Goal: Task Accomplishment & Management: Complete application form

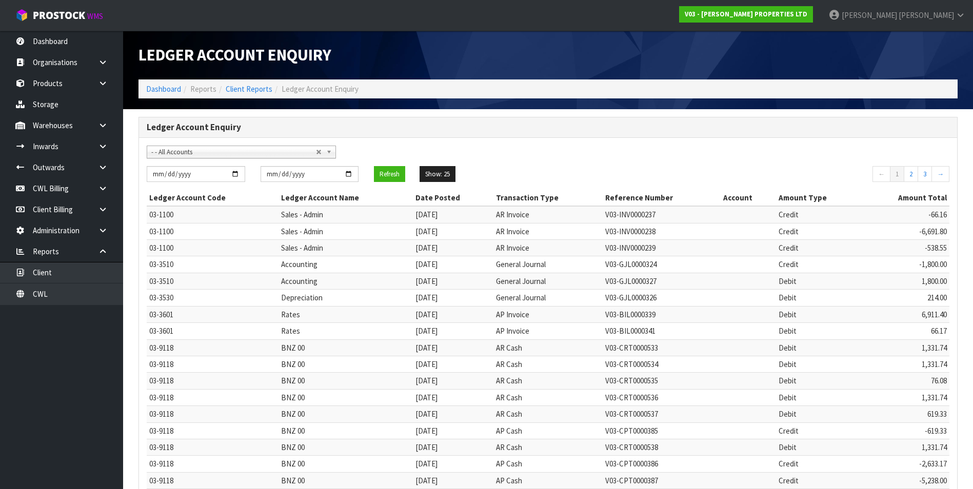
scroll to position [197, 0]
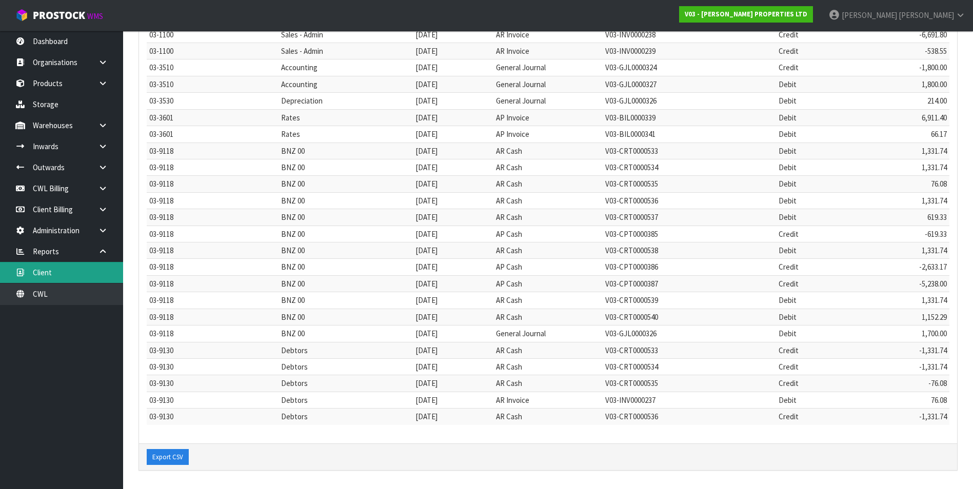
click at [73, 270] on link "Client" at bounding box center [61, 272] width 123 height 21
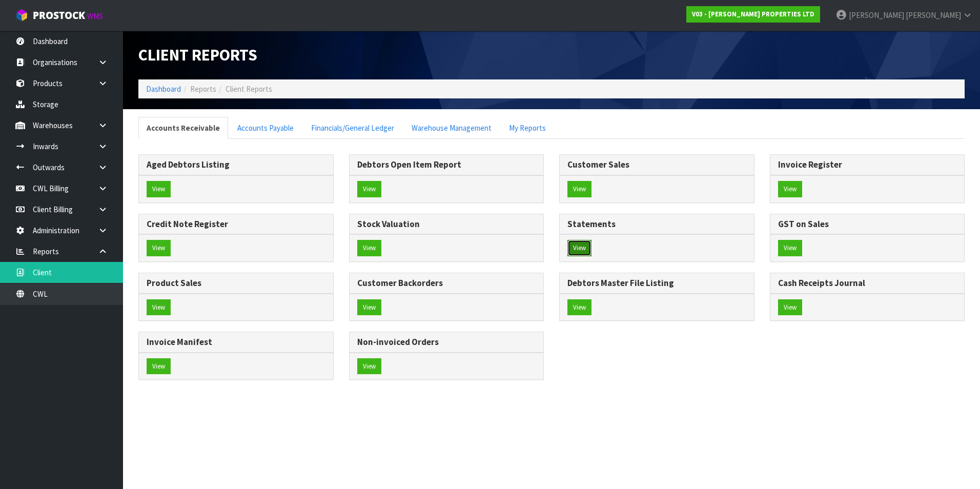
click at [579, 251] on button "View" at bounding box center [580, 248] width 24 height 16
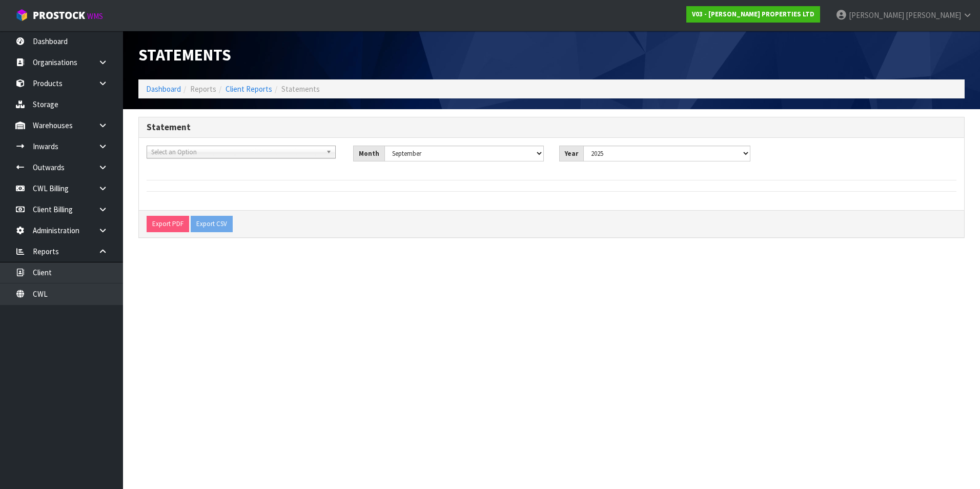
click at [173, 148] on span "Select an Option" at bounding box center [236, 152] width 171 height 12
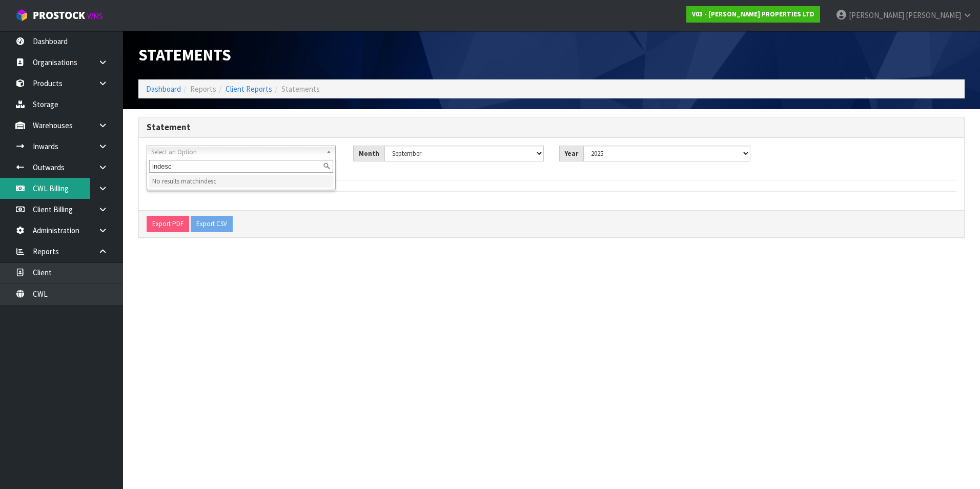
type input "indesc"
click at [46, 192] on link "CWL Billing" at bounding box center [61, 188] width 123 height 21
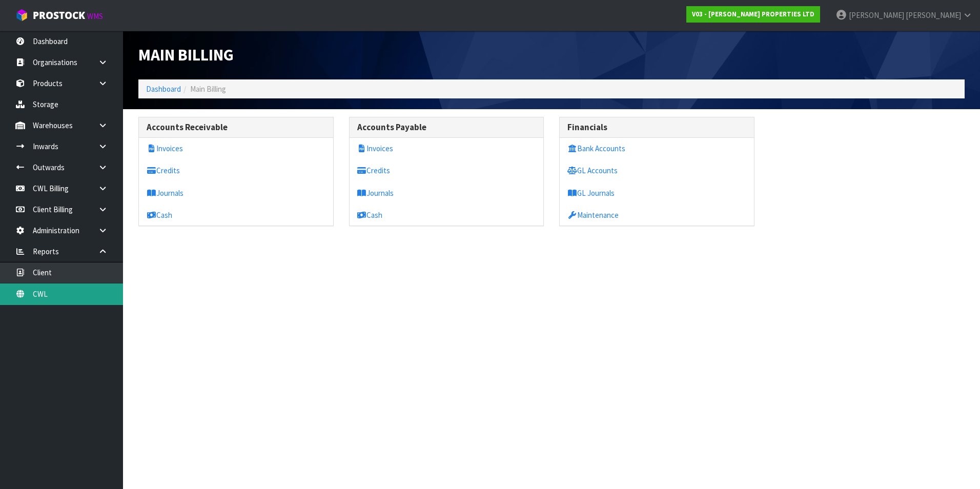
click at [62, 293] on link "CWL" at bounding box center [61, 294] width 123 height 21
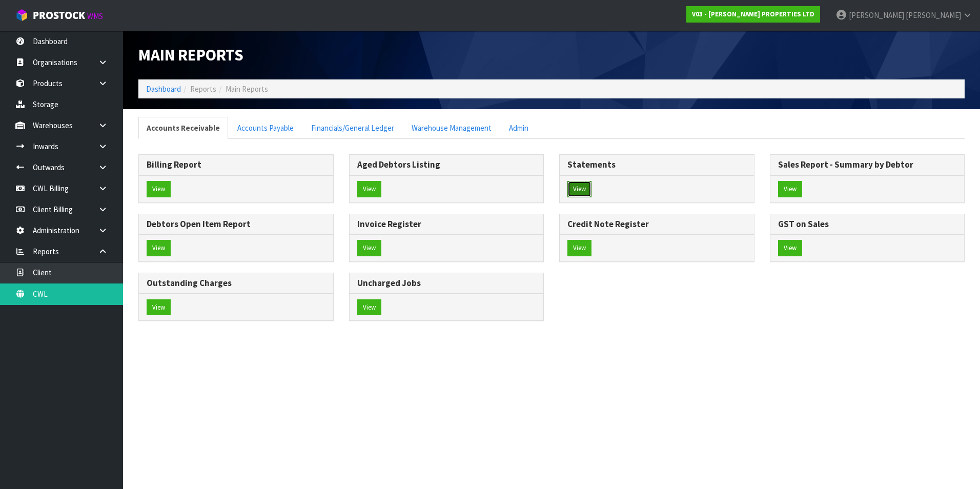
click at [575, 188] on button "View" at bounding box center [580, 189] width 24 height 16
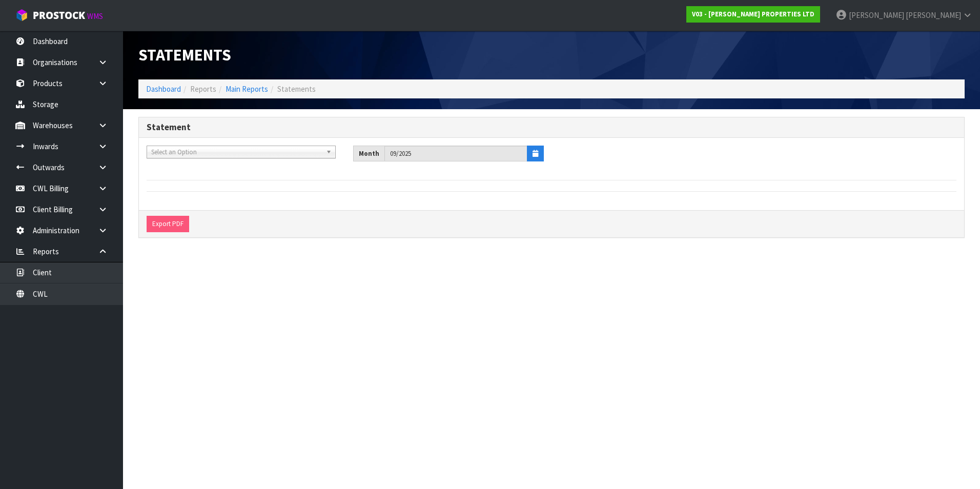
click at [190, 150] on span "Select an Option" at bounding box center [236, 152] width 171 height 12
type input "indes"
click at [207, 180] on li "INDES CO - INDESCO LIMITED" at bounding box center [241, 181] width 184 height 13
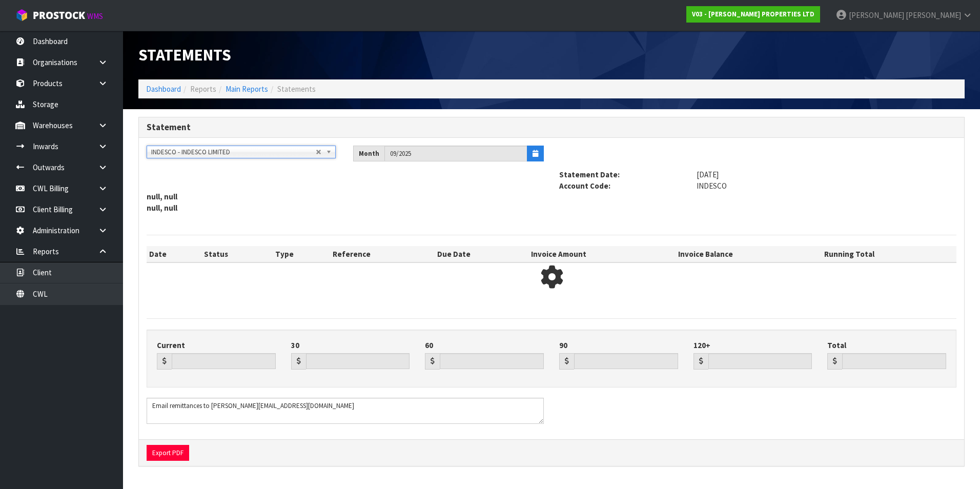
type input "6344.24"
type input "0.00"
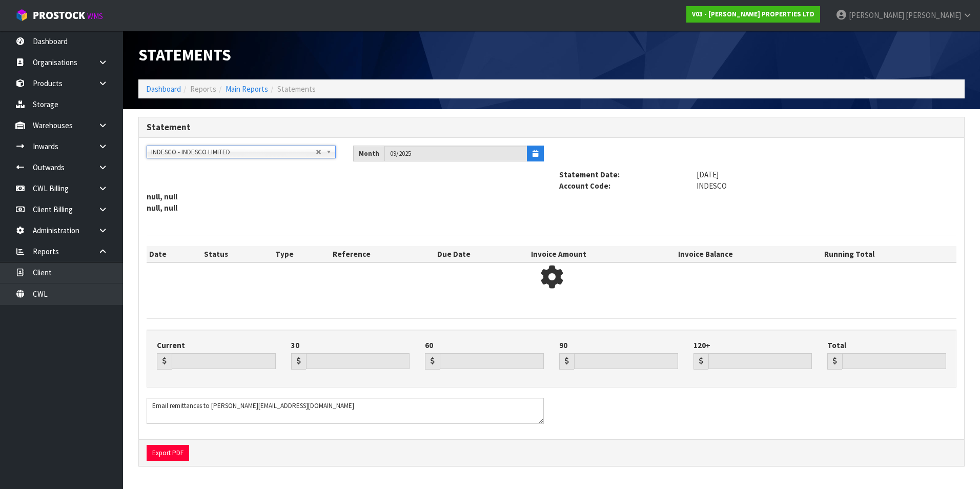
type input "6344.24"
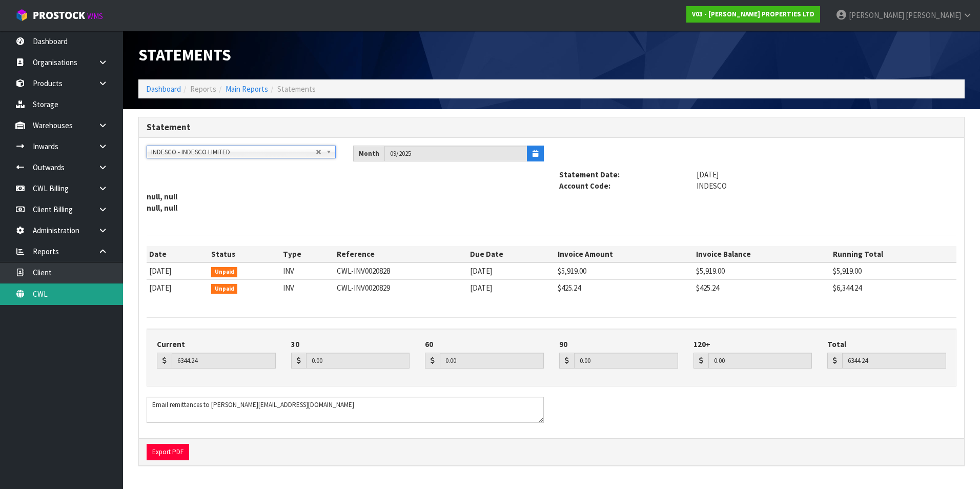
click at [60, 294] on link "CWL" at bounding box center [61, 294] width 123 height 21
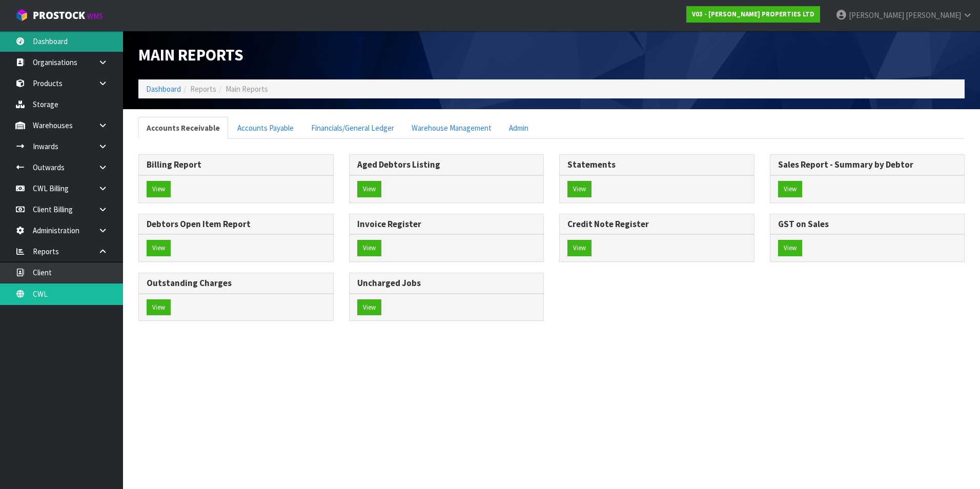
click at [48, 37] on link "Dashboard" at bounding box center [61, 41] width 123 height 21
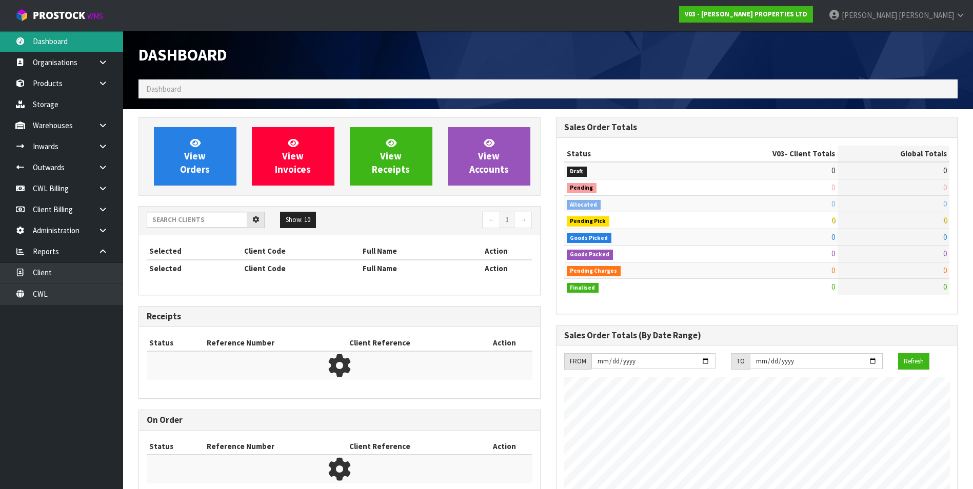
scroll to position [512139, 512348]
click at [158, 223] on input "text" at bounding box center [197, 220] width 101 height 16
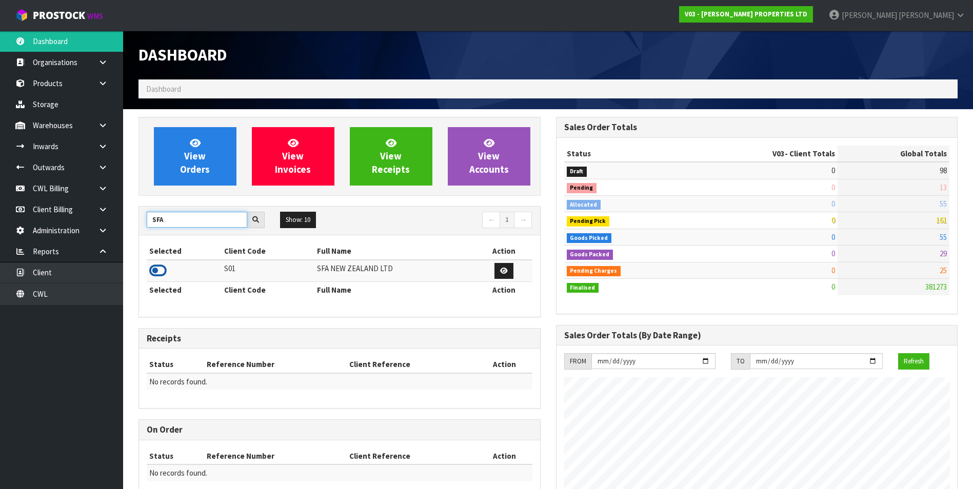
type input "SFA"
click at [158, 268] on icon at bounding box center [157, 270] width 17 height 15
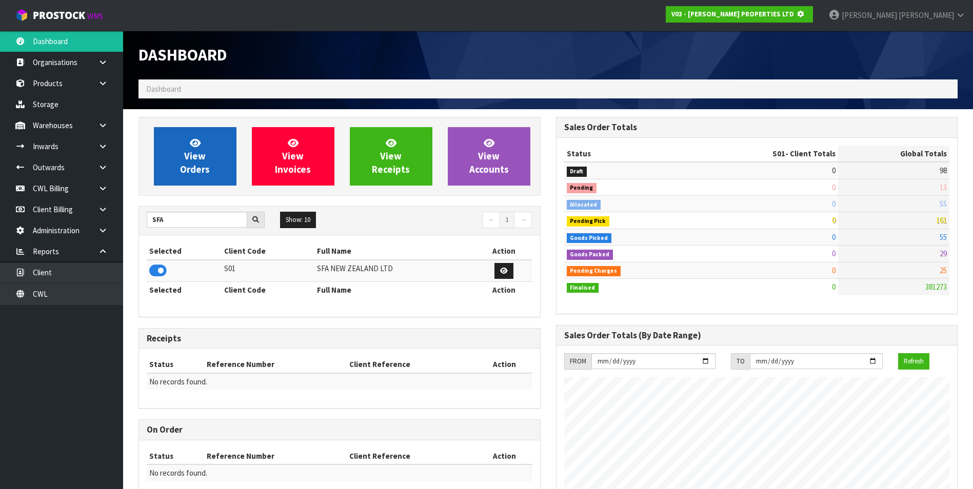
scroll to position [639, 417]
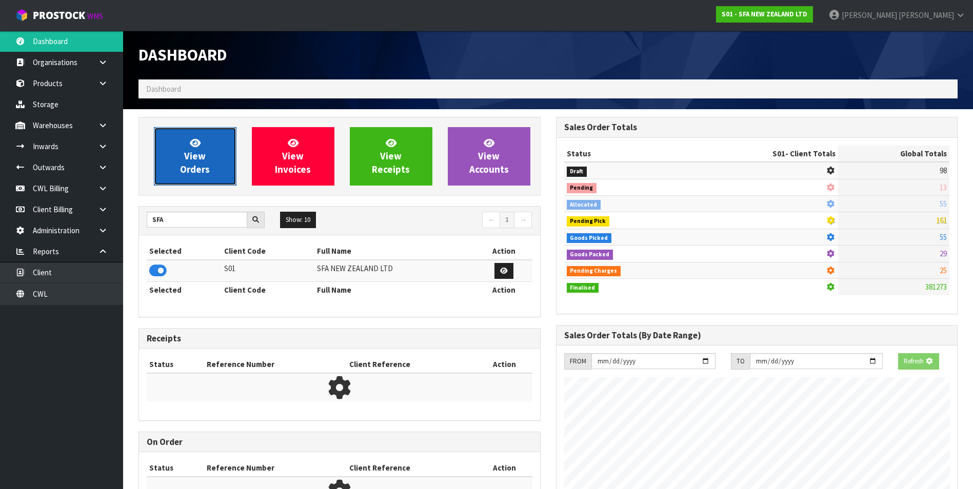
click at [183, 158] on link "View Orders" at bounding box center [195, 156] width 83 height 58
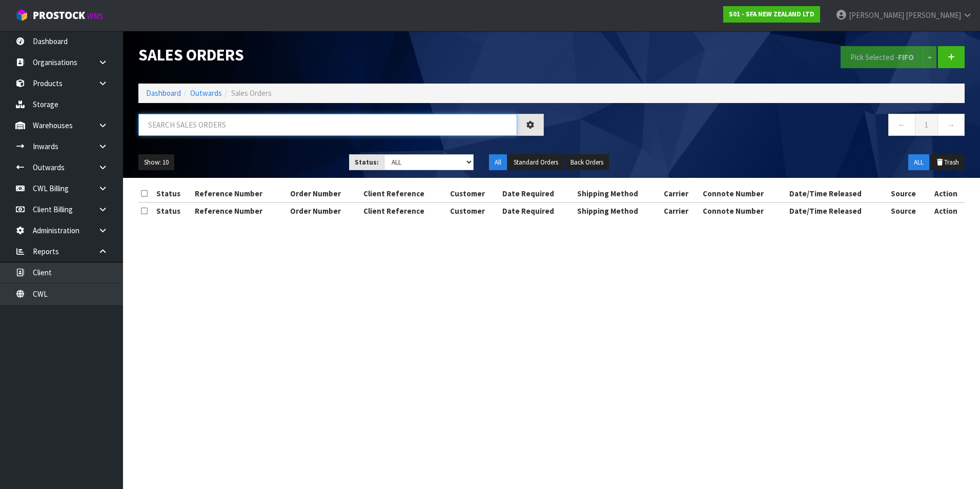
click at [176, 123] on input "text" at bounding box center [327, 125] width 379 height 22
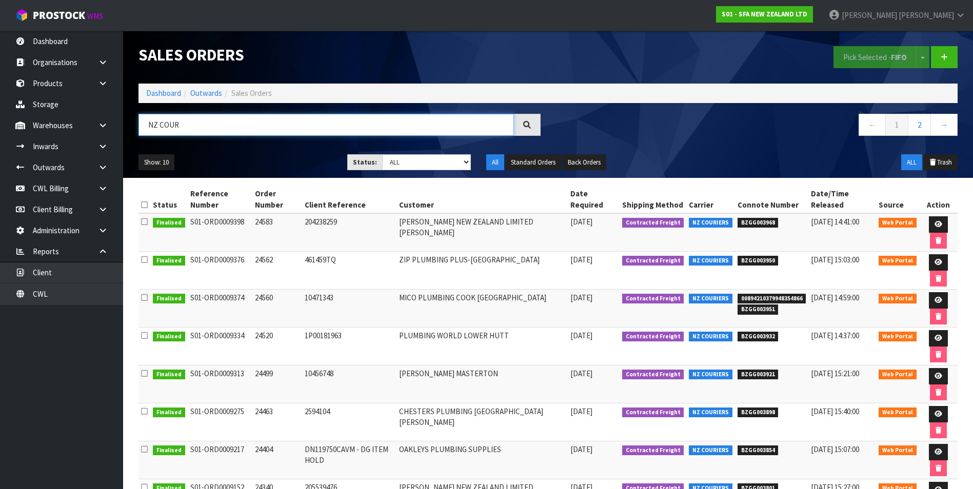
type input "NZ COUR"
drag, startPoint x: 776, startPoint y: 222, endPoint x: 741, endPoint y: 224, distance: 35.5
click at [741, 224] on span "BZGG003968" at bounding box center [757, 223] width 41 height 10
copy span "BZGG003968"
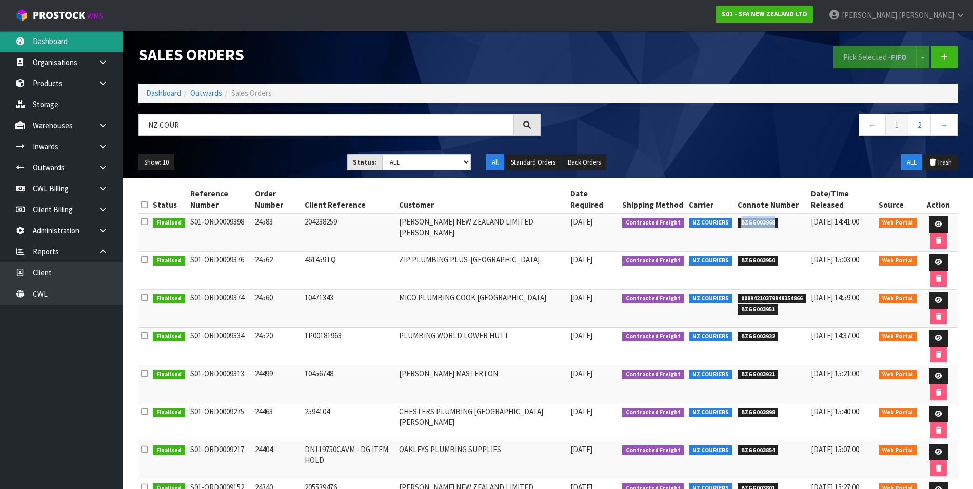
click at [59, 43] on link "Dashboard" at bounding box center [61, 41] width 123 height 21
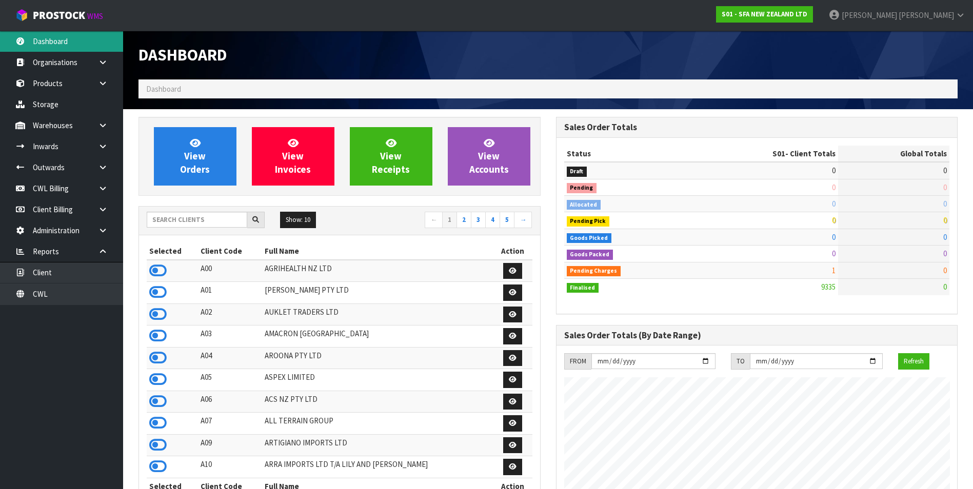
scroll to position [777, 417]
click at [182, 219] on input "text" at bounding box center [197, 220] width 101 height 16
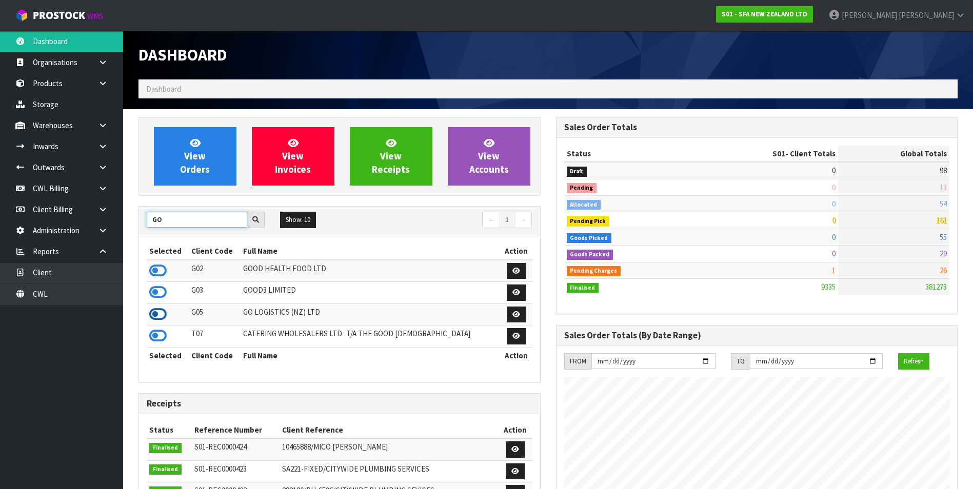
type input "GO"
click at [155, 316] on icon at bounding box center [157, 314] width 17 height 15
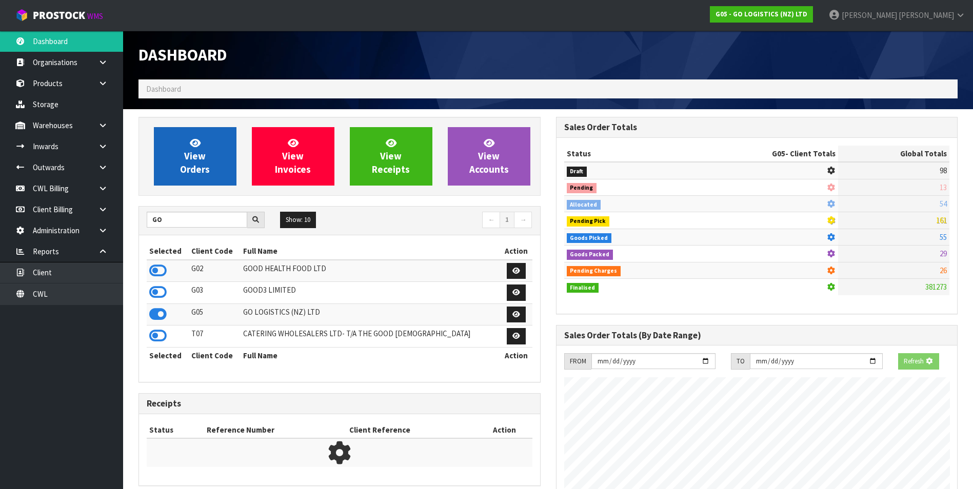
scroll to position [512126, 512348]
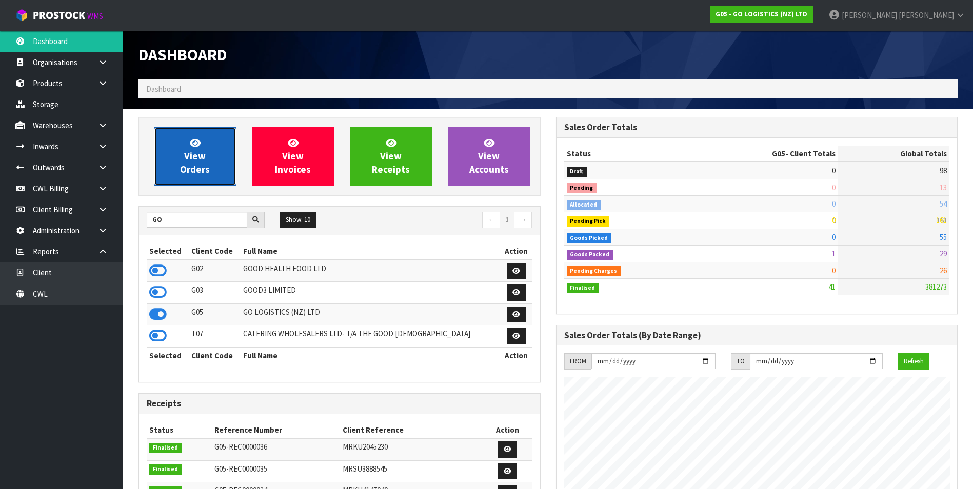
click at [196, 167] on span "View Orders" at bounding box center [195, 156] width 30 height 38
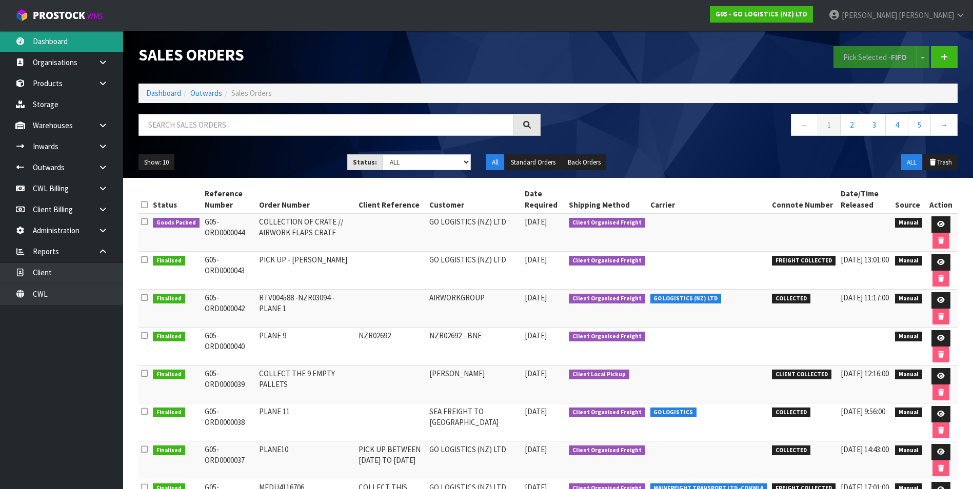
click at [57, 41] on link "Dashboard" at bounding box center [61, 41] width 123 height 21
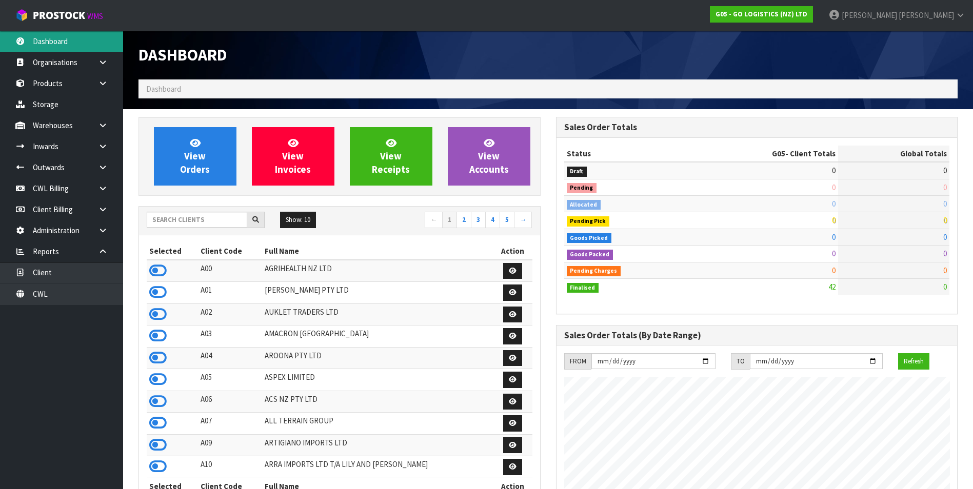
scroll to position [627, 417]
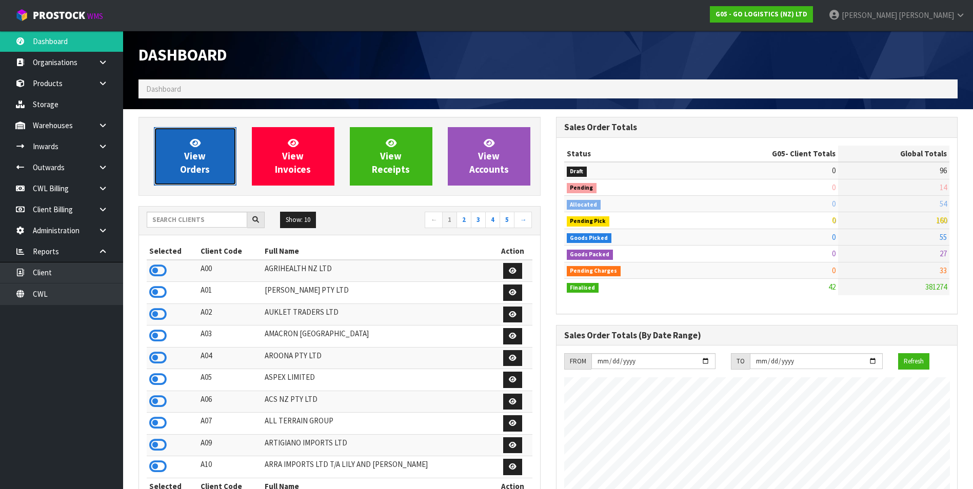
click at [200, 166] on span "View Orders" at bounding box center [195, 156] width 30 height 38
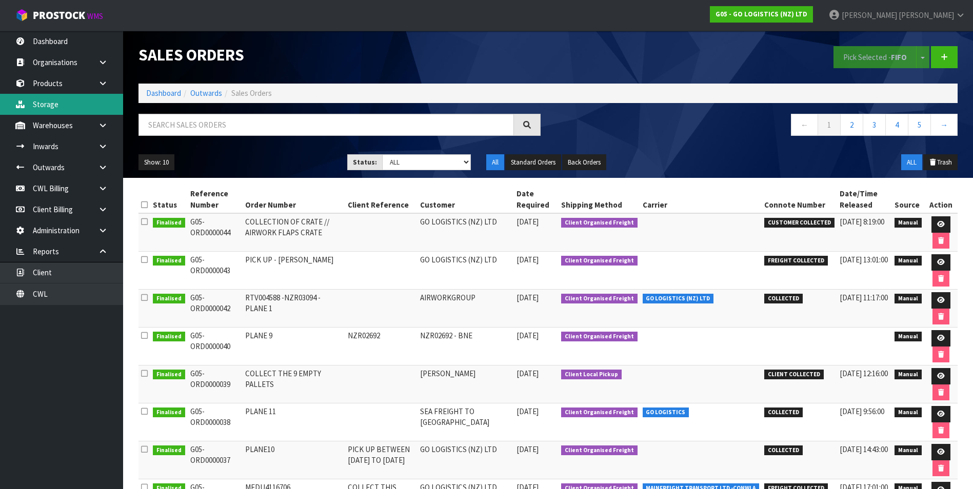
click at [65, 105] on link "Storage" at bounding box center [61, 104] width 123 height 21
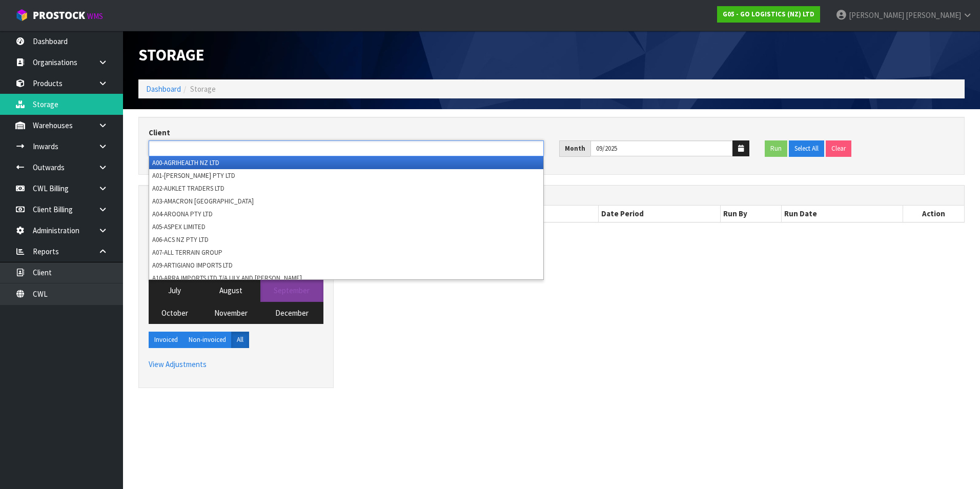
click at [239, 147] on ul at bounding box center [346, 148] width 395 height 16
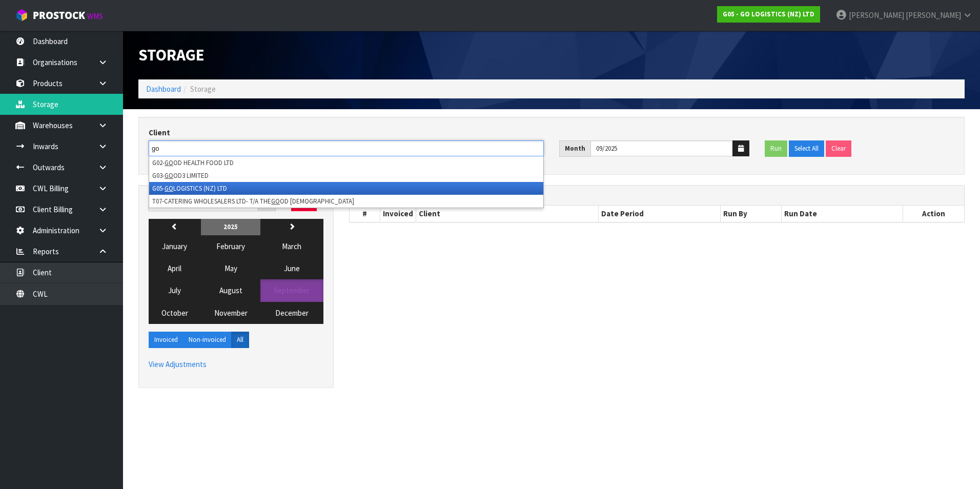
type input "go"
click at [219, 189] on li "G05- GO LOGISTICS (NZ) LTD" at bounding box center [346, 188] width 394 height 13
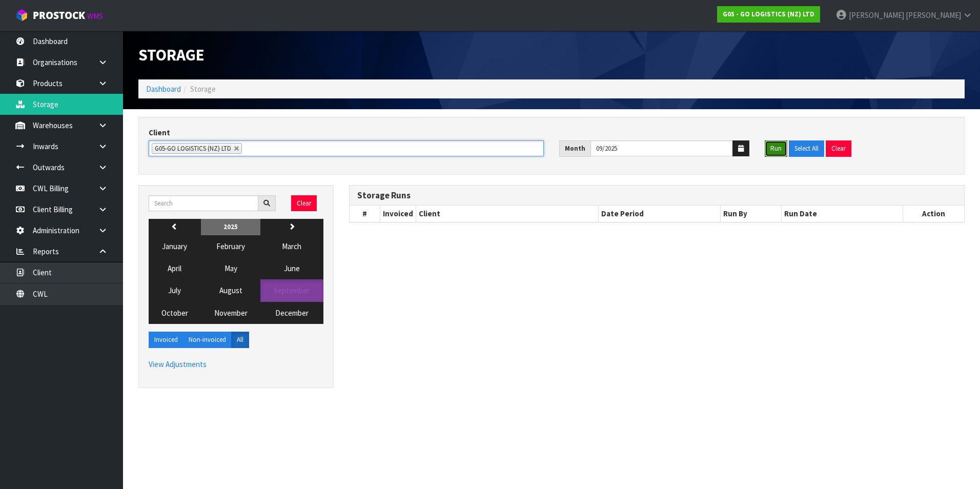
click at [774, 147] on button "Run" at bounding box center [776, 148] width 23 height 16
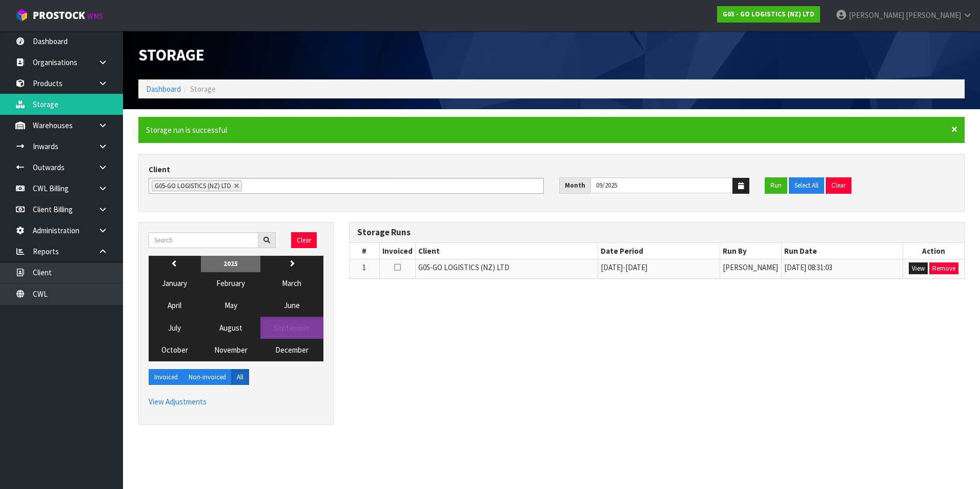
click at [955, 130] on span "×" at bounding box center [955, 129] width 6 height 14
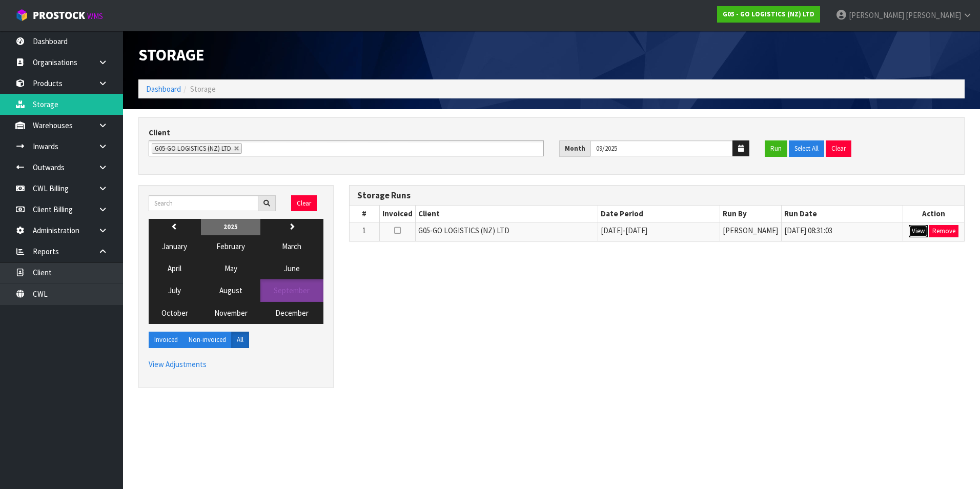
click at [918, 233] on button "View" at bounding box center [918, 231] width 19 height 12
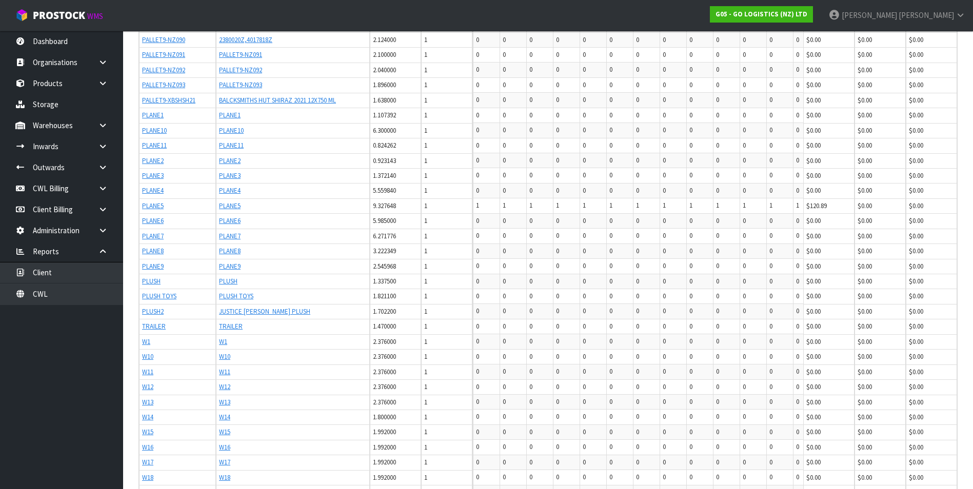
scroll to position [3994, 0]
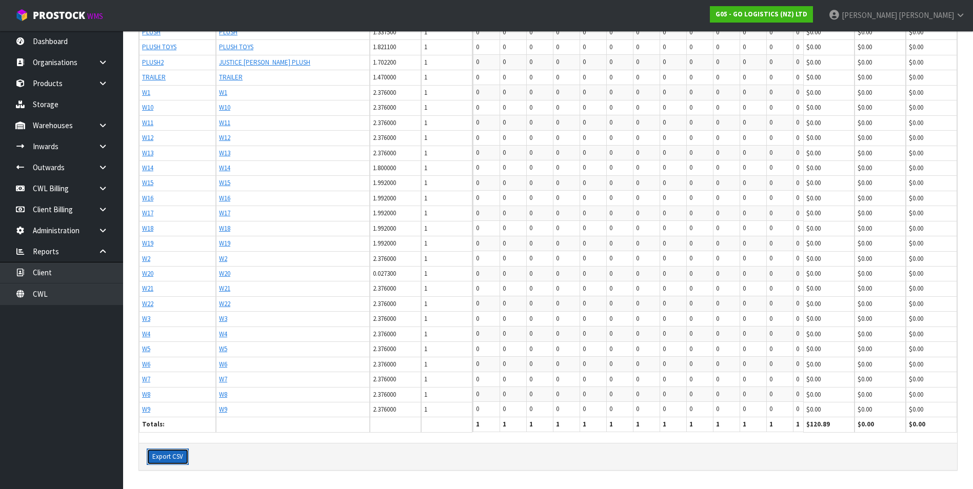
click at [168, 455] on button "Export CSV" at bounding box center [168, 457] width 42 height 16
click at [103, 124] on icon at bounding box center [103, 126] width 10 height 8
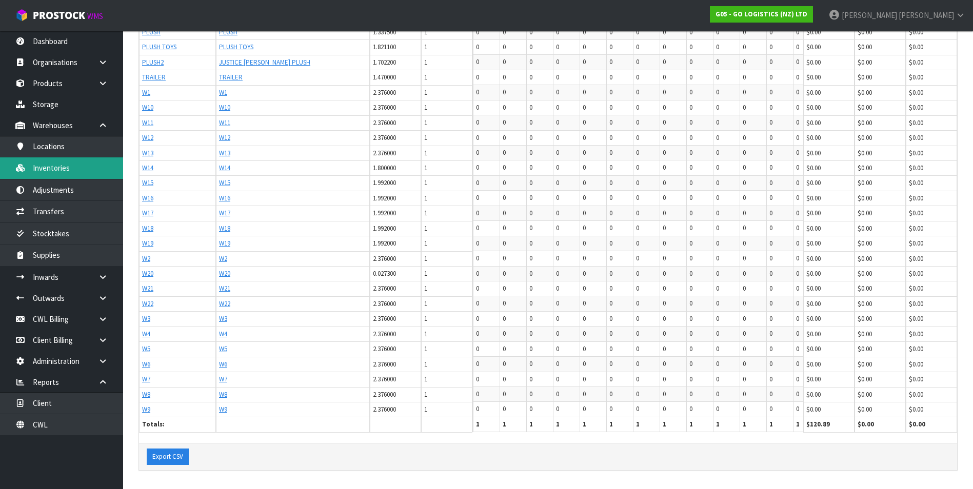
click at [70, 166] on link "Inventories" at bounding box center [61, 167] width 123 height 21
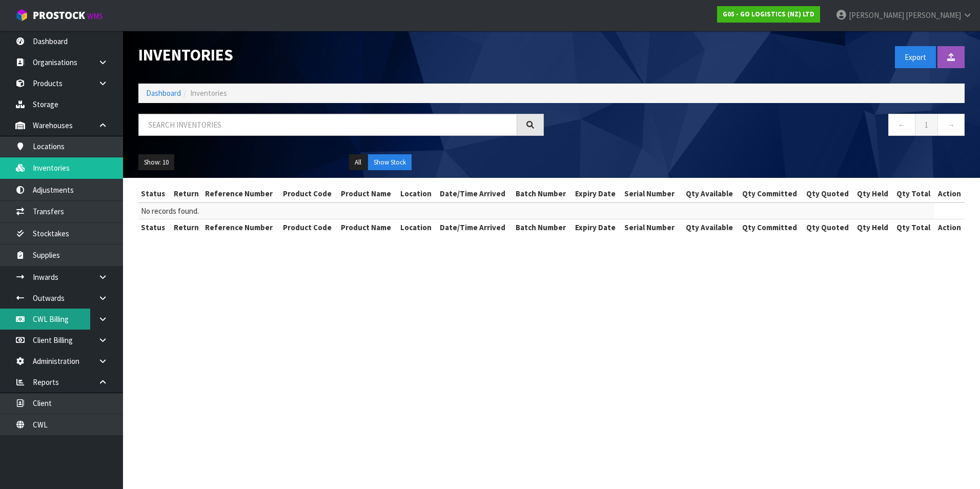
click at [55, 318] on link "CWL Billing" at bounding box center [61, 319] width 123 height 21
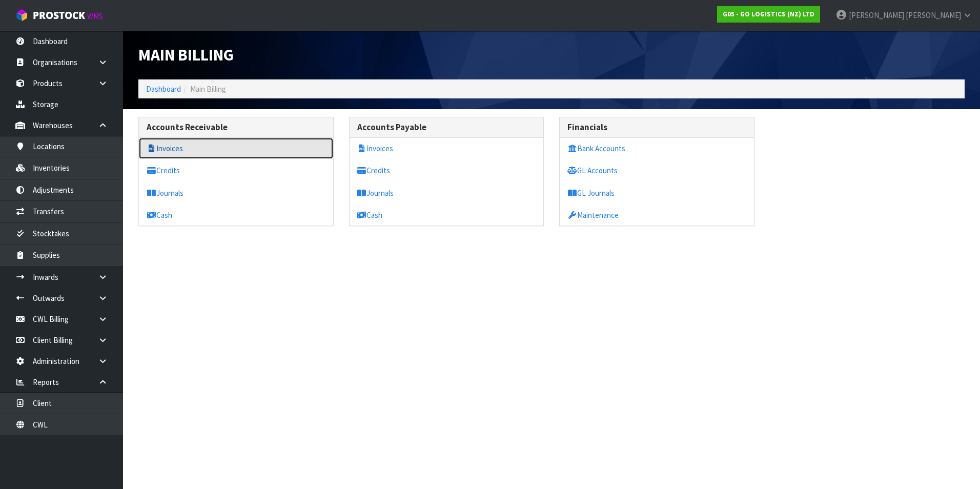
click at [207, 147] on link "Invoices" at bounding box center [236, 148] width 194 height 21
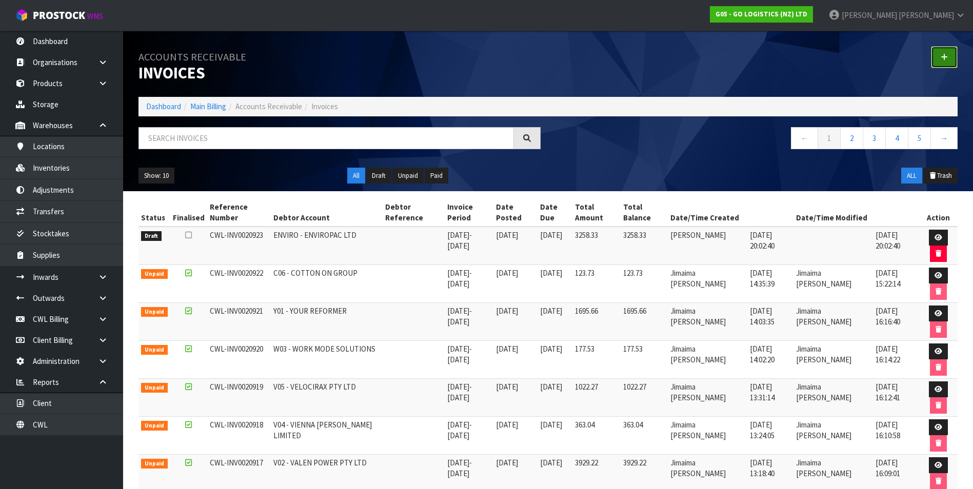
click at [950, 56] on link at bounding box center [944, 57] width 27 height 22
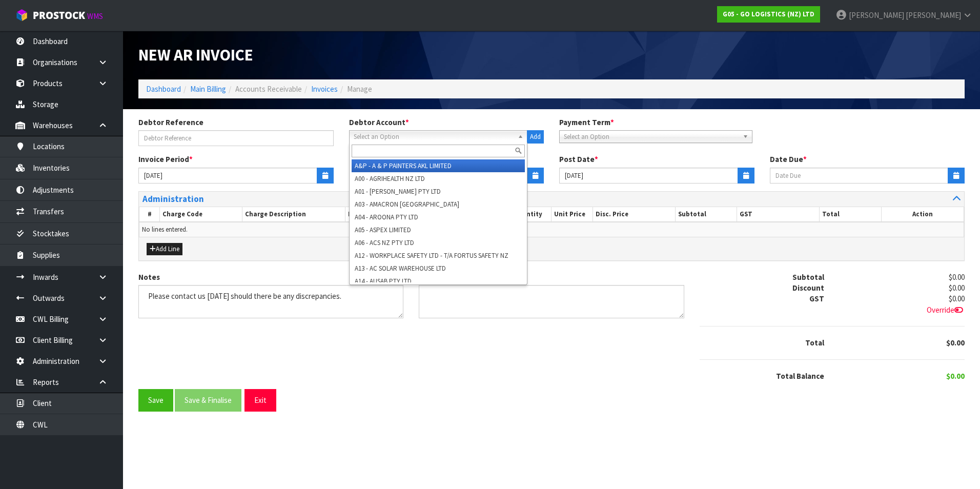
click at [393, 131] on span "Select an Option" at bounding box center [434, 137] width 160 height 12
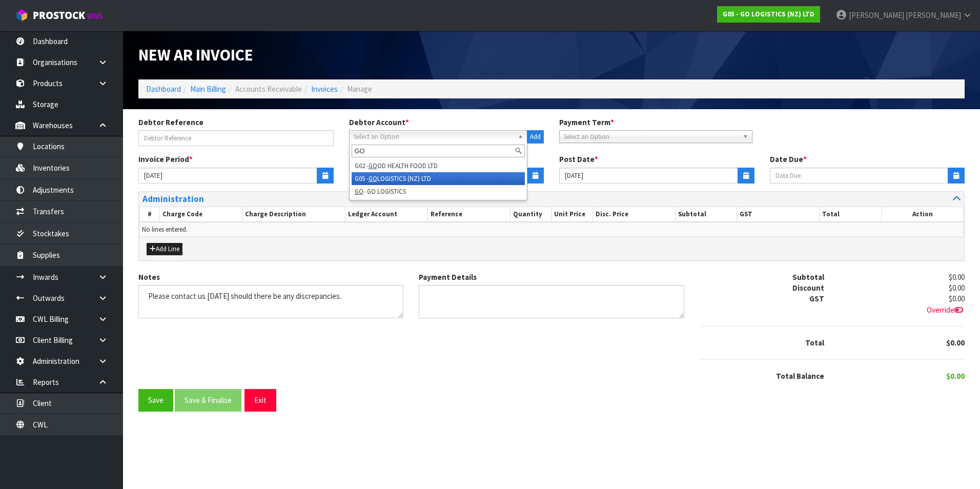
type input "GO"
drag, startPoint x: 432, startPoint y: 180, endPoint x: 156, endPoint y: 161, distance: 276.6
click at [430, 180] on li "G05 - GO LOGISTICS (NZ) LTD" at bounding box center [439, 178] width 174 height 13
type input "20/10/2025"
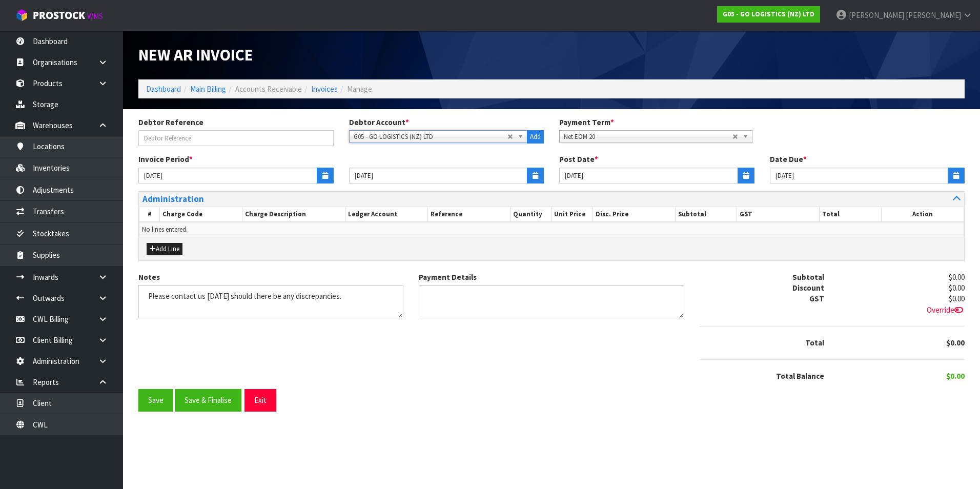
type input "01/09/2025"
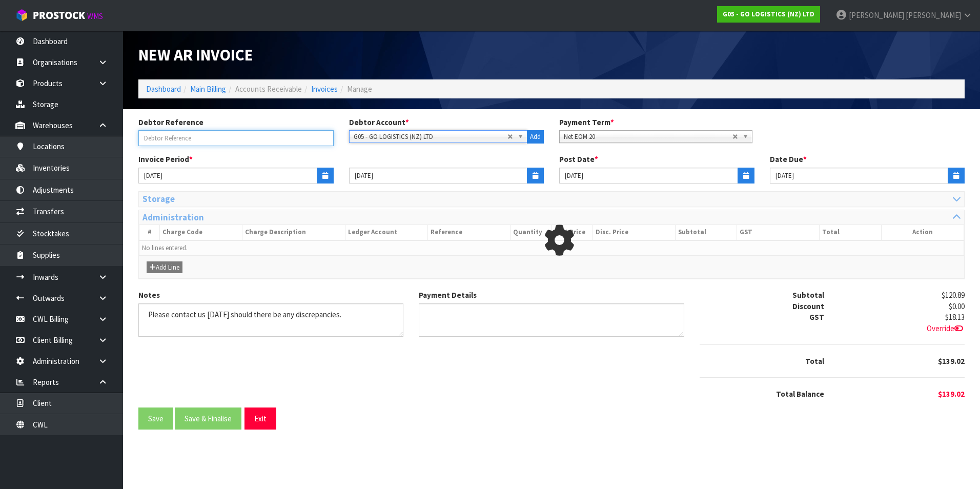
click at [157, 141] on input "text" at bounding box center [235, 138] width 195 height 16
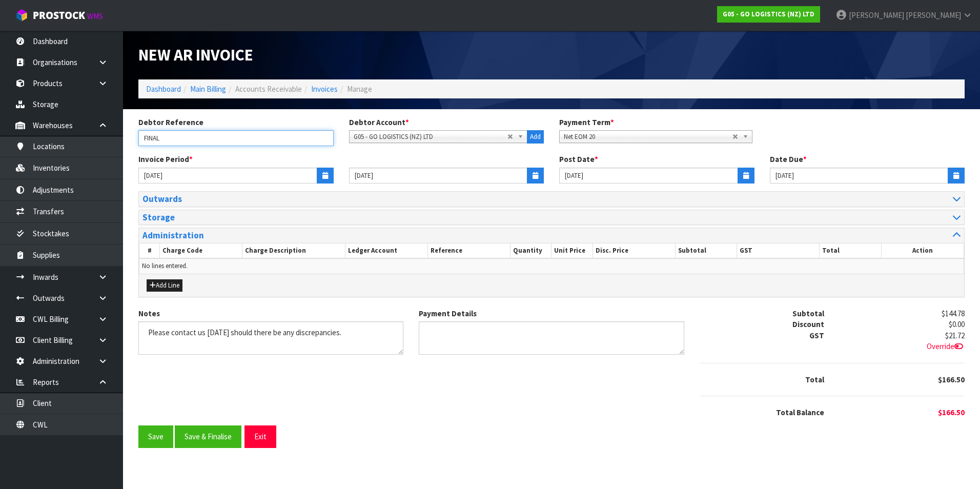
type input "FINAL"
click at [533, 176] on icon "button" at bounding box center [536, 175] width 6 height 7
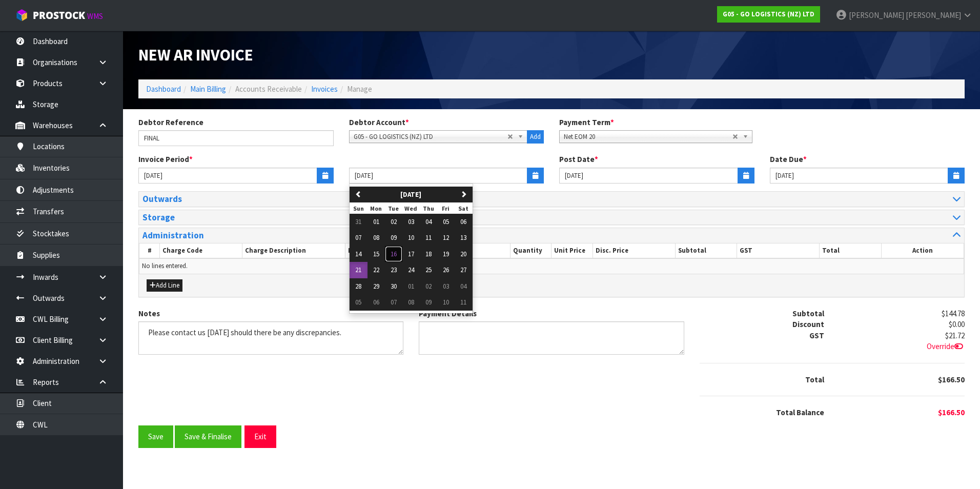
click at [396, 256] on span "16" at bounding box center [394, 254] width 6 height 9
type input "16/09/2025"
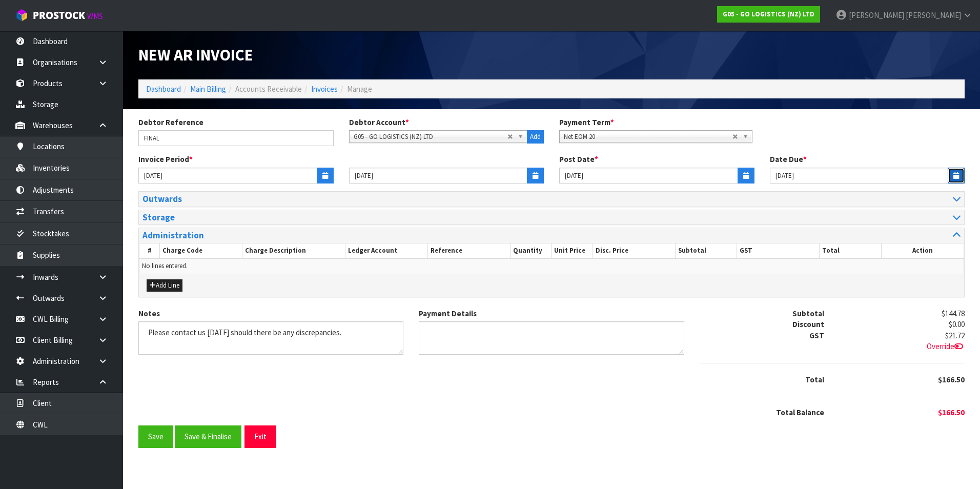
click at [956, 174] on icon "button" at bounding box center [957, 175] width 6 height 7
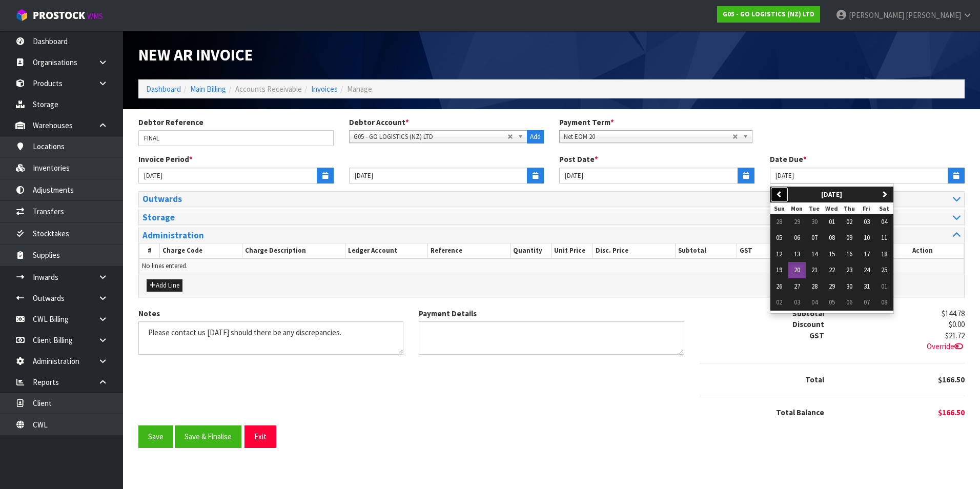
click at [782, 191] on icon "button" at bounding box center [779, 194] width 7 height 7
click at [817, 254] on span "16" at bounding box center [815, 254] width 6 height 9
type input "16/09/2025"
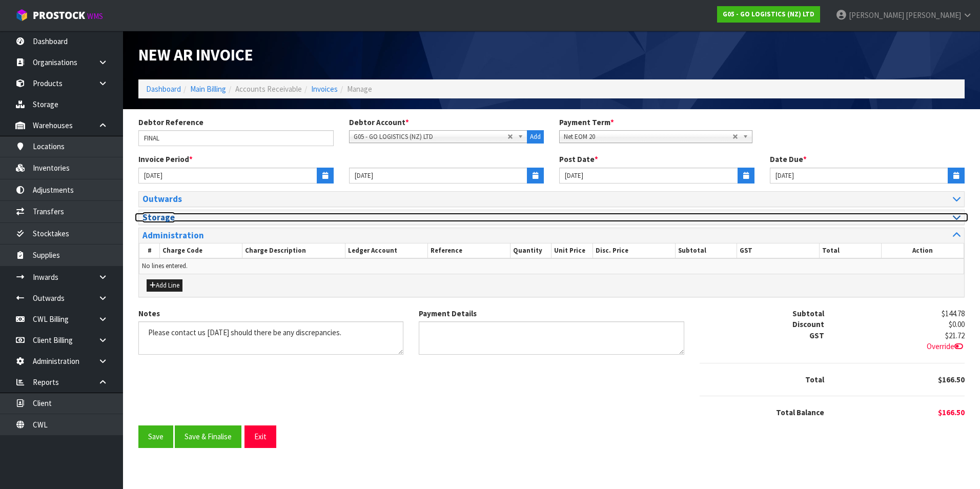
click at [956, 216] on icon at bounding box center [957, 217] width 8 height 9
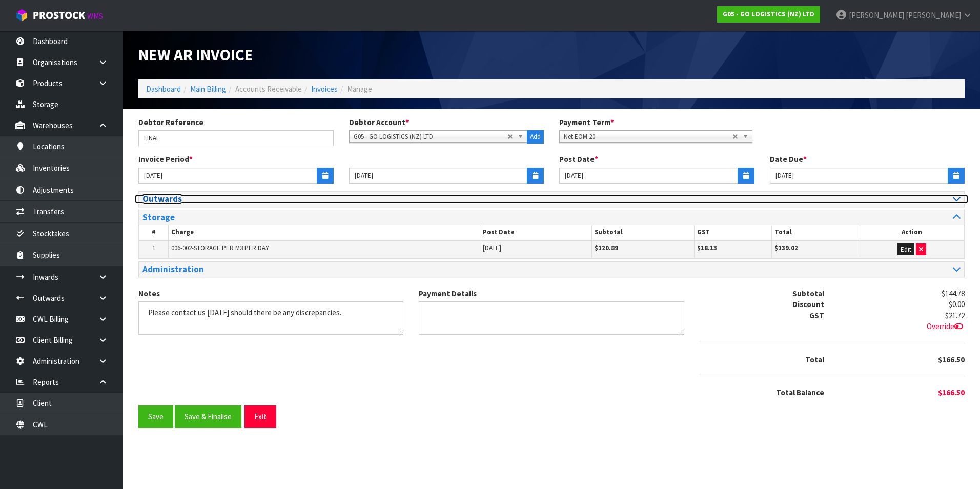
click at [949, 200] on div at bounding box center [759, 199] width 401 height 10
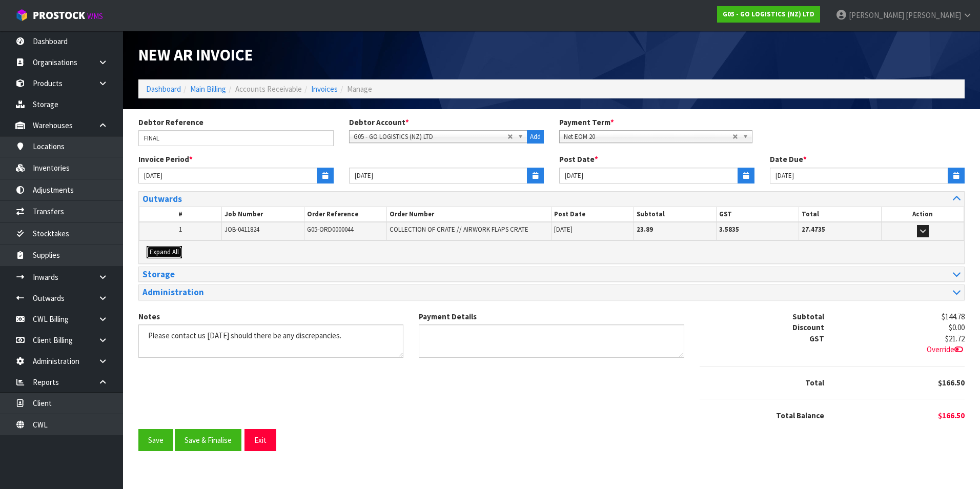
click at [174, 253] on span "Expand All" at bounding box center [164, 252] width 29 height 9
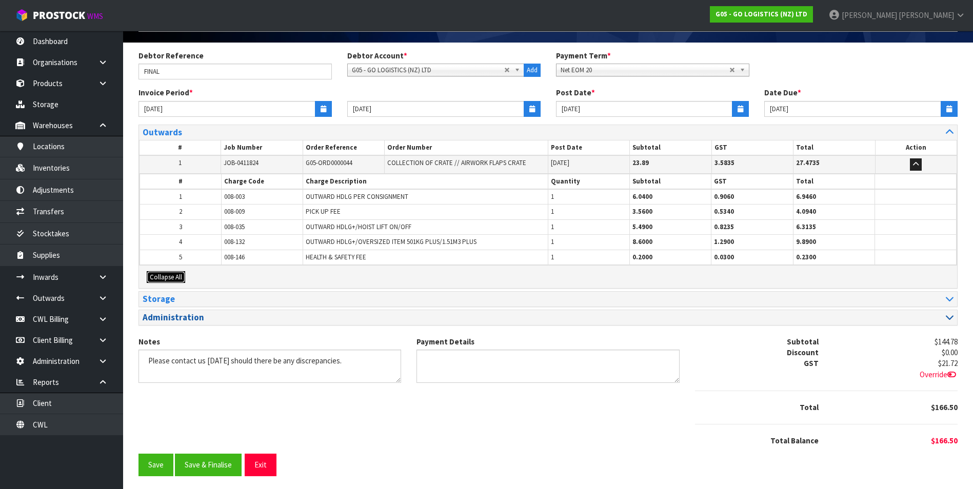
scroll to position [69, 0]
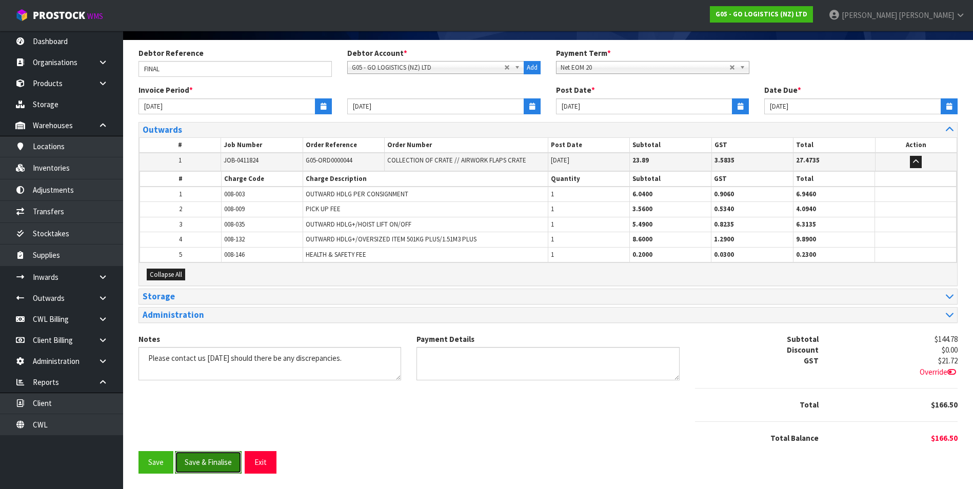
click at [221, 465] on button "Save & Finalise" at bounding box center [208, 462] width 67 height 22
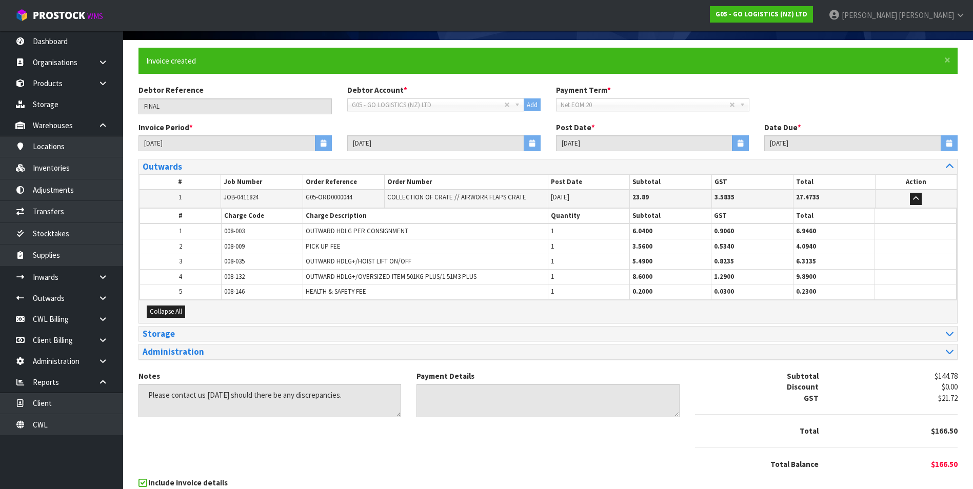
scroll to position [0, 0]
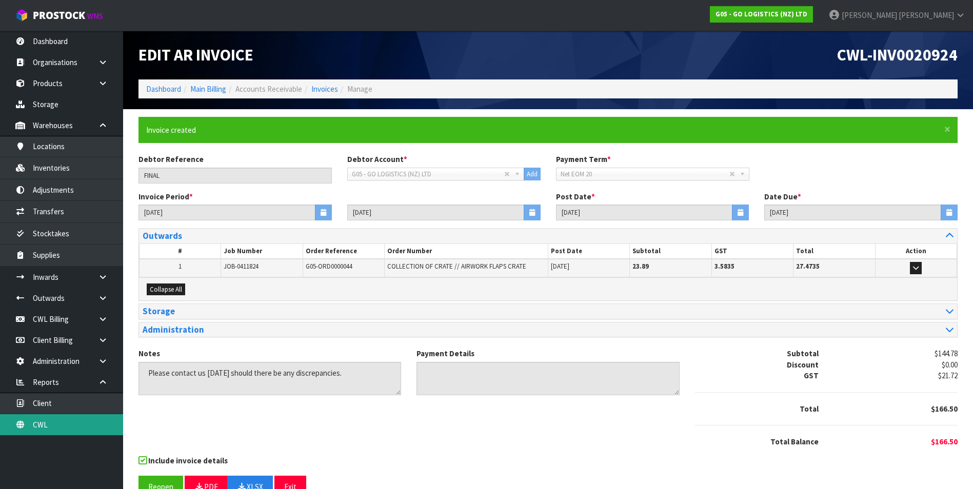
click at [98, 420] on link "CWL" at bounding box center [61, 424] width 123 height 21
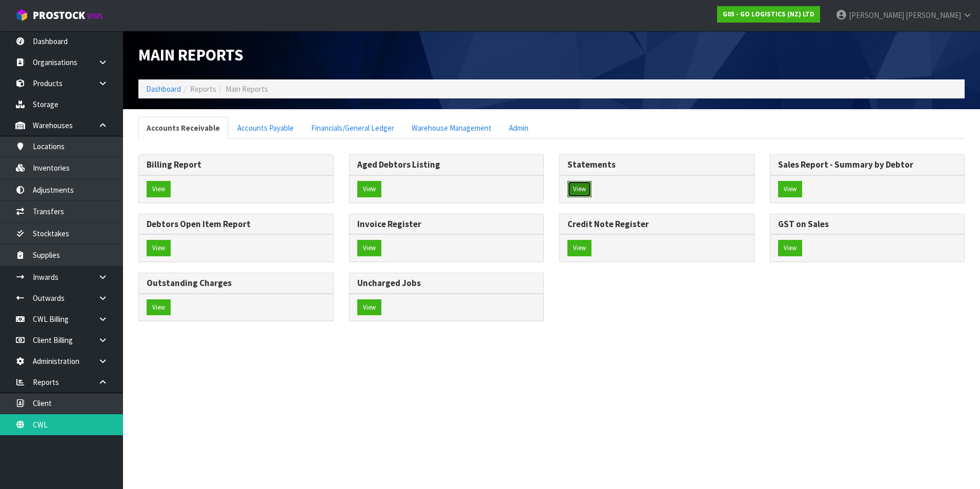
click at [587, 191] on button "View" at bounding box center [580, 189] width 24 height 16
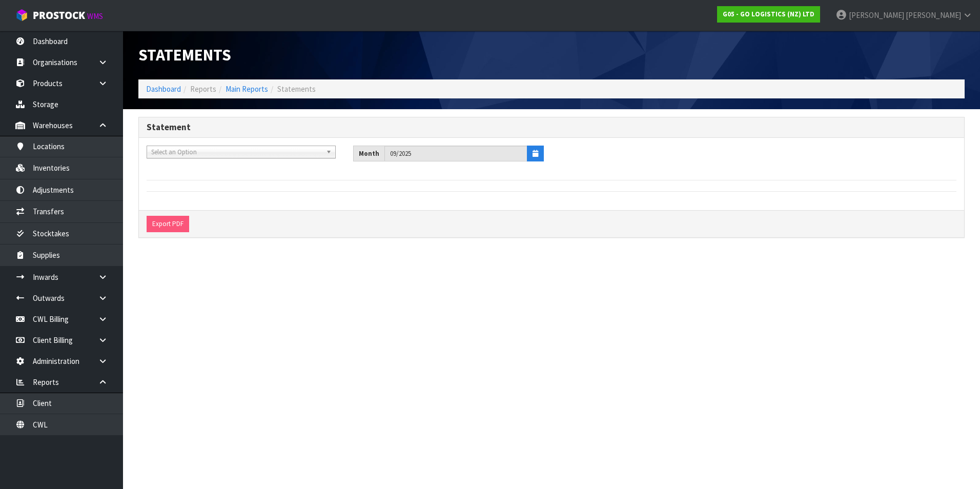
click at [182, 154] on span "Select an Option" at bounding box center [236, 152] width 171 height 12
type input "GO"
click at [246, 189] on li "G05 - GO LOGISTICS (NZ) LTD" at bounding box center [241, 194] width 184 height 13
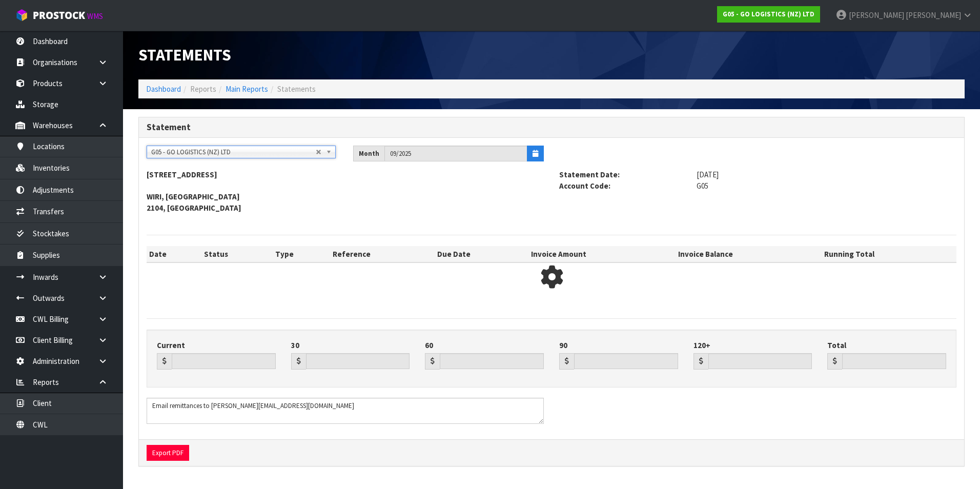
type input "166.50"
type input "259.37"
type input "0.00"
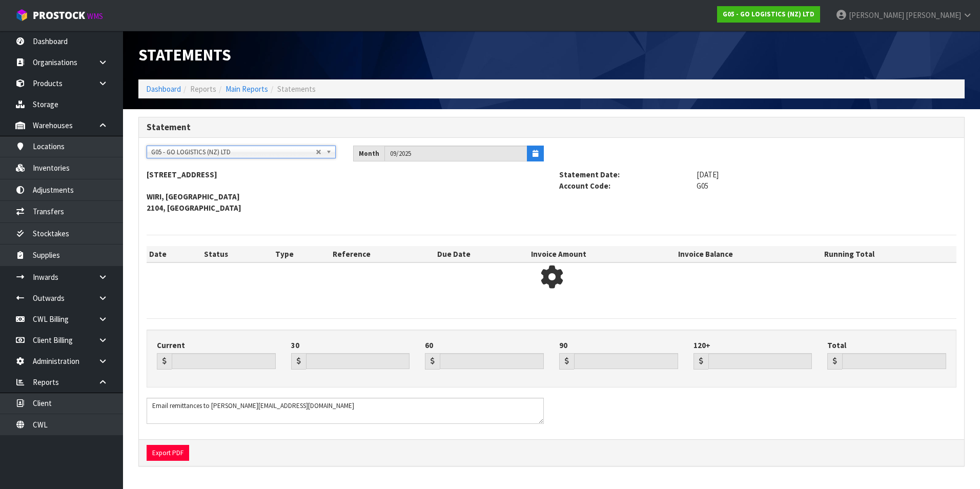
type input "425.87"
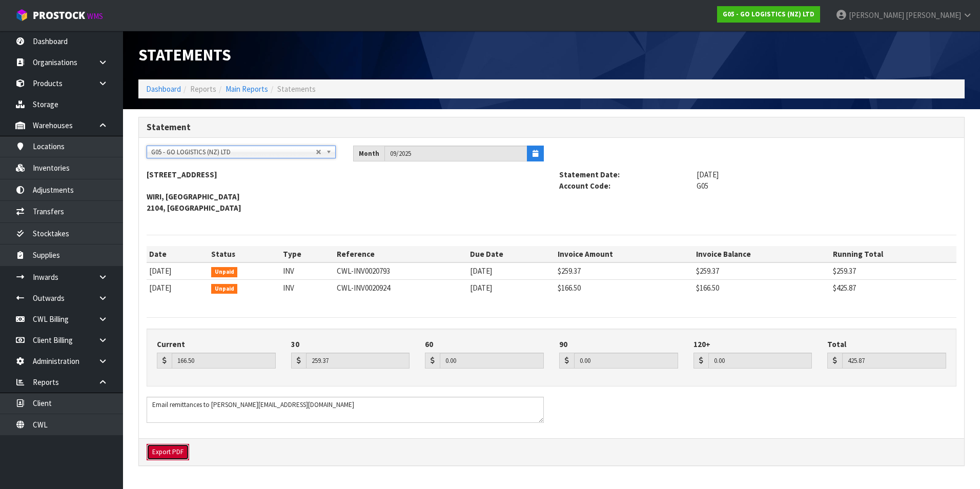
click at [171, 453] on button "Export PDF" at bounding box center [168, 452] width 43 height 16
click at [65, 318] on link "CWL Billing" at bounding box center [61, 319] width 123 height 21
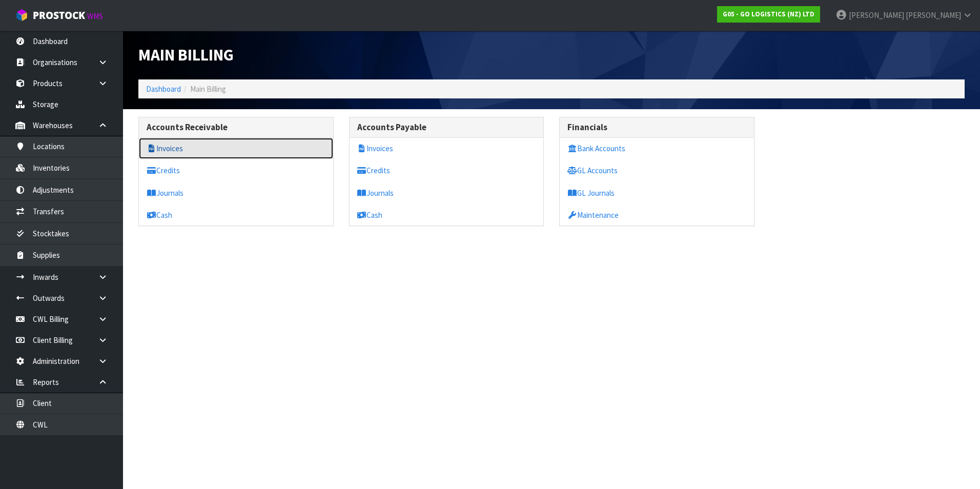
click at [189, 149] on link "Invoices" at bounding box center [236, 148] width 194 height 21
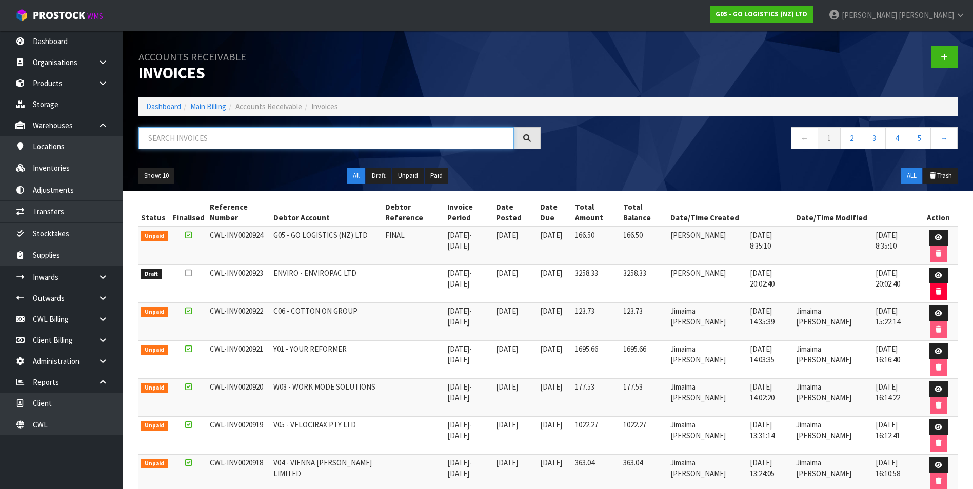
click at [187, 137] on input "text" at bounding box center [325, 138] width 375 height 22
click at [934, 237] on icon at bounding box center [938, 237] width 8 height 7
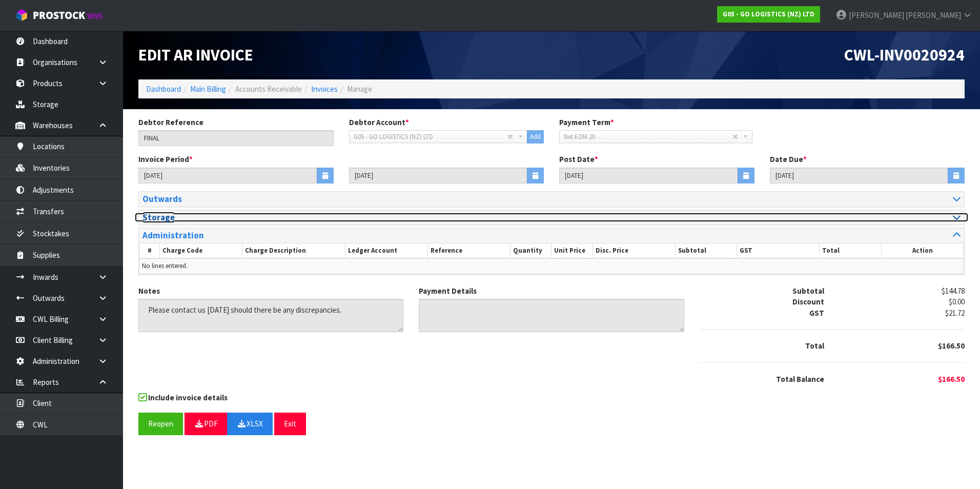
click at [959, 214] on icon at bounding box center [957, 217] width 8 height 9
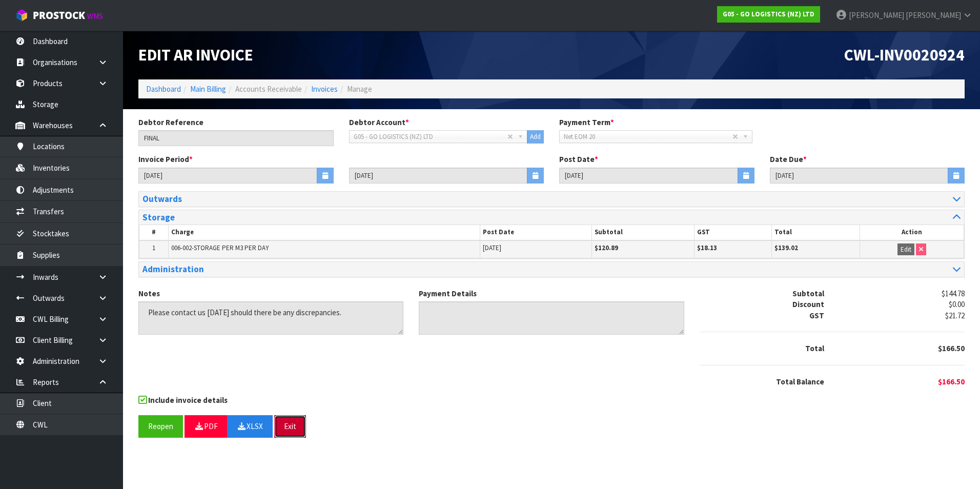
click at [294, 426] on button "Exit" at bounding box center [290, 426] width 32 height 22
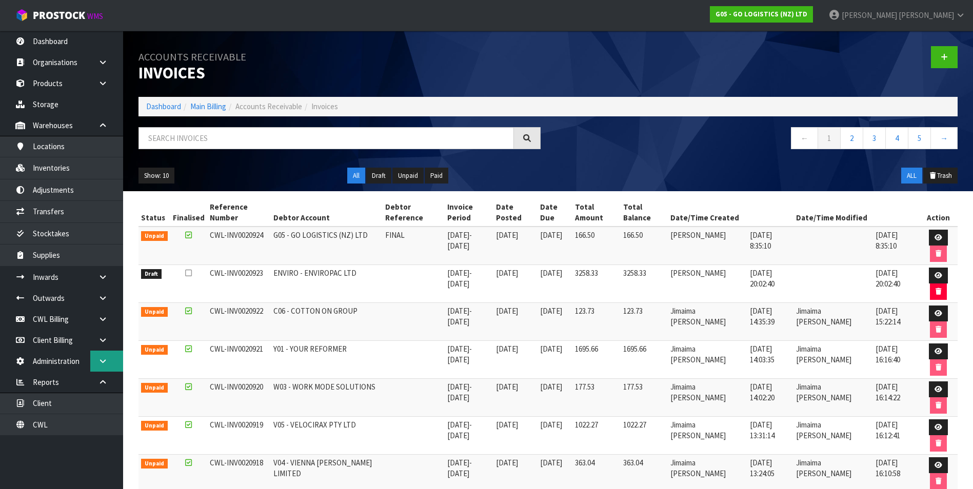
click at [101, 360] on icon at bounding box center [103, 361] width 10 height 8
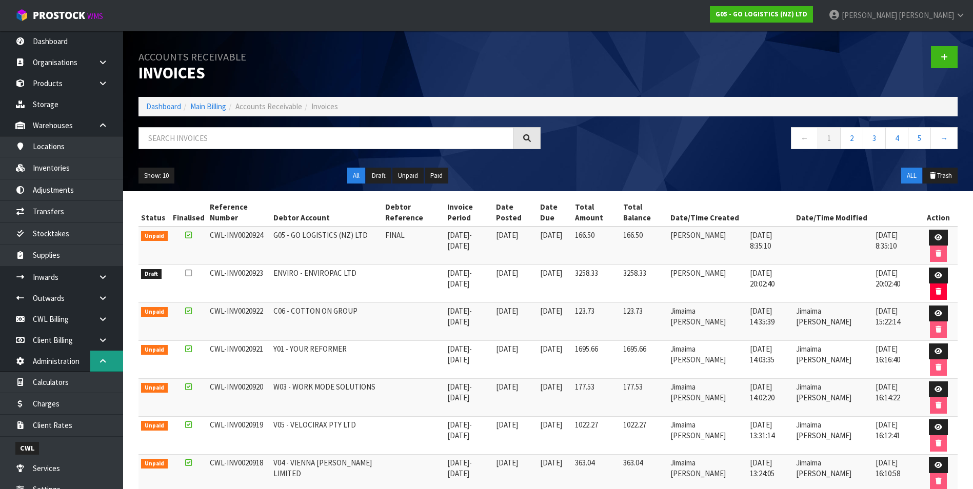
scroll to position [139, 0]
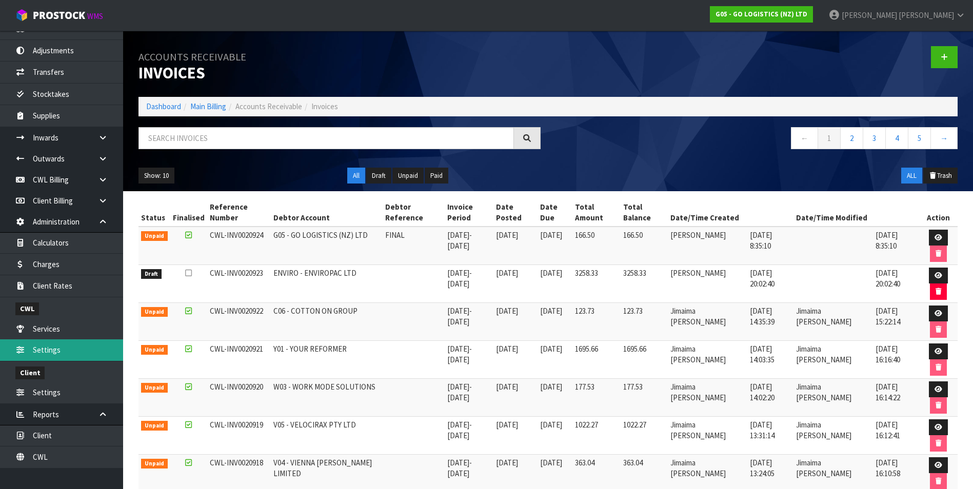
click at [52, 349] on link "Settings" at bounding box center [61, 349] width 123 height 21
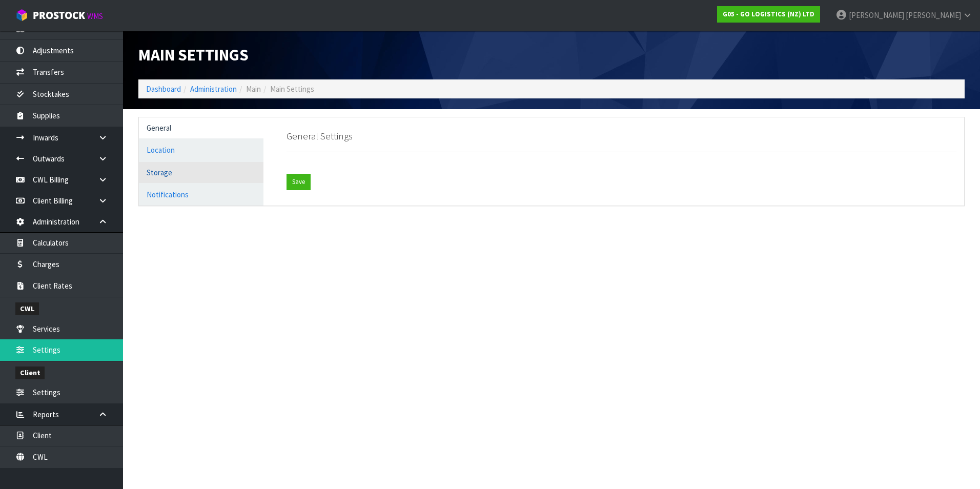
click at [163, 174] on link "Storage" at bounding box center [201, 172] width 125 height 21
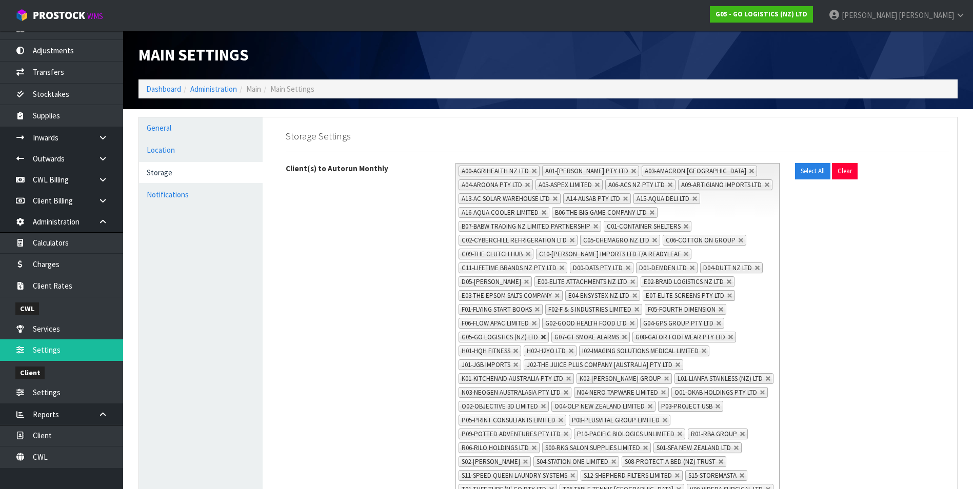
click at [543, 337] on link at bounding box center [543, 337] width 6 height 6
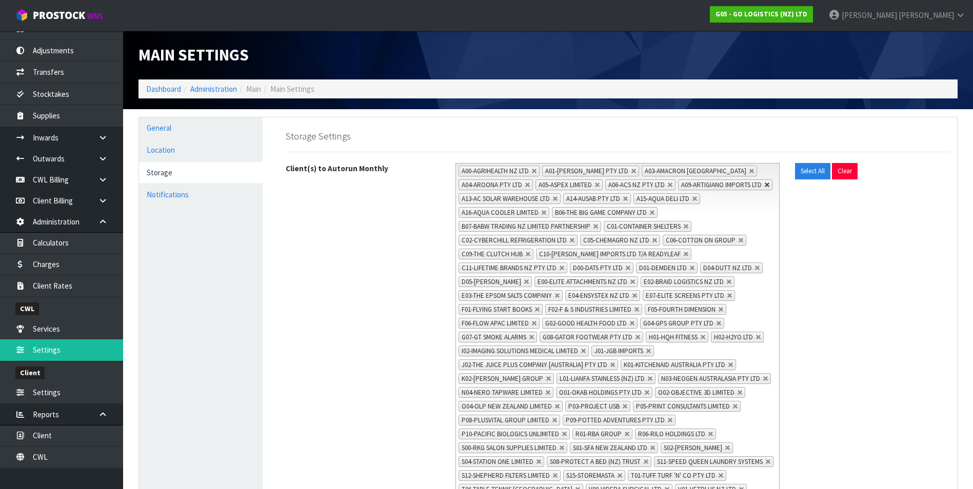
click at [768, 184] on link at bounding box center [767, 185] width 6 height 6
click at [626, 198] on link at bounding box center [625, 199] width 6 height 6
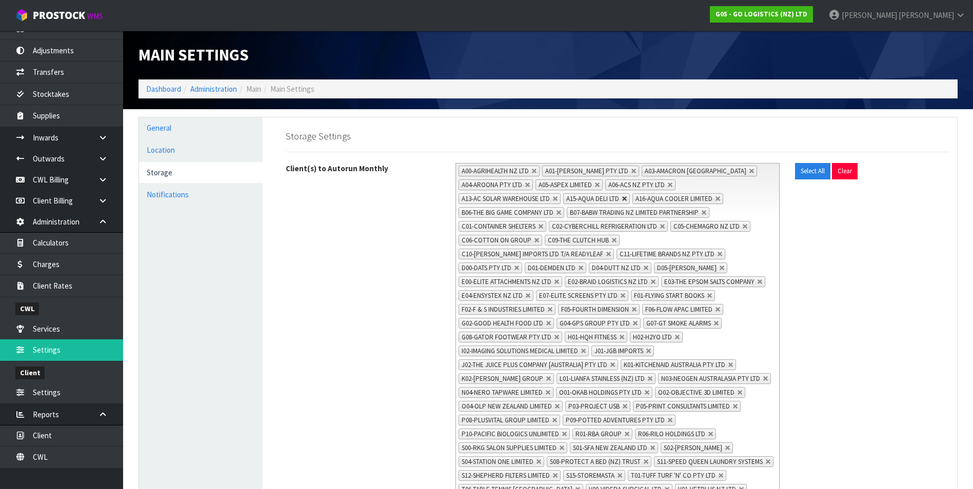
click at [624, 198] on link at bounding box center [624, 199] width 6 height 6
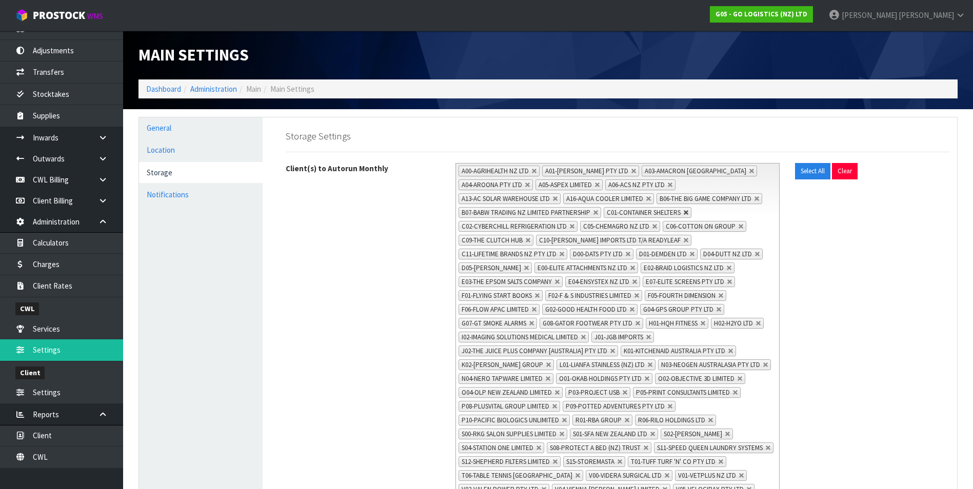
click at [688, 214] on link at bounding box center [686, 213] width 6 height 6
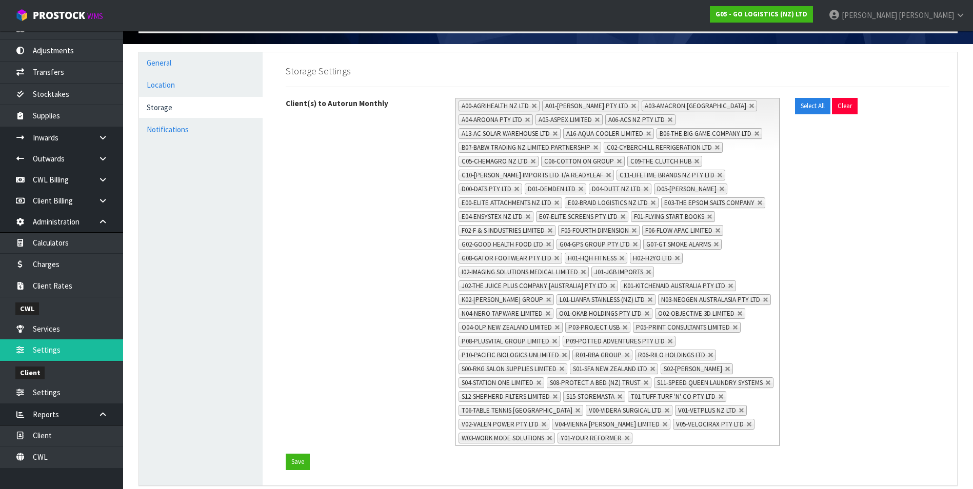
scroll to position [67, 0]
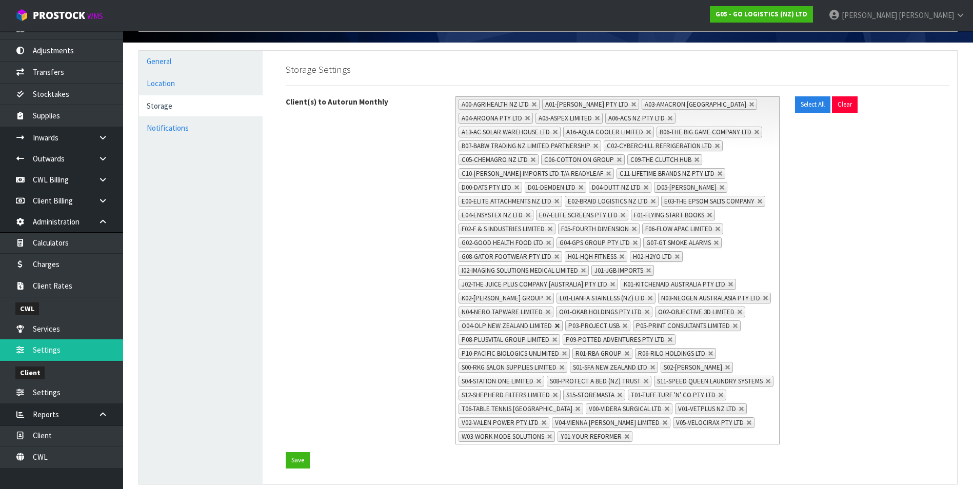
click at [560, 323] on link at bounding box center [557, 326] width 6 height 6
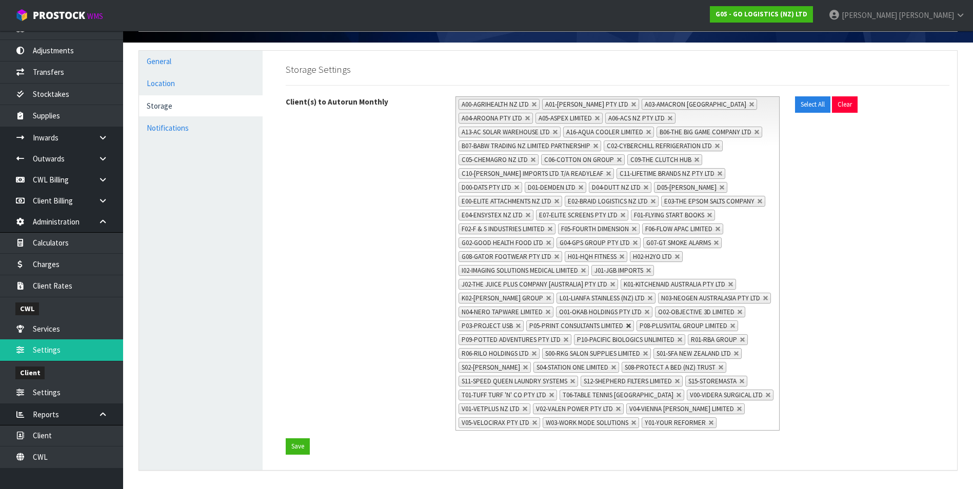
click at [632, 323] on link at bounding box center [629, 326] width 6 height 6
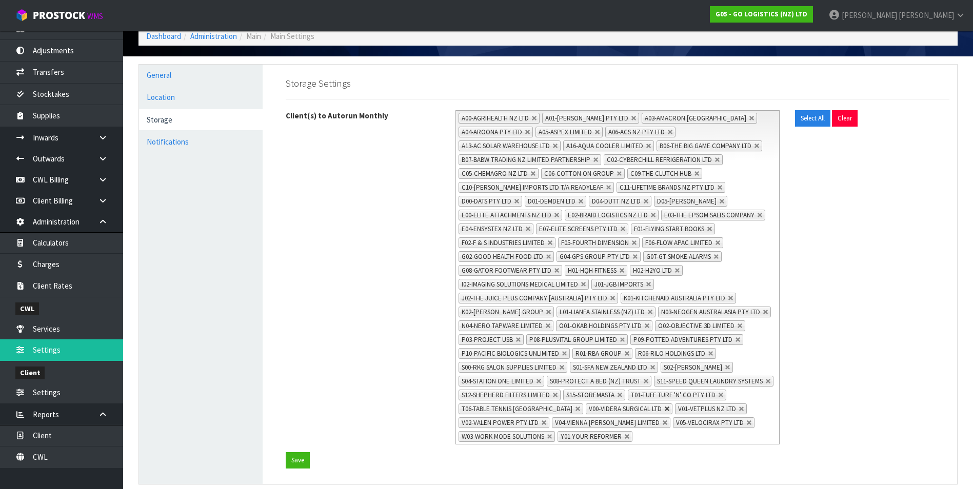
click at [670, 406] on link at bounding box center [667, 409] width 6 height 6
click at [297, 452] on button "Save" at bounding box center [298, 460] width 24 height 16
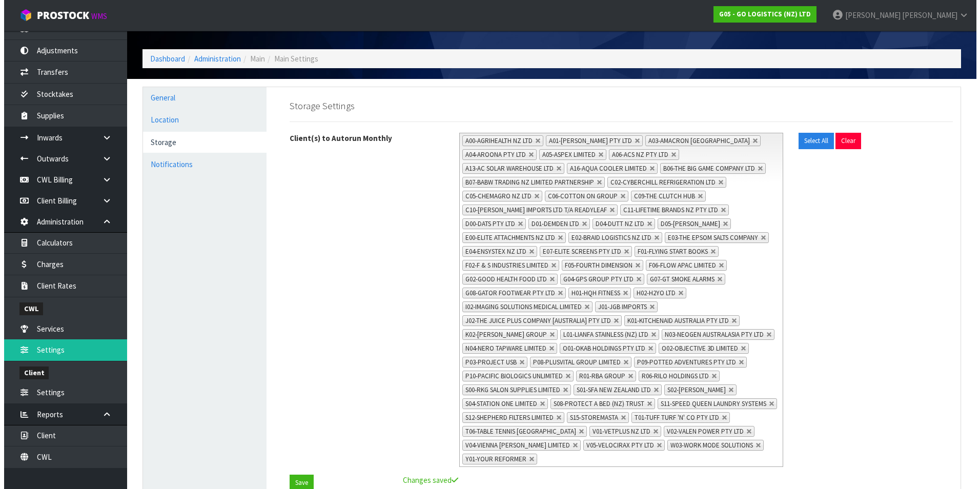
scroll to position [0, 0]
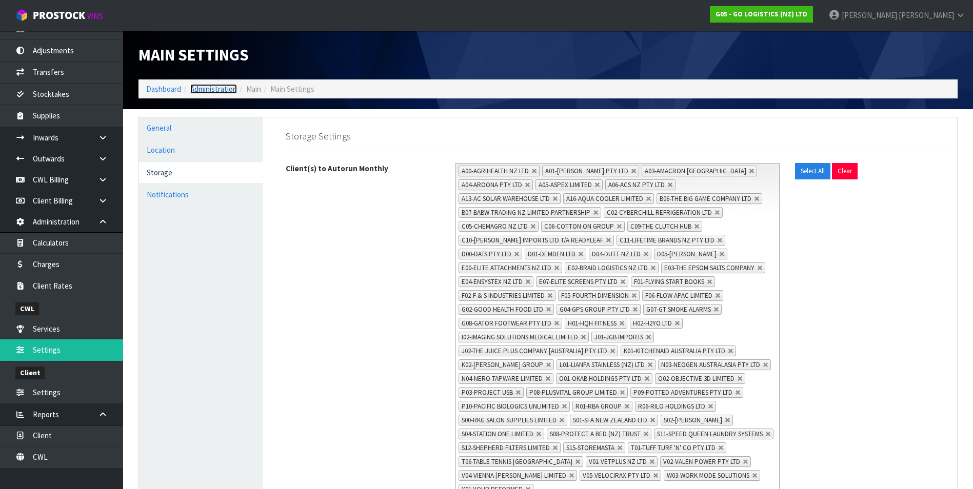
click at [216, 87] on link "Administration" at bounding box center [213, 89] width 47 height 10
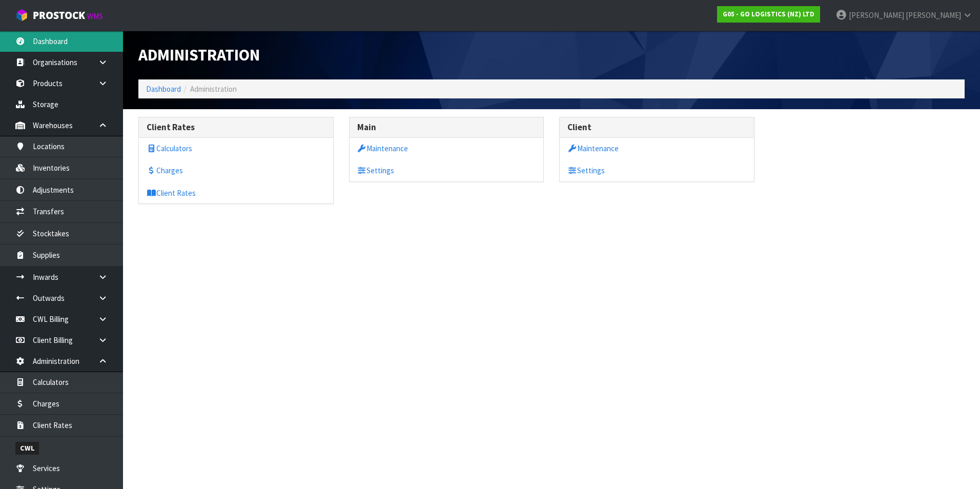
click at [71, 39] on link "Dashboard" at bounding box center [61, 41] width 123 height 21
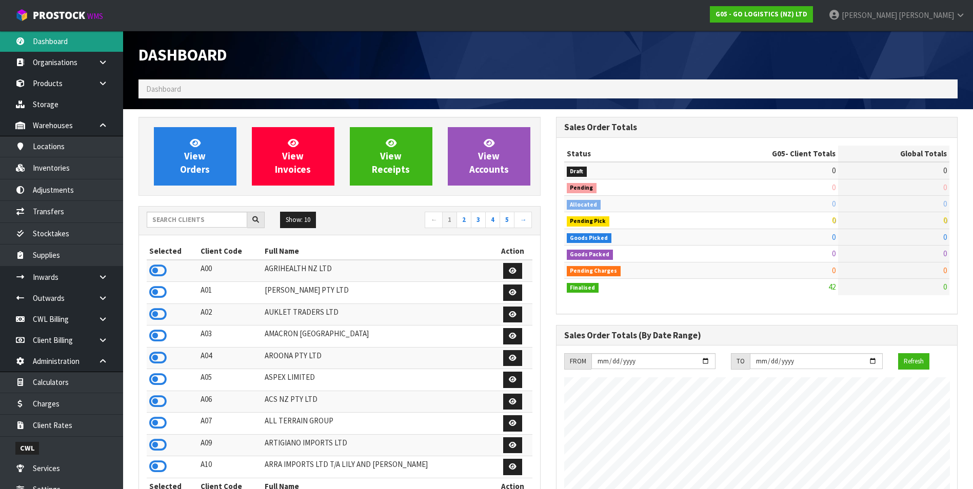
scroll to position [627, 417]
click at [176, 219] on input "text" at bounding box center [197, 220] width 101 height 16
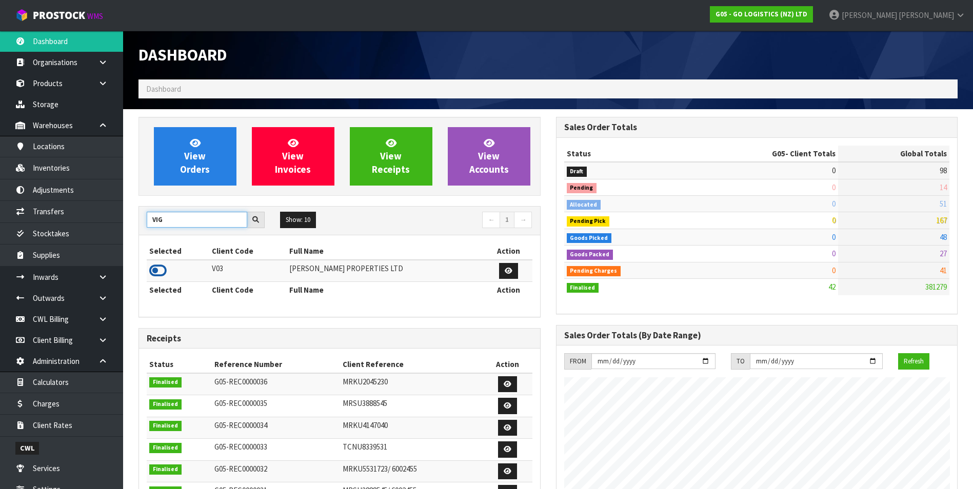
type input "VIG"
click at [152, 270] on icon at bounding box center [157, 270] width 17 height 15
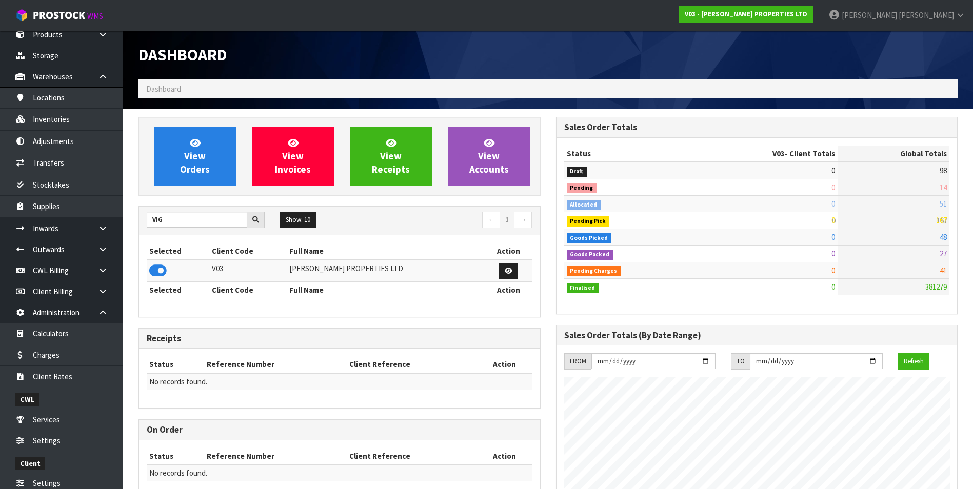
scroll to position [139, 0]
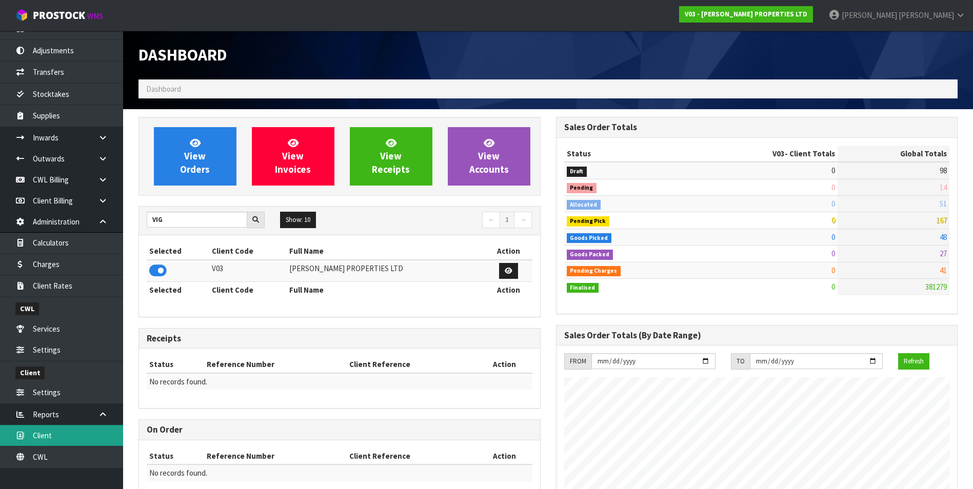
click at [83, 439] on link "Client" at bounding box center [61, 435] width 123 height 21
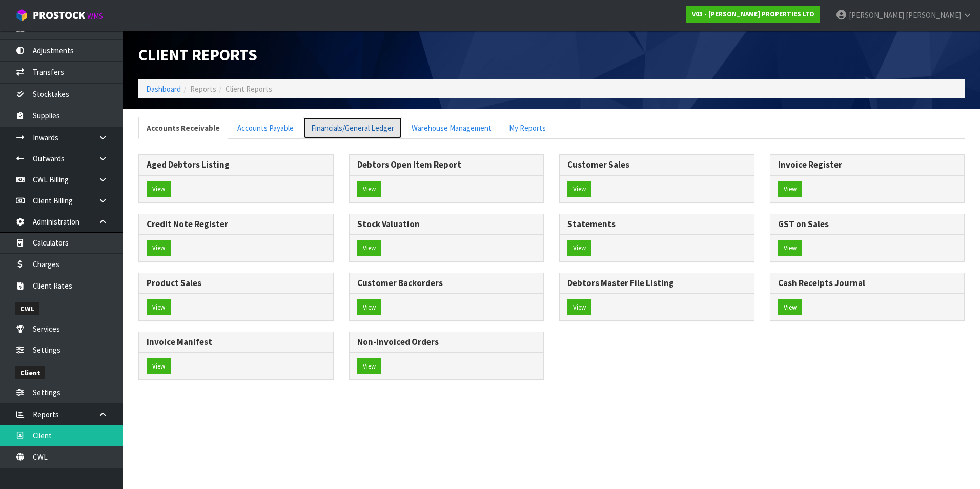
click at [365, 129] on link "Financials/General Ledger" at bounding box center [352, 128] width 99 height 22
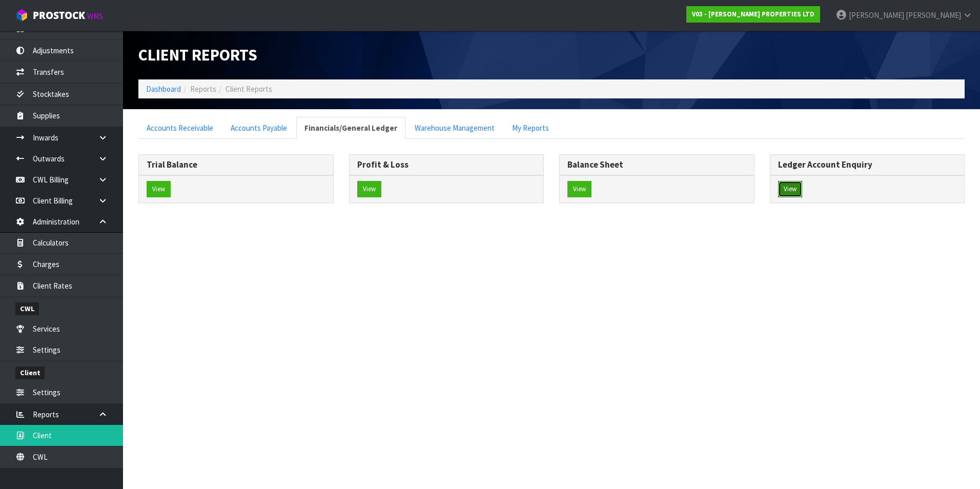
click at [791, 185] on button "View" at bounding box center [790, 189] width 24 height 16
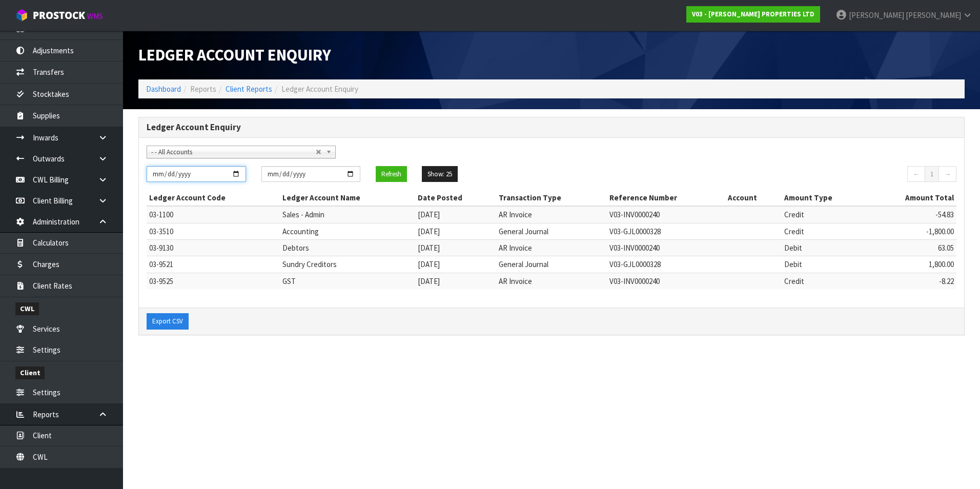
click at [231, 174] on input "[DATE]" at bounding box center [196, 174] width 99 height 16
type input "2025-08-01"
click at [352, 175] on input "[DATE]" at bounding box center [311, 174] width 99 height 16
type input "2025-08-31"
click at [389, 174] on button "Refresh" at bounding box center [391, 174] width 31 height 16
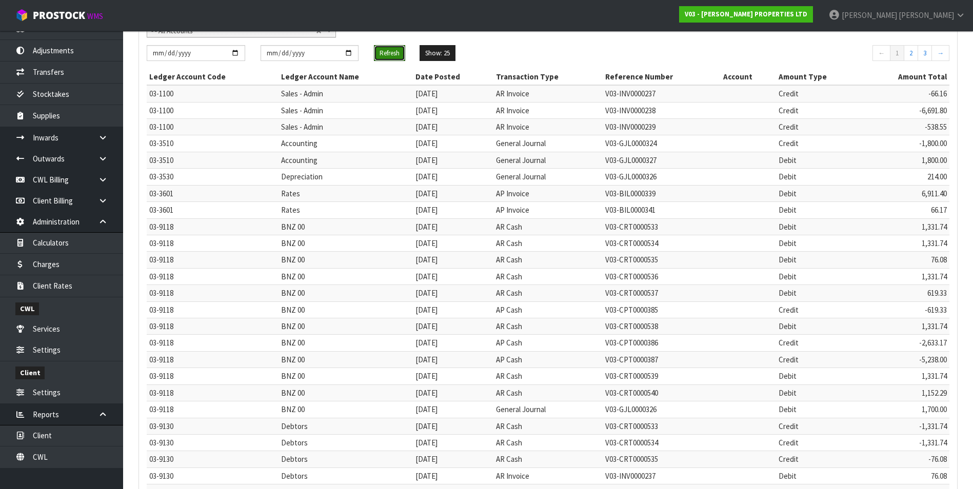
scroll to position [197, 0]
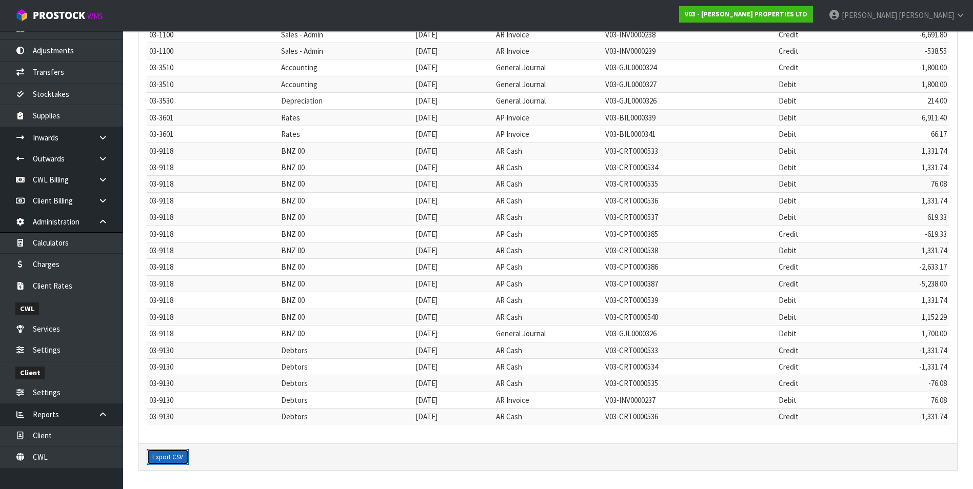
click at [162, 456] on button "Export CSV" at bounding box center [168, 457] width 42 height 16
click at [83, 434] on link "Client" at bounding box center [61, 435] width 123 height 21
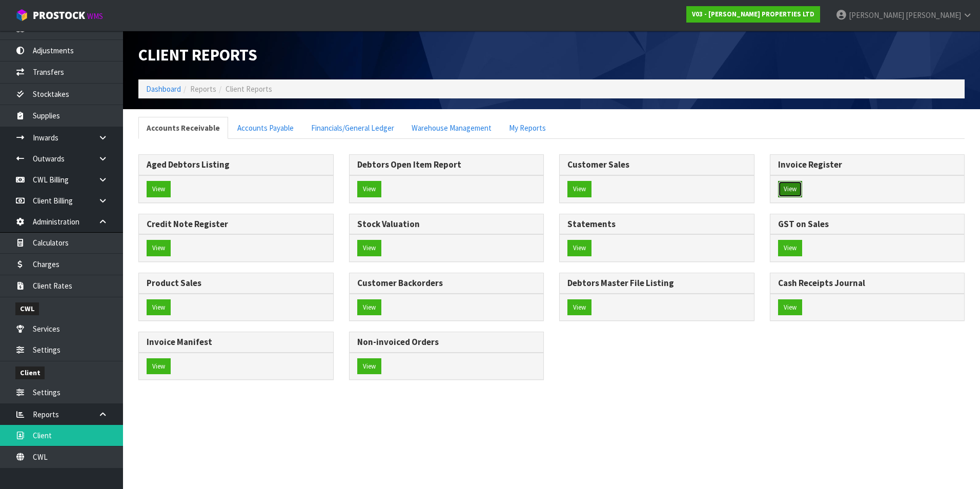
click at [784, 189] on button "View" at bounding box center [790, 189] width 24 height 16
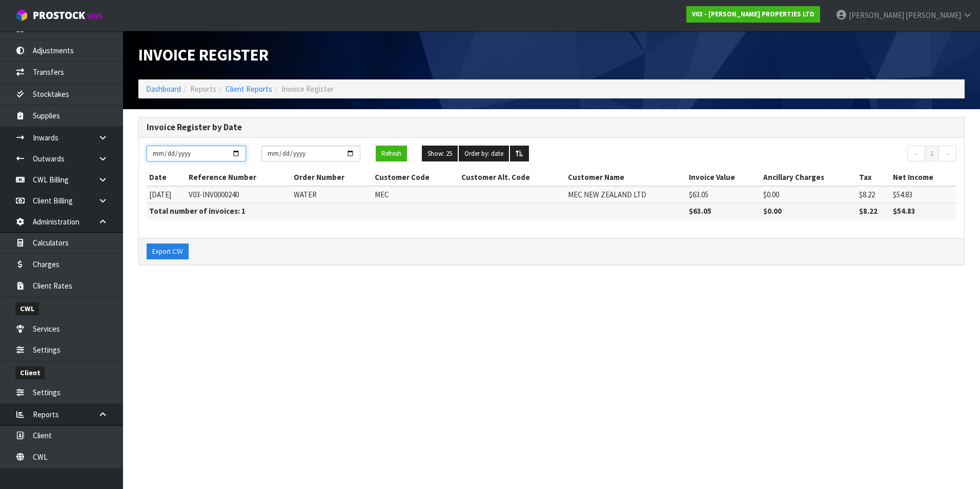
click at [237, 149] on input "[DATE]" at bounding box center [196, 154] width 99 height 16
type input "2025-08-01"
click at [351, 155] on input "[DATE]" at bounding box center [311, 154] width 99 height 16
type input "2025-08-31"
click at [397, 153] on button "Refresh" at bounding box center [391, 154] width 31 height 16
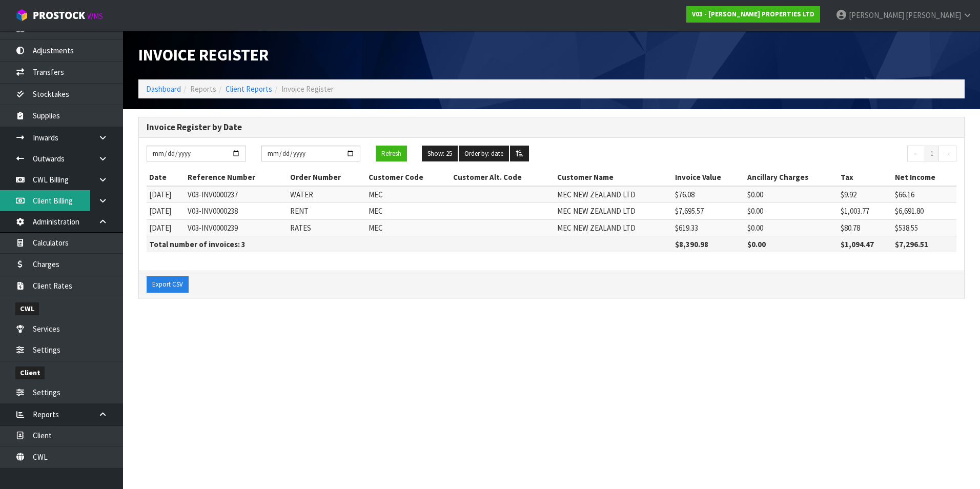
click at [66, 202] on link "Client Billing" at bounding box center [61, 200] width 123 height 21
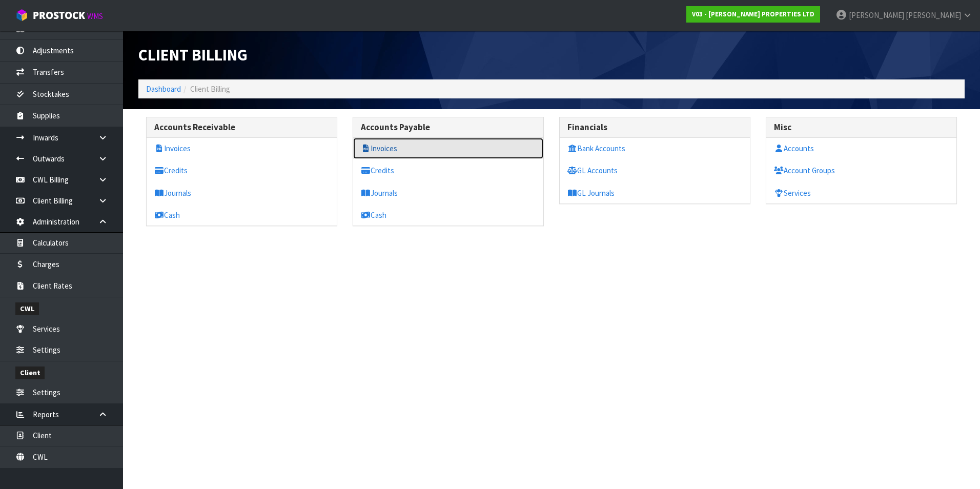
click at [382, 152] on link "Invoices" at bounding box center [448, 148] width 190 height 21
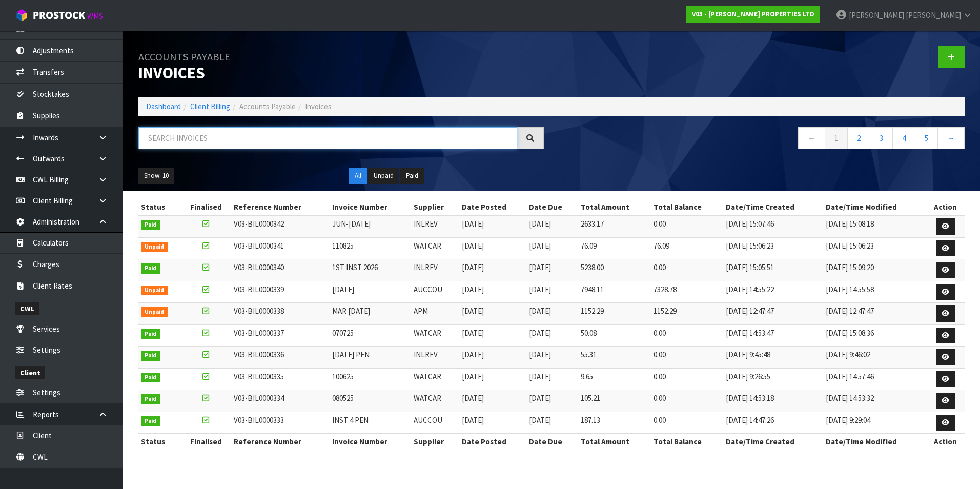
click at [242, 138] on input "text" at bounding box center [327, 138] width 379 height 22
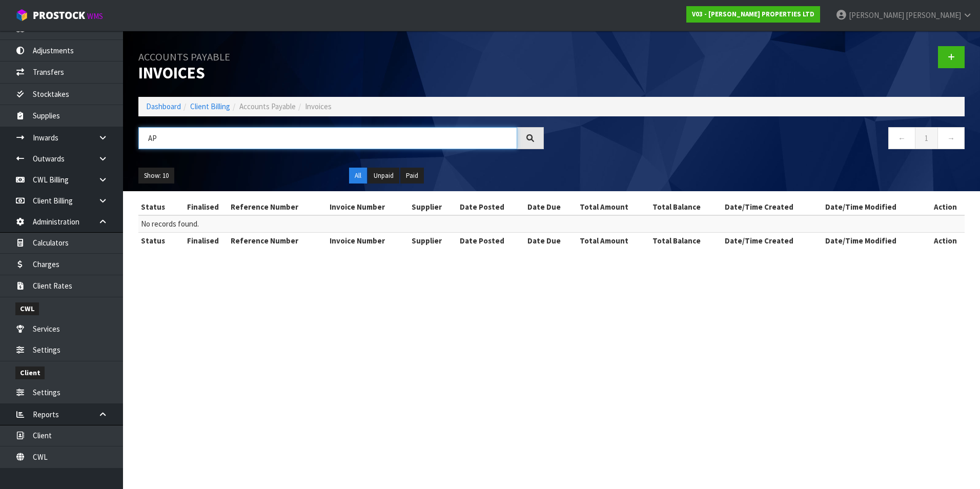
type input "A"
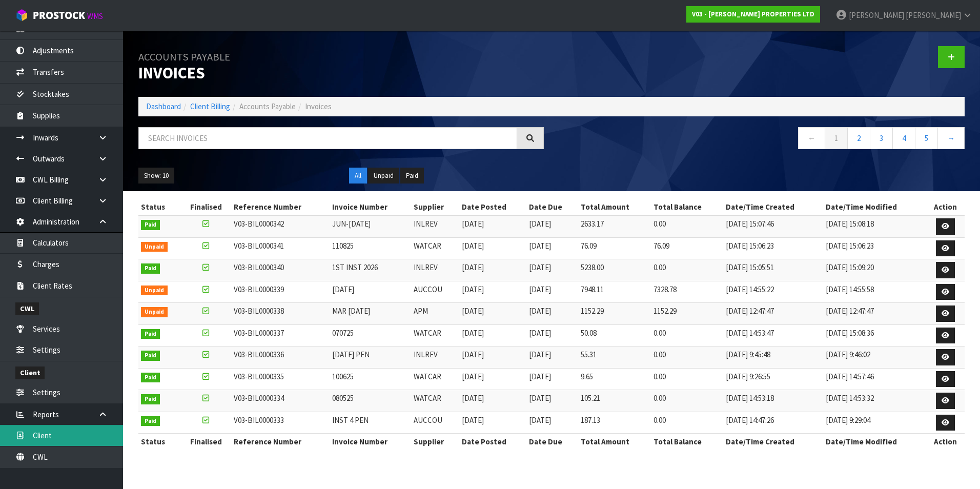
click at [71, 438] on link "Client" at bounding box center [61, 435] width 123 height 21
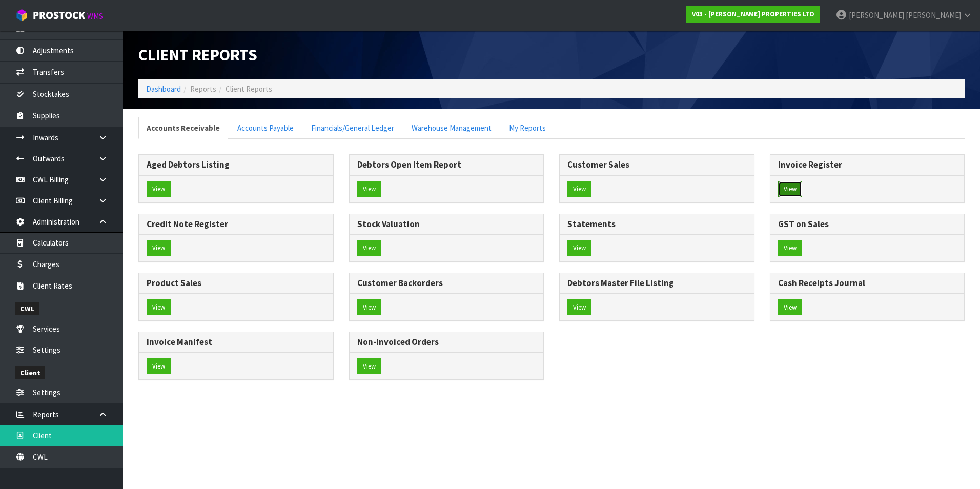
click at [789, 189] on button "View" at bounding box center [790, 189] width 24 height 16
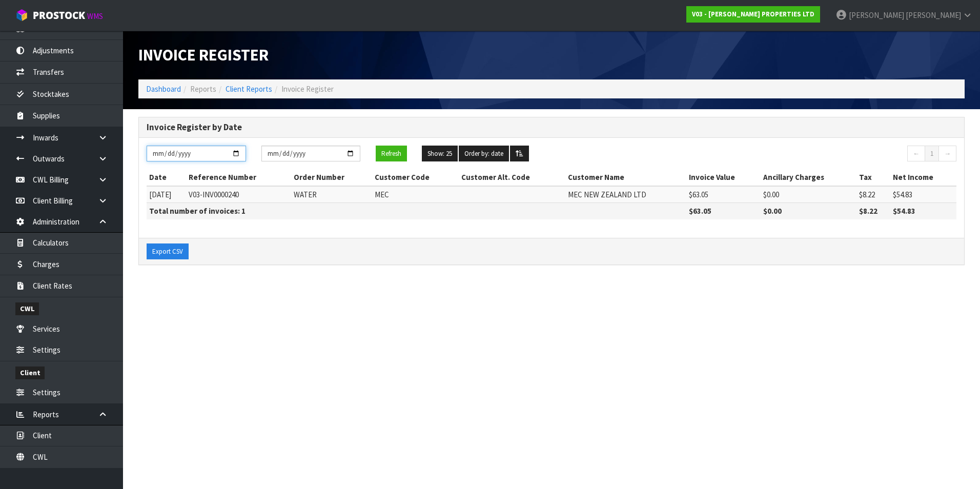
click at [234, 150] on input "[DATE]" at bounding box center [196, 154] width 99 height 16
type input "2025-08-01"
click at [352, 154] on input "[DATE]" at bounding box center [311, 154] width 99 height 16
type input "2025-08-31"
click at [397, 155] on button "Refresh" at bounding box center [391, 154] width 31 height 16
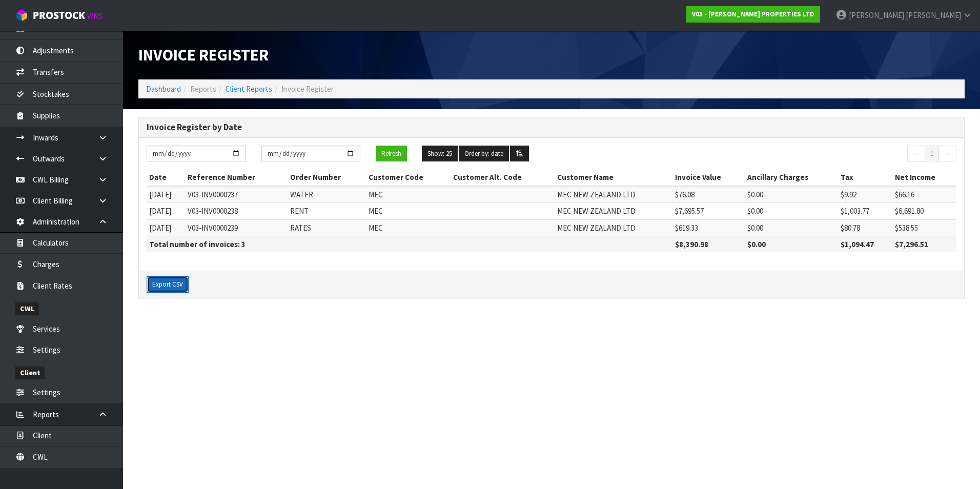
click at [170, 284] on button "Export CSV" at bounding box center [168, 284] width 42 height 16
click at [555, 383] on section "Invoice Register Dashboard Reports Client Reports Invoice Register Invoice Regi…" at bounding box center [490, 244] width 980 height 489
click at [84, 432] on link "Client" at bounding box center [61, 435] width 123 height 21
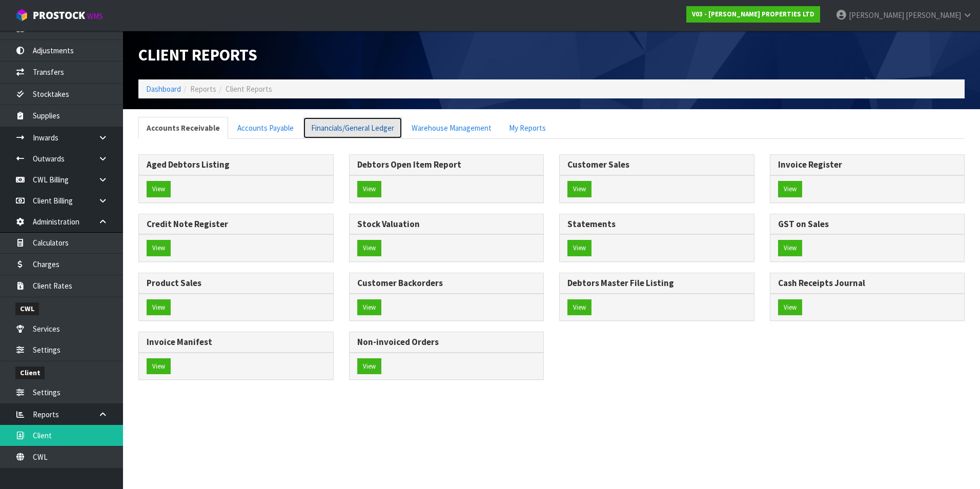
click at [341, 129] on link "Financials/General Ledger" at bounding box center [352, 128] width 99 height 22
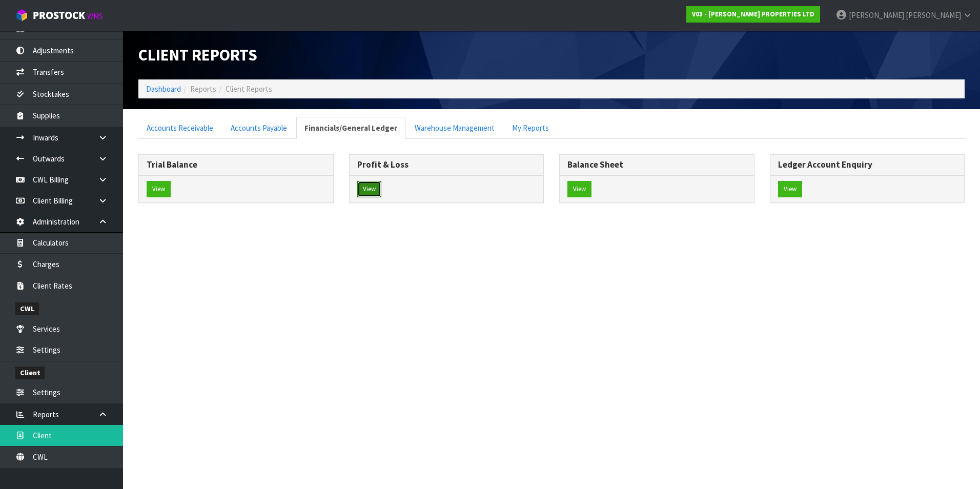
click at [367, 186] on button "View" at bounding box center [369, 189] width 24 height 16
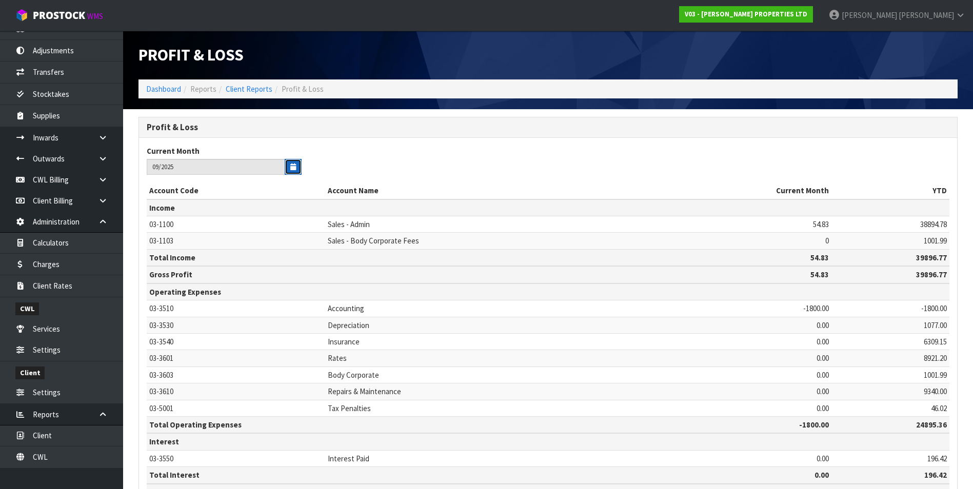
click at [295, 169] on icon "button" at bounding box center [293, 167] width 6 height 7
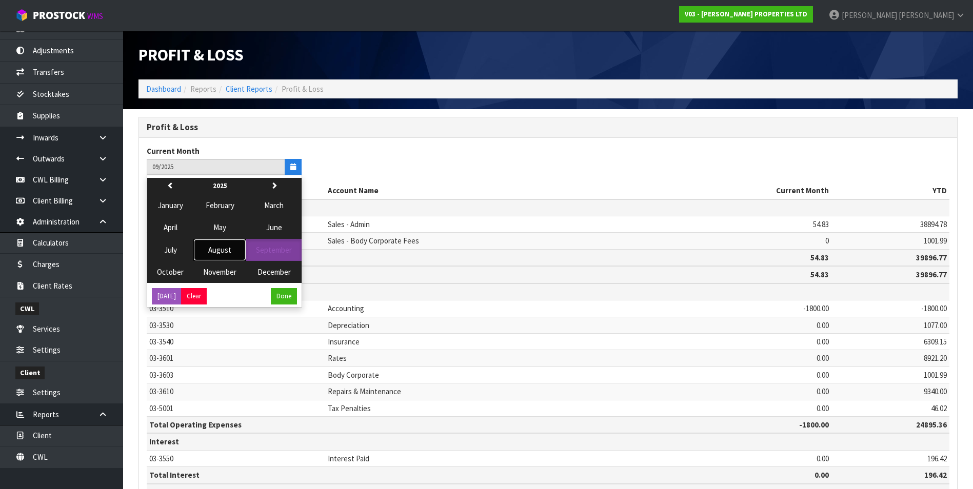
click at [228, 250] on span "August" at bounding box center [219, 250] width 23 height 10
type input "08/2025"
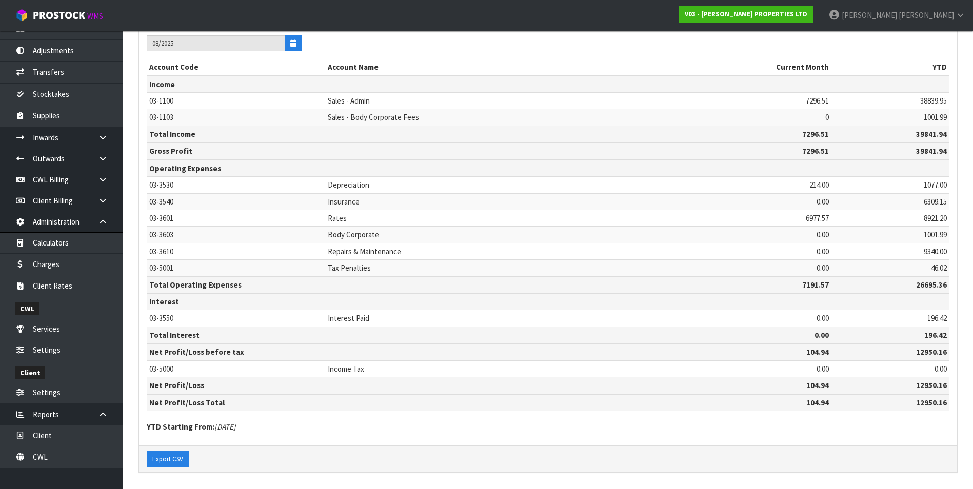
scroll to position [126, 0]
click at [175, 458] on button "Export CSV" at bounding box center [168, 457] width 42 height 16
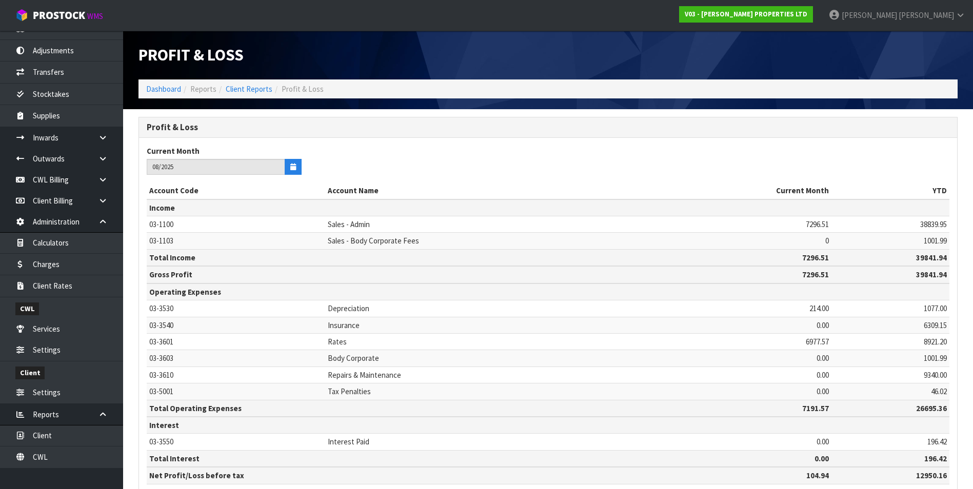
scroll to position [0, 0]
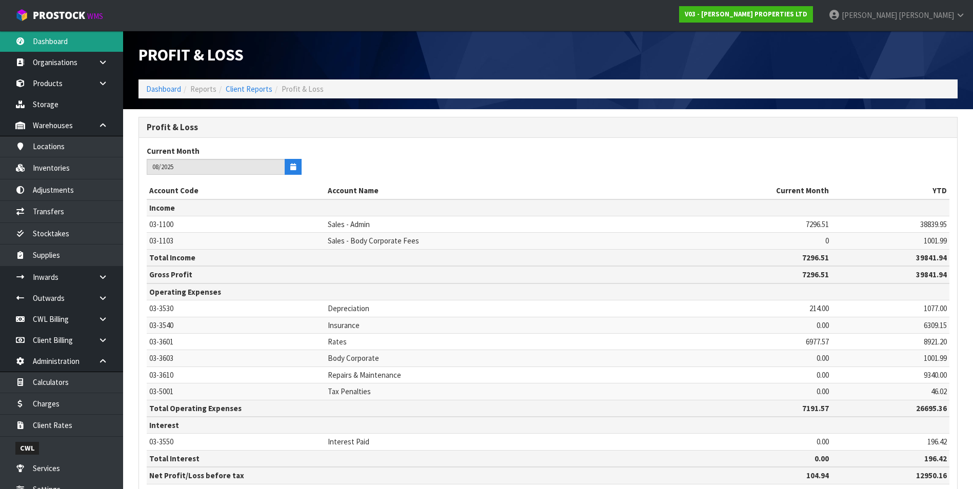
click at [72, 38] on link "Dashboard" at bounding box center [61, 41] width 123 height 21
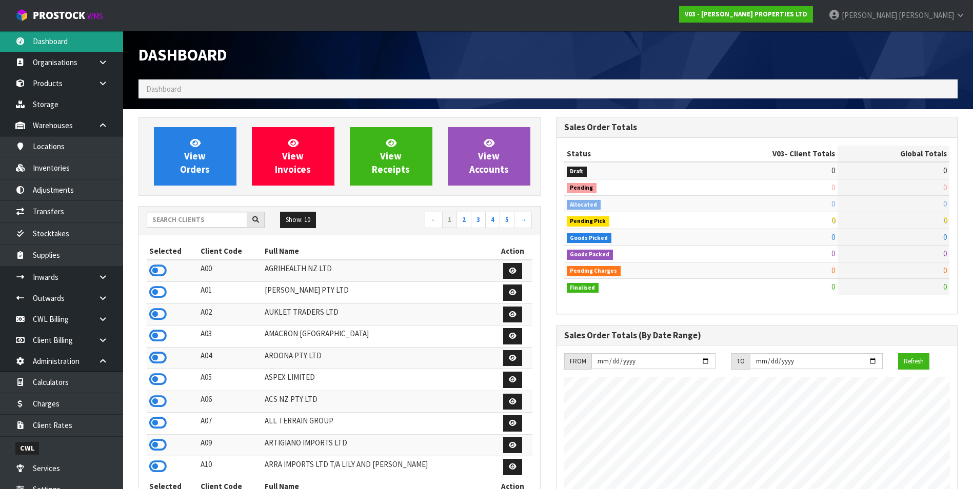
scroll to position [627, 417]
click at [178, 218] on input "text" at bounding box center [197, 220] width 101 height 16
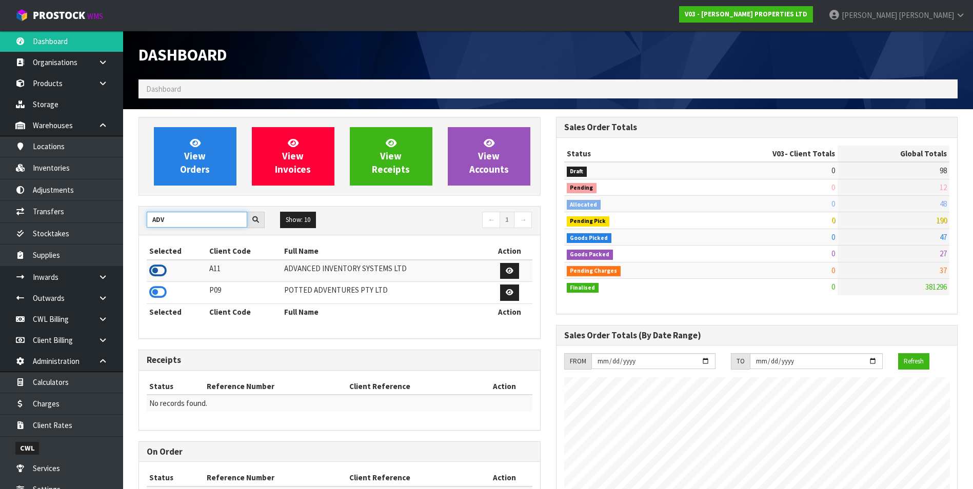
type input "ADV"
click at [158, 269] on icon at bounding box center [157, 270] width 17 height 15
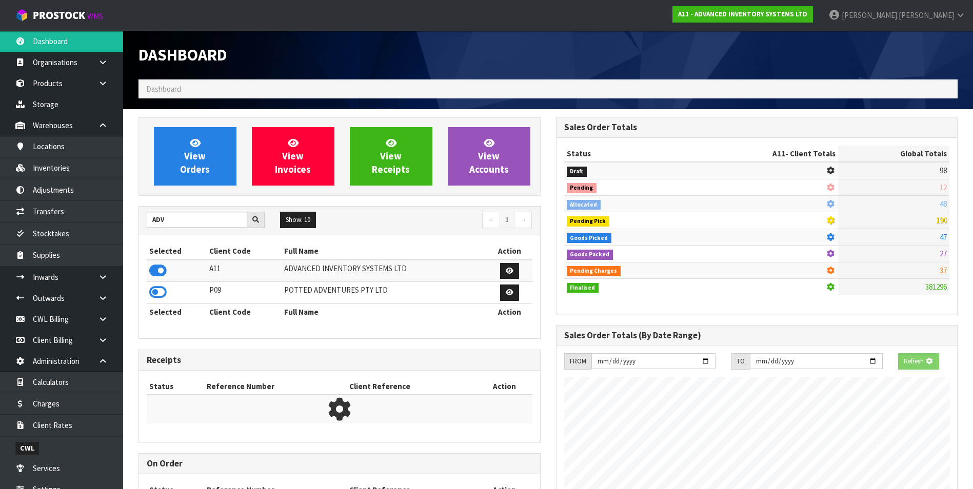
scroll to position [512139, 512348]
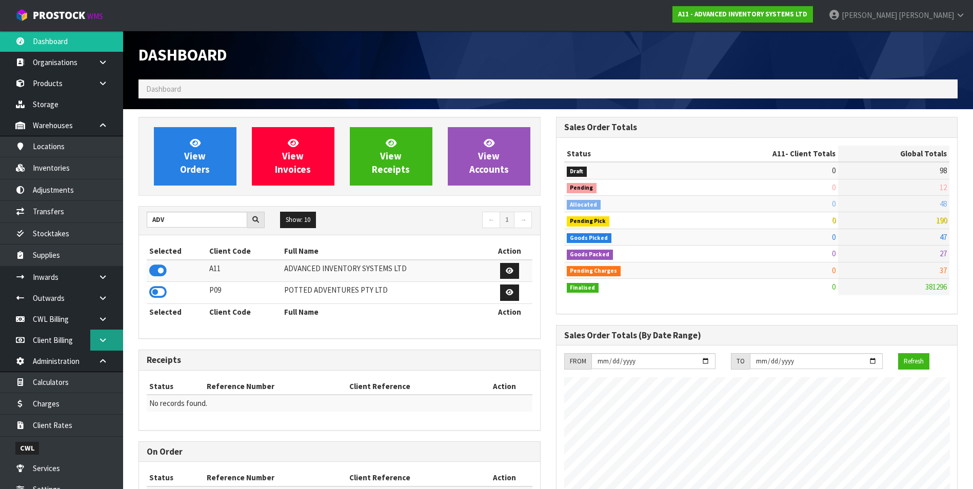
click at [101, 340] on icon at bounding box center [103, 340] width 10 height 8
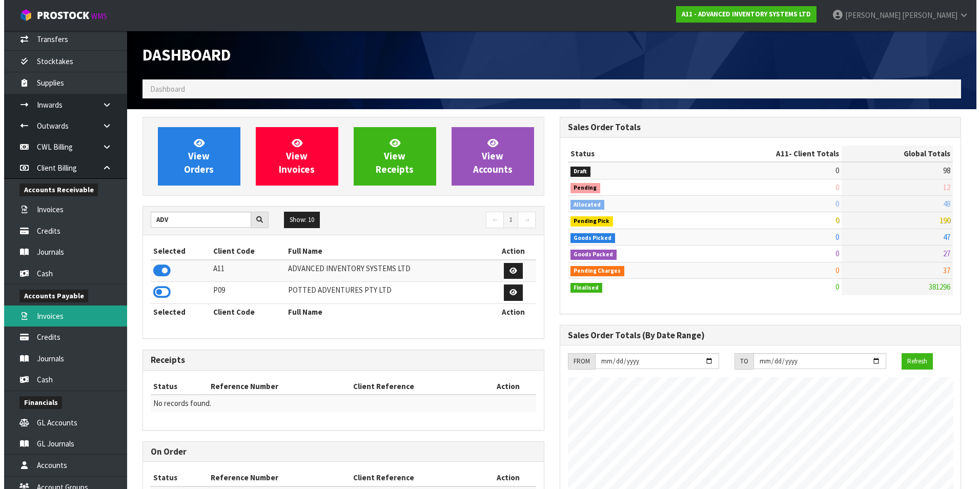
scroll to position [205, 0]
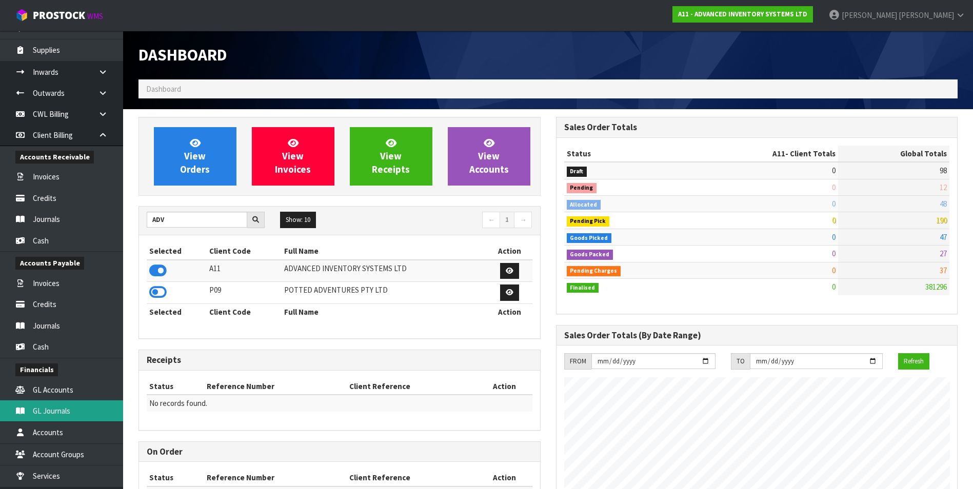
click at [79, 413] on link "GL Journals" at bounding box center [61, 410] width 123 height 21
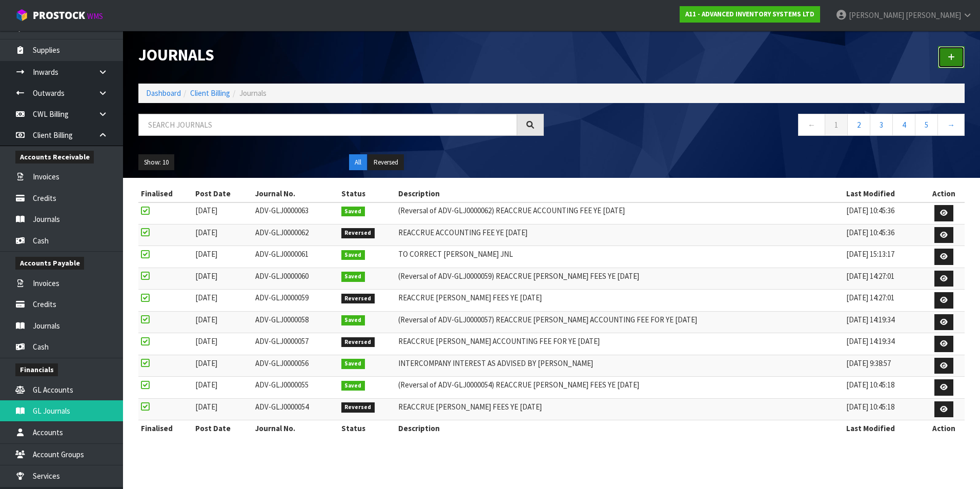
click at [955, 57] on icon at bounding box center [951, 57] width 7 height 8
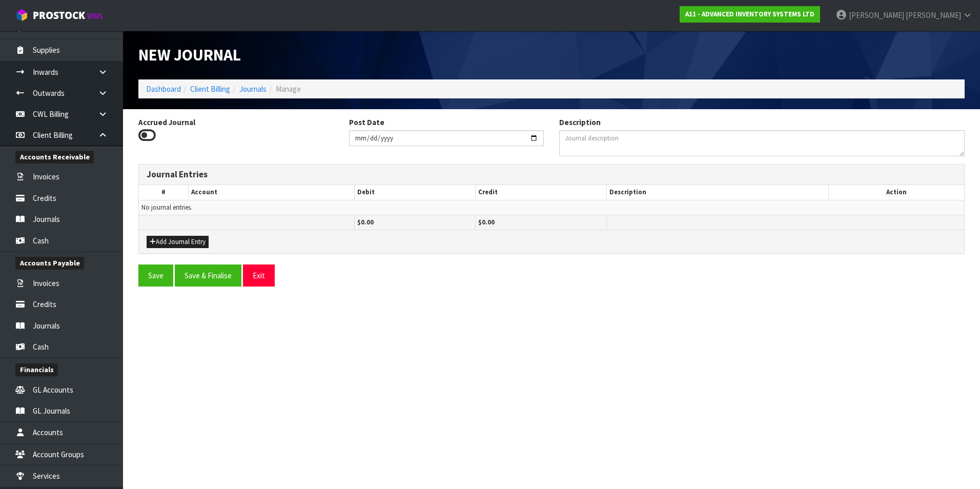
click at [142, 134] on icon at bounding box center [146, 135] width 17 height 15
click at [0, 0] on input "Accrued Journal" at bounding box center [0, 0] width 0 height 0
click at [534, 137] on input "2025-09-16" at bounding box center [446, 138] width 195 height 16
type input "2025-08-31"
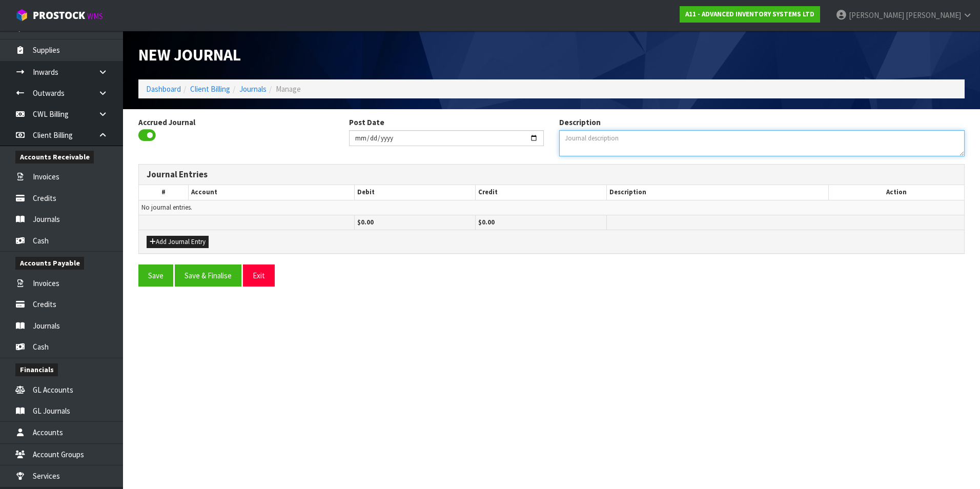
click at [595, 146] on textarea "Description" at bounding box center [762, 143] width 406 height 26
type textarea "REACCRUE KNOBLOCK FEES 31.3.25"
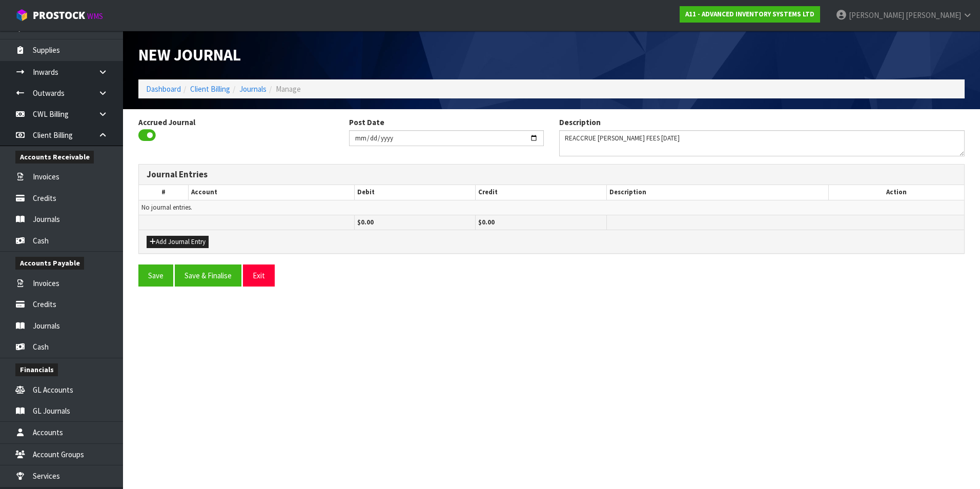
click at [188, 234] on div "Add Journal Entry" at bounding box center [552, 241] width 826 height 23
click at [185, 240] on button "Add Journal Entry" at bounding box center [178, 242] width 62 height 12
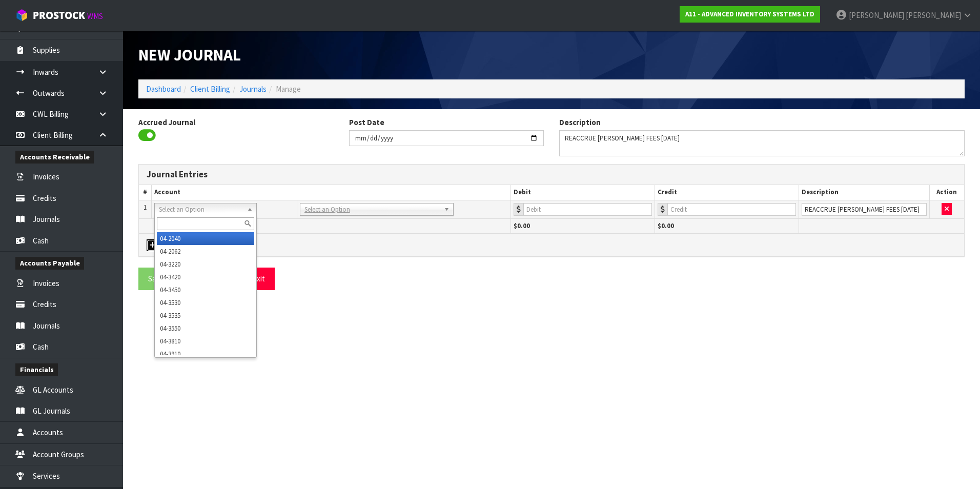
drag, startPoint x: 188, startPoint y: 212, endPoint x: 187, endPoint y: 218, distance: 5.7
click at [186, 218] on input "text" at bounding box center [205, 223] width 97 height 13
type input "3420"
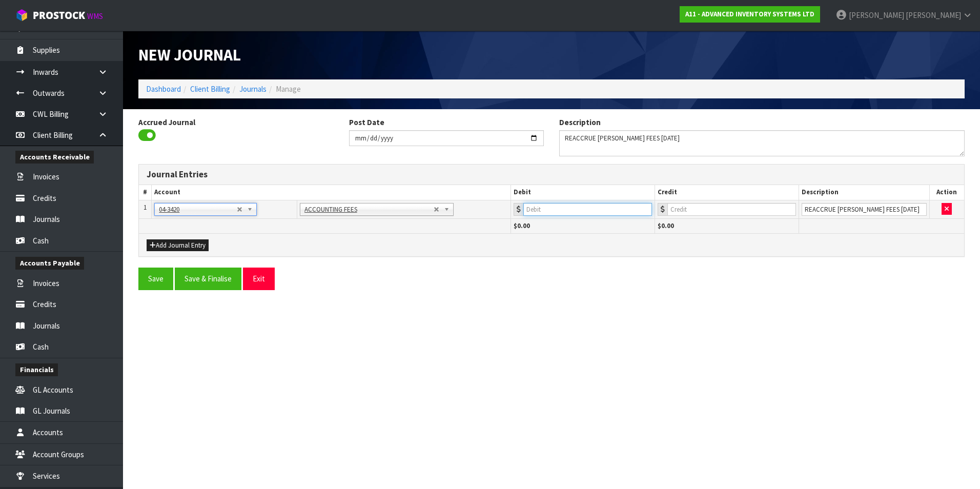
click at [558, 212] on input "number" at bounding box center [588, 209] width 129 height 13
type input "650"
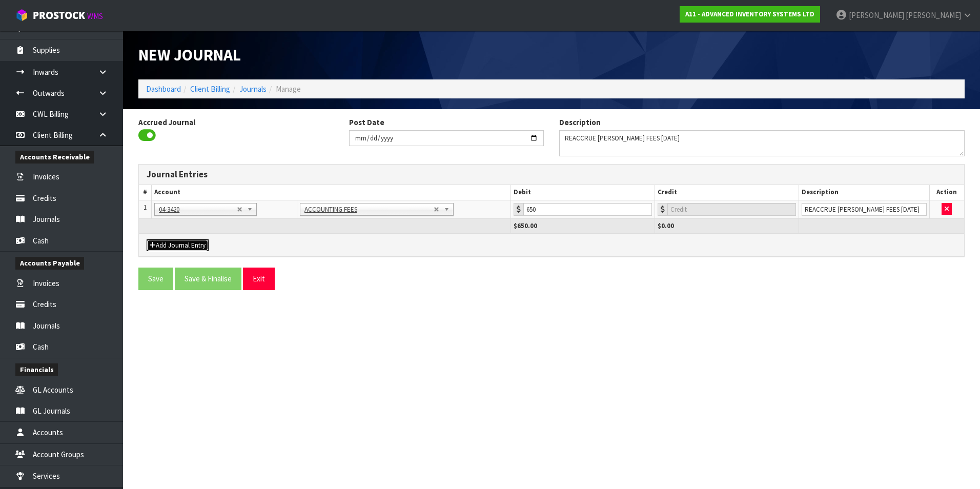
click at [166, 241] on button "Add Journal Entry" at bounding box center [178, 245] width 62 height 12
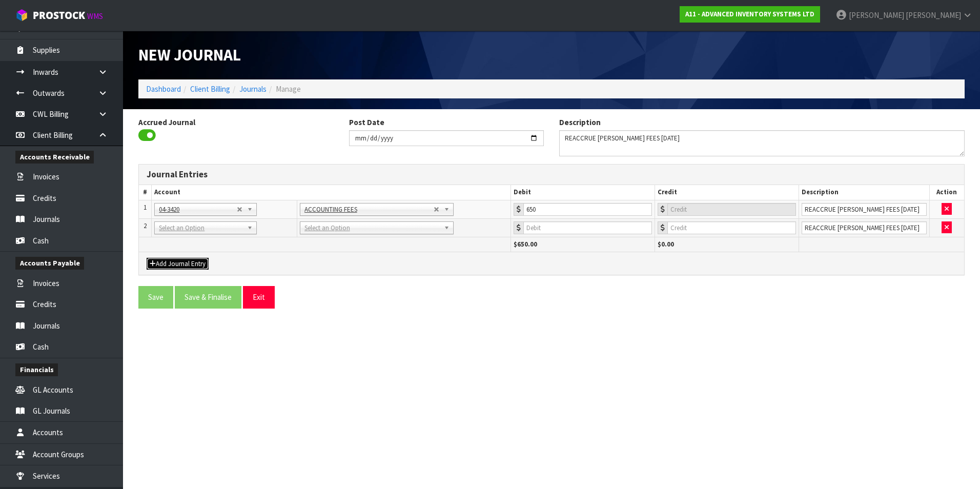
drag, startPoint x: 172, startPoint y: 231, endPoint x: 171, endPoint y: 238, distance: 7.3
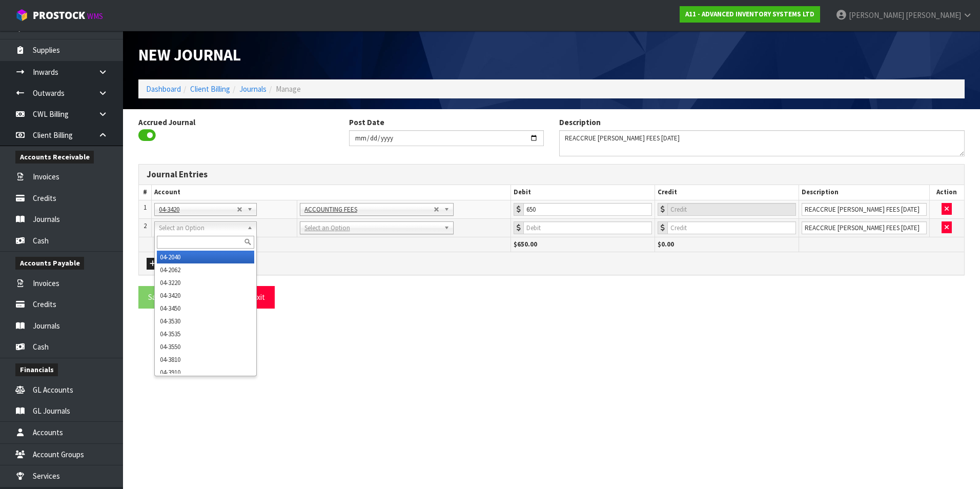
click at [170, 240] on input "text" at bounding box center [205, 242] width 97 height 13
type input "9520"
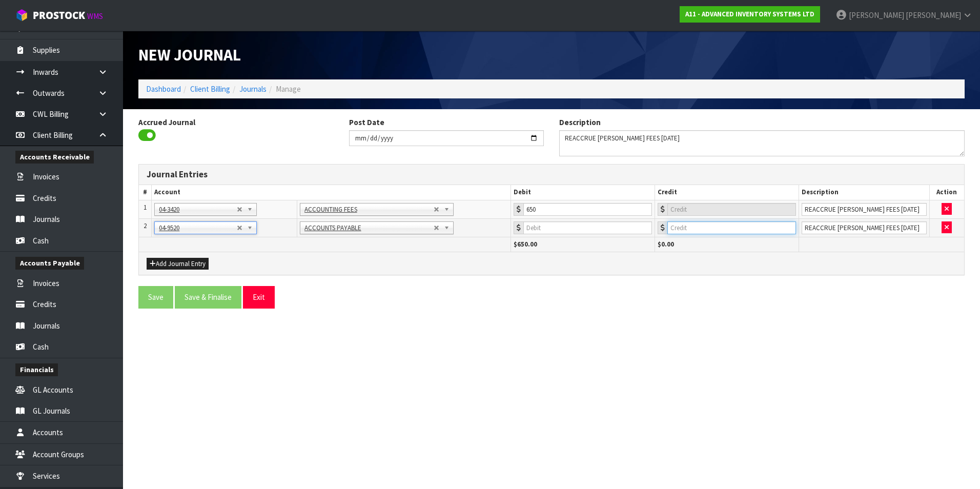
click at [742, 223] on input "number" at bounding box center [732, 228] width 129 height 13
type input "650"
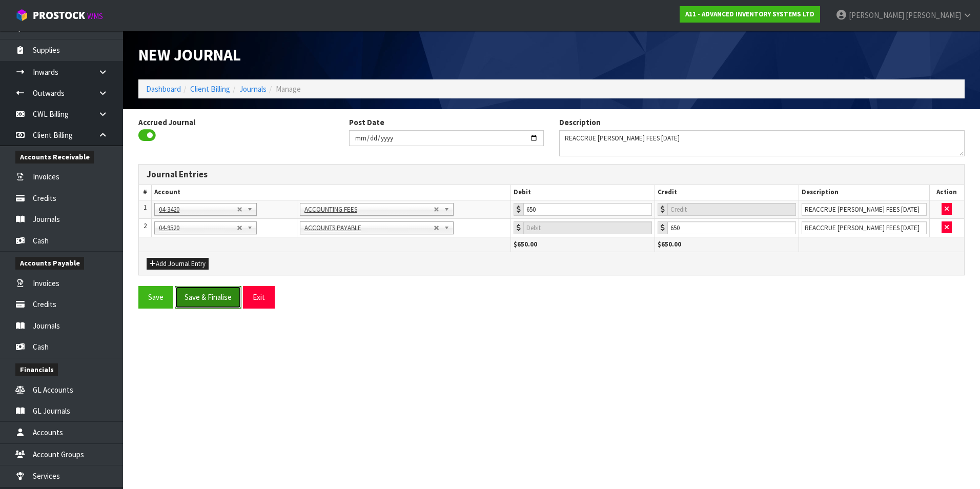
click at [212, 294] on button "Save & Finalise" at bounding box center [208, 297] width 67 height 22
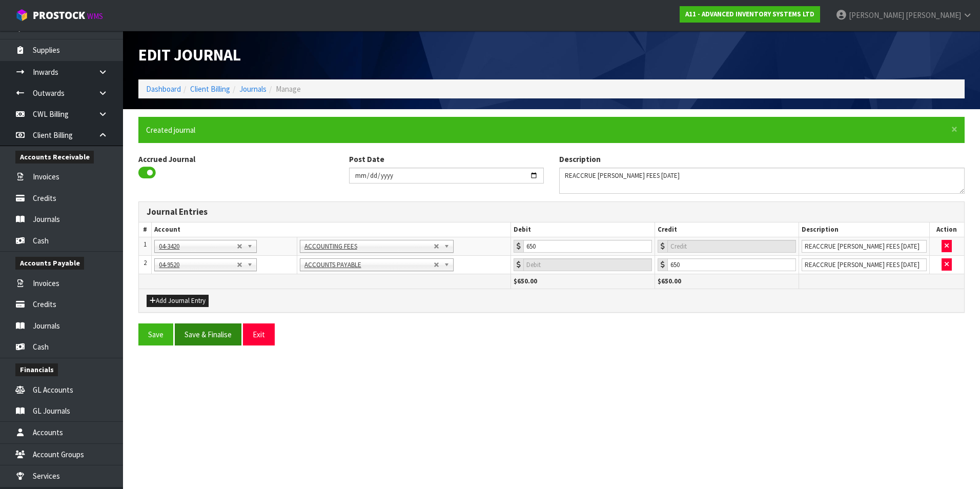
type input "0"
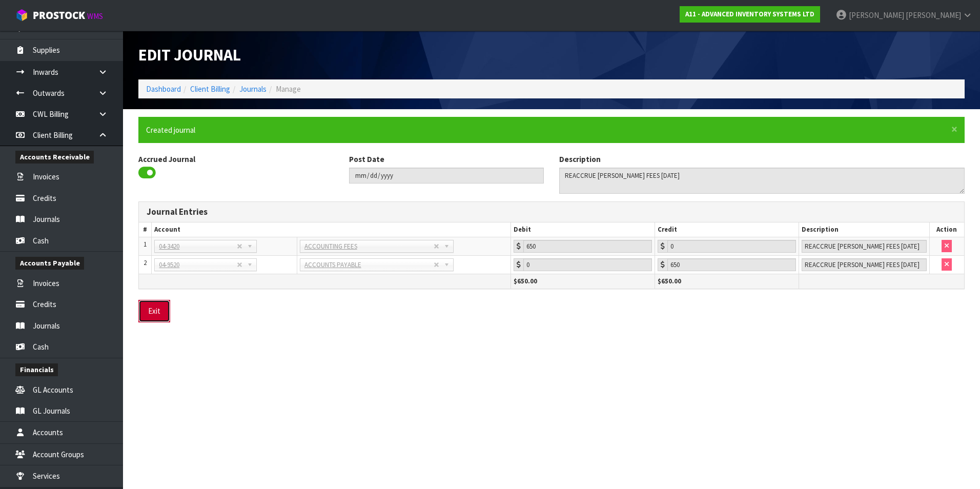
click at [161, 311] on button "Exit" at bounding box center [154, 311] width 32 height 22
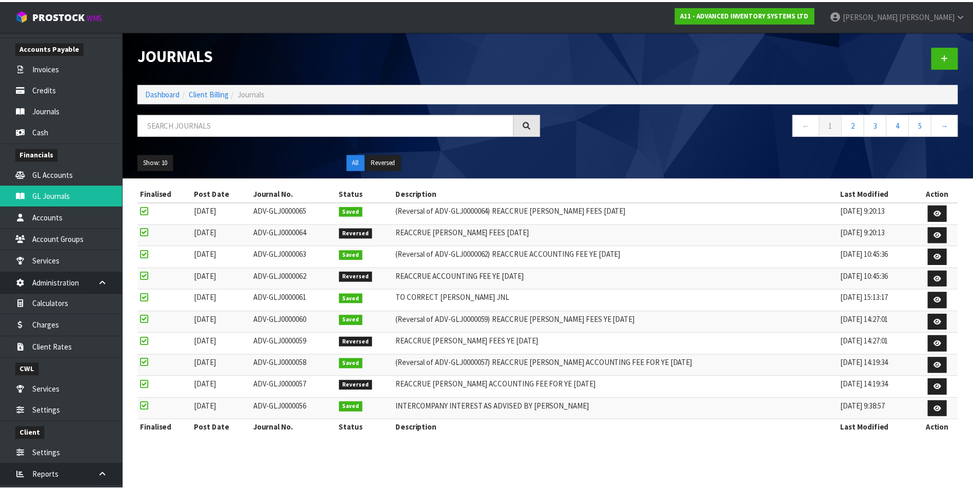
scroll to position [481, 0]
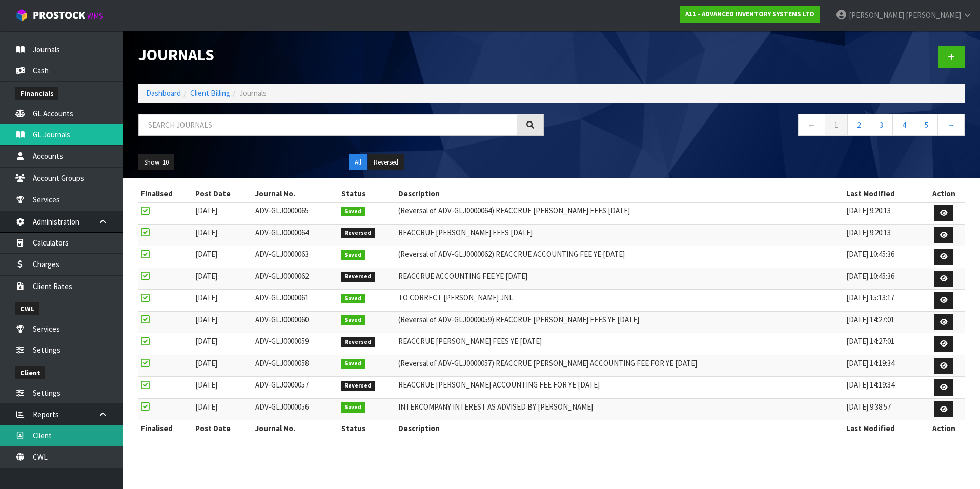
click at [56, 433] on link "Client" at bounding box center [61, 435] width 123 height 21
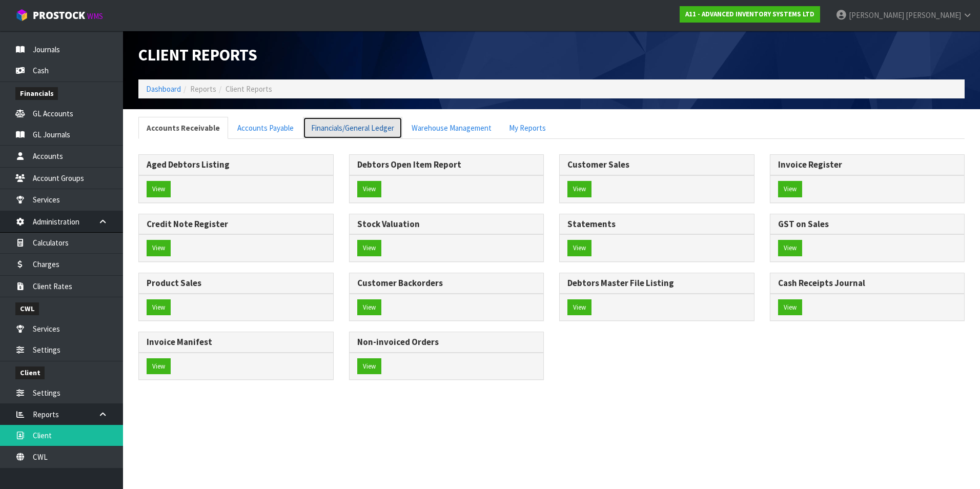
click at [308, 131] on link "Financials/General Ledger" at bounding box center [352, 128] width 99 height 22
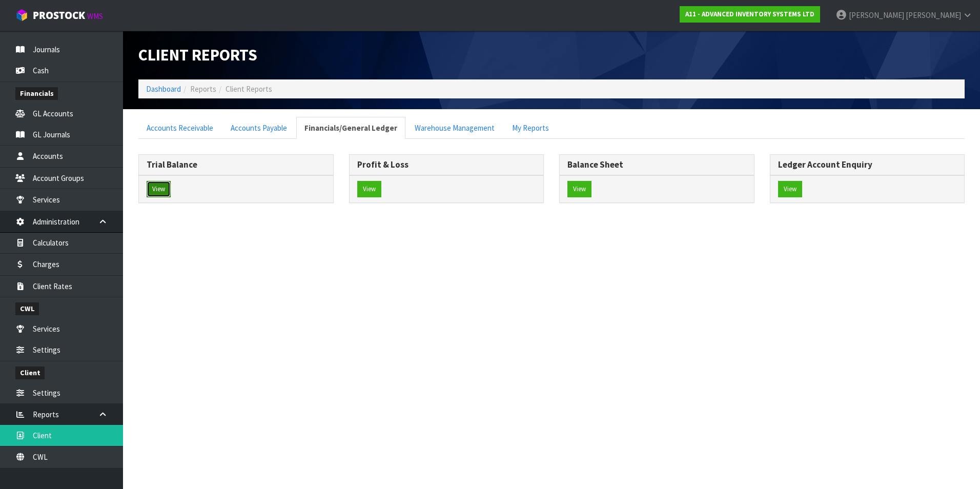
click at [156, 190] on button "View" at bounding box center [159, 189] width 24 height 16
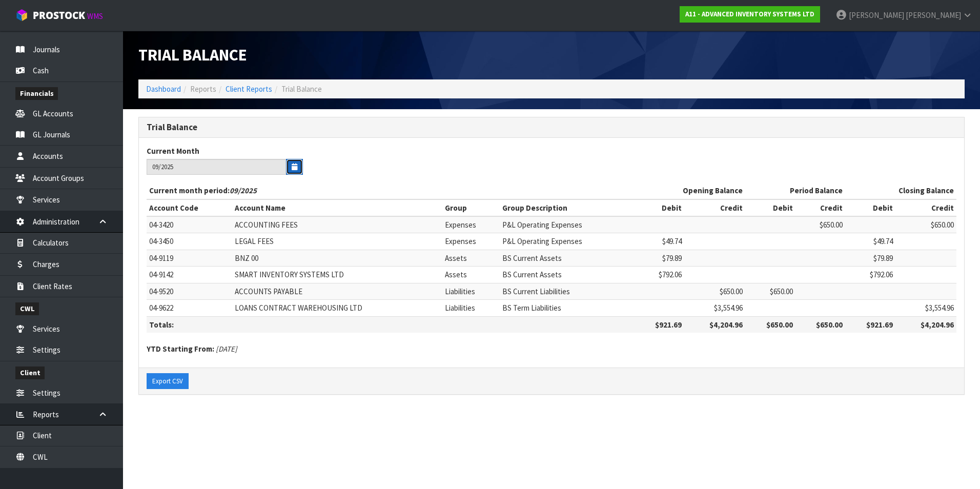
click at [295, 165] on icon "button" at bounding box center [295, 167] width 6 height 7
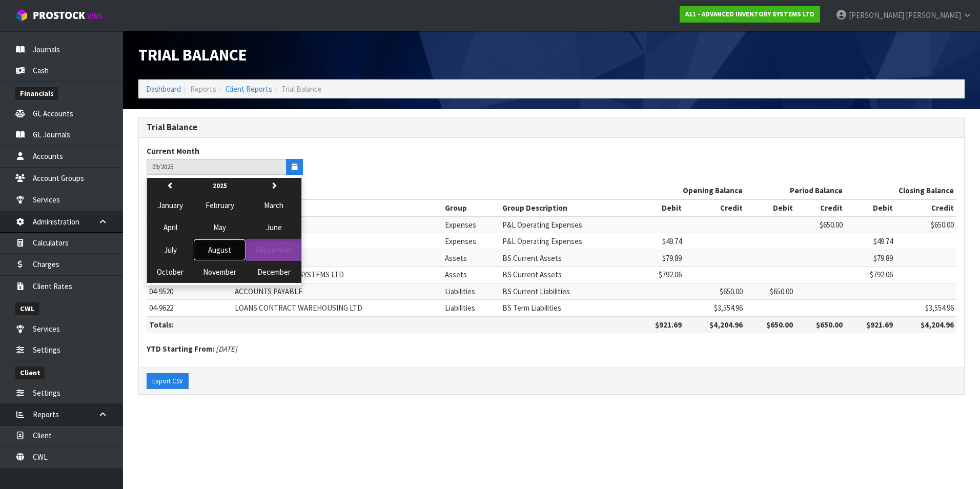
click at [220, 248] on span "August" at bounding box center [219, 250] width 23 height 10
type input "08/2025"
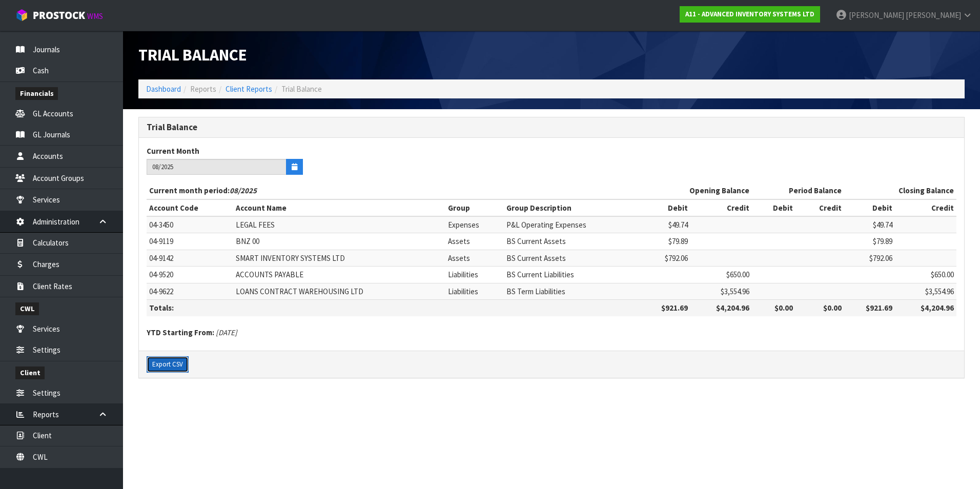
click at [166, 366] on button "Export CSV" at bounding box center [168, 364] width 42 height 16
click at [257, 87] on link "Client Reports" at bounding box center [249, 89] width 47 height 10
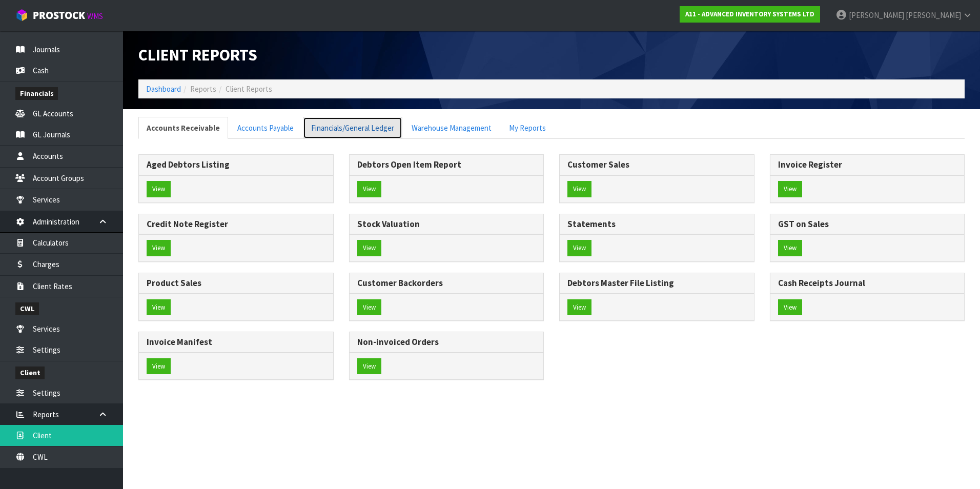
click at [340, 130] on link "Financials/General Ledger" at bounding box center [352, 128] width 99 height 22
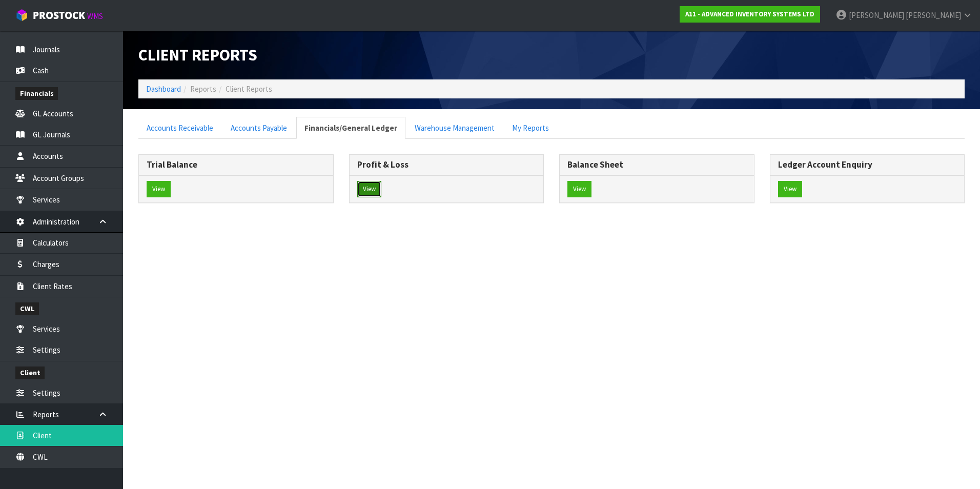
click at [368, 189] on button "View" at bounding box center [369, 189] width 24 height 16
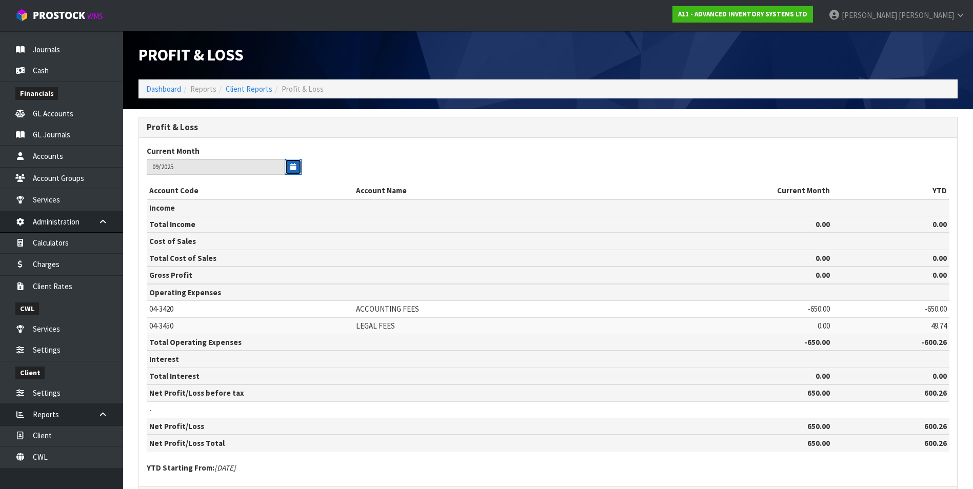
click at [290, 167] on icon "button" at bounding box center [293, 167] width 6 height 7
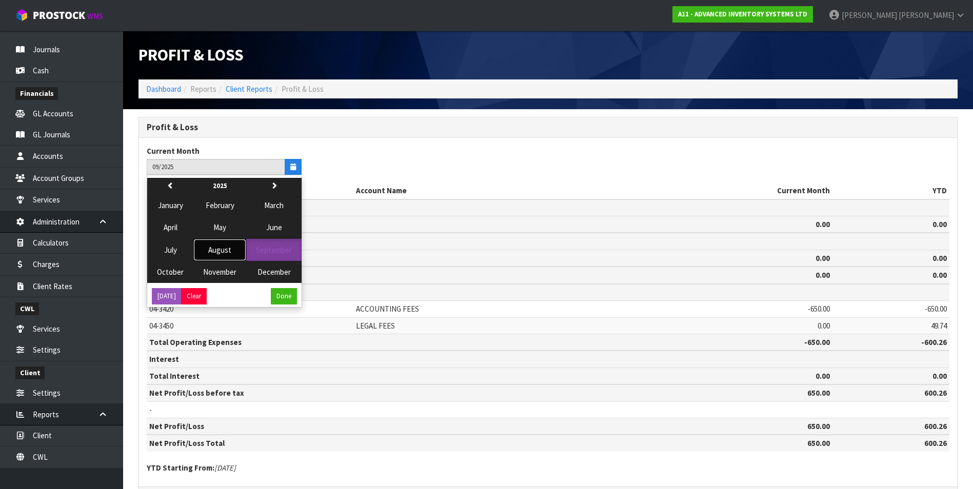
click at [226, 250] on span "August" at bounding box center [219, 250] width 23 height 10
type input "08/2025"
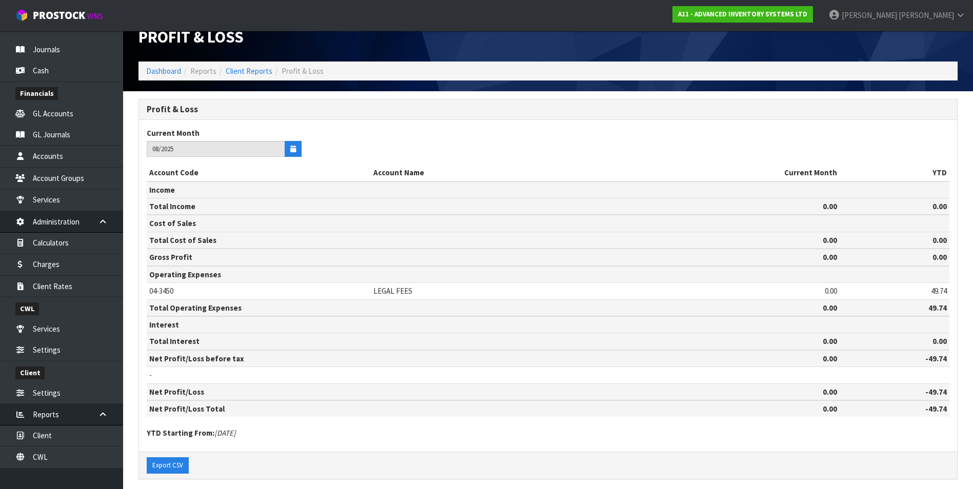
scroll to position [27, 0]
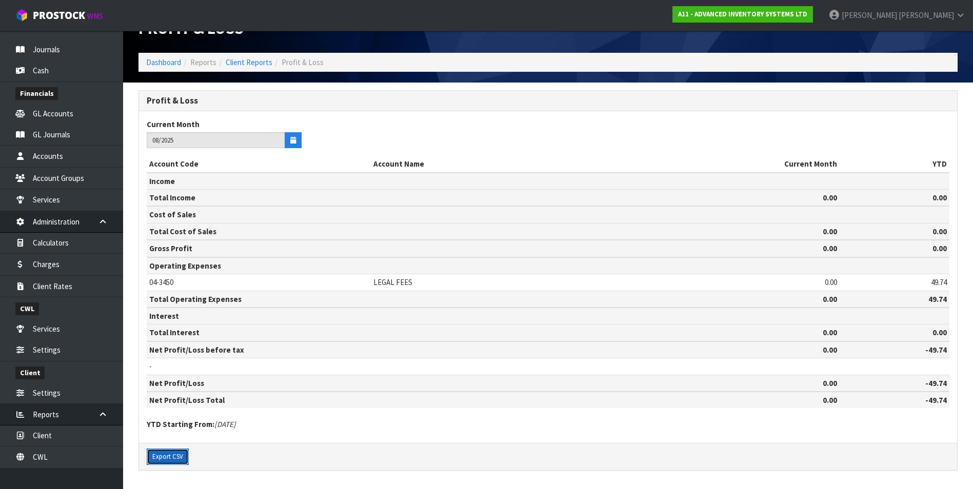
click at [175, 460] on button "Export CSV" at bounding box center [168, 457] width 42 height 16
click at [250, 61] on link "Client Reports" at bounding box center [249, 62] width 47 height 10
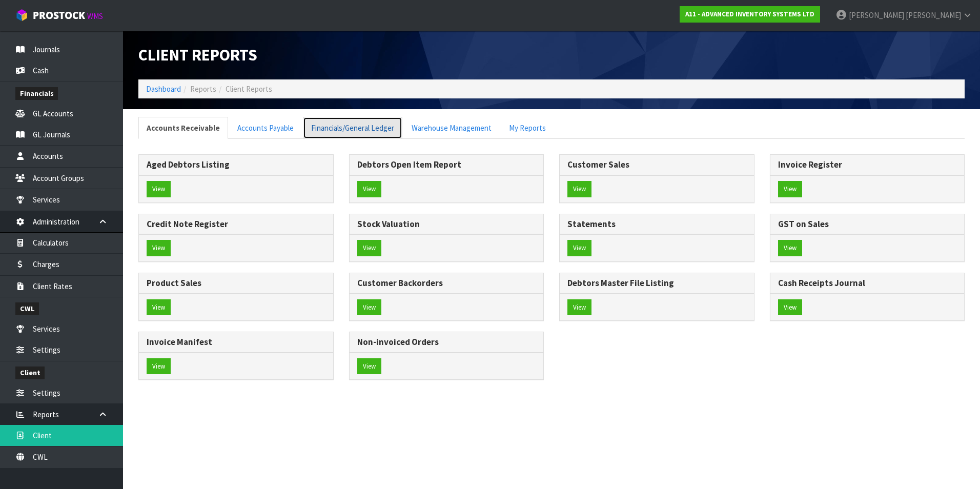
click at [340, 129] on link "Financials/General Ledger" at bounding box center [352, 128] width 99 height 22
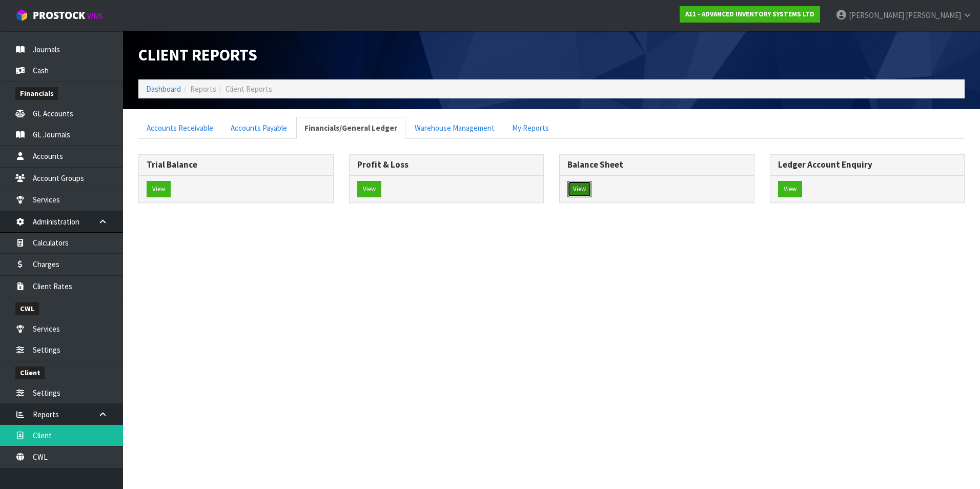
click at [585, 187] on button "View" at bounding box center [580, 189] width 24 height 16
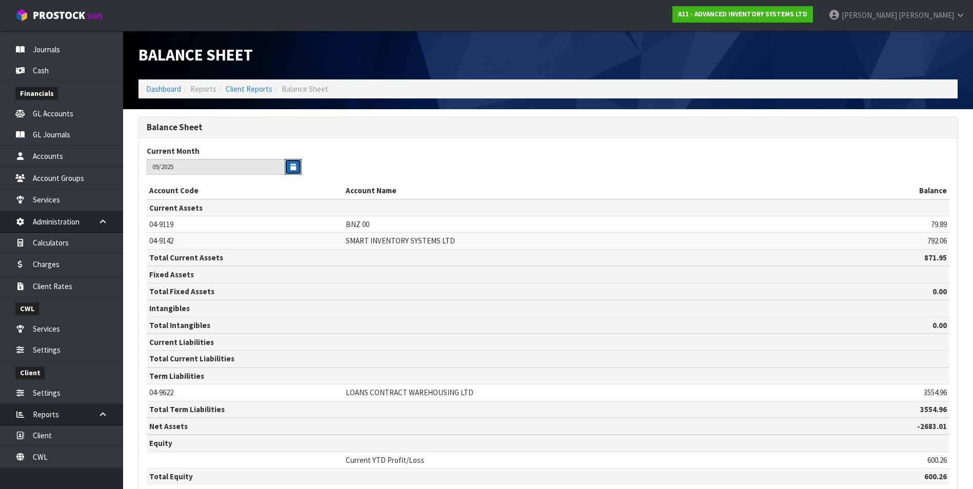
click at [291, 165] on icon "button" at bounding box center [293, 167] width 6 height 7
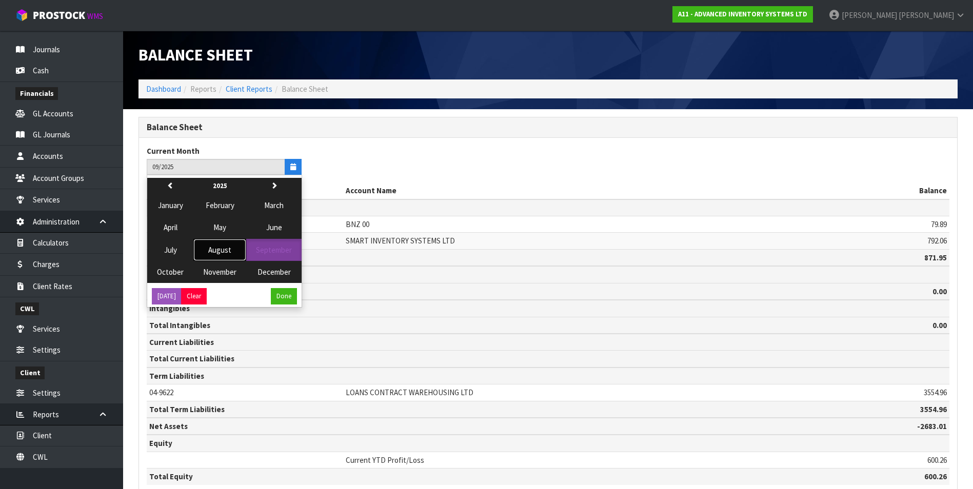
click at [216, 252] on span "August" at bounding box center [219, 250] width 23 height 10
type input "08/2025"
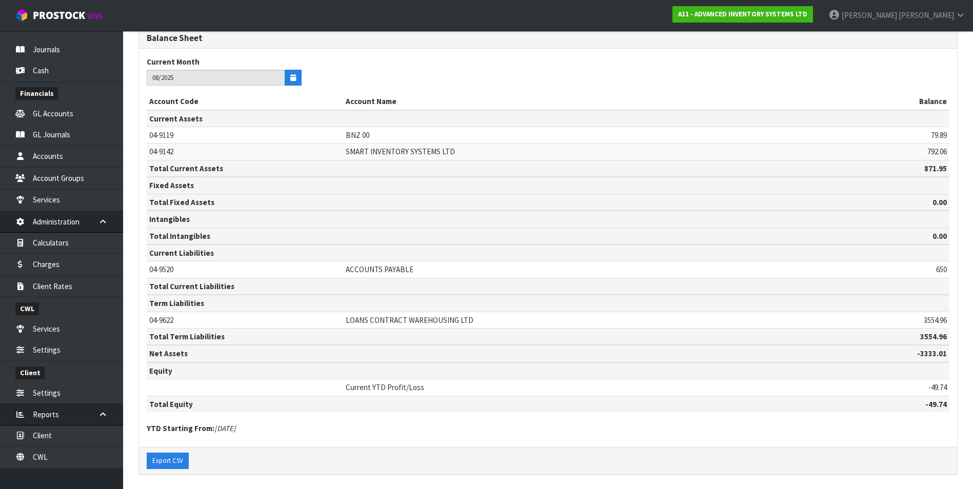
scroll to position [93, 0]
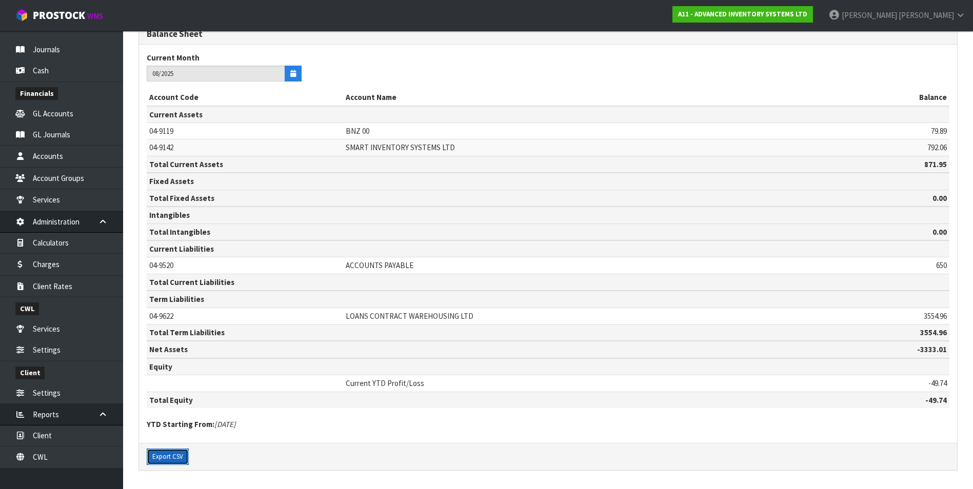
click at [174, 457] on button "Export CSV" at bounding box center [168, 457] width 42 height 16
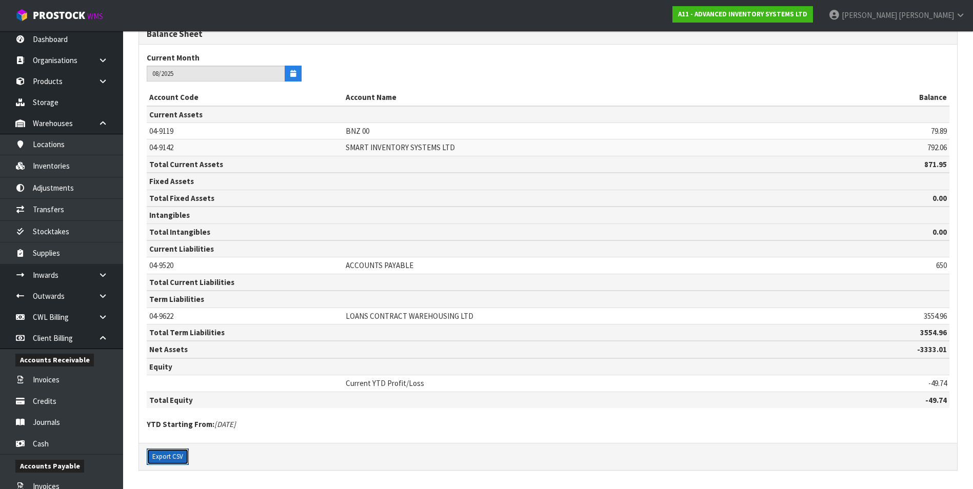
scroll to position [0, 0]
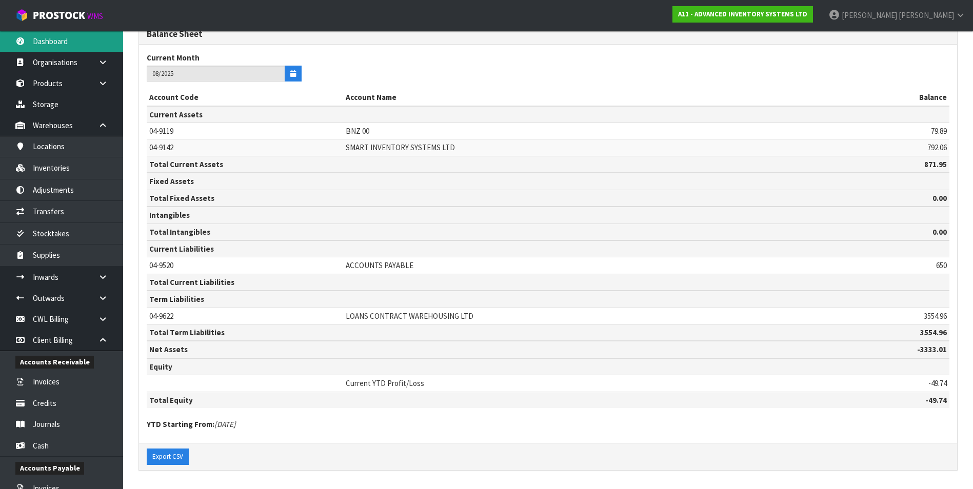
click at [77, 41] on link "Dashboard" at bounding box center [61, 41] width 123 height 21
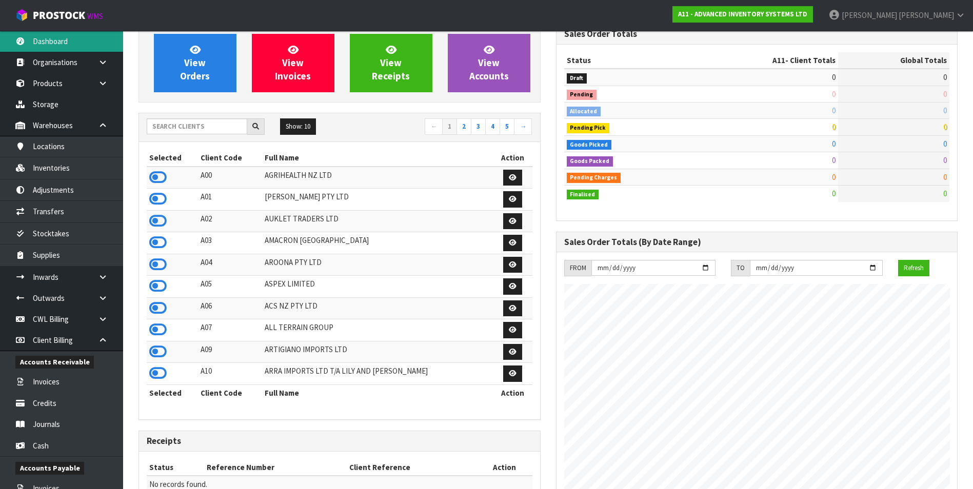
scroll to position [627, 417]
click at [174, 130] on input "text" at bounding box center [197, 126] width 101 height 16
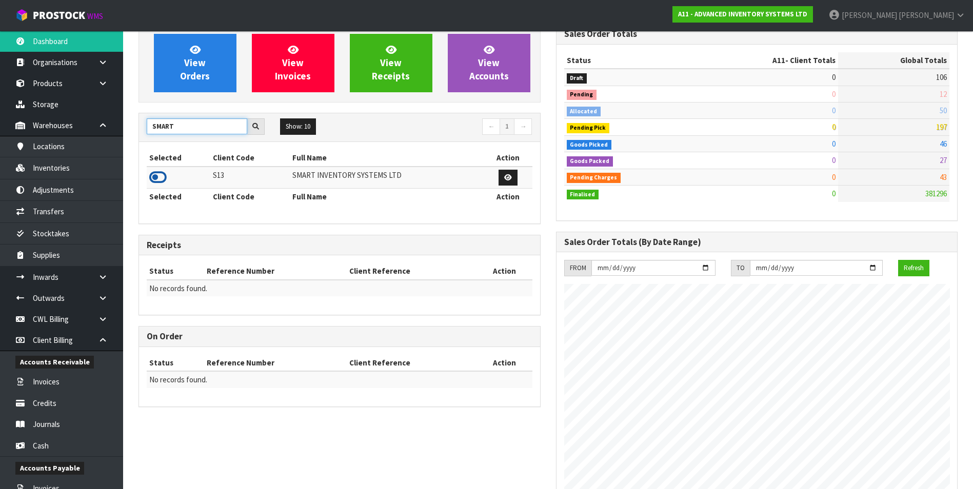
type input "SMART"
click at [156, 175] on icon at bounding box center [157, 177] width 17 height 15
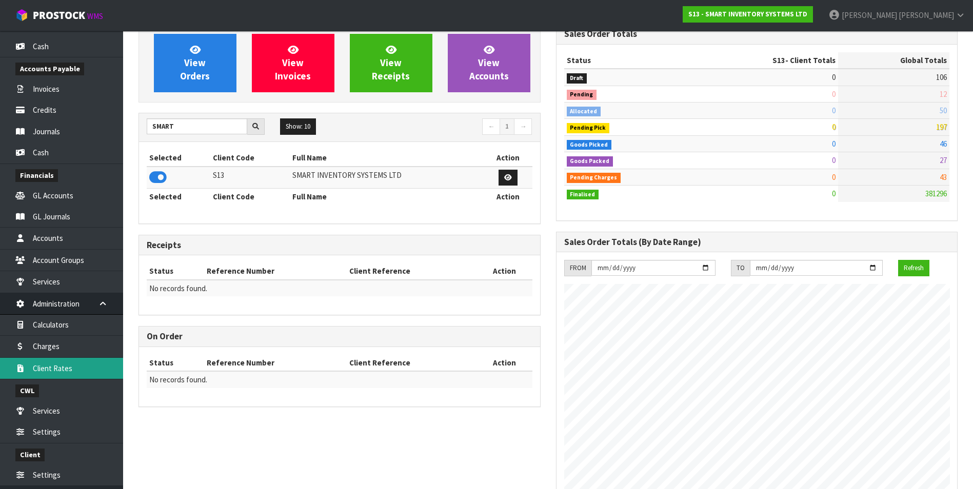
scroll to position [410, 0]
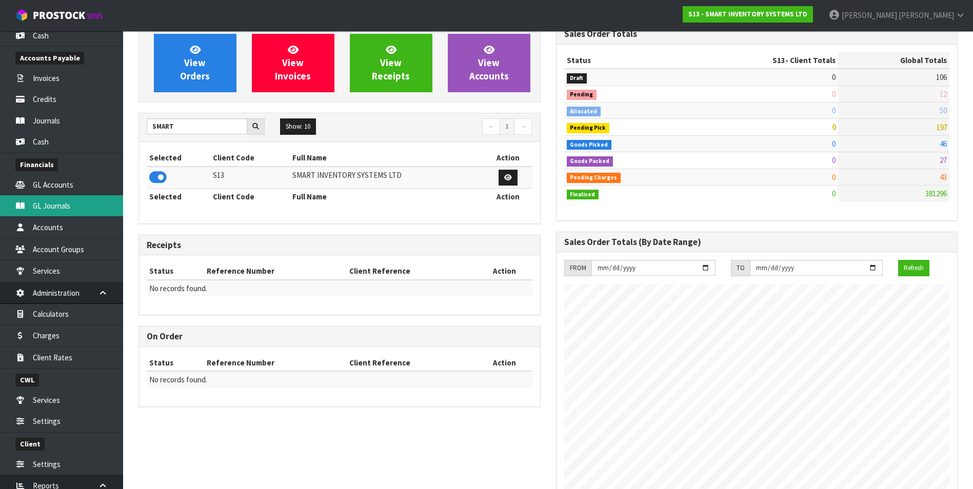
click at [68, 208] on link "GL Journals" at bounding box center [61, 205] width 123 height 21
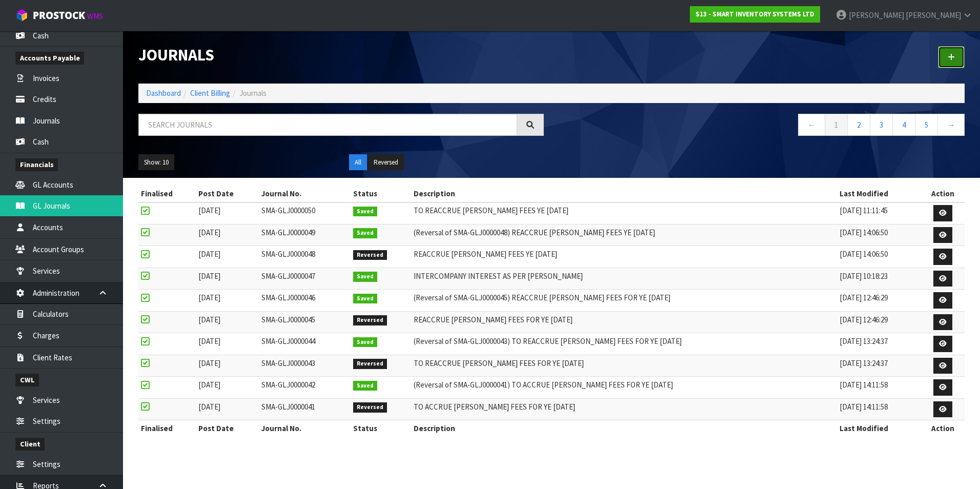
click at [951, 61] on link at bounding box center [951, 57] width 27 height 22
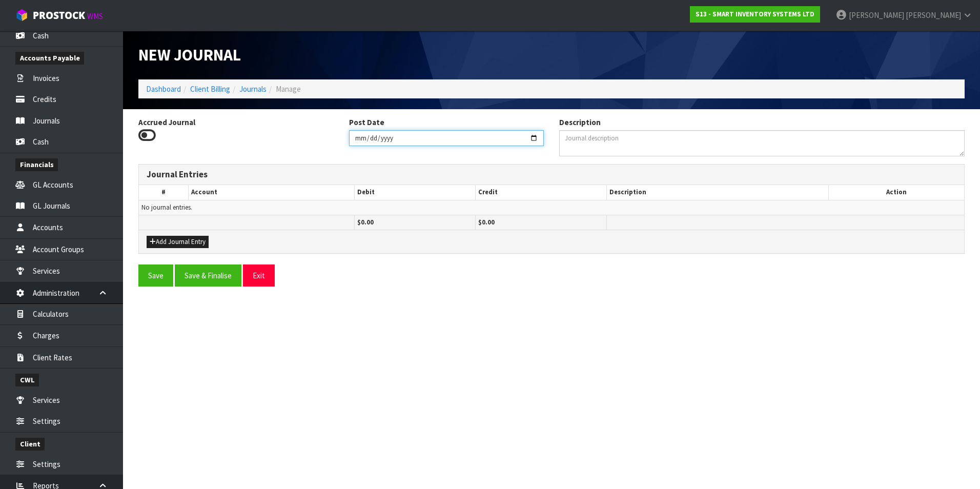
click at [537, 135] on input "2025-09-16" at bounding box center [446, 138] width 195 height 16
type input "2025-08-31"
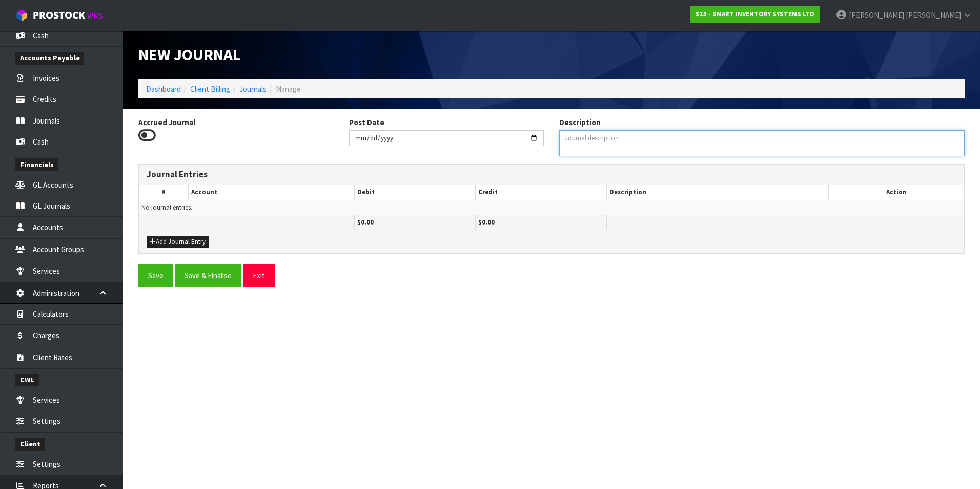
click at [580, 143] on textarea "Description" at bounding box center [762, 143] width 406 height 26
type textarea "REACCRUE KNOBLOCK FEES 31.3.25"
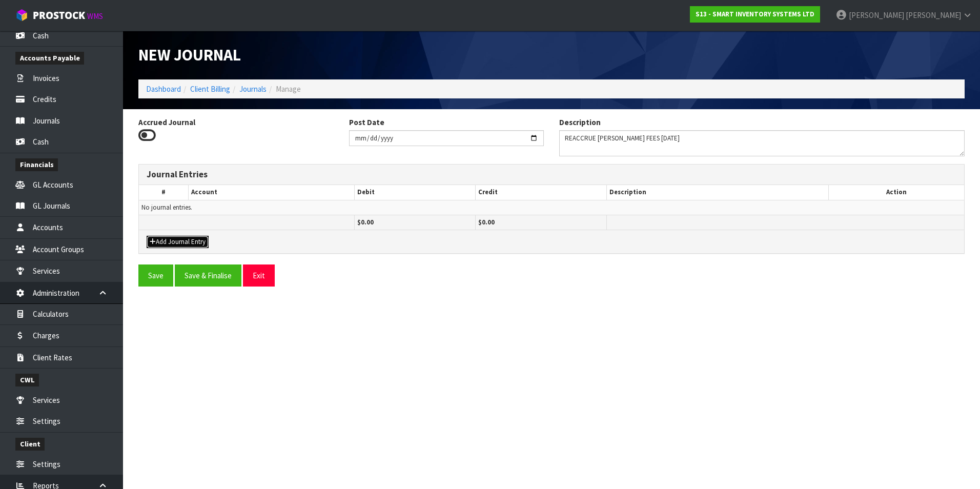
click at [193, 239] on button "Add Journal Entry" at bounding box center [178, 242] width 62 height 12
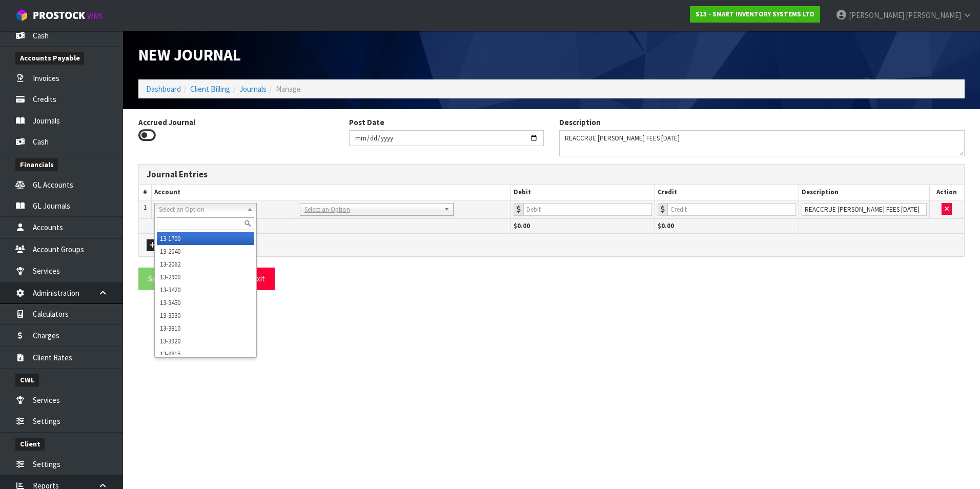
click at [184, 221] on input "text" at bounding box center [205, 223] width 97 height 13
type input "3420"
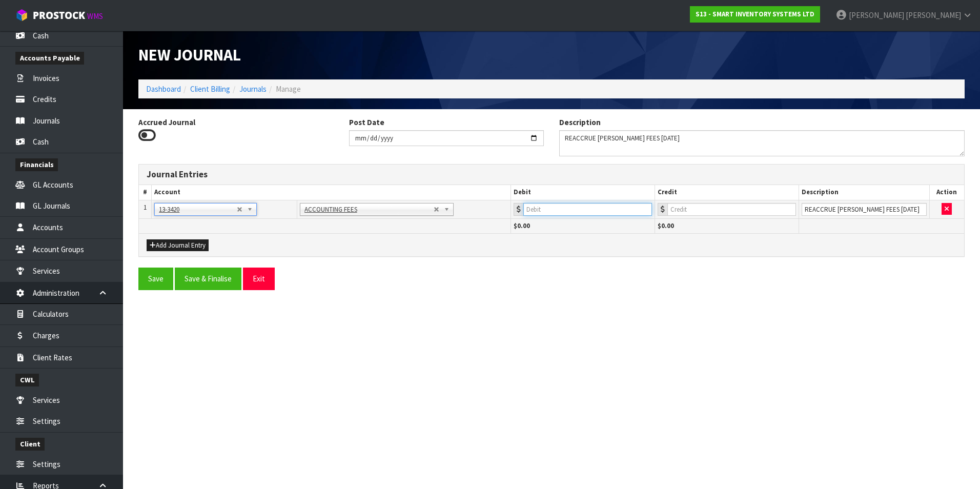
click at [596, 211] on input "number" at bounding box center [588, 209] width 129 height 13
type input "650"
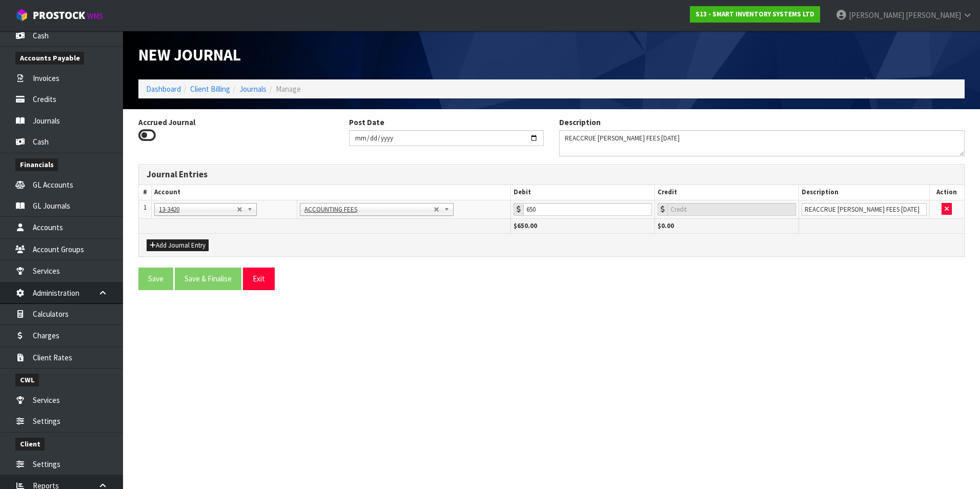
click at [140, 134] on icon at bounding box center [146, 135] width 17 height 15
click at [0, 0] on input "Accrued Journal" at bounding box center [0, 0] width 0 height 0
click at [176, 248] on button "Add Journal Entry" at bounding box center [178, 245] width 62 height 12
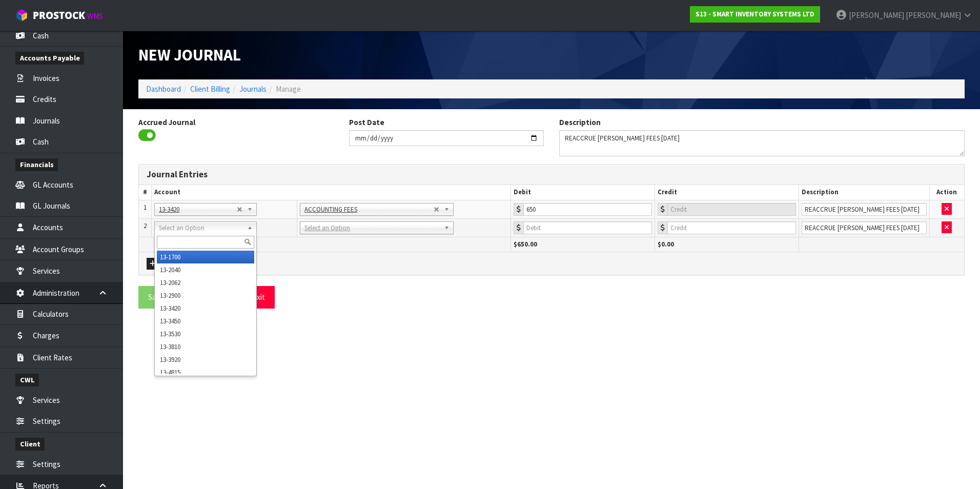
click at [170, 239] on input "text" at bounding box center [205, 242] width 97 height 13
type input "9520"
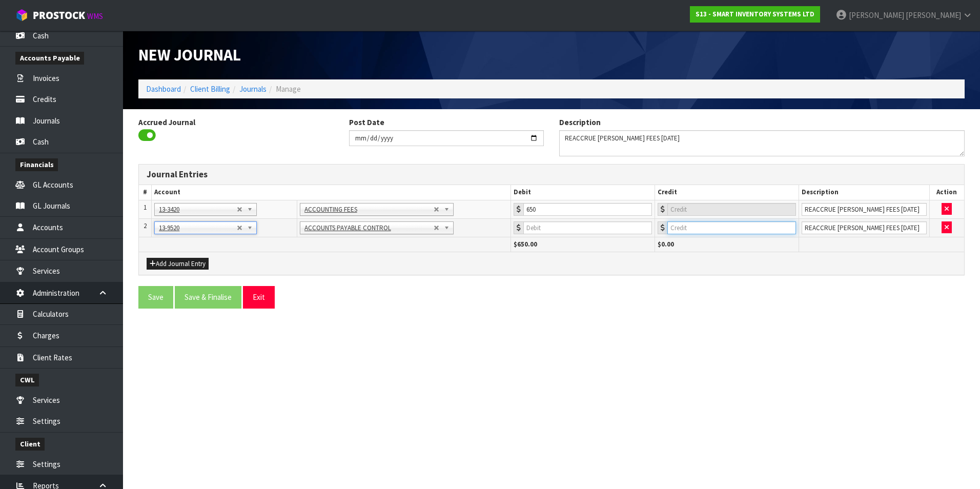
click at [706, 228] on input "number" at bounding box center [732, 228] width 129 height 13
type input "650"
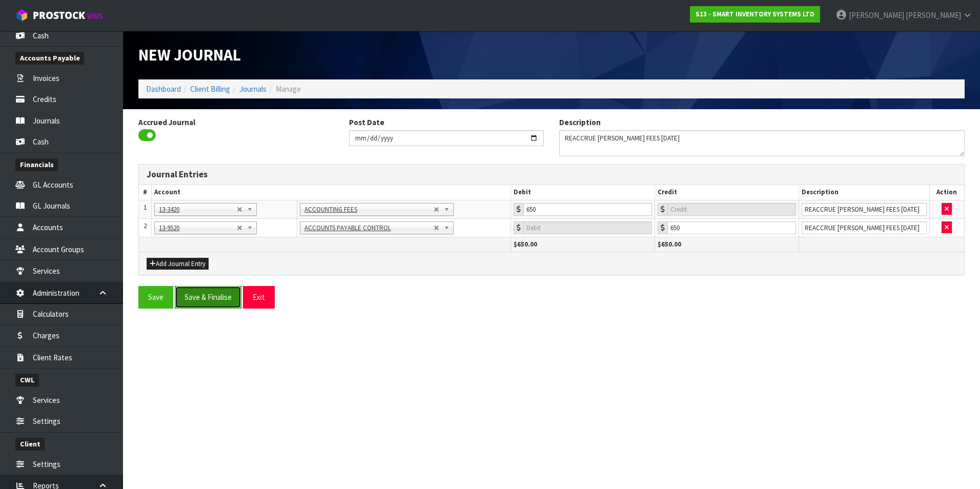
click at [220, 299] on button "Save & Finalise" at bounding box center [208, 297] width 67 height 22
type input "0"
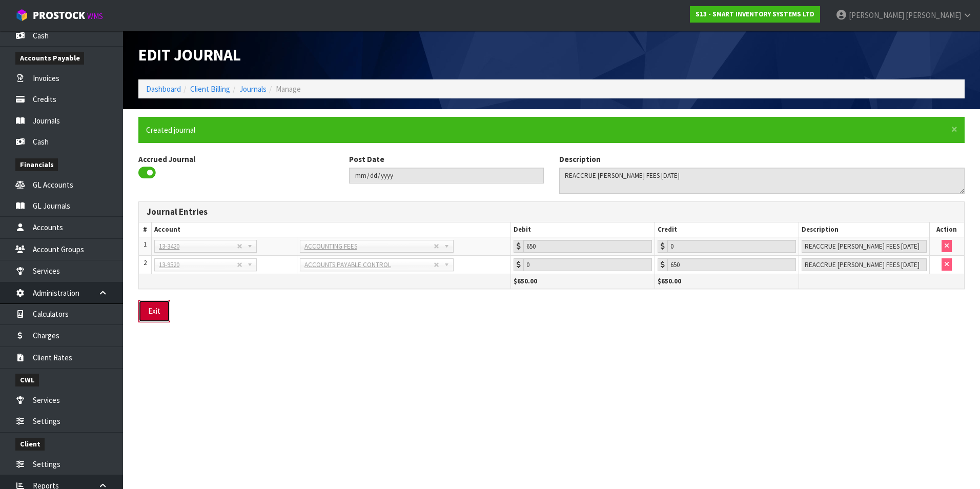
click at [164, 305] on button "Exit" at bounding box center [154, 311] width 32 height 22
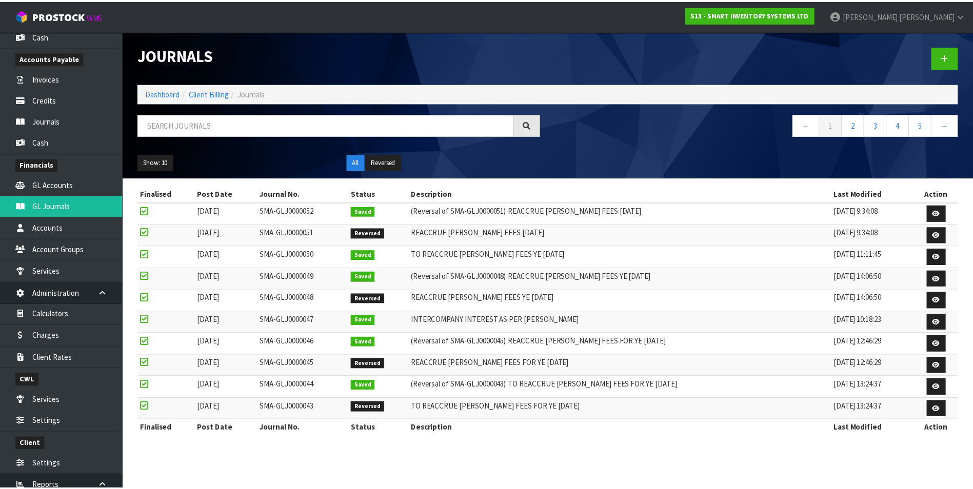
scroll to position [481, 0]
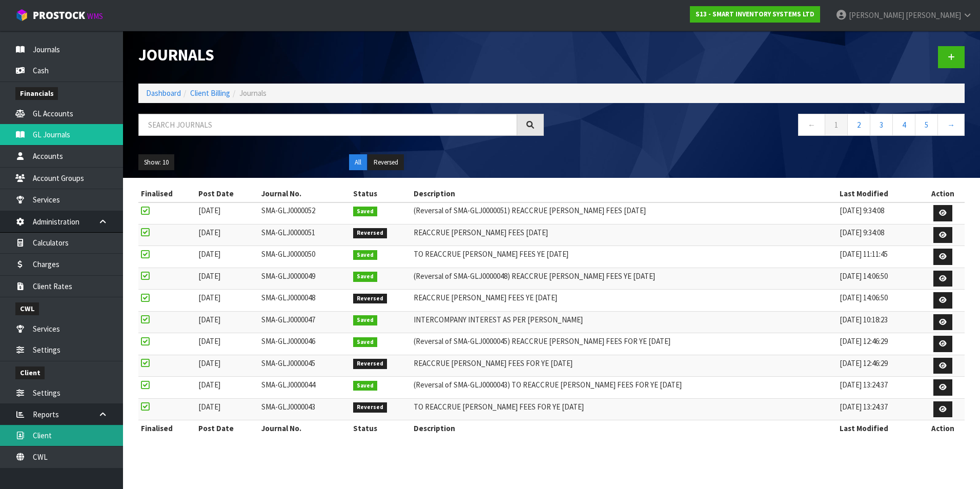
click at [57, 434] on link "Client" at bounding box center [61, 435] width 123 height 21
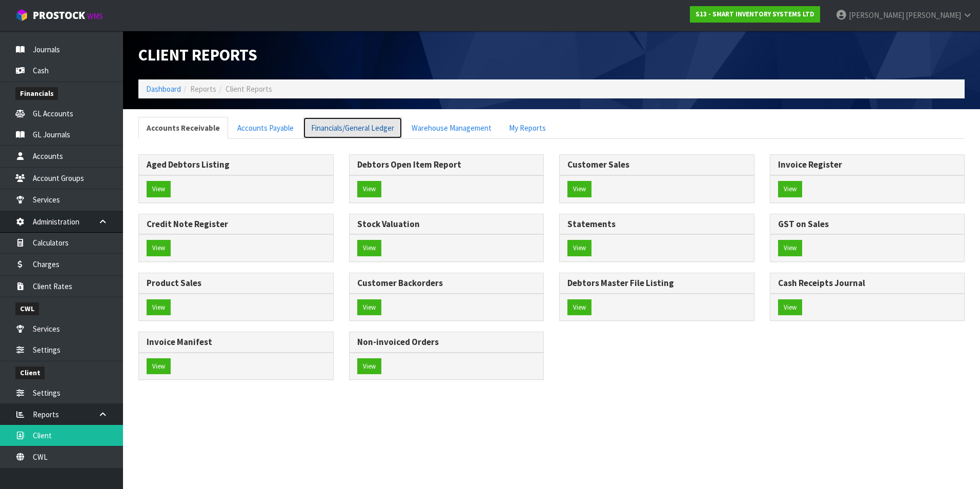
click at [332, 122] on link "Financials/General Ledger" at bounding box center [352, 128] width 99 height 22
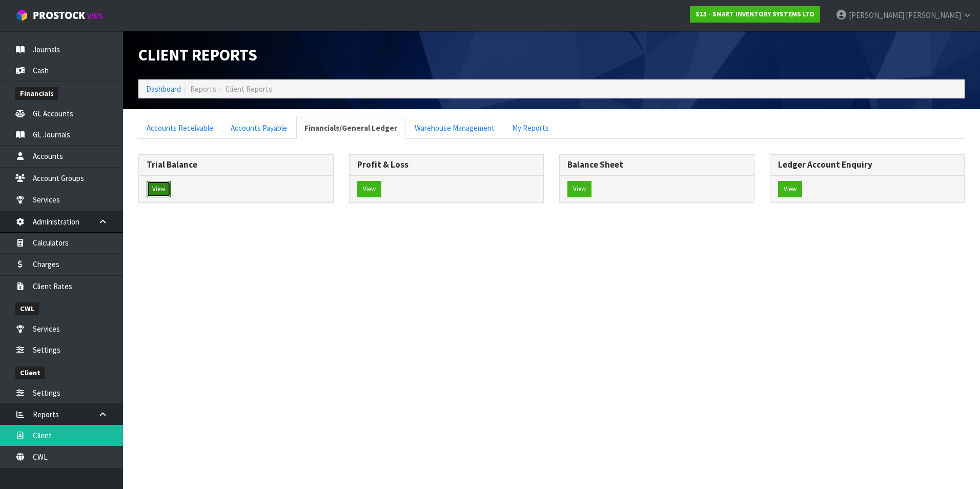
click at [165, 185] on button "View" at bounding box center [159, 189] width 24 height 16
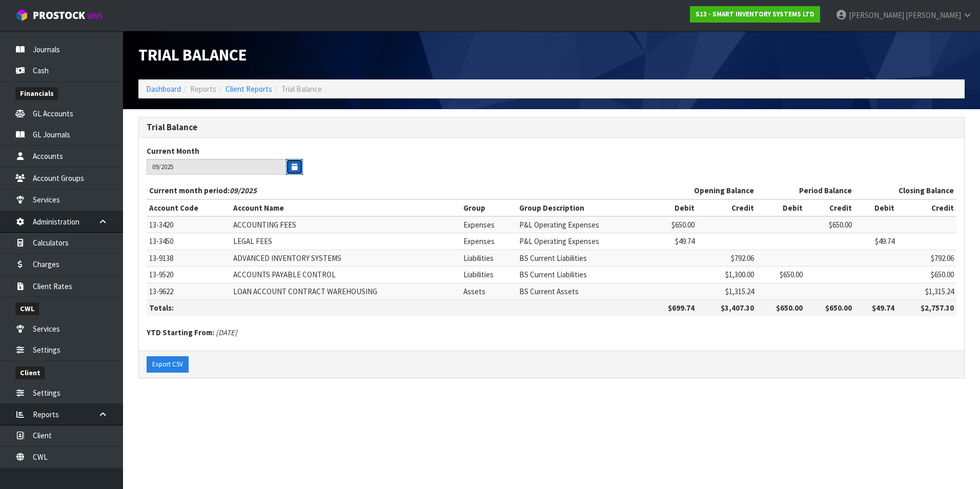
click at [297, 165] on icon "button" at bounding box center [295, 167] width 6 height 7
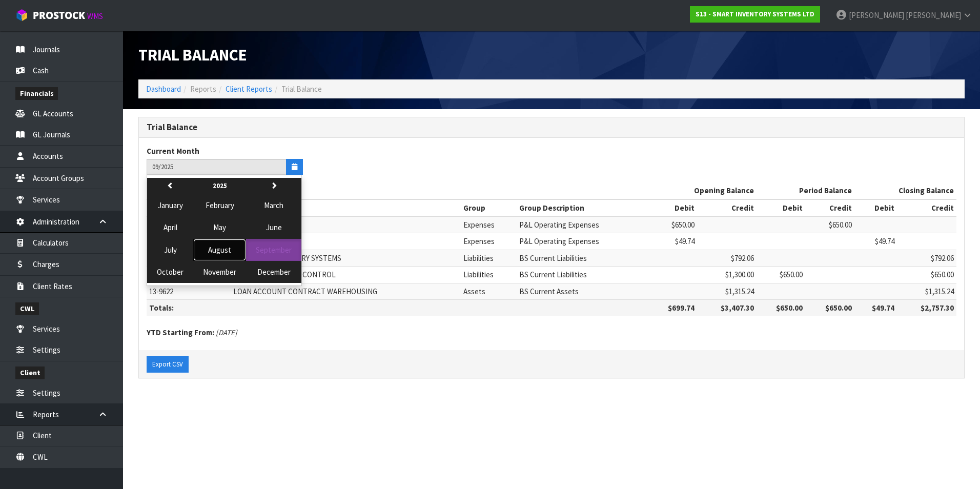
click at [219, 250] on span "August" at bounding box center [219, 250] width 23 height 10
type input "08/2025"
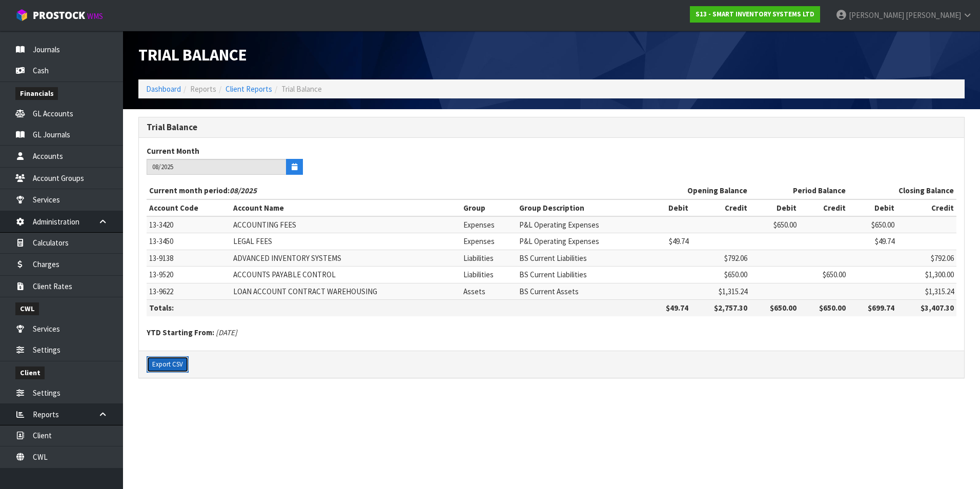
click at [166, 364] on button "Export CSV" at bounding box center [168, 364] width 42 height 16
click at [58, 135] on link "GL Journals" at bounding box center [61, 134] width 123 height 21
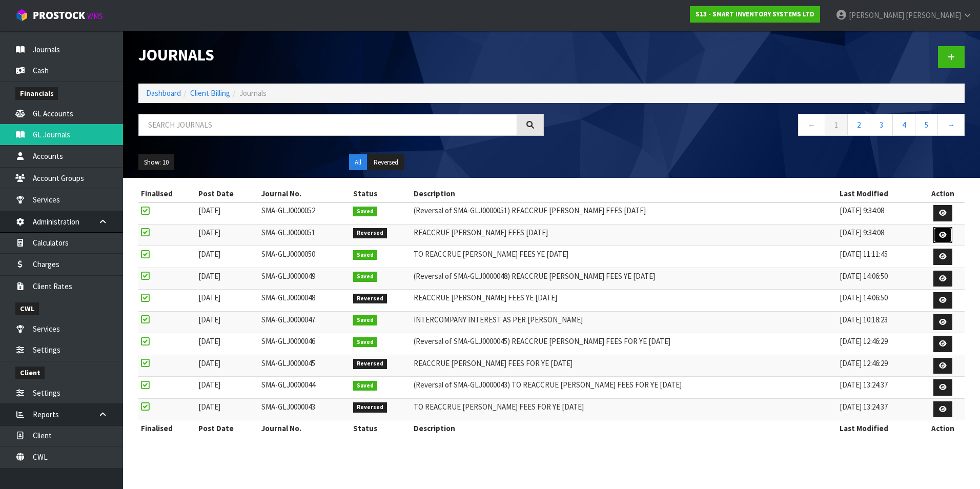
click at [945, 232] on icon at bounding box center [943, 235] width 8 height 7
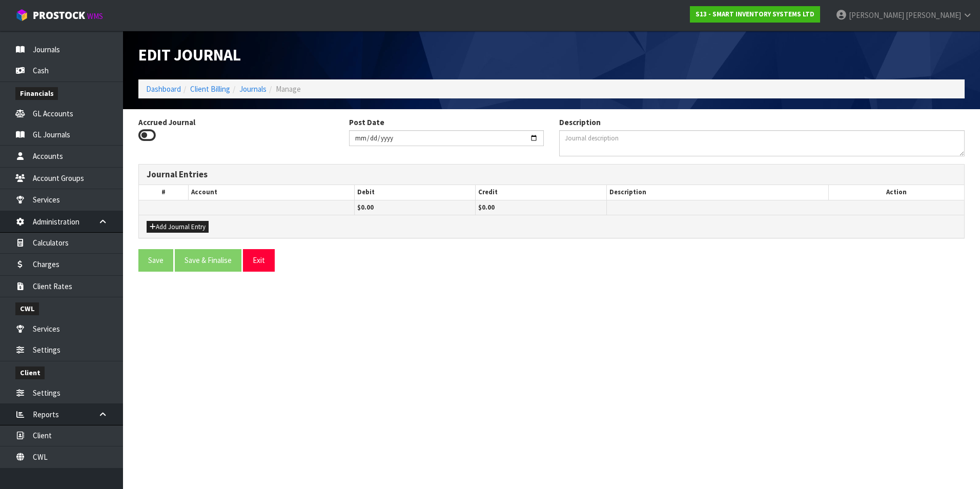
type input "2025-08-31"
type textarea "REACCRUE KNOBLOCK FEES 31.3.25"
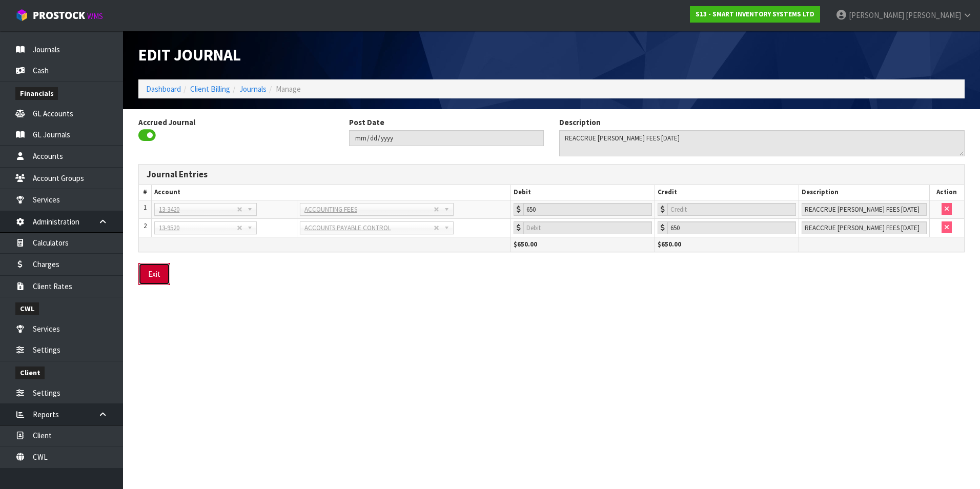
click at [148, 274] on button "Exit" at bounding box center [154, 274] width 32 height 22
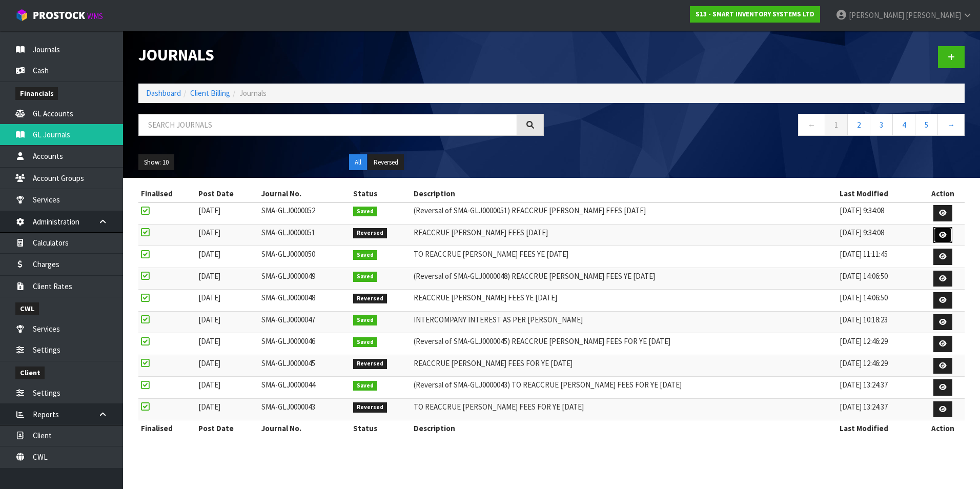
click at [946, 235] on icon at bounding box center [943, 235] width 8 height 7
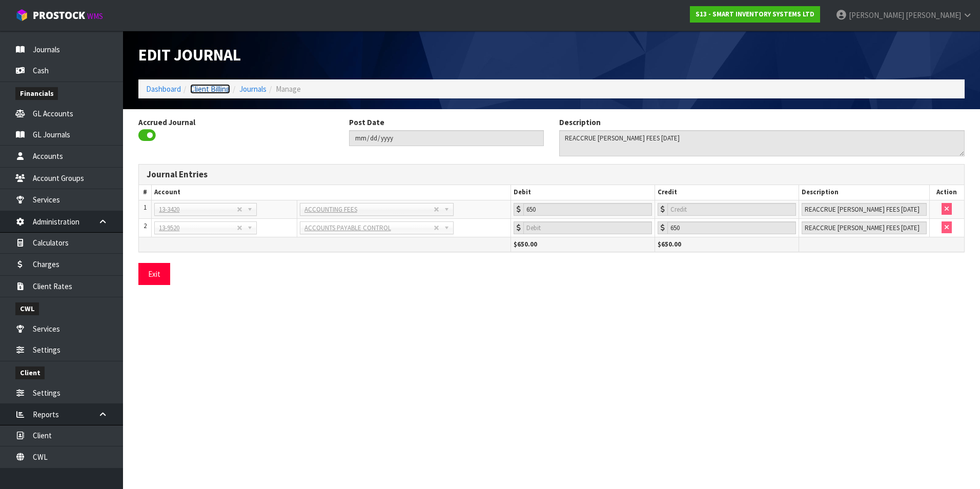
click at [206, 90] on link "Client Billing" at bounding box center [210, 89] width 40 height 10
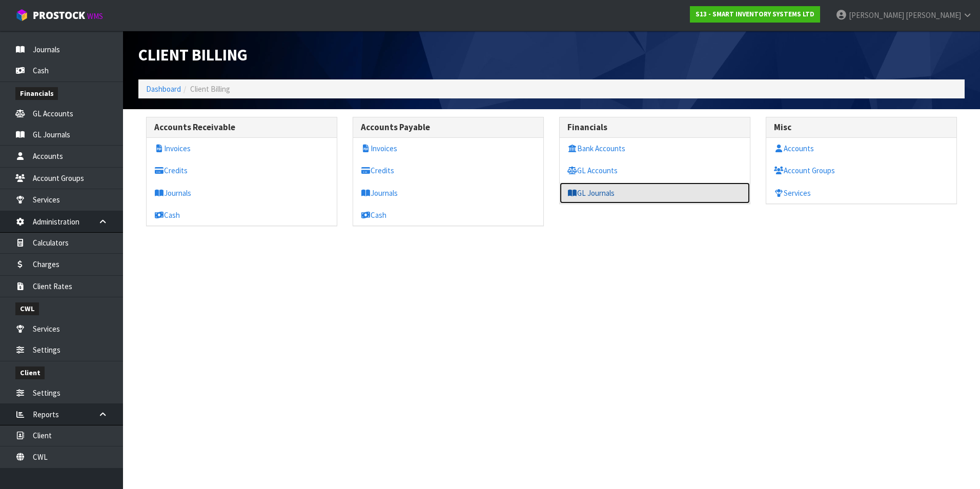
click at [600, 194] on link "GL Journals" at bounding box center [655, 193] width 190 height 21
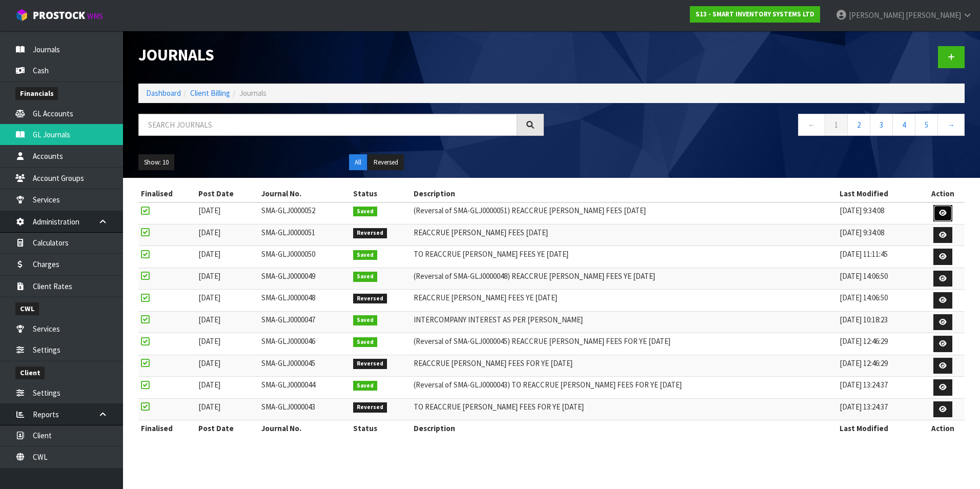
click at [940, 213] on icon at bounding box center [943, 213] width 8 height 7
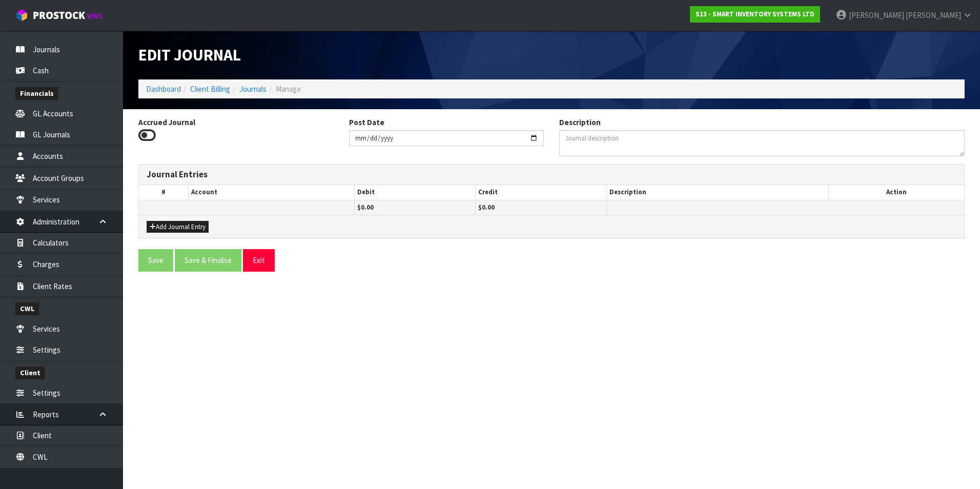
type input "[DATE]"
type textarea "(Reversal of SMA-GLJ0000051) REACCRUE KNOBLOCK FEES 31.3.25"
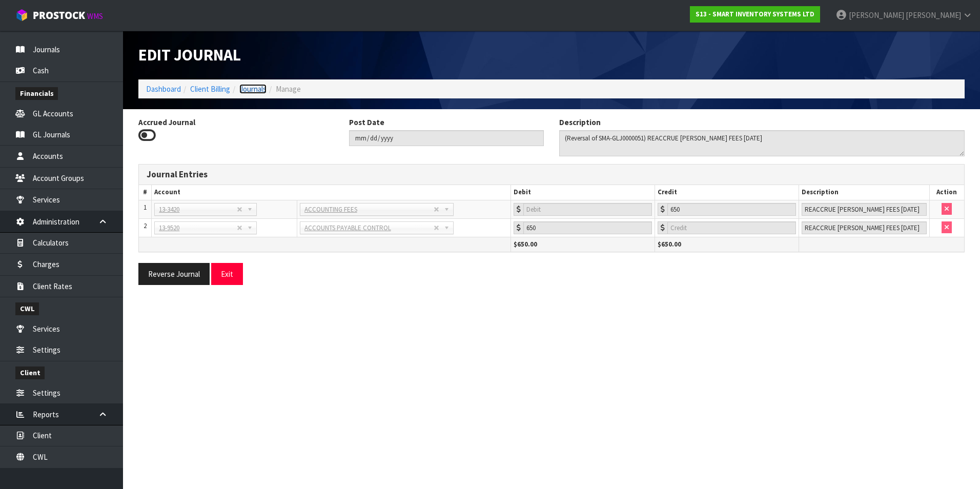
click at [257, 89] on link "Journals" at bounding box center [252, 89] width 27 height 10
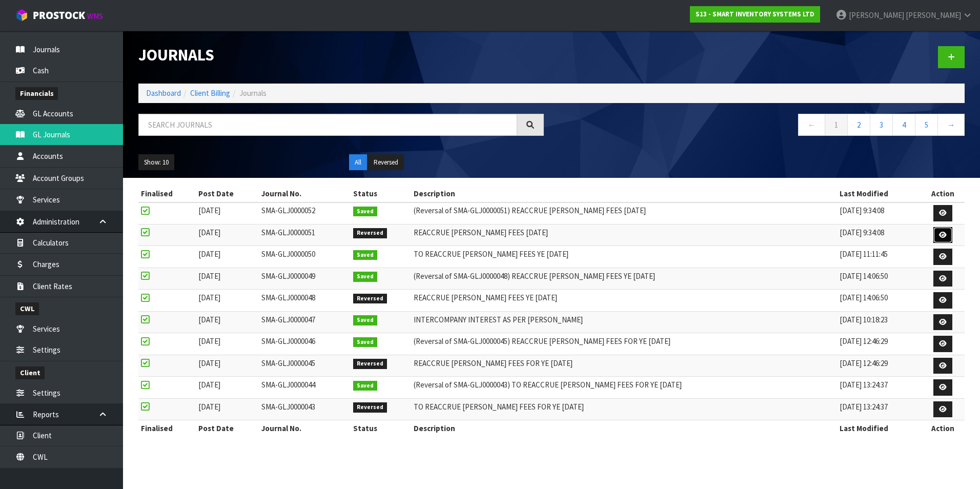
click at [944, 235] on icon at bounding box center [943, 235] width 8 height 7
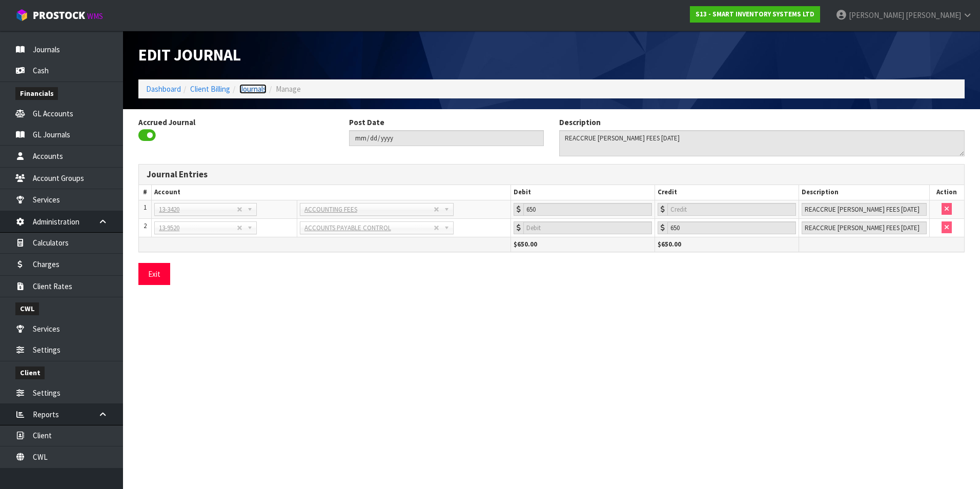
click at [261, 91] on link "Journals" at bounding box center [252, 89] width 27 height 10
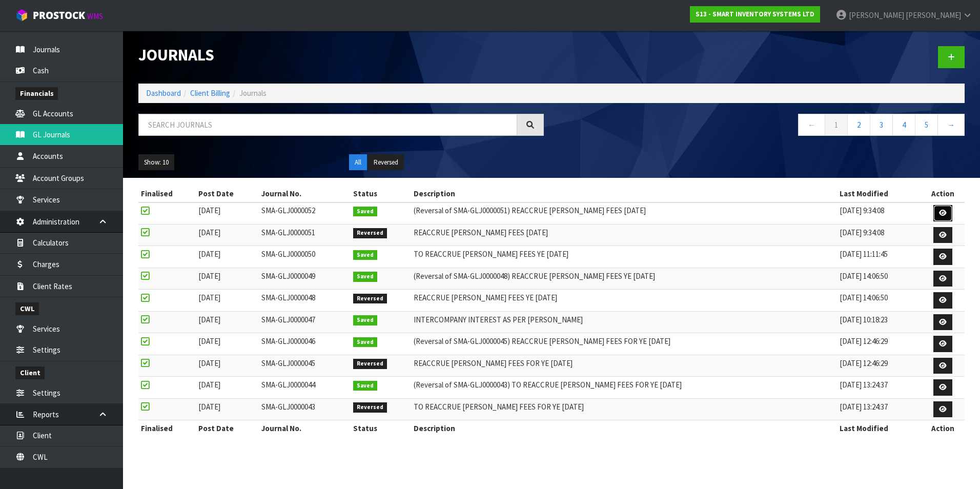
click at [943, 210] on icon at bounding box center [943, 213] width 8 height 7
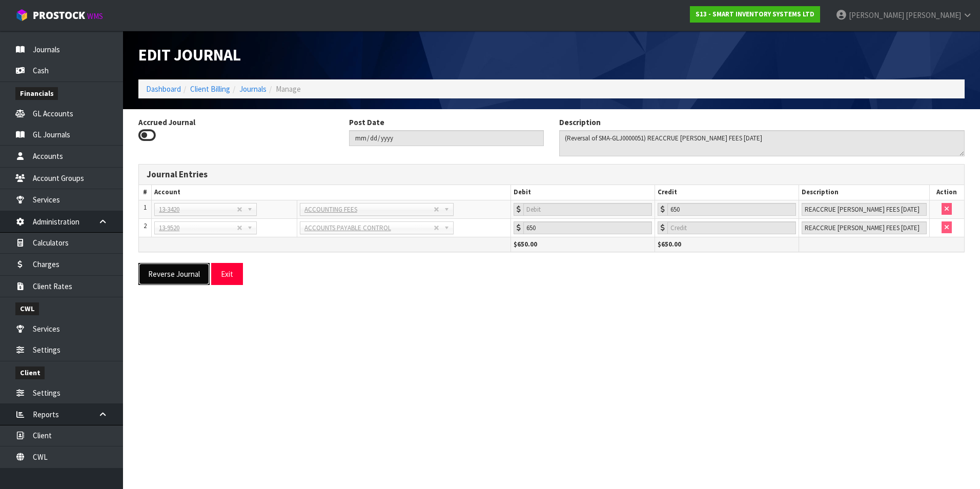
click at [175, 274] on button "Reverse Journal" at bounding box center [173, 274] width 71 height 22
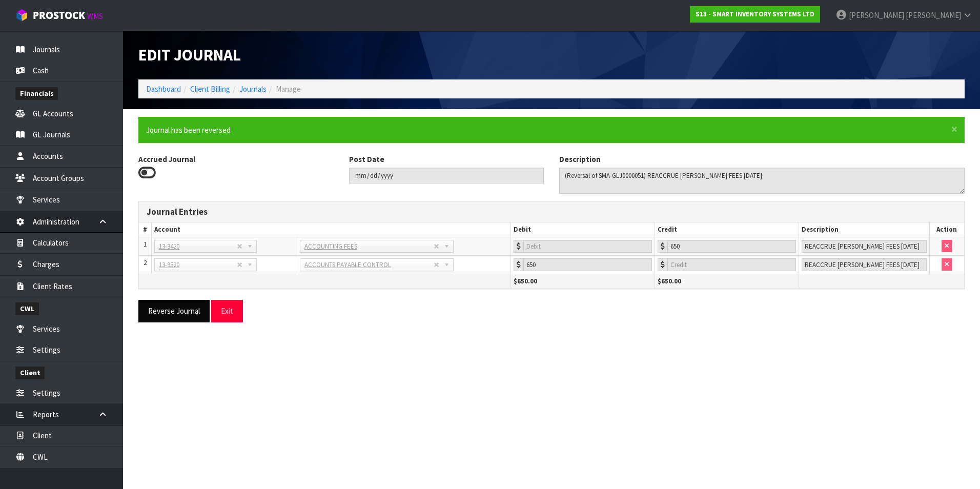
type input "2025-10-01"
type textarea "(Reversal of SMA-GLJ0000052) (Reversal of SMA-GLJ0000051) REACCRUE KNOBLOCK FEE…"
type input "650"
type input "0"
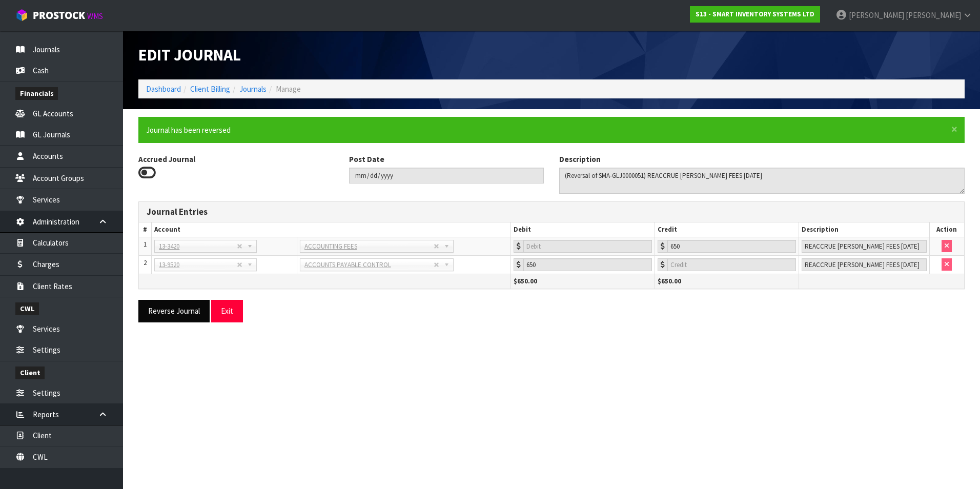
type input "650"
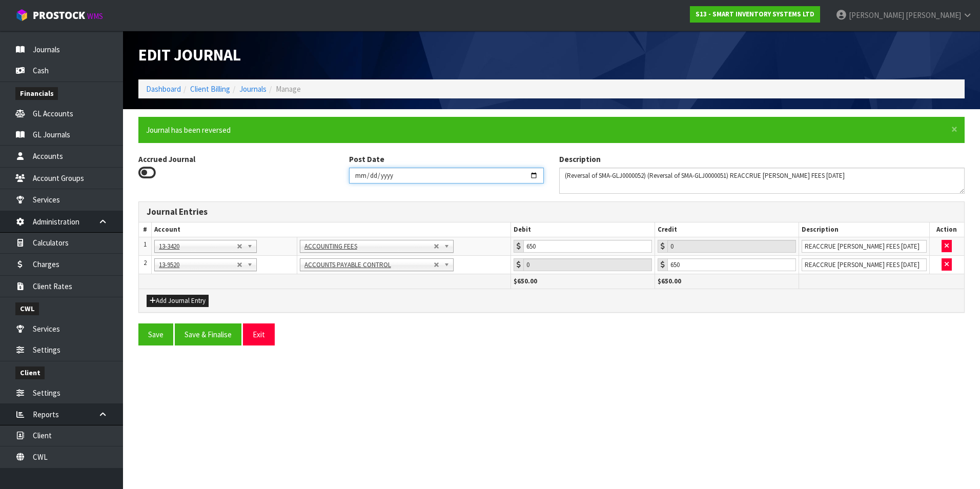
click at [536, 172] on input "2025-10-01" at bounding box center [446, 176] width 195 height 16
type input "[DATE]"
click at [200, 334] on button "Save & Finalise" at bounding box center [208, 335] width 67 height 22
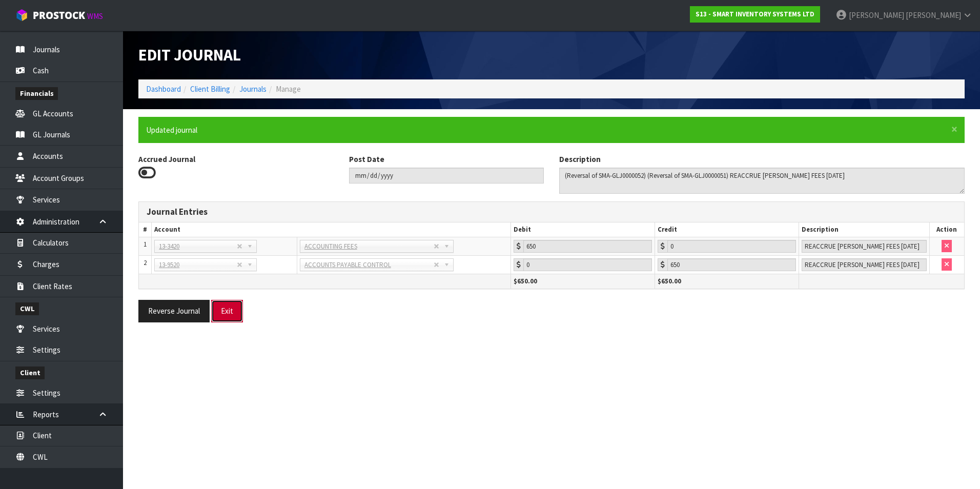
click at [224, 315] on button "Exit" at bounding box center [227, 311] width 32 height 22
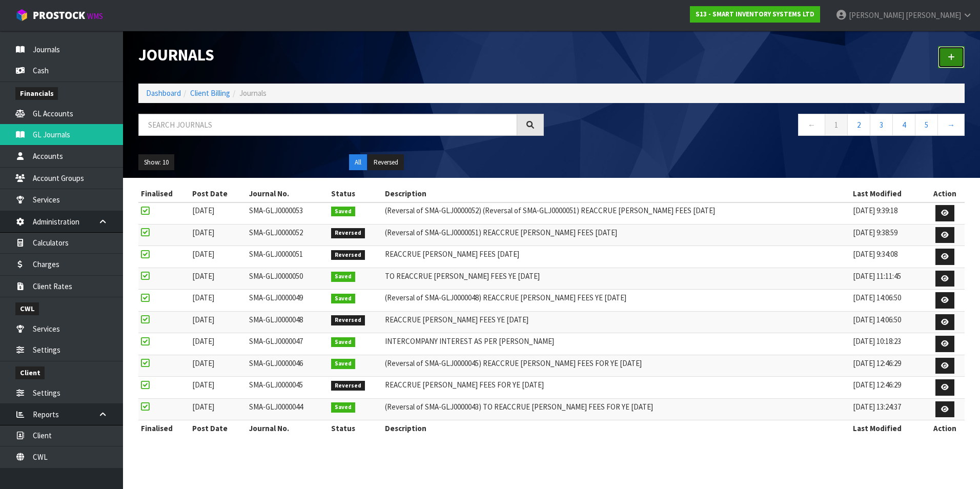
click at [949, 54] on icon at bounding box center [951, 57] width 7 height 8
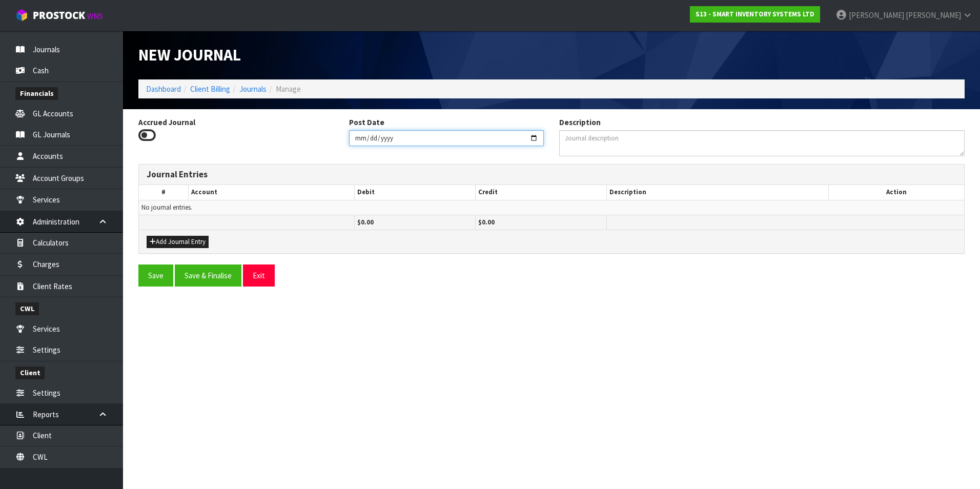
drag, startPoint x: 538, startPoint y: 136, endPoint x: 508, endPoint y: 138, distance: 30.8
click at [537, 136] on input "2025-09-16" at bounding box center [446, 138] width 195 height 16
drag, startPoint x: 537, startPoint y: 138, endPoint x: 518, endPoint y: 138, distance: 19.0
click at [536, 138] on input "2025-09-16" at bounding box center [446, 138] width 195 height 16
type input "2025-08-31"
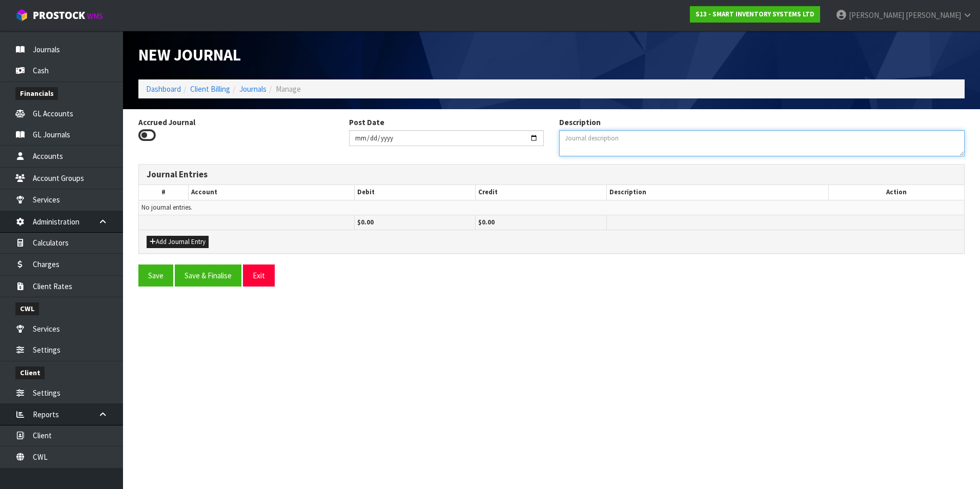
click at [587, 143] on textarea "Description" at bounding box center [762, 143] width 406 height 26
type textarea "REVERSE JNL 51"
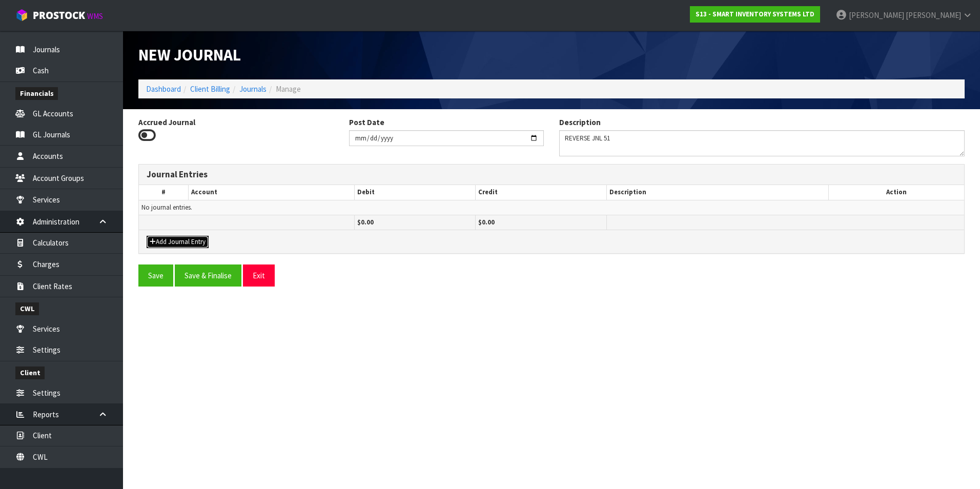
click at [192, 240] on button "Add Journal Entry" at bounding box center [178, 242] width 62 height 12
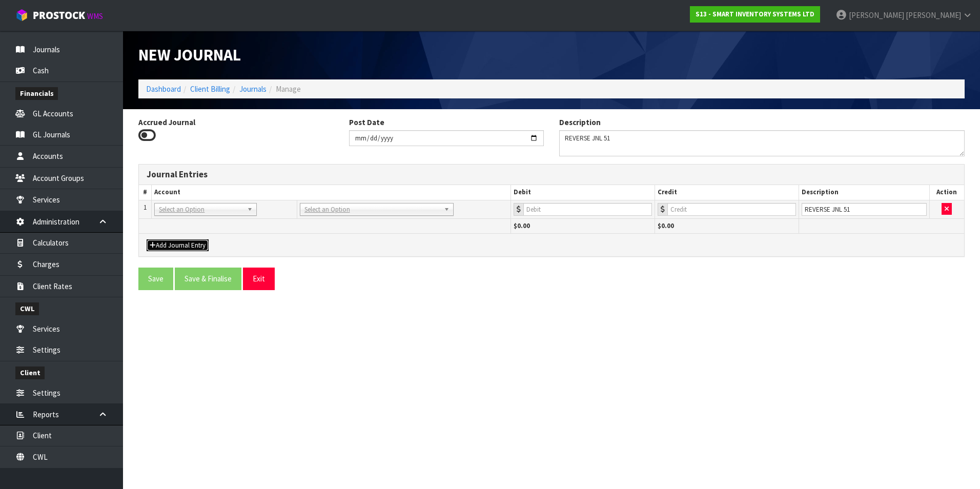
drag, startPoint x: 184, startPoint y: 209, endPoint x: 180, endPoint y: 217, distance: 9.2
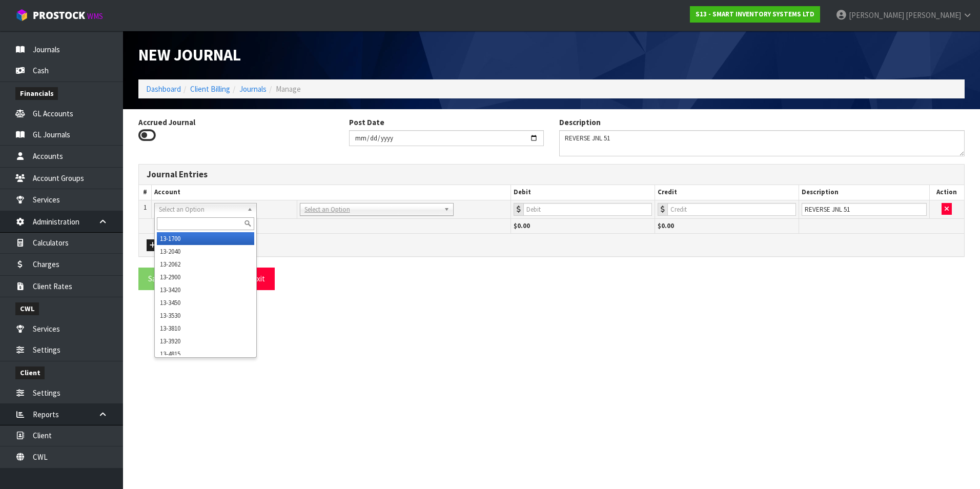
click at [179, 218] on input "text" at bounding box center [205, 223] width 97 height 13
type input "3420"
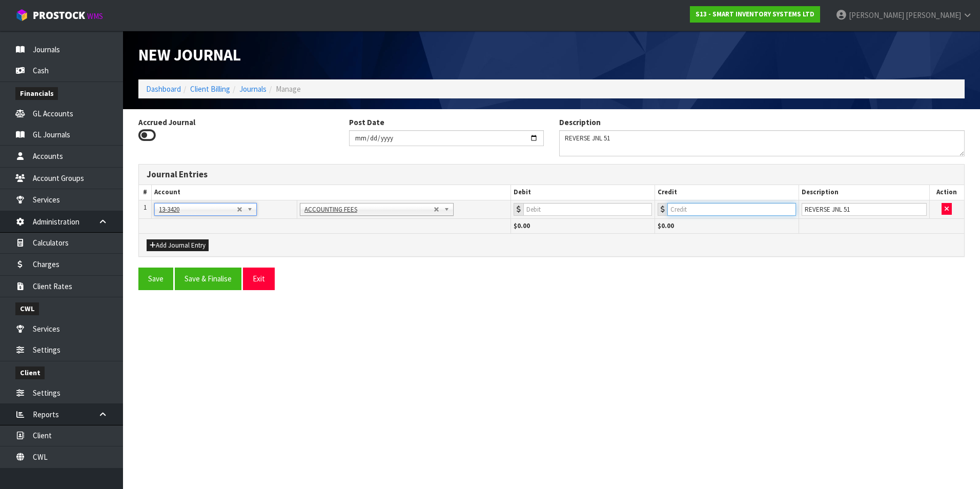
click at [707, 210] on input "number" at bounding box center [732, 209] width 129 height 13
type input "650"
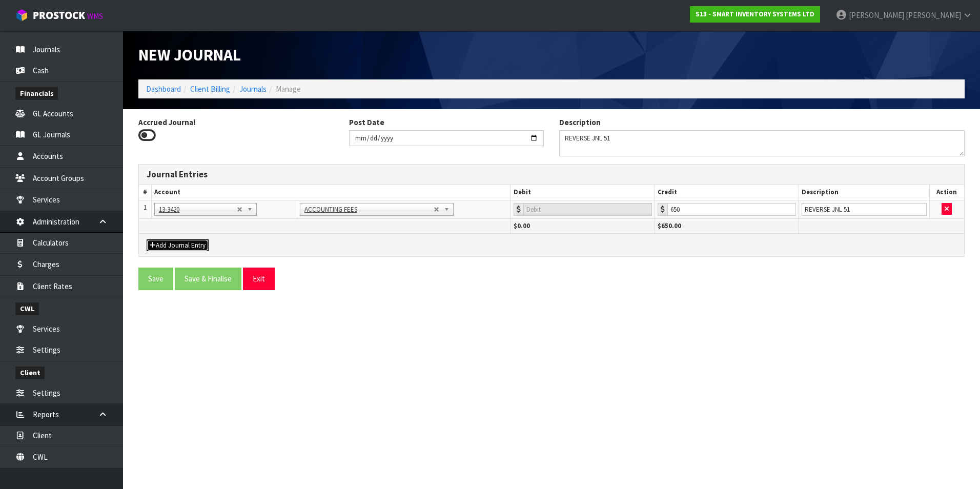
click at [180, 240] on button "Add Journal Entry" at bounding box center [178, 245] width 62 height 12
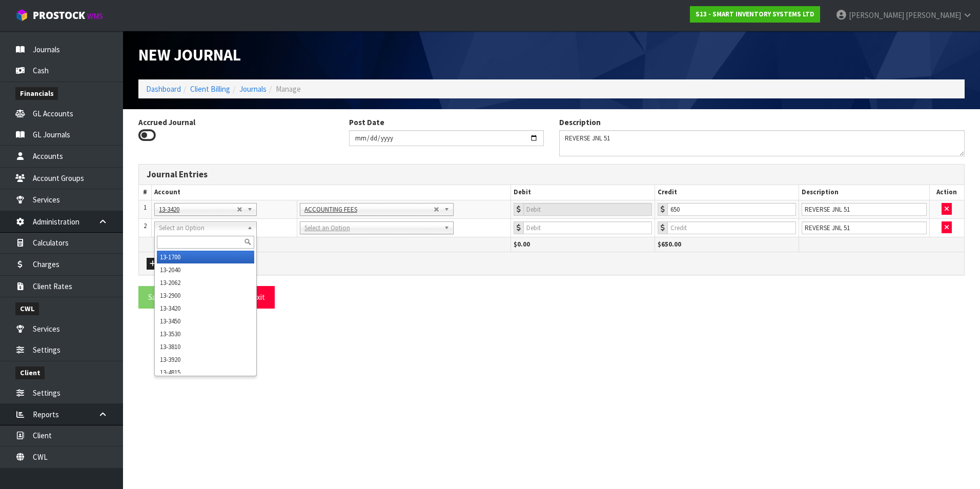
click at [169, 241] on input "text" at bounding box center [205, 242] width 97 height 13
type input "9520"
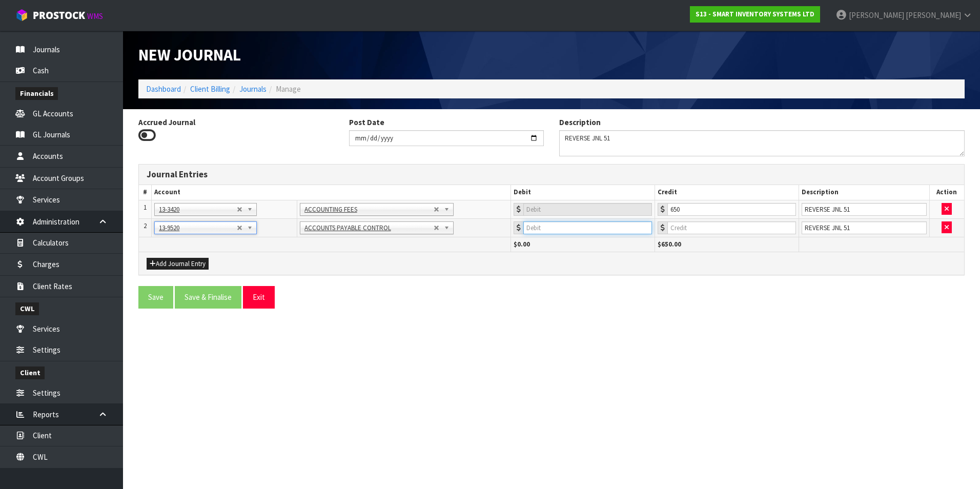
click at [577, 225] on input "number" at bounding box center [588, 228] width 129 height 13
type input "650"
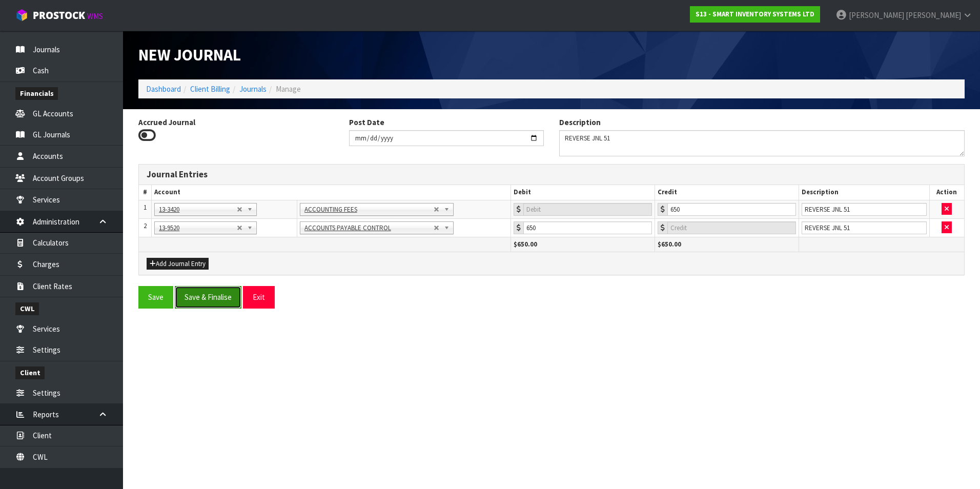
click at [207, 299] on button "Save & Finalise" at bounding box center [208, 297] width 67 height 22
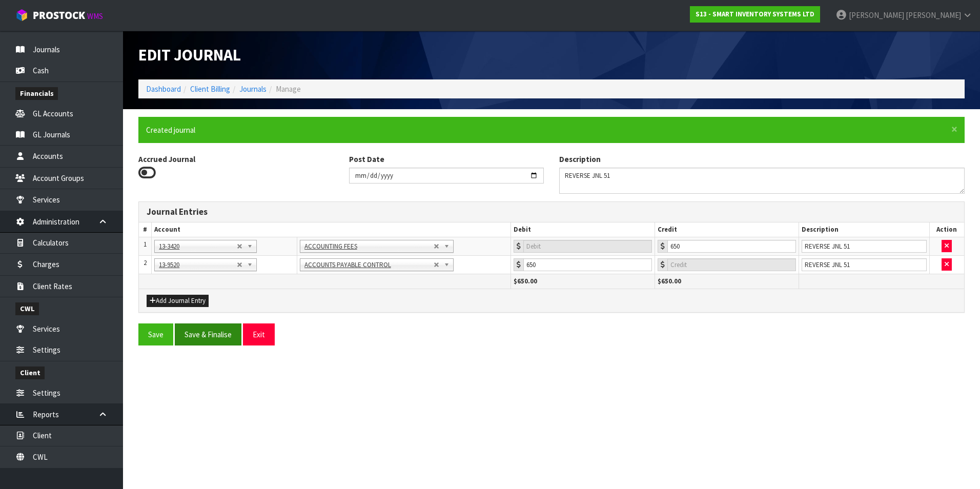
type input "0"
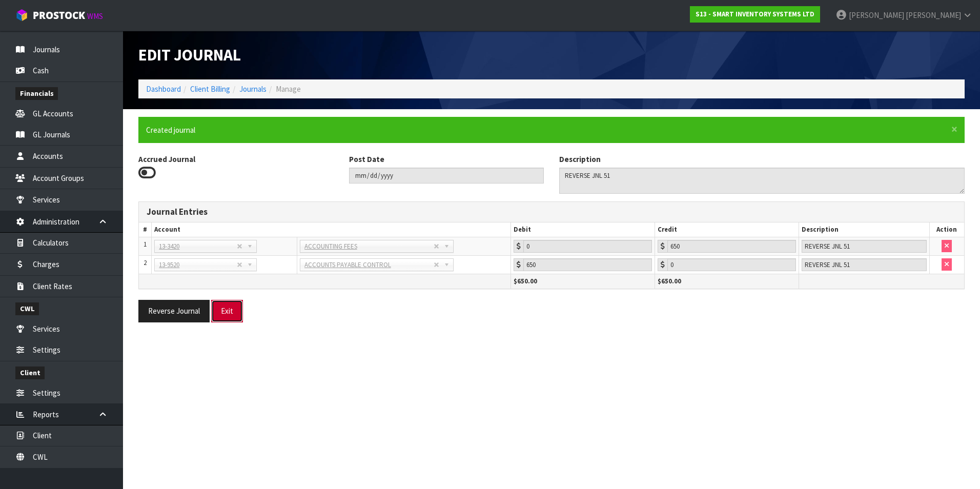
click at [228, 311] on button "Exit" at bounding box center [227, 311] width 32 height 22
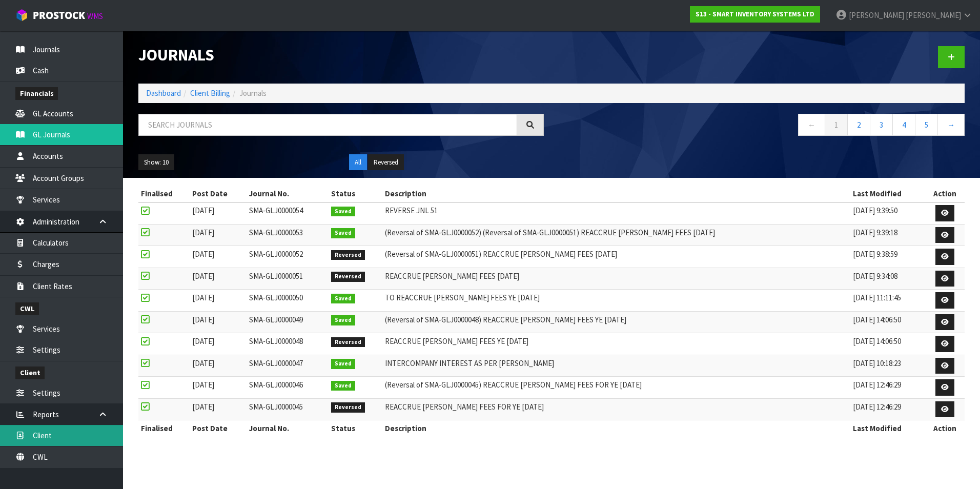
click at [63, 439] on link "Client" at bounding box center [61, 435] width 123 height 21
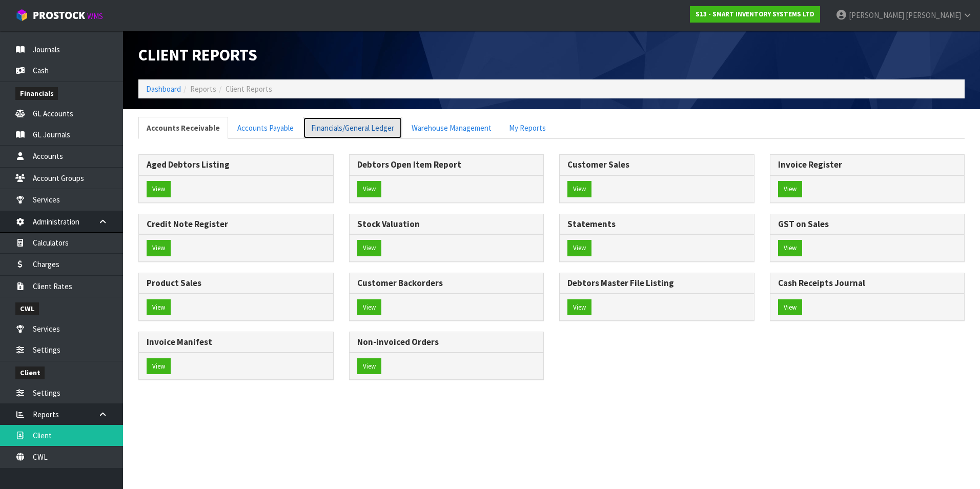
click at [367, 126] on link "Financials/General Ledger" at bounding box center [352, 128] width 99 height 22
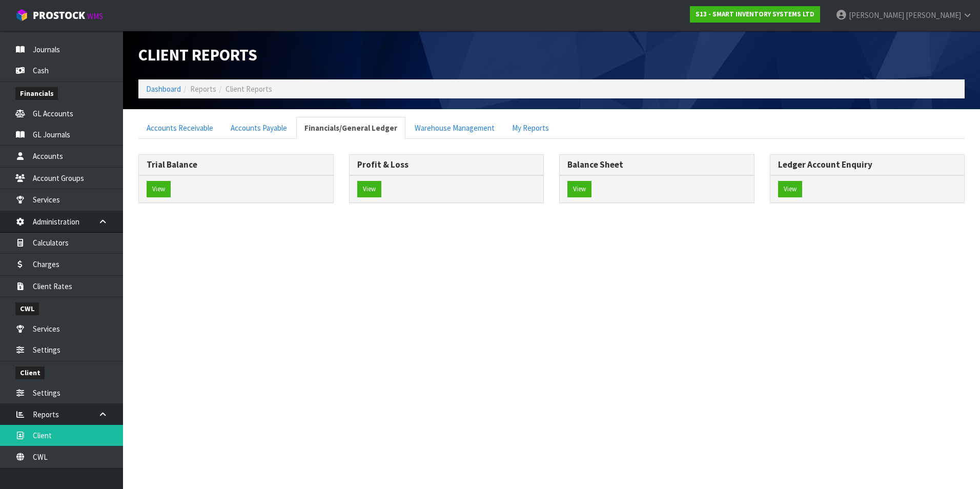
click at [157, 180] on div "View" at bounding box center [236, 188] width 194 height 27
click at [164, 195] on button "View" at bounding box center [159, 189] width 24 height 16
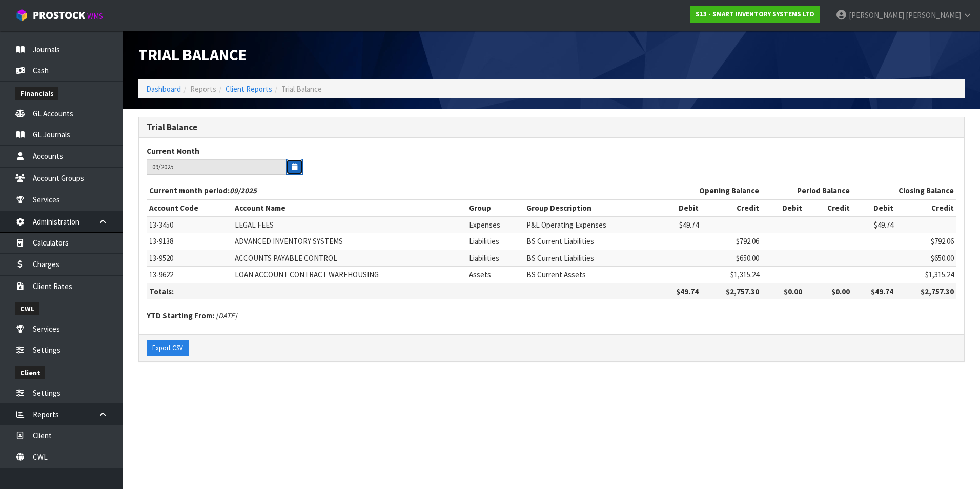
click at [293, 165] on icon "button" at bounding box center [295, 167] width 6 height 7
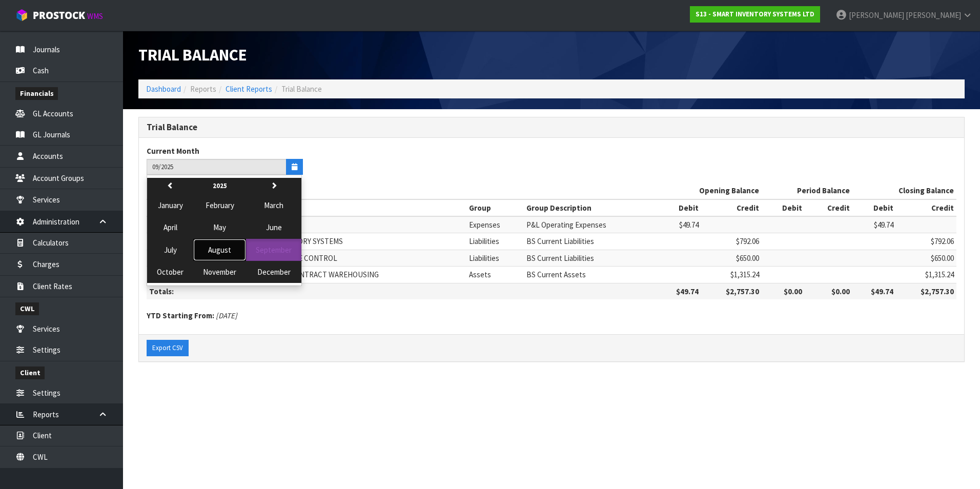
click at [218, 250] on span "August" at bounding box center [219, 250] width 23 height 10
type input "08/2025"
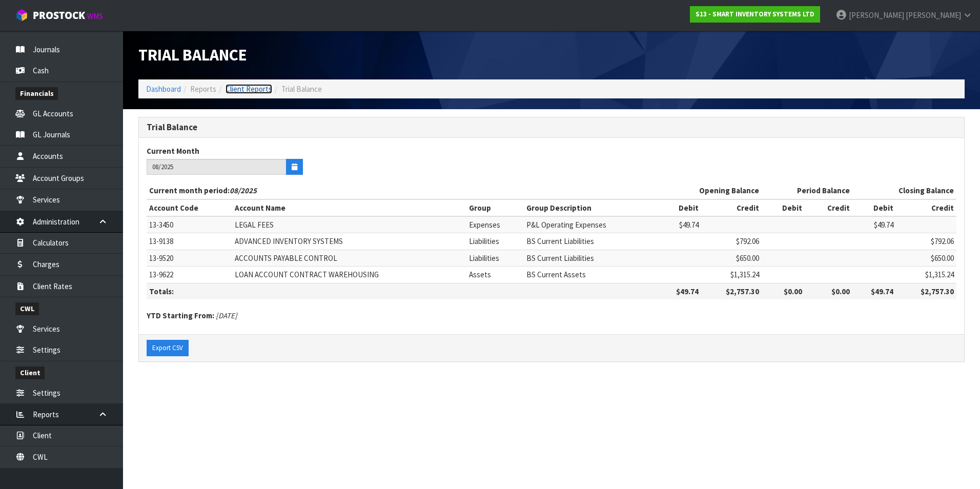
click at [251, 90] on link "Client Reports" at bounding box center [249, 89] width 47 height 10
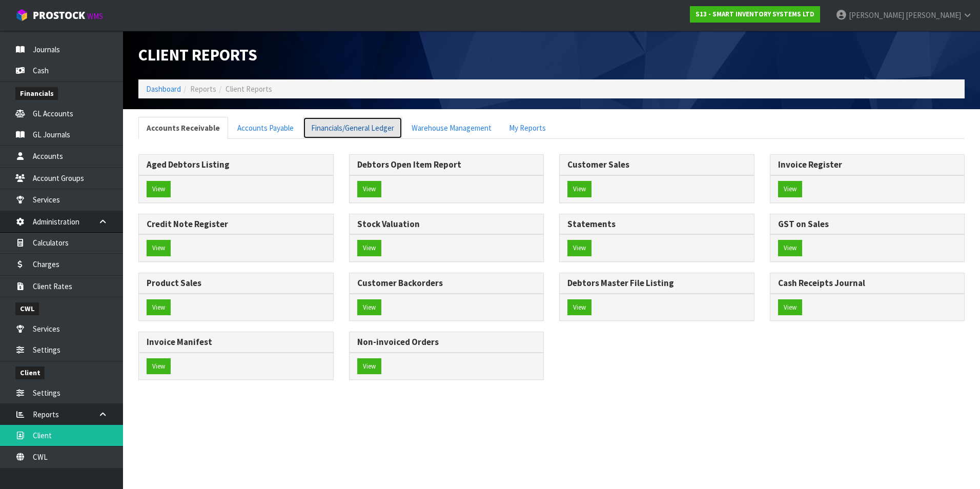
click at [357, 126] on link "Financials/General Ledger" at bounding box center [352, 128] width 99 height 22
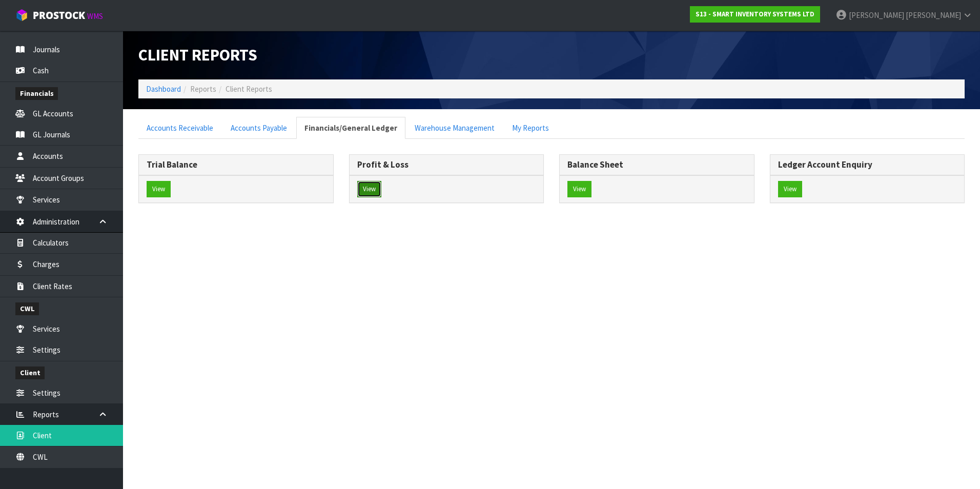
click at [360, 185] on button "View" at bounding box center [369, 189] width 24 height 16
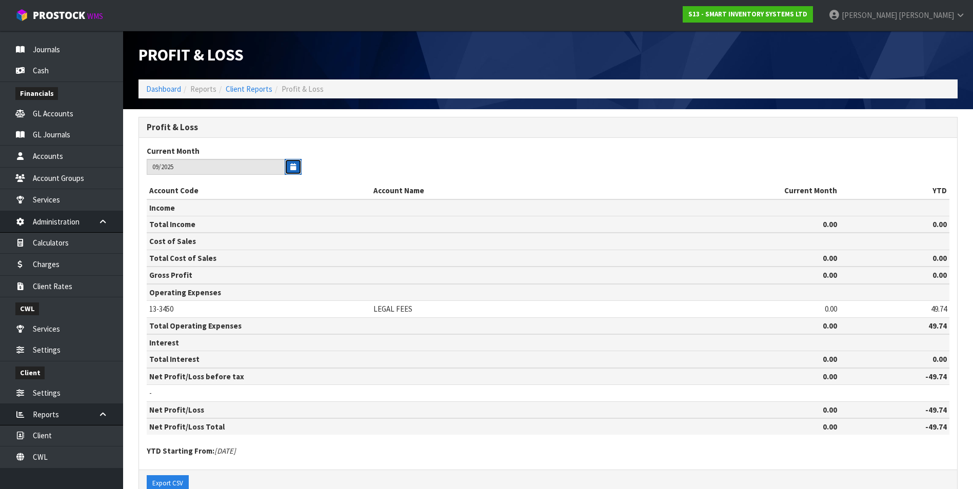
click at [292, 167] on icon "button" at bounding box center [293, 167] width 6 height 7
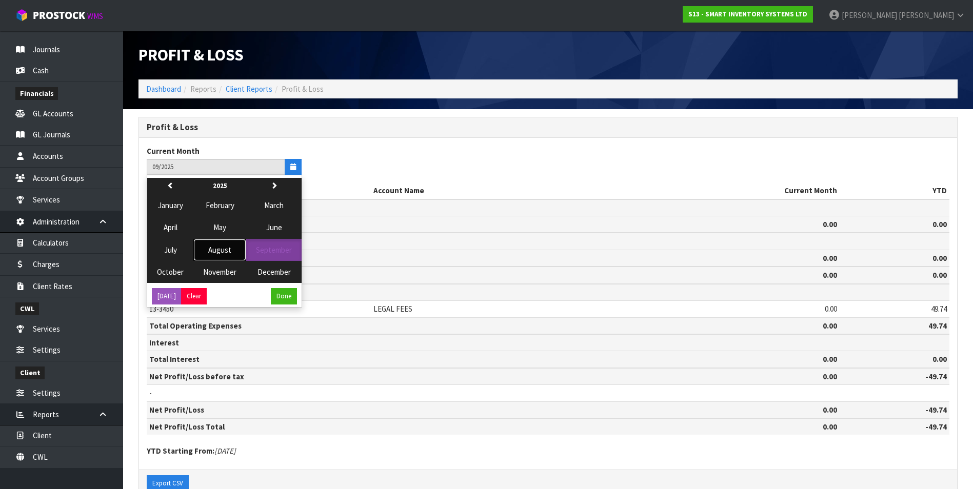
click at [228, 249] on span "August" at bounding box center [219, 250] width 23 height 10
type input "08/2025"
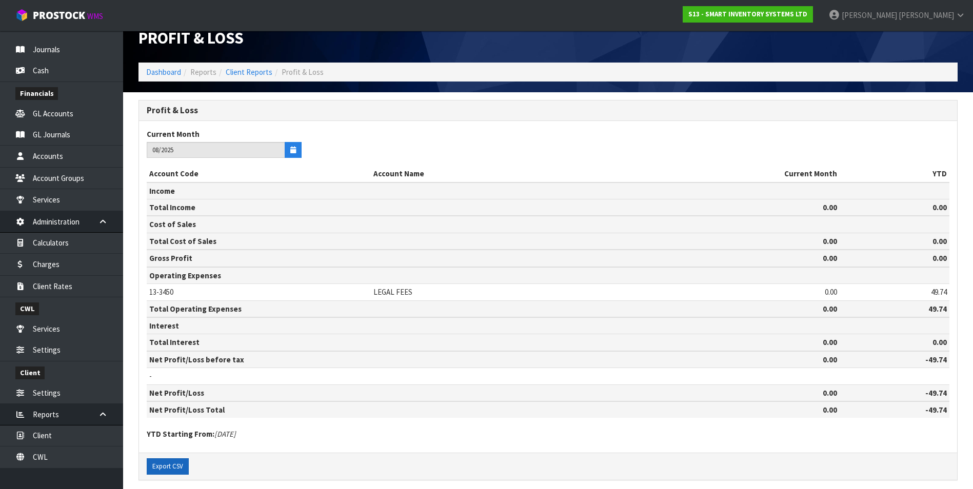
scroll to position [27, 0]
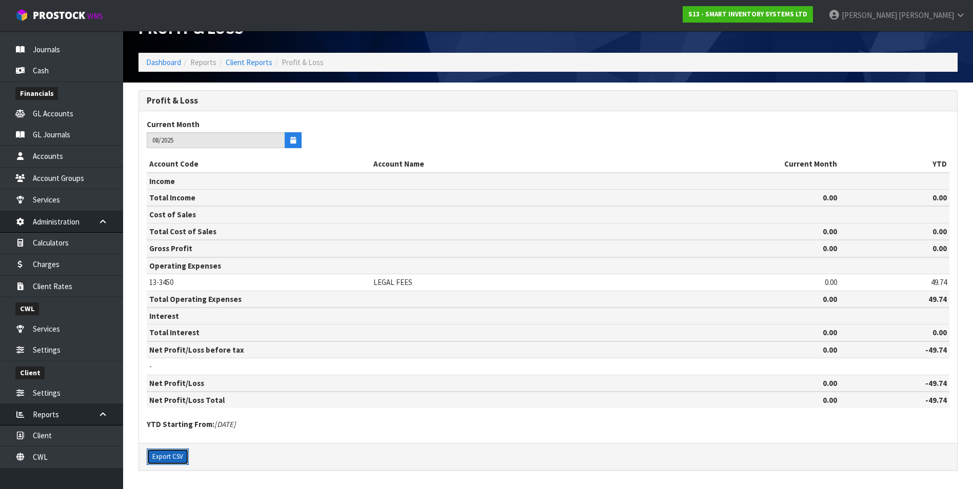
click at [166, 459] on button "Export CSV" at bounding box center [168, 457] width 42 height 16
click at [259, 59] on link "Client Reports" at bounding box center [249, 62] width 47 height 10
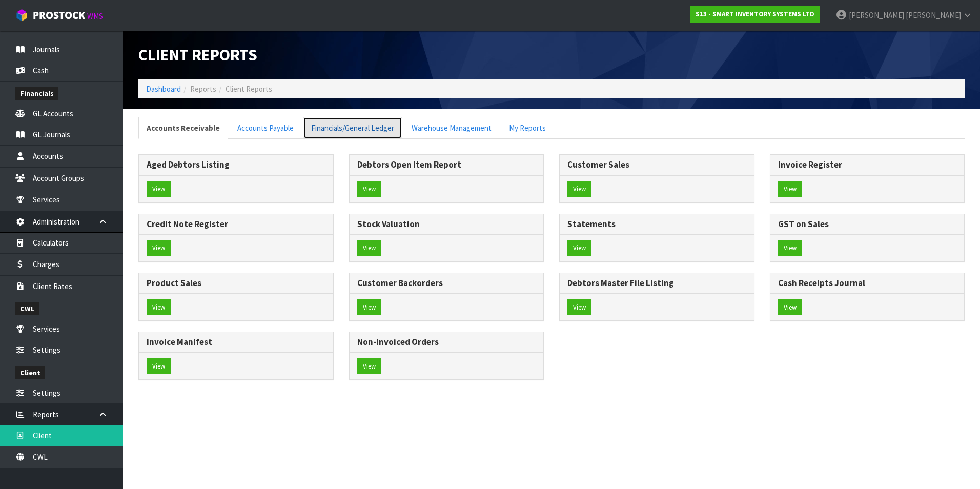
click at [339, 129] on link "Financials/General Ledger" at bounding box center [352, 128] width 99 height 22
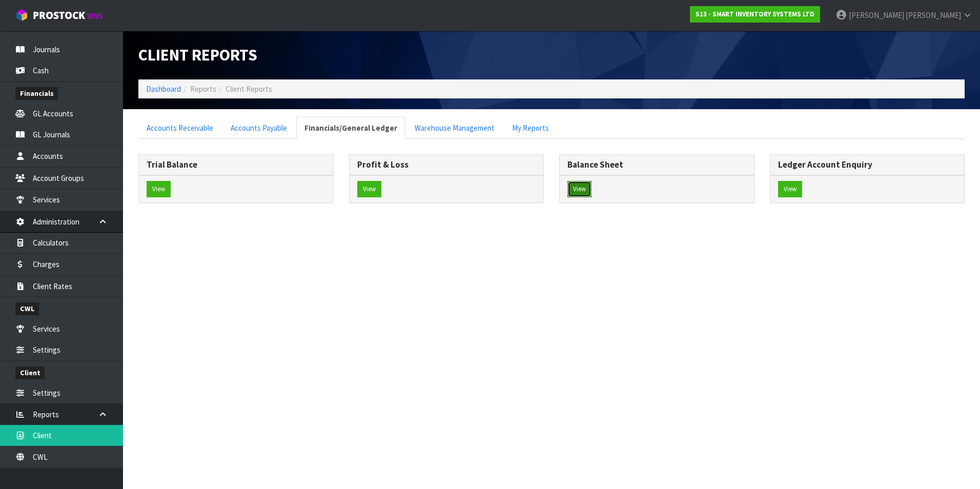
click at [585, 190] on button "View" at bounding box center [580, 189] width 24 height 16
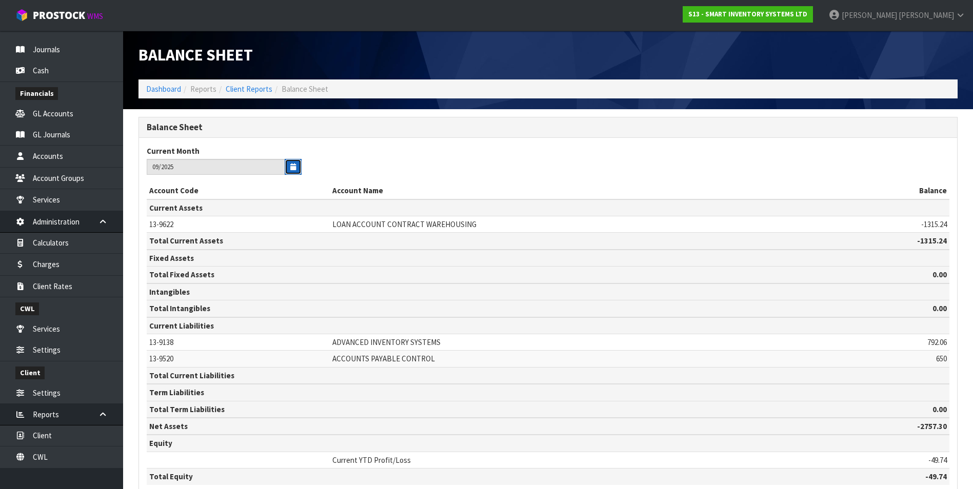
click at [295, 168] on icon "button" at bounding box center [293, 167] width 6 height 7
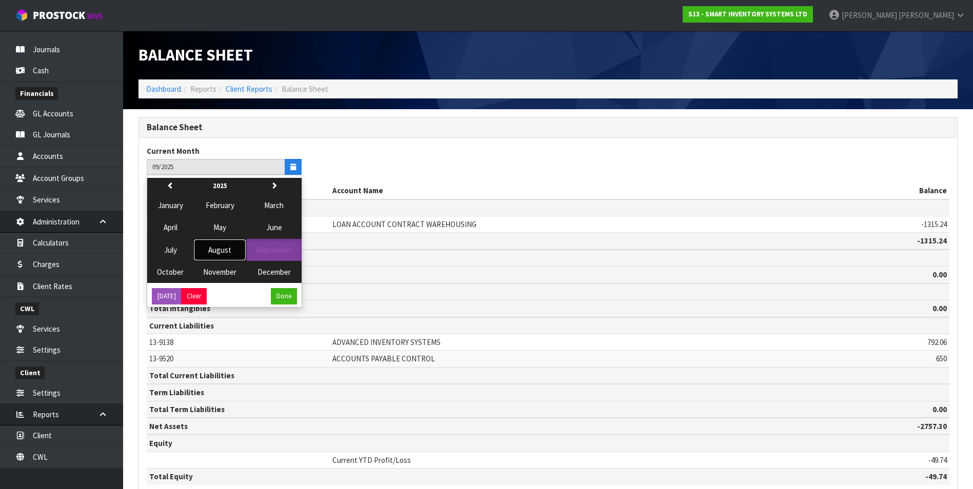
click at [231, 247] on button "August" at bounding box center [219, 250] width 53 height 22
type input "08/2025"
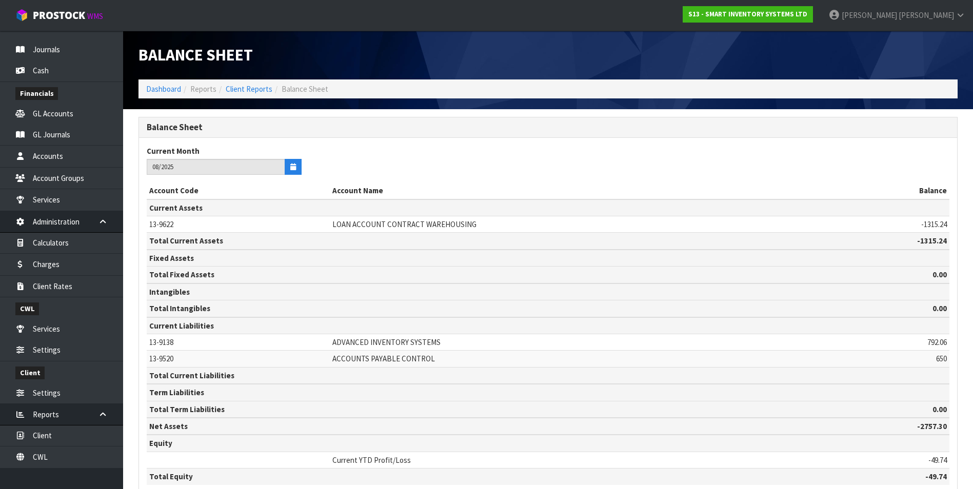
scroll to position [76, 0]
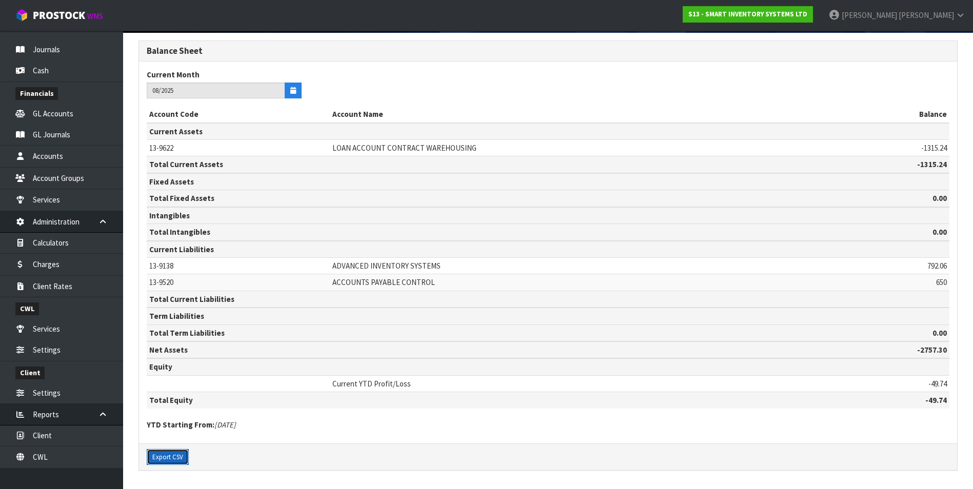
click at [173, 456] on button "Export CSV" at bounding box center [168, 457] width 42 height 16
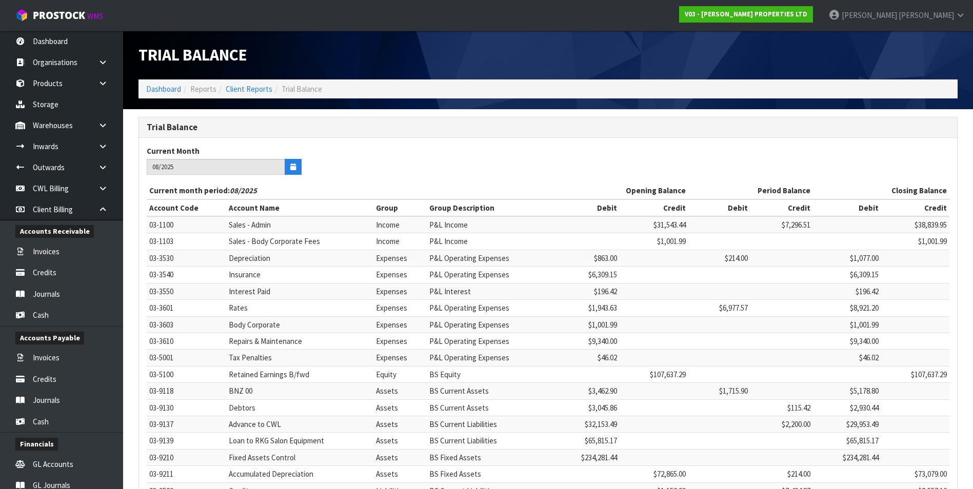
scroll to position [351, 0]
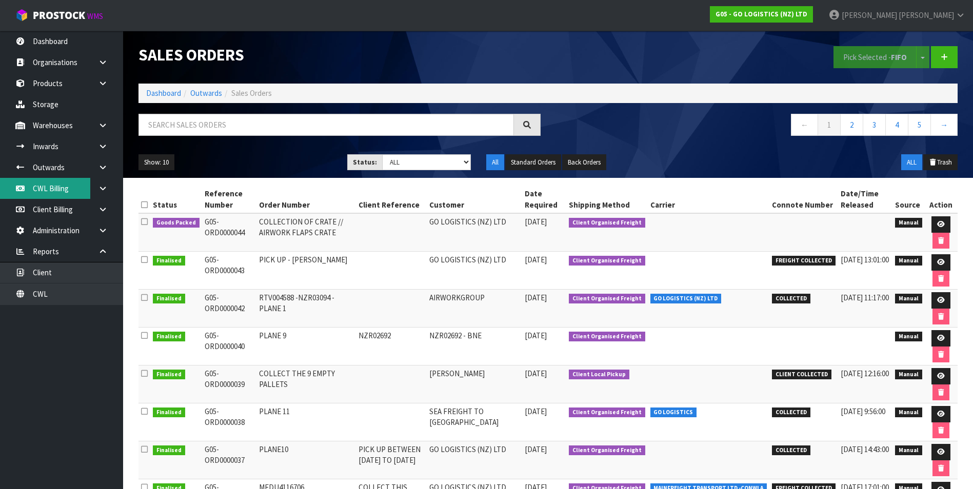
click at [65, 188] on link "CWL Billing" at bounding box center [61, 188] width 123 height 21
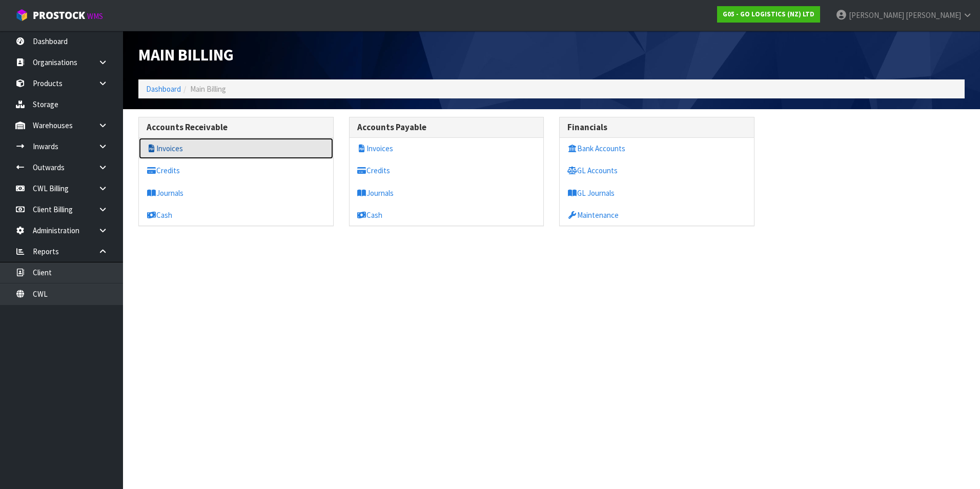
click at [180, 148] on link "Invoices" at bounding box center [236, 148] width 194 height 21
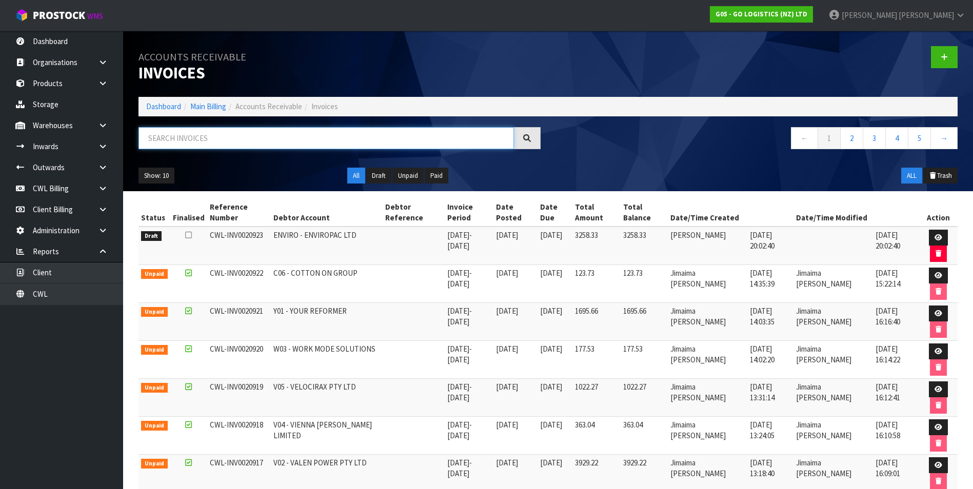
click at [177, 137] on input "text" at bounding box center [325, 138] width 375 height 22
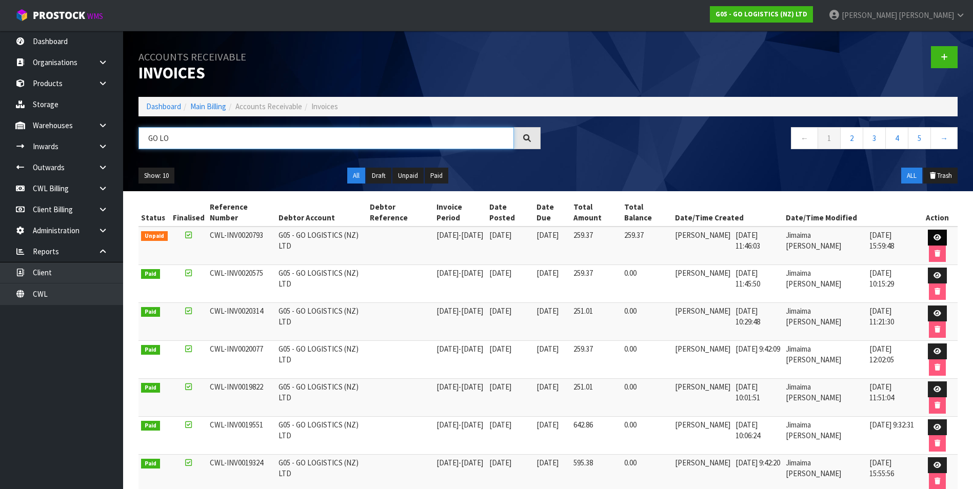
type input "GO LO"
click at [935, 238] on icon at bounding box center [937, 237] width 8 height 7
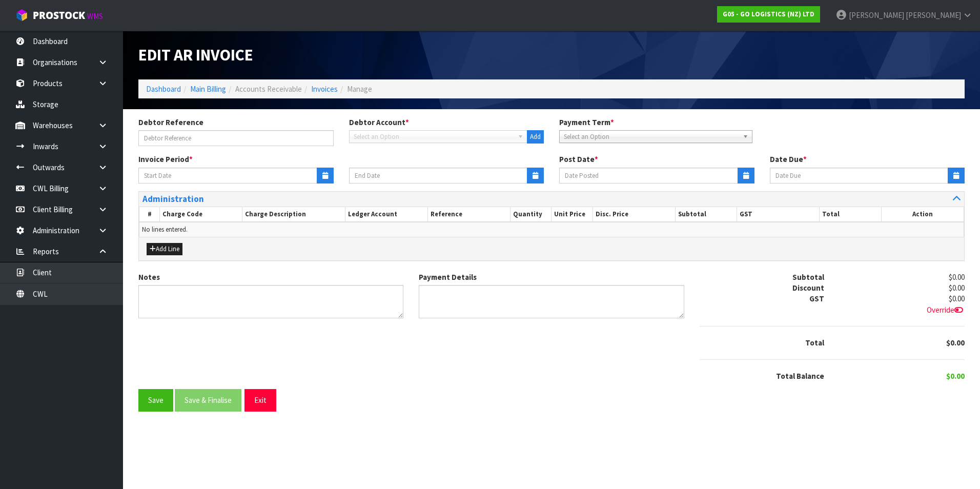
type input "[DATE]"
type textarea "Please contact us within 7 days should there be any discrepancies."
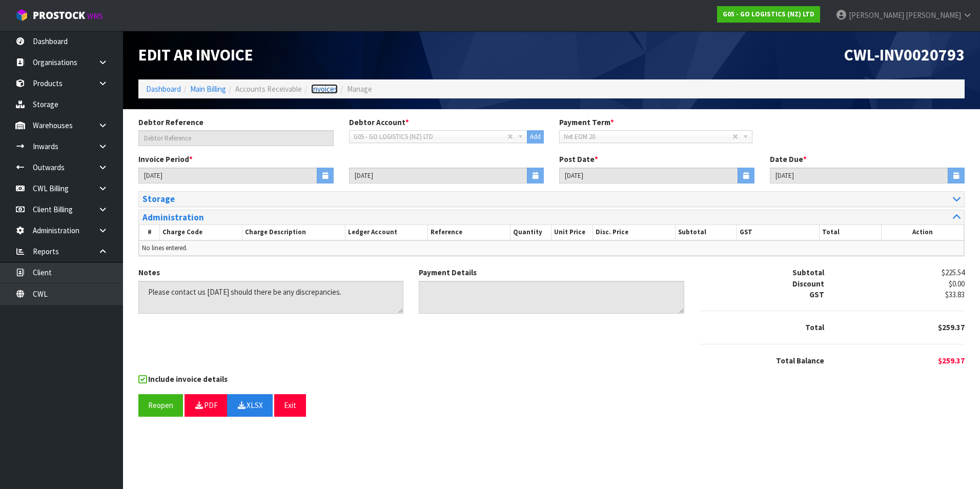
click at [327, 89] on link "Invoices" at bounding box center [324, 89] width 27 height 10
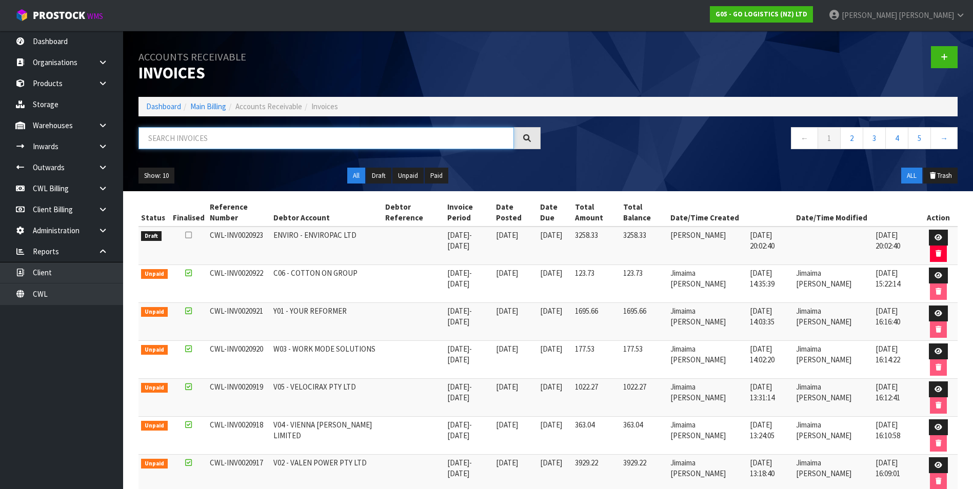
click at [223, 142] on input "text" at bounding box center [325, 138] width 375 height 22
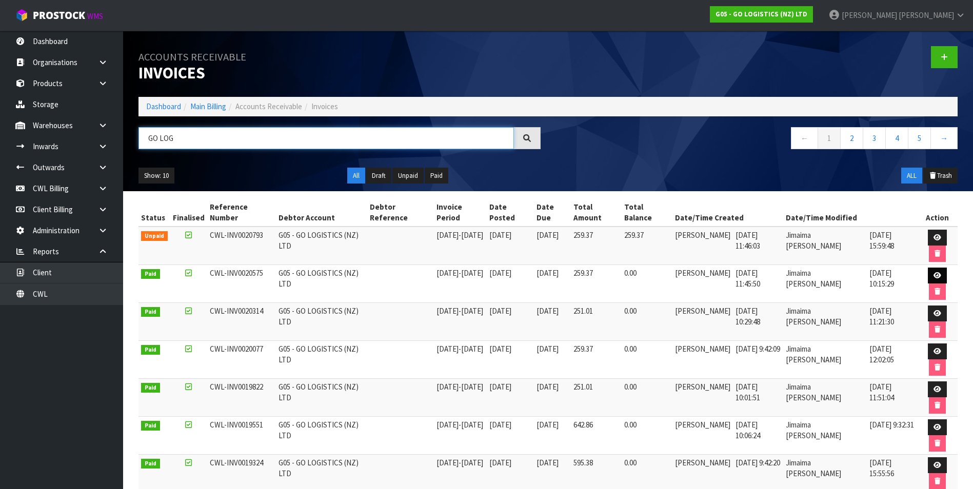
type input "GO LOG"
click at [936, 275] on icon at bounding box center [937, 275] width 8 height 7
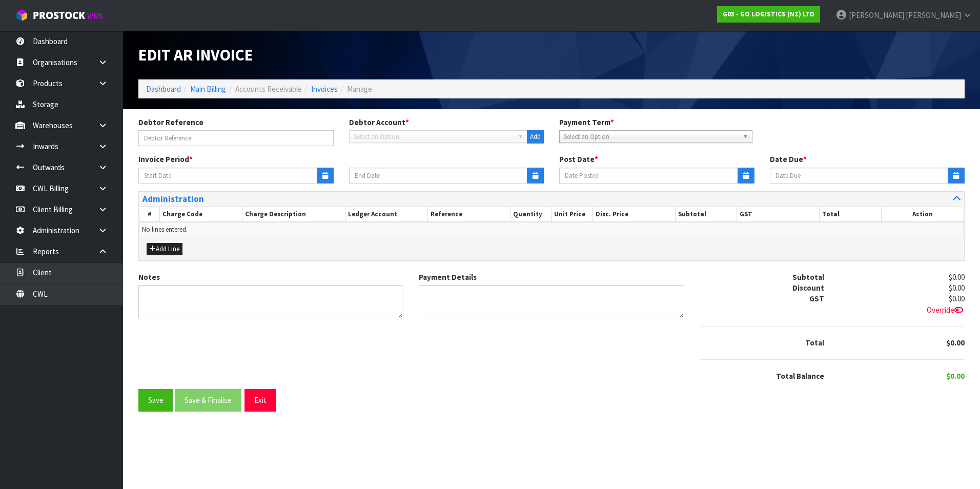
type input "[DATE]"
type textarea "Please contact us within 7 days should there be any discrepancies."
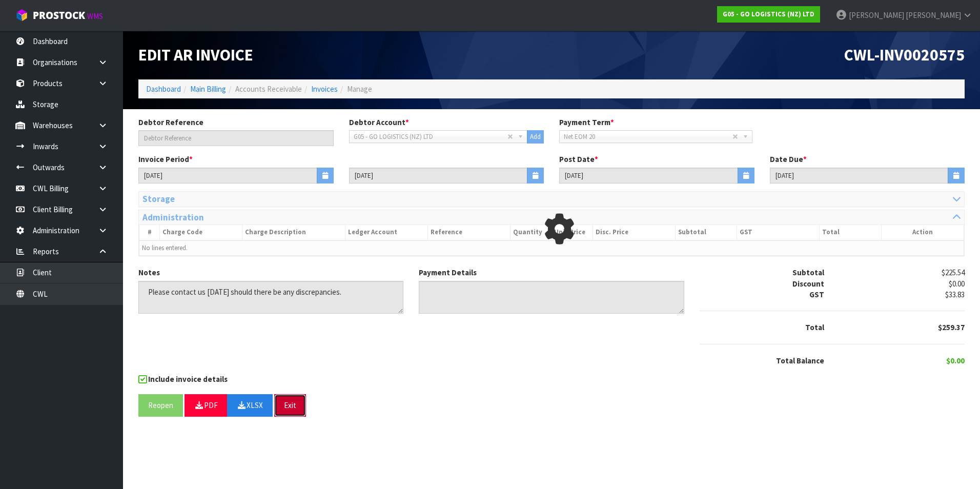
click at [289, 406] on button "Exit" at bounding box center [290, 405] width 32 height 22
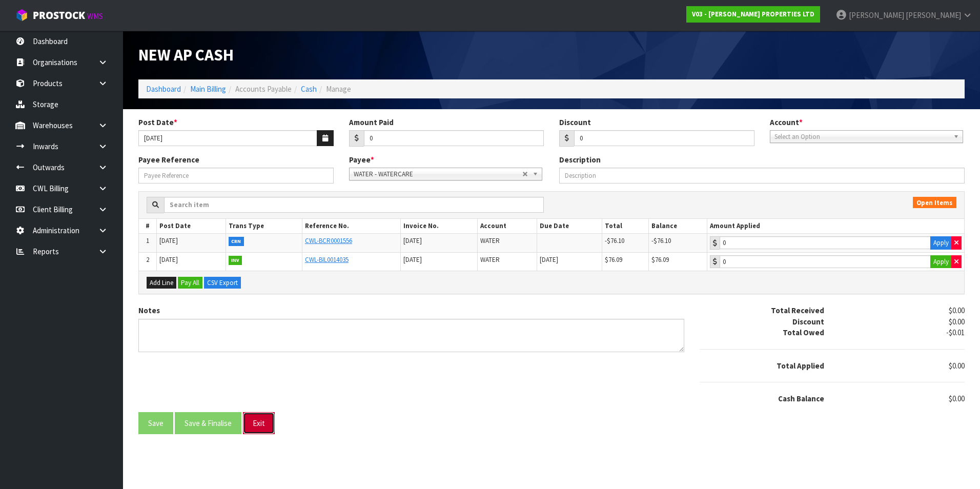
click at [262, 426] on button "Exit" at bounding box center [259, 423] width 32 height 22
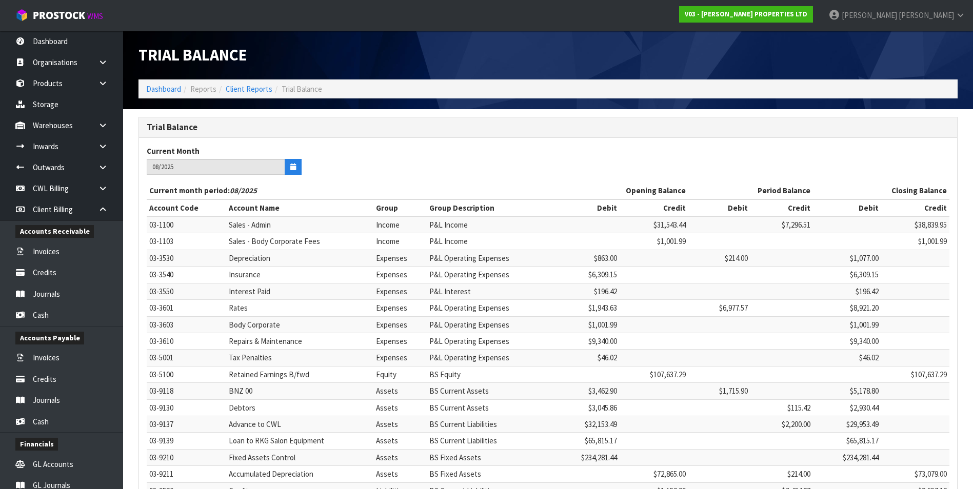
scroll to position [351, 0]
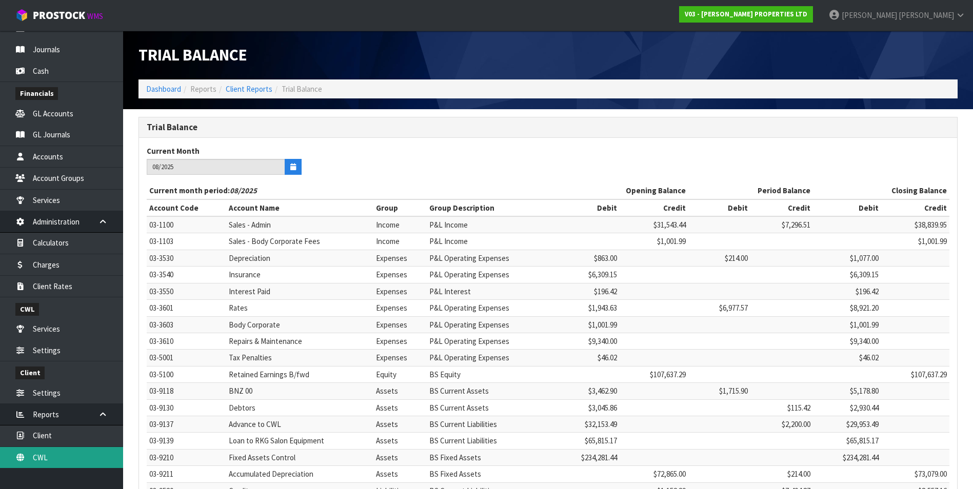
click at [74, 461] on link "CWL" at bounding box center [61, 457] width 123 height 21
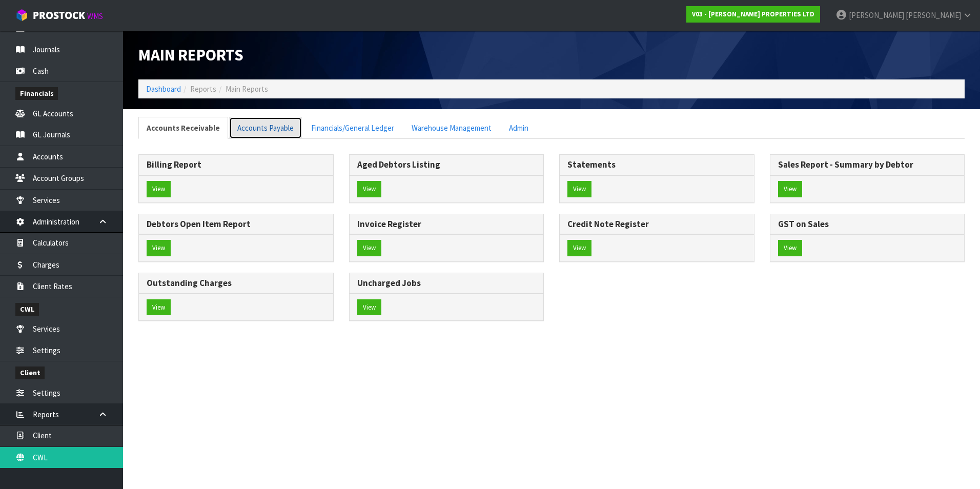
click at [271, 124] on link "Accounts Payable" at bounding box center [265, 128] width 73 height 22
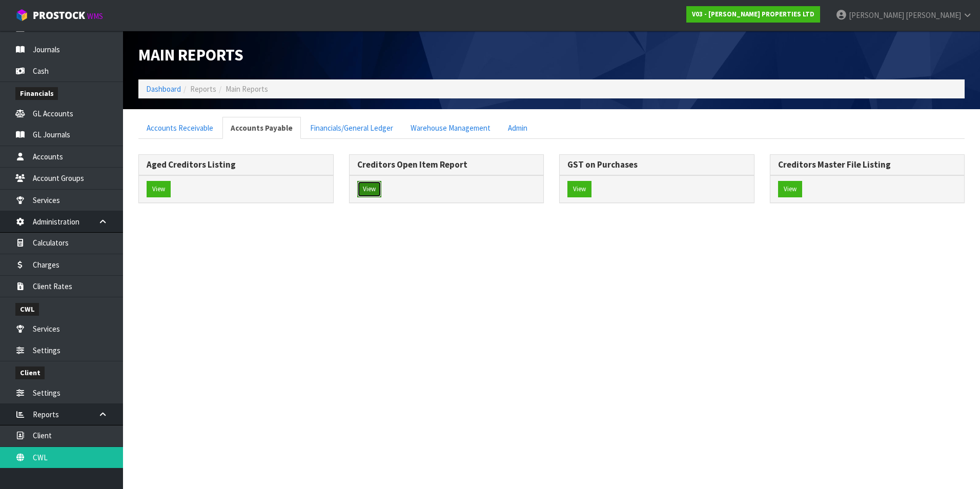
click at [373, 189] on button "View" at bounding box center [369, 189] width 24 height 16
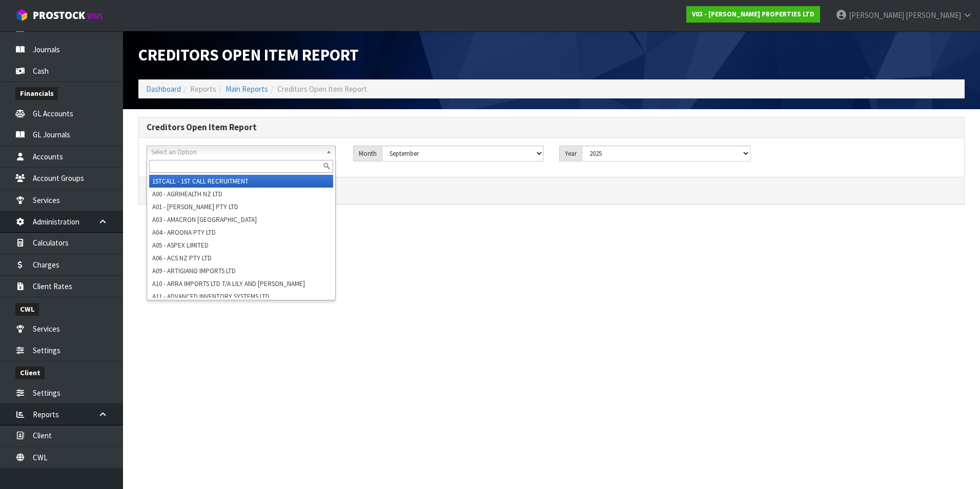
click at [225, 152] on span "Select an Option" at bounding box center [236, 152] width 171 height 12
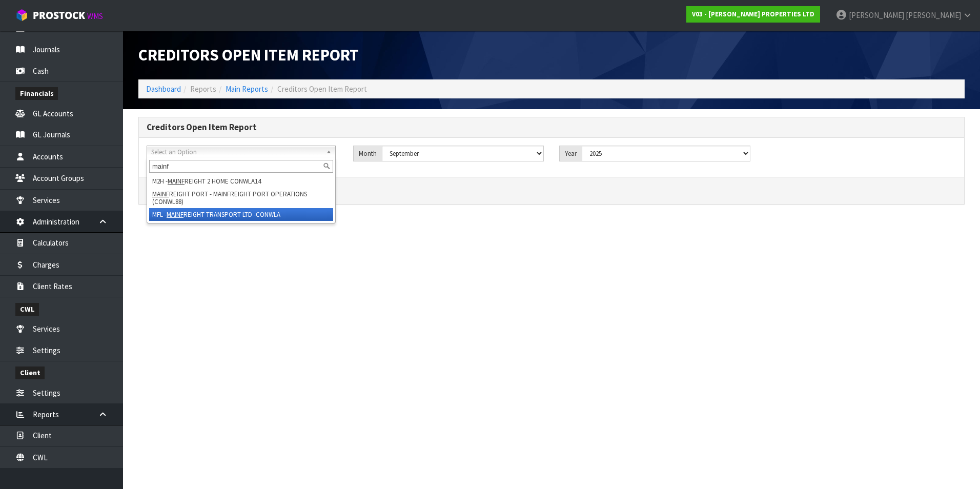
type input "mainf"
click at [228, 211] on li "MFL - MAINF REIGHT TRANSPORT LTD -CONWLA" at bounding box center [241, 214] width 184 height 13
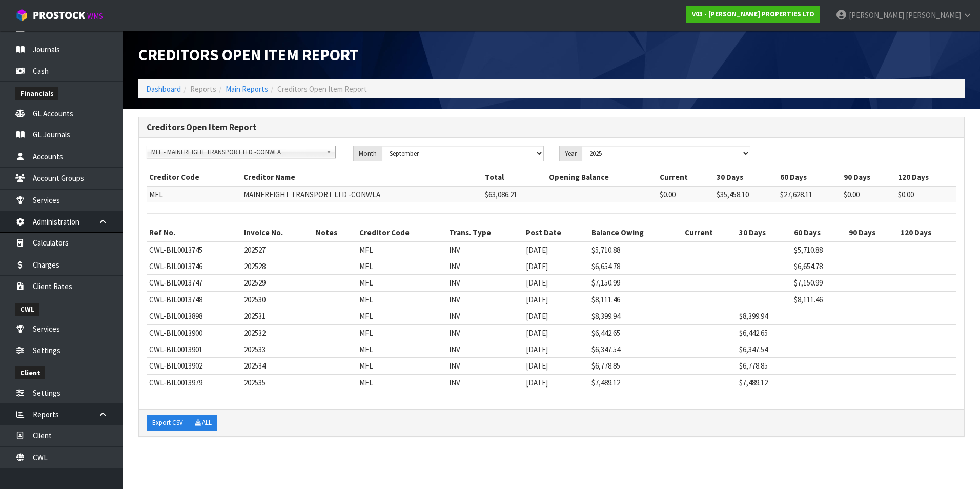
click at [446, 209] on div "Creditor Code Creditor Name Total Opening Balance Current 30 Days 60 Days 90 Da…" at bounding box center [552, 285] width 810 height 232
click at [260, 88] on link "Main Reports" at bounding box center [247, 89] width 43 height 10
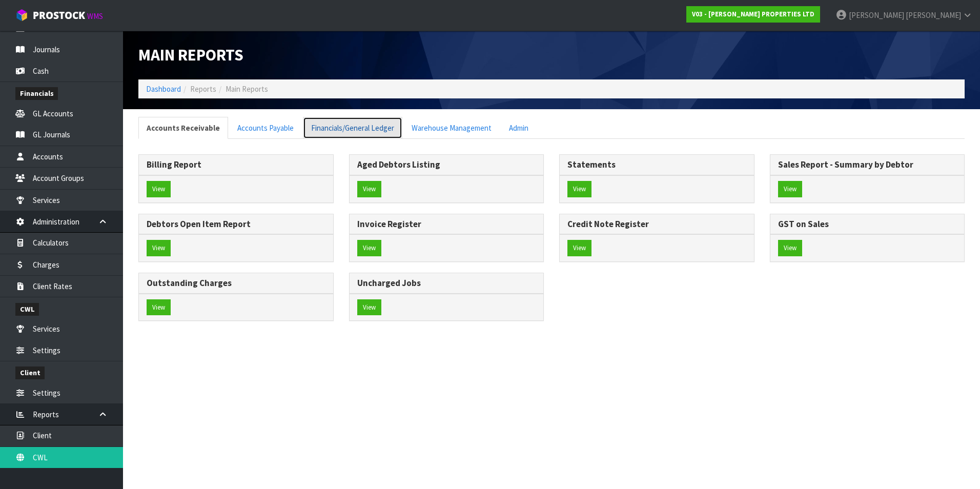
click at [379, 129] on link "Financials/General Ledger" at bounding box center [352, 128] width 99 height 22
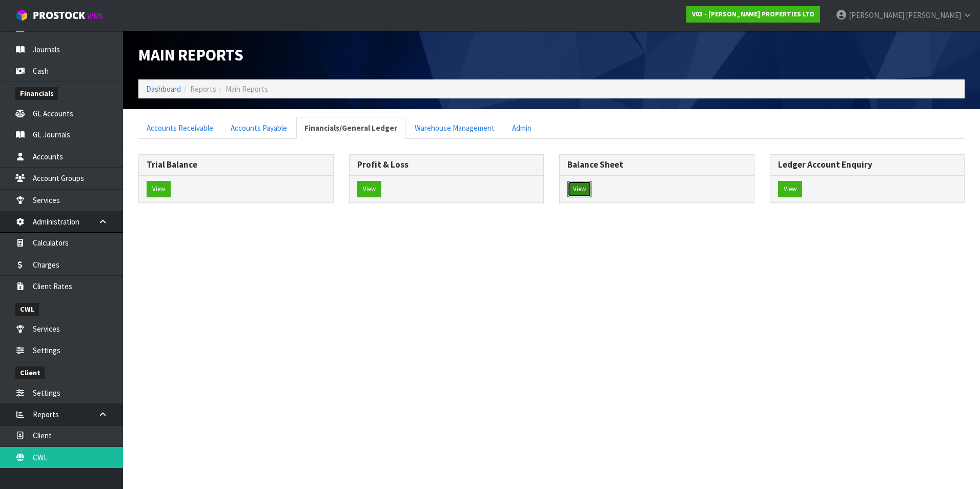
click at [580, 189] on button "View" at bounding box center [580, 189] width 24 height 16
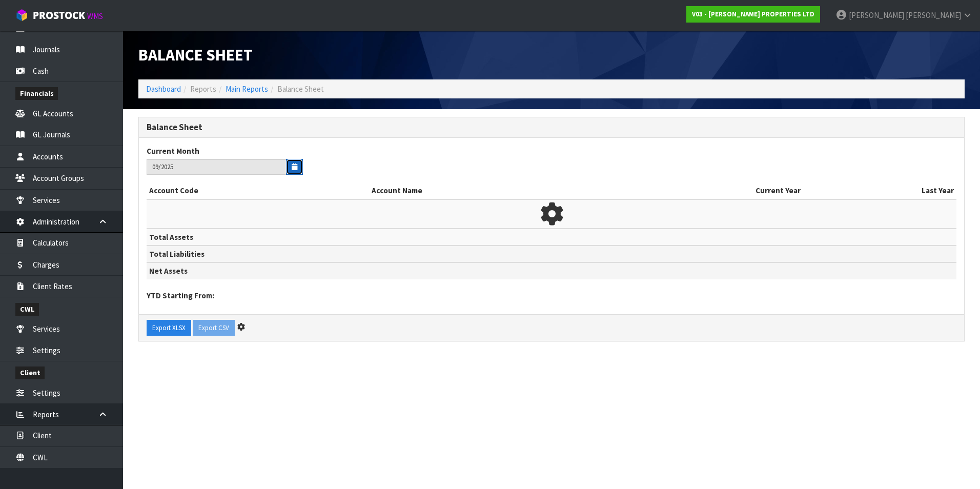
drag, startPoint x: 299, startPoint y: 169, endPoint x: 285, endPoint y: 172, distance: 14.6
click at [299, 169] on button "button" at bounding box center [294, 167] width 17 height 16
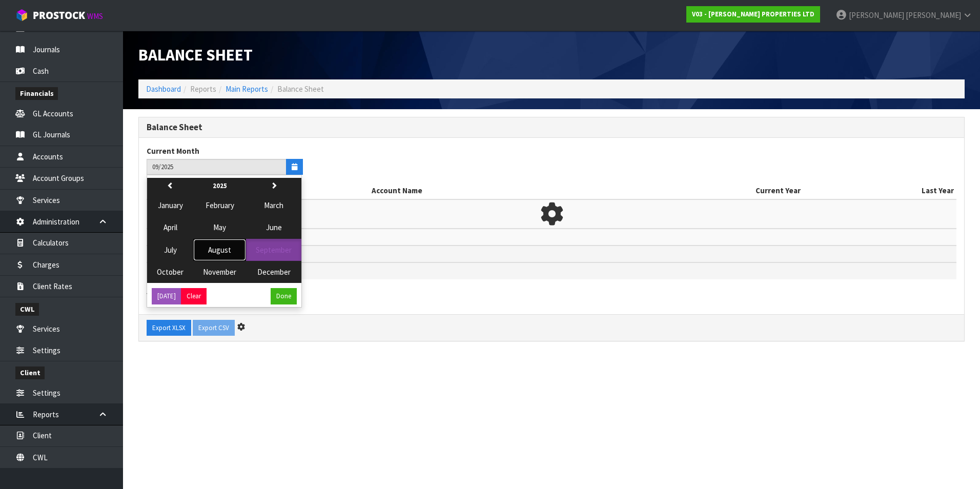
click at [214, 247] on span "August" at bounding box center [219, 250] width 23 height 10
type input "08/2025"
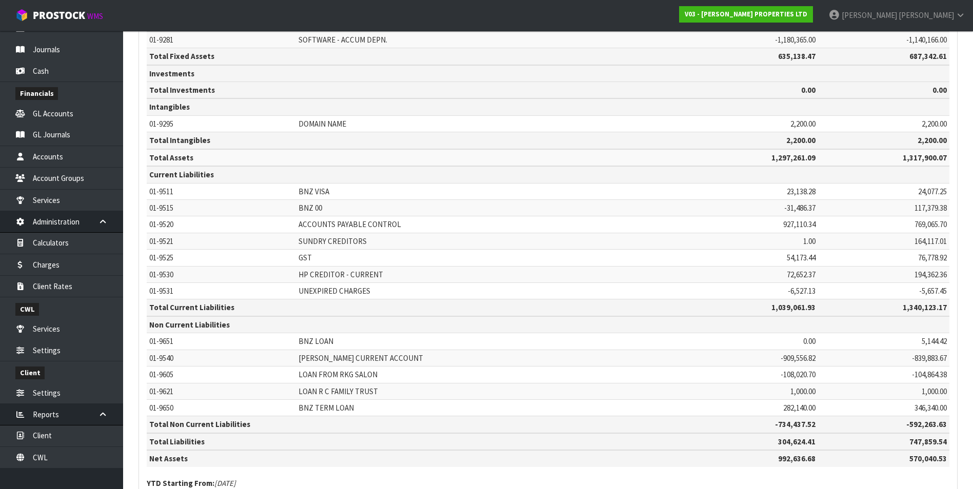
scroll to position [627, 0]
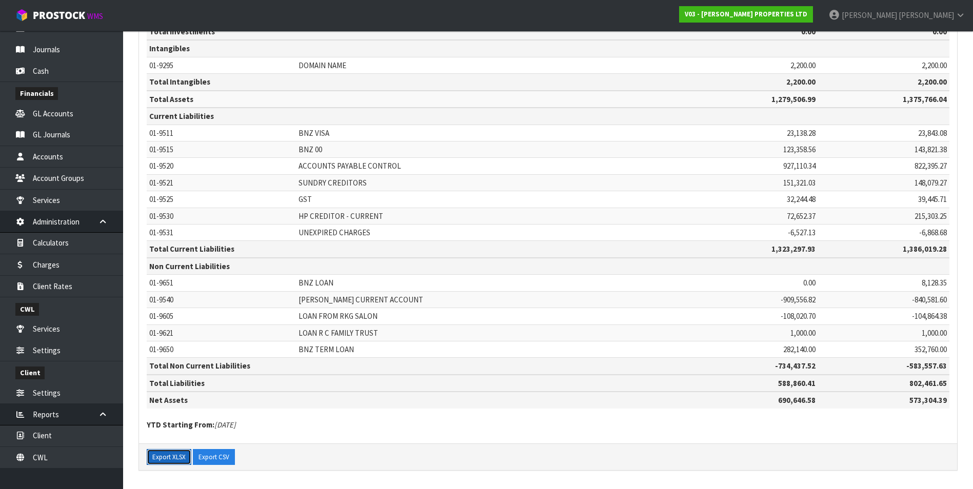
click at [177, 457] on button "Export XLSX" at bounding box center [169, 457] width 45 height 16
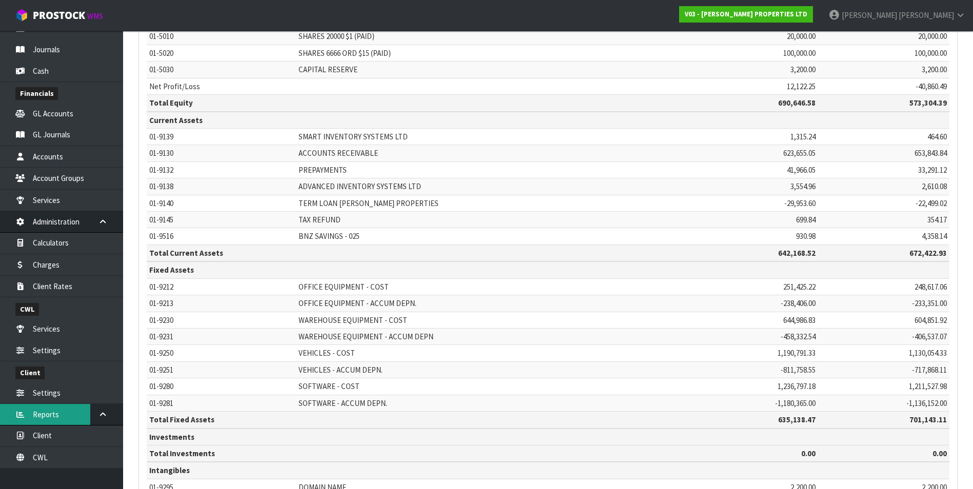
scroll to position [205, 0]
click at [63, 437] on link "Client" at bounding box center [61, 435] width 123 height 21
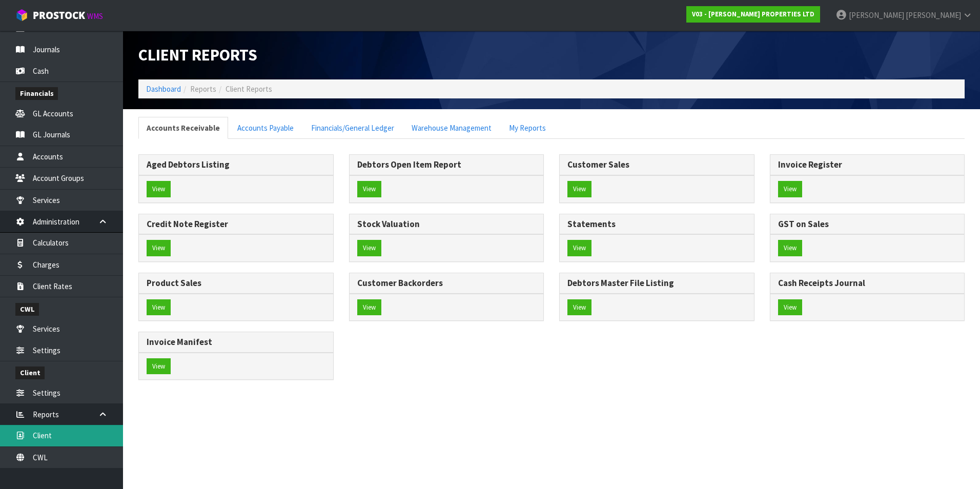
click at [67, 435] on section "Client Reports Dashboard Reports Client Reports Accounts Receivable Accounts Pa…" at bounding box center [490, 244] width 980 height 489
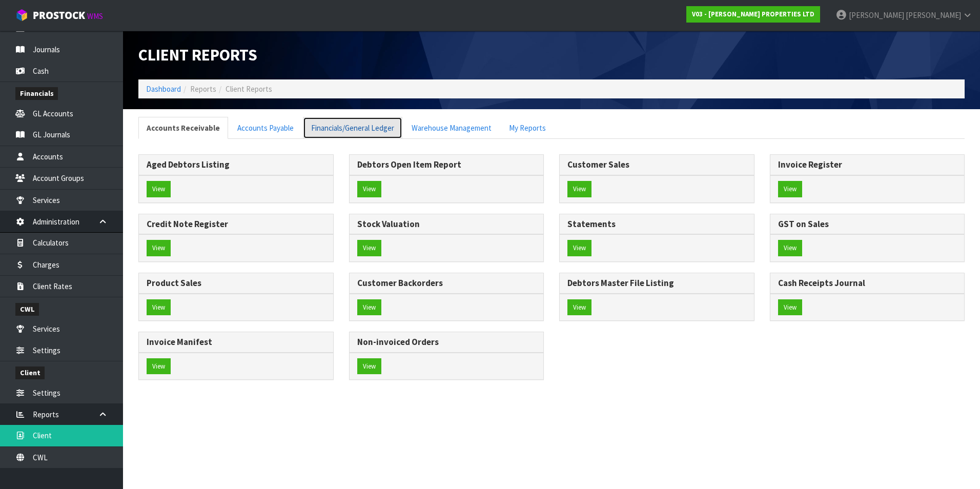
click at [341, 131] on link "Financials/General Ledger" at bounding box center [352, 128] width 99 height 22
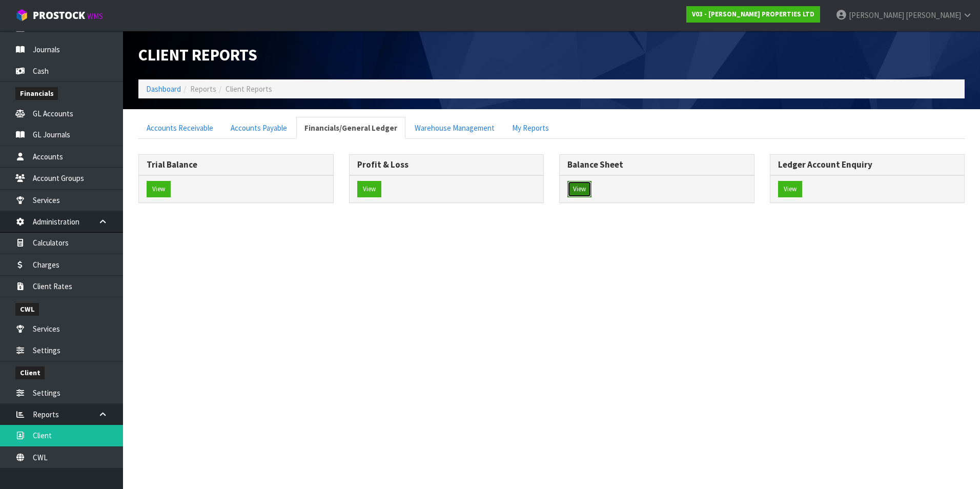
click at [581, 185] on button "View" at bounding box center [580, 189] width 24 height 16
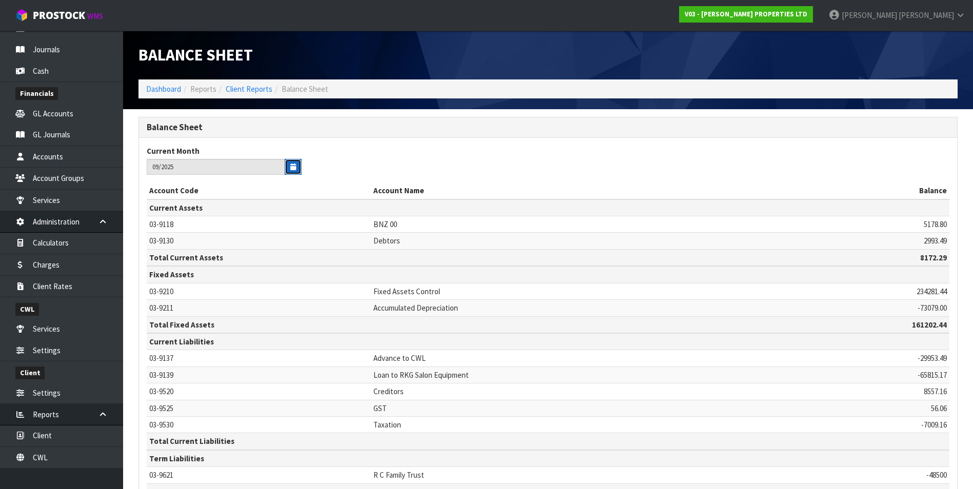
click at [297, 166] on button "button" at bounding box center [293, 167] width 17 height 16
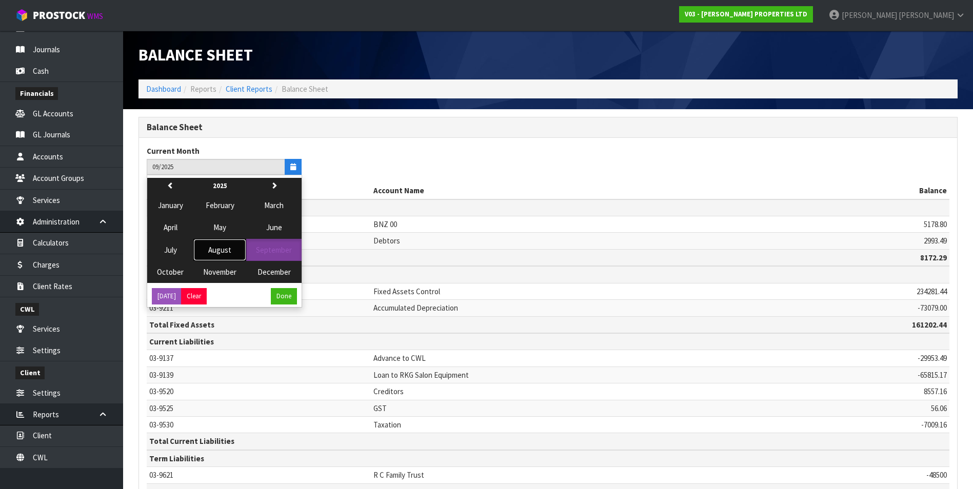
click at [217, 252] on span "August" at bounding box center [219, 250] width 23 height 10
type input "08/2025"
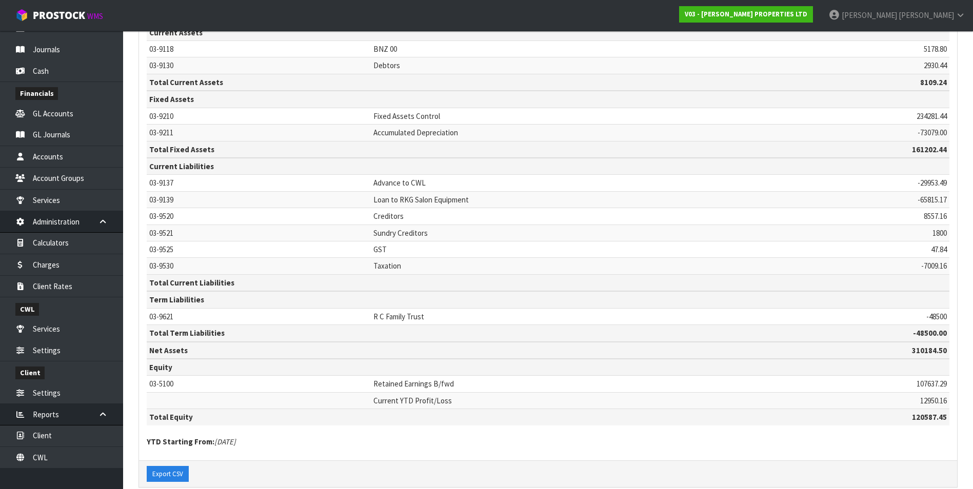
scroll to position [192, 0]
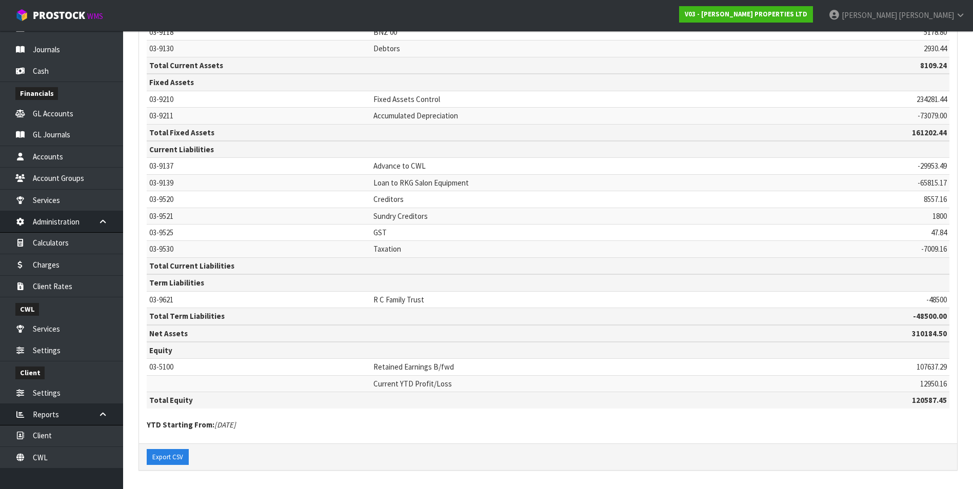
click at [176, 448] on div "Export CSV" at bounding box center [548, 457] width 818 height 27
click at [176, 457] on button "Export CSV" at bounding box center [168, 457] width 42 height 16
click at [69, 457] on link "CWL" at bounding box center [61, 457] width 123 height 21
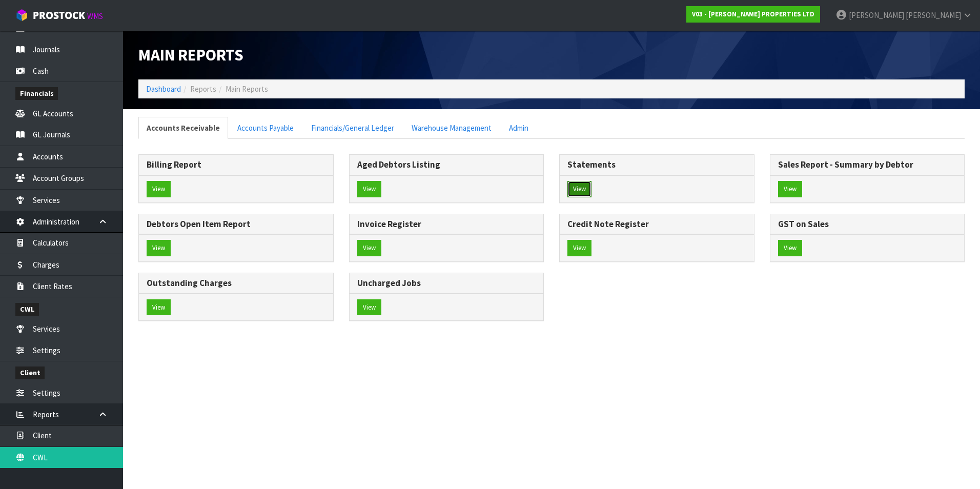
click at [583, 186] on button "View" at bounding box center [580, 189] width 24 height 16
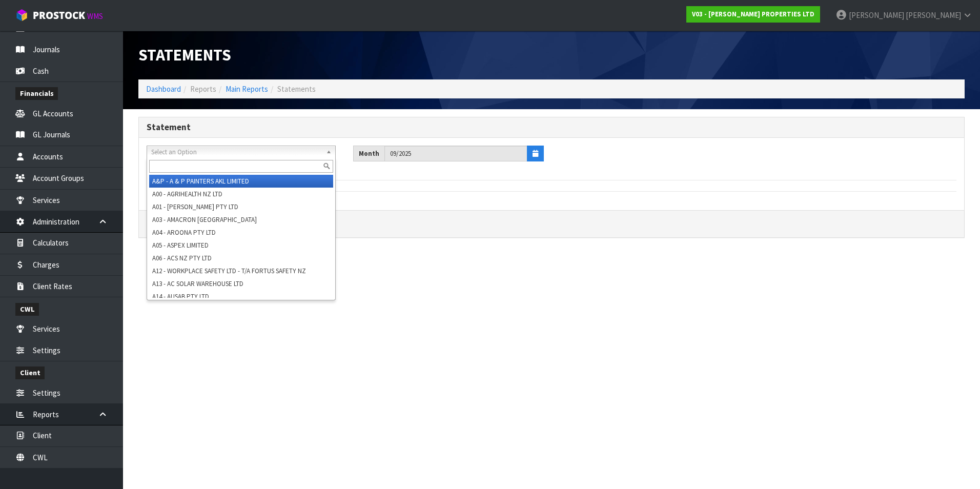
click at [212, 153] on span "Select an Option" at bounding box center [236, 152] width 171 height 12
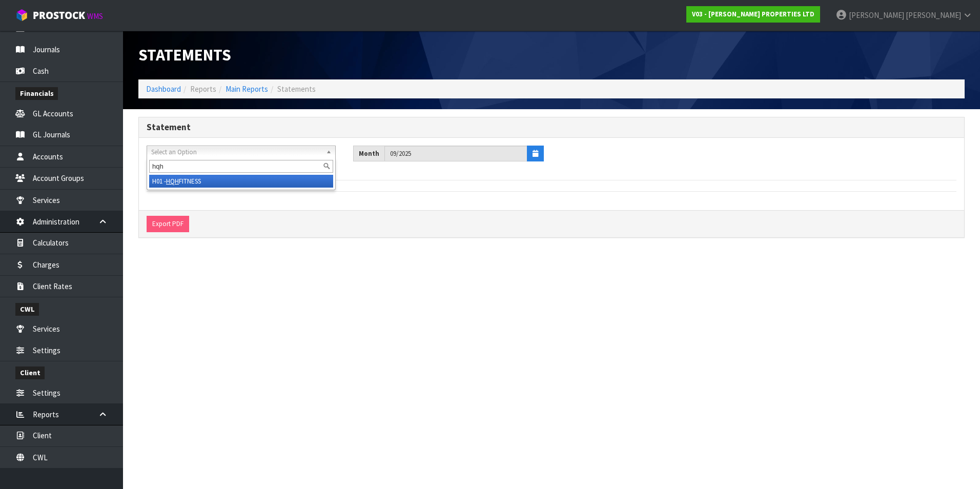
type input "hqh"
click at [191, 180] on li "H01 - HQH FITNESS" at bounding box center [241, 181] width 184 height 13
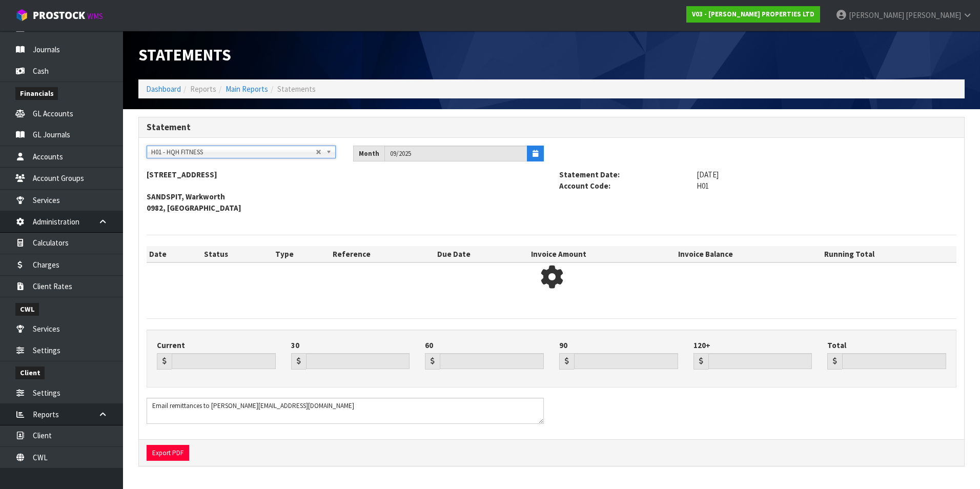
type input "123.86"
type input "827.37"
type input "0.00"
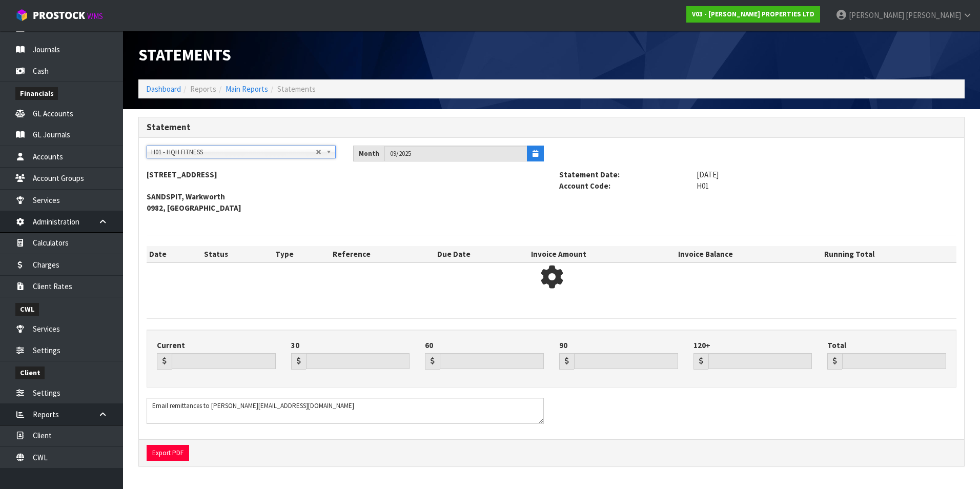
type input "951.23"
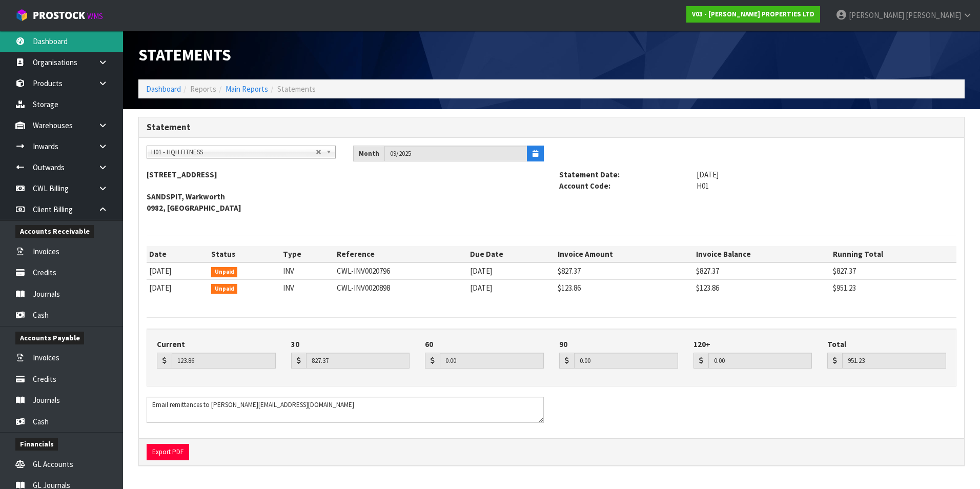
click at [82, 47] on link "Dashboard" at bounding box center [61, 41] width 123 height 21
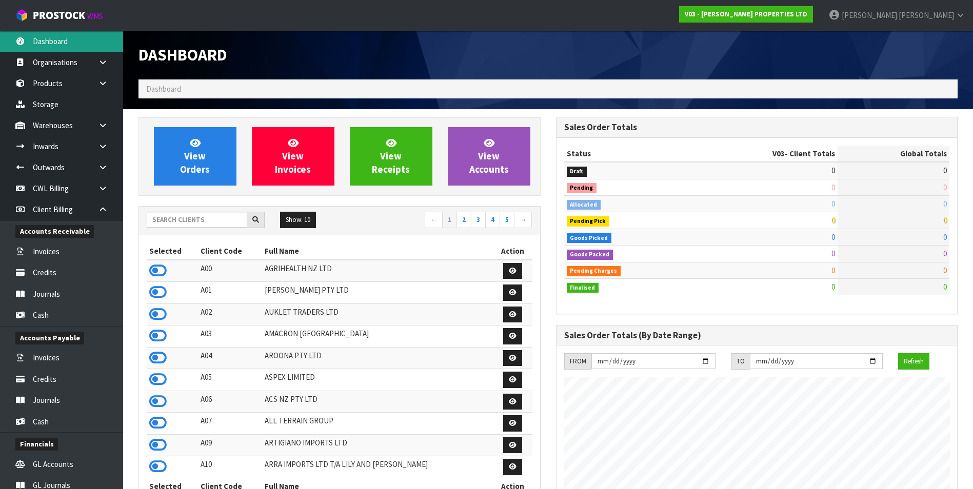
scroll to position [627, 417]
click at [175, 222] on input "text" at bounding box center [197, 220] width 101 height 16
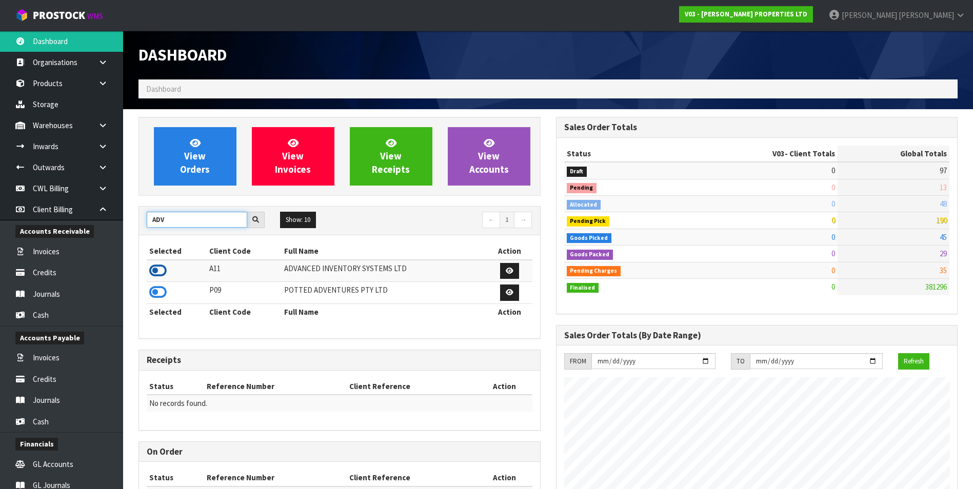
type input "ADV"
click at [156, 269] on icon at bounding box center [157, 270] width 17 height 15
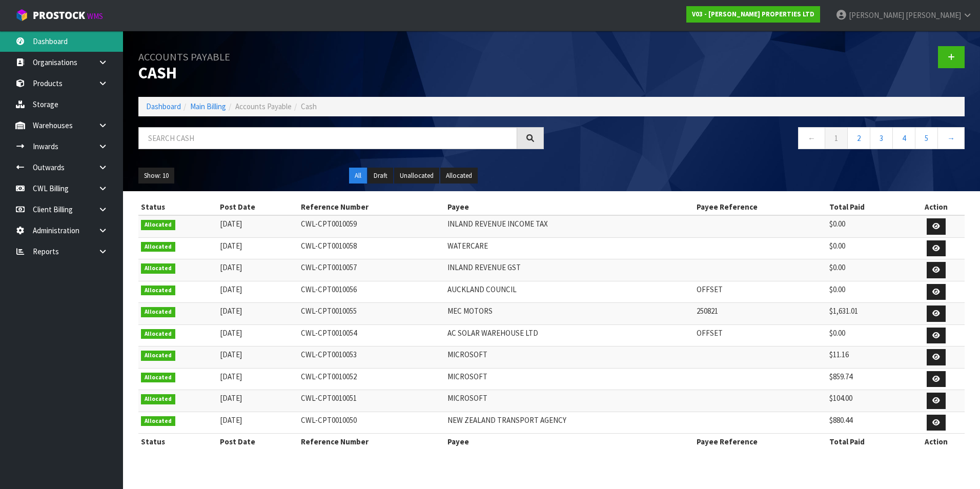
click at [74, 43] on link "Dashboard" at bounding box center [61, 41] width 123 height 21
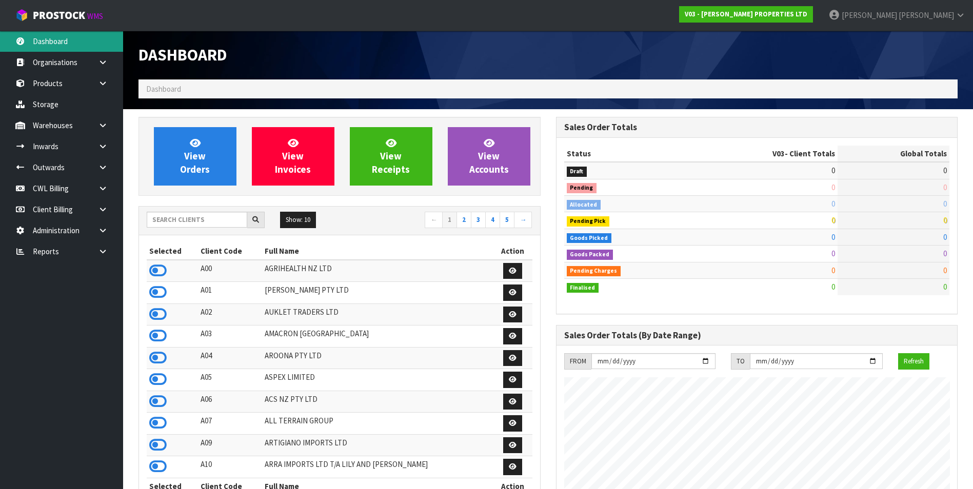
scroll to position [627, 417]
click at [177, 220] on input "text" at bounding box center [197, 220] width 101 height 16
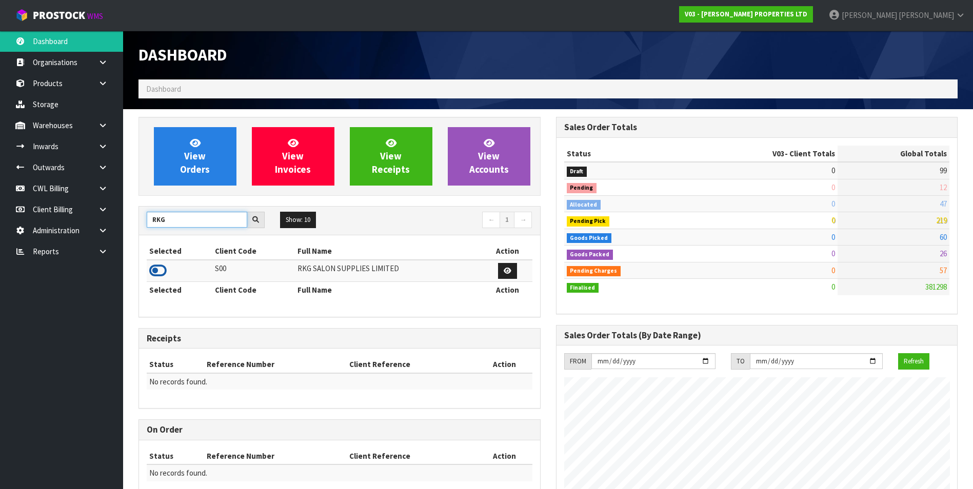
type input "RKG"
click at [155, 271] on icon at bounding box center [157, 270] width 17 height 15
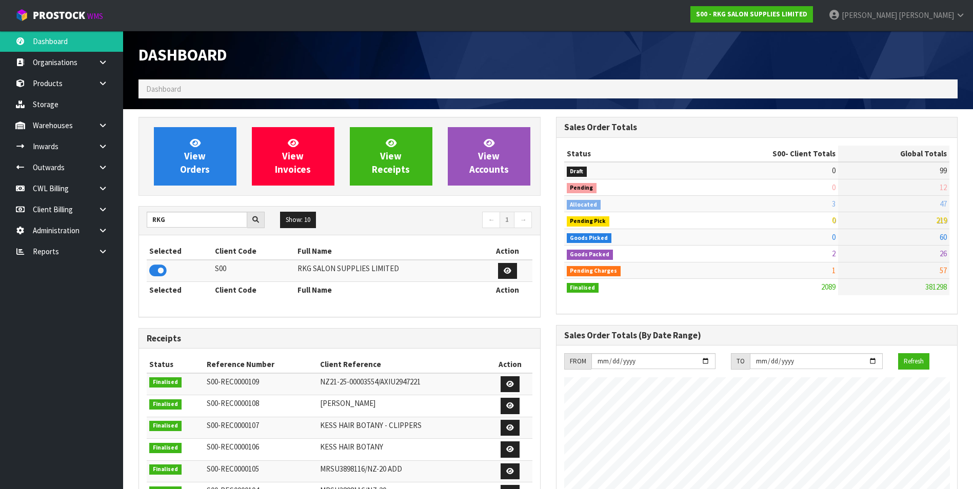
scroll to position [777, 417]
click at [66, 208] on link "Client Billing" at bounding box center [61, 209] width 123 height 21
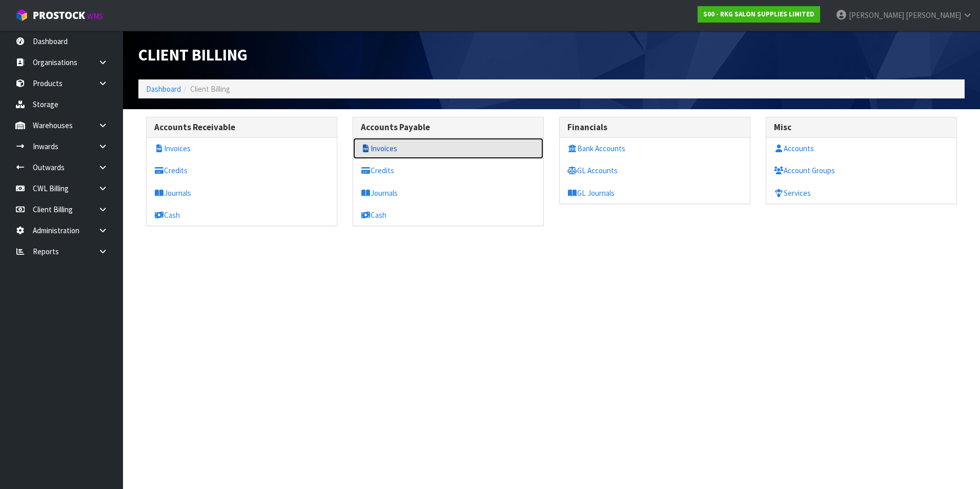
click at [392, 149] on link "Invoices" at bounding box center [448, 148] width 190 height 21
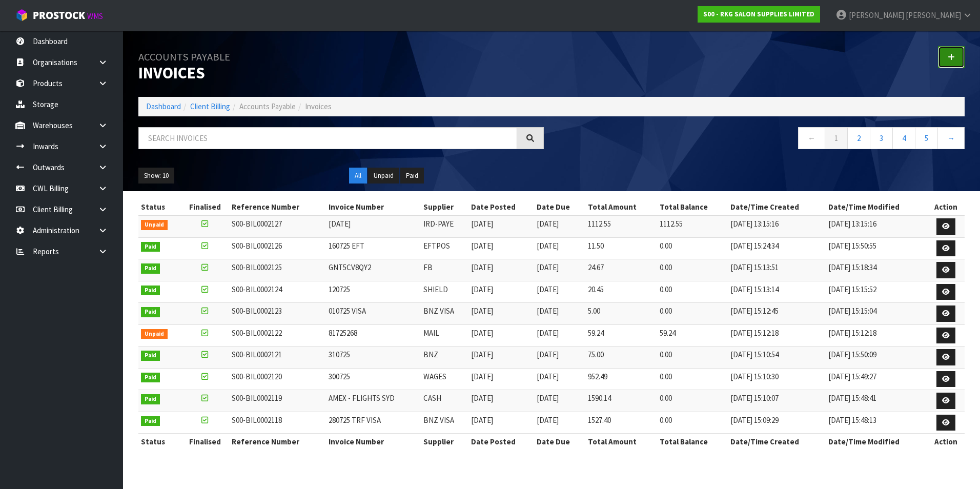
click at [958, 55] on link at bounding box center [951, 57] width 27 height 22
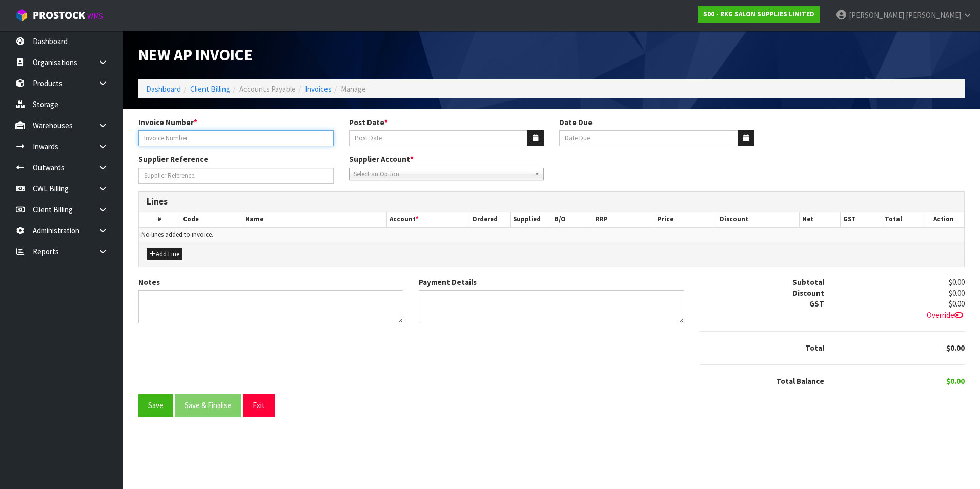
click at [183, 142] on input "Invoice Number *" at bounding box center [235, 138] width 195 height 16
type input "20646"
click at [533, 139] on icon "button" at bounding box center [536, 138] width 6 height 7
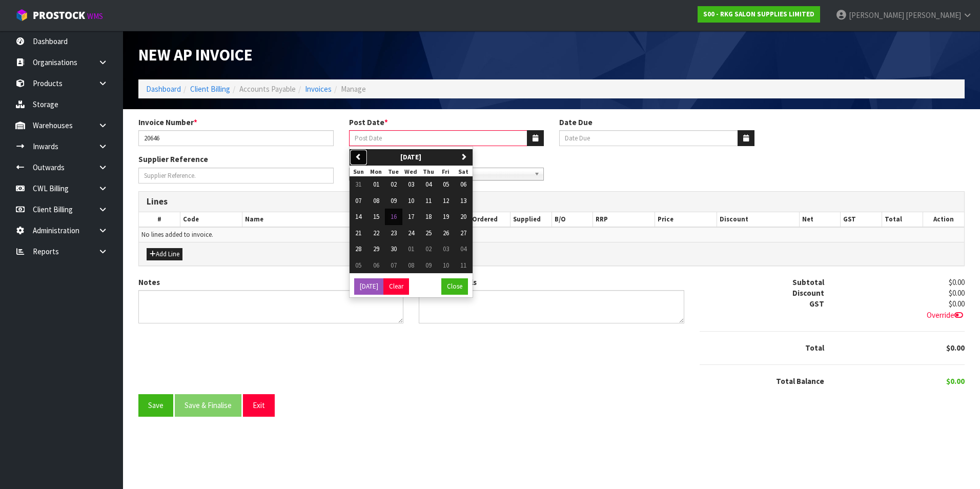
click at [360, 158] on icon "button" at bounding box center [358, 156] width 7 height 7
click at [373, 218] on span "11" at bounding box center [376, 216] width 6 height 9
type input "[DATE]"
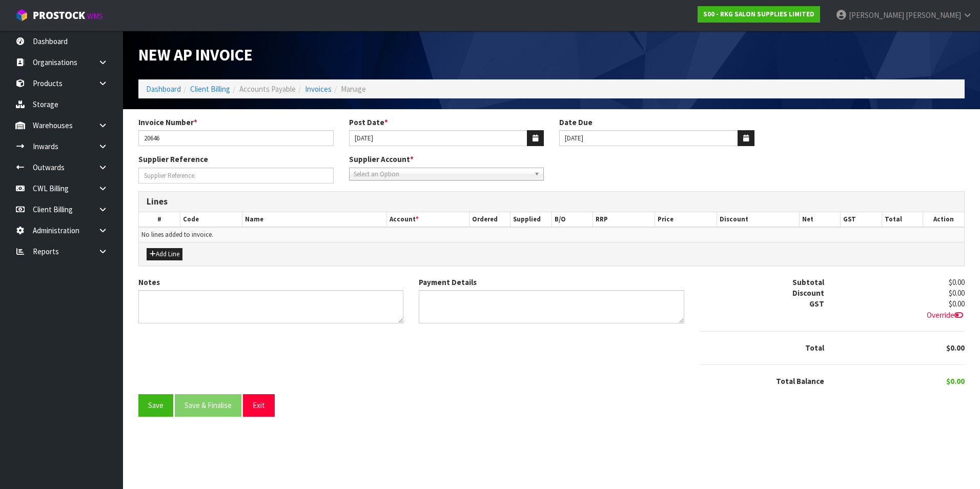
click at [386, 173] on span "Select an Option" at bounding box center [442, 174] width 177 height 12
type input "con"
click at [429, 214] on li "CON WAR - CONTRACT WAREHOUSING LTD" at bounding box center [447, 216] width 190 height 13
click at [177, 253] on button "Add Line" at bounding box center [165, 254] width 36 height 12
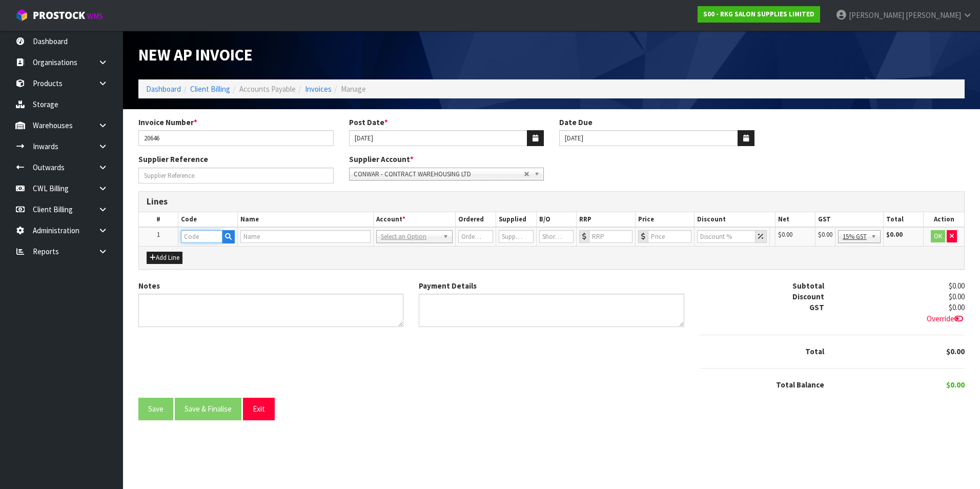
click at [204, 239] on input "text" at bounding box center [202, 236] width 42 height 13
type input "CW"
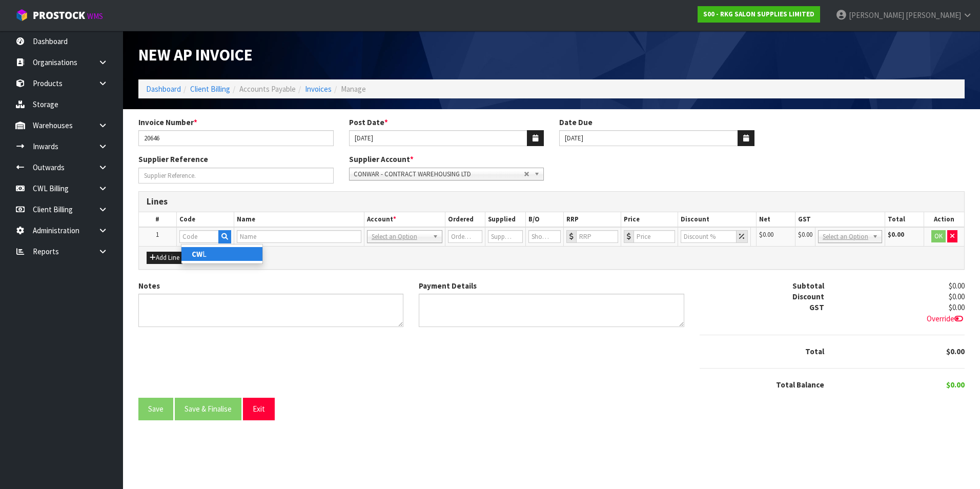
click at [205, 254] on link "CW L" at bounding box center [222, 254] width 81 height 14
type input "CWL"
type input "CWL SERVICES"
type input "1"
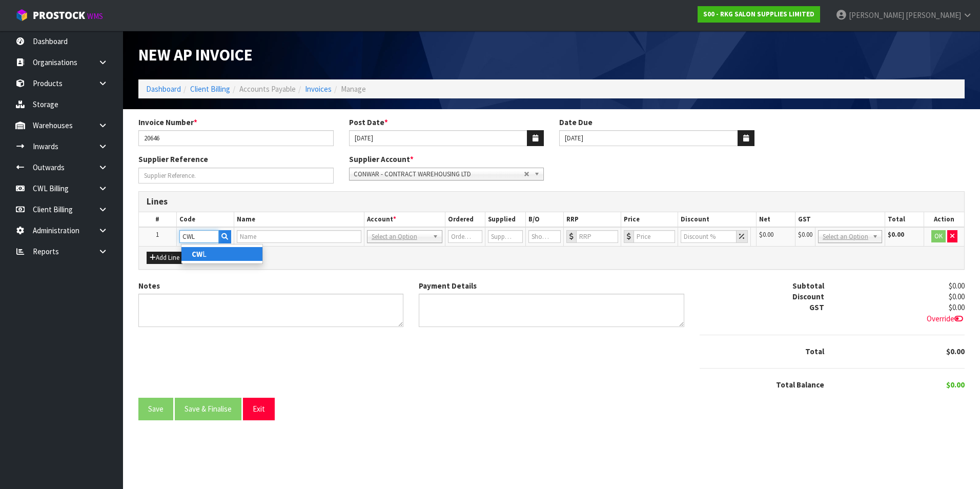
type input "0"
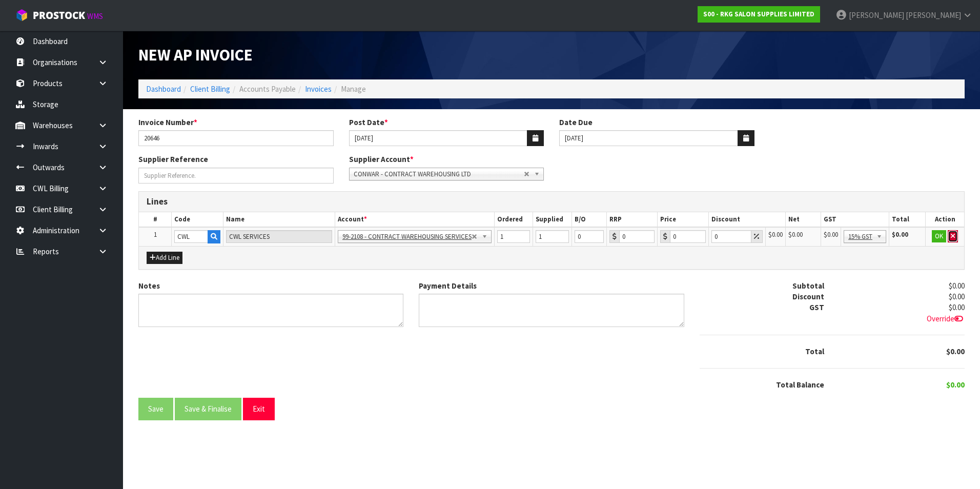
click at [958, 235] on button "button" at bounding box center [953, 236] width 10 height 12
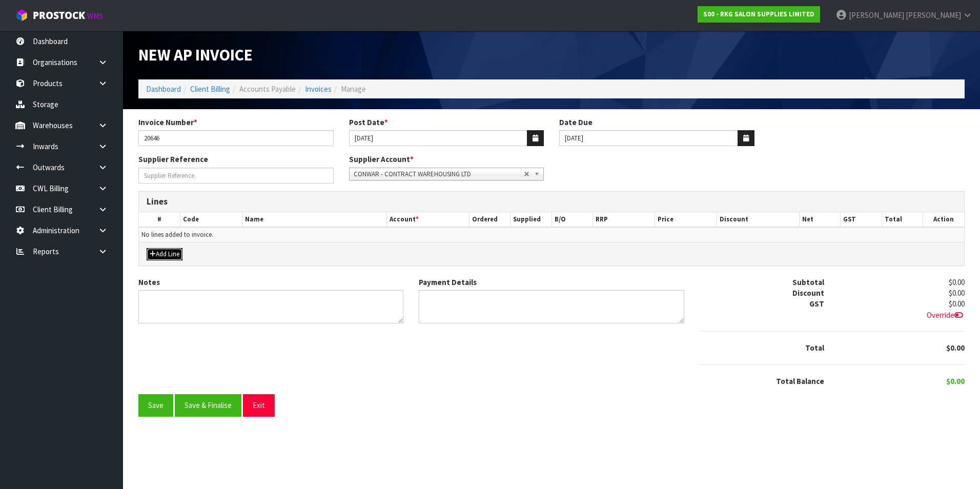
click at [170, 254] on button "Add Line" at bounding box center [165, 254] width 36 height 12
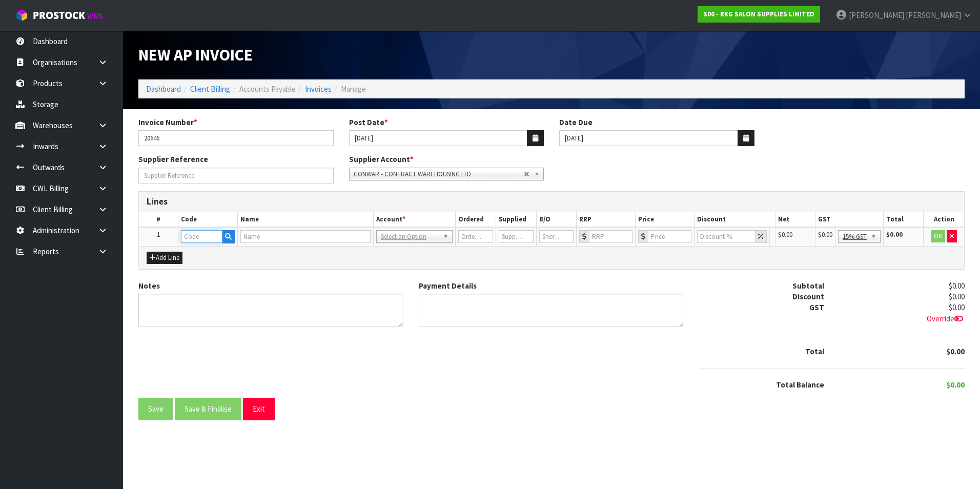
click at [198, 240] on input "text" at bounding box center [202, 236] width 42 height 13
type input "FREI"
click at [234, 270] on link "FREI GHT COSTS" at bounding box center [222, 268] width 81 height 14
type input "FREIGHT COSTS"
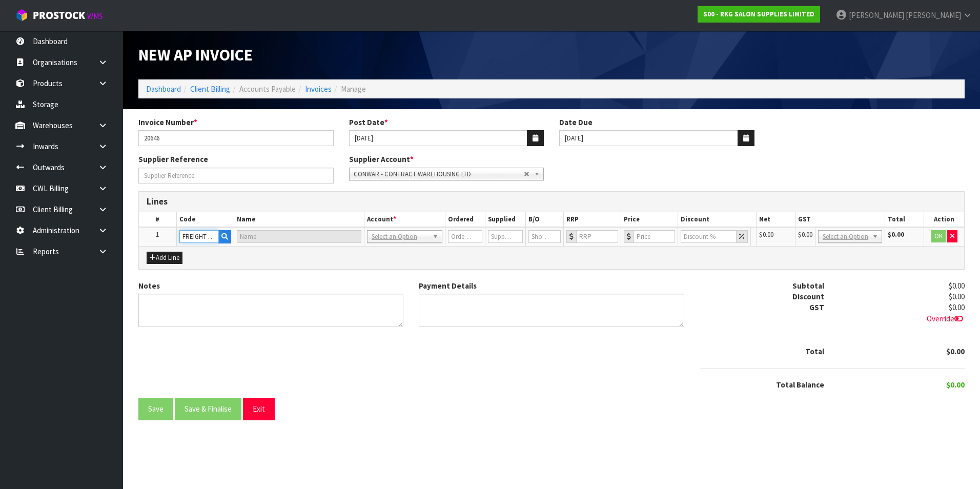
type input "FREIGHT EXPENSE"
type input "1"
type input "0"
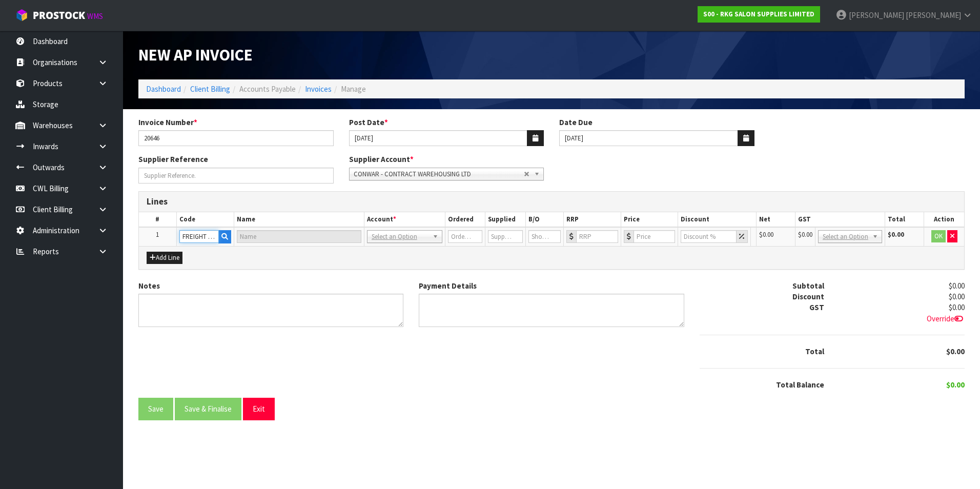
type input "0"
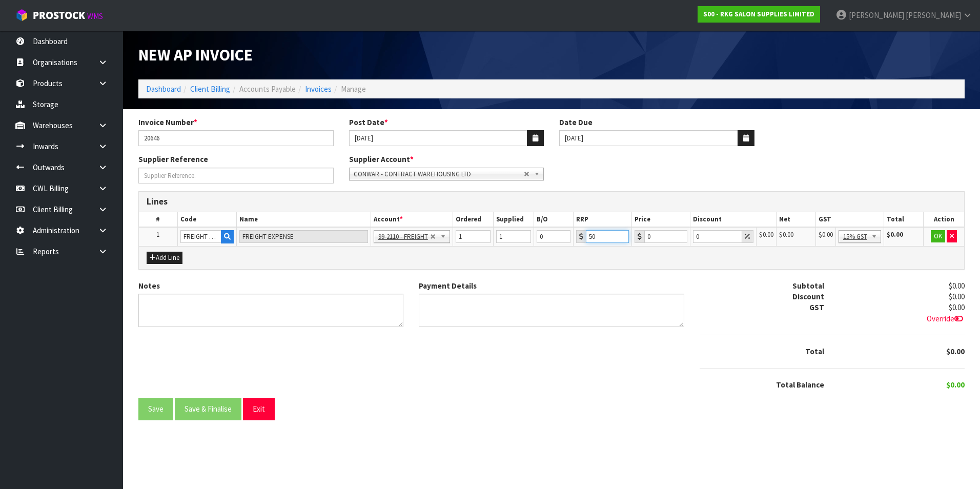
type input "5"
type input "501.64"
click at [936, 236] on button "OK" at bounding box center [938, 236] width 14 height 12
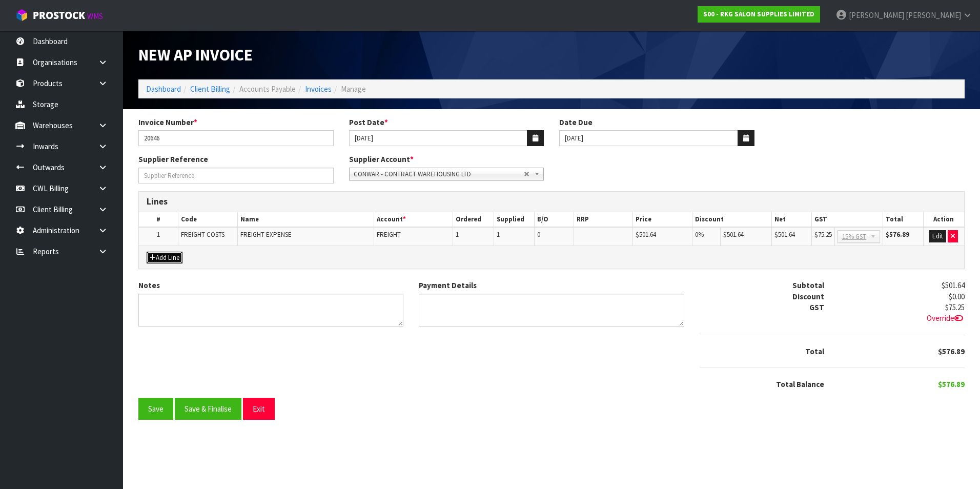
click at [165, 259] on button "Add Line" at bounding box center [165, 258] width 36 height 12
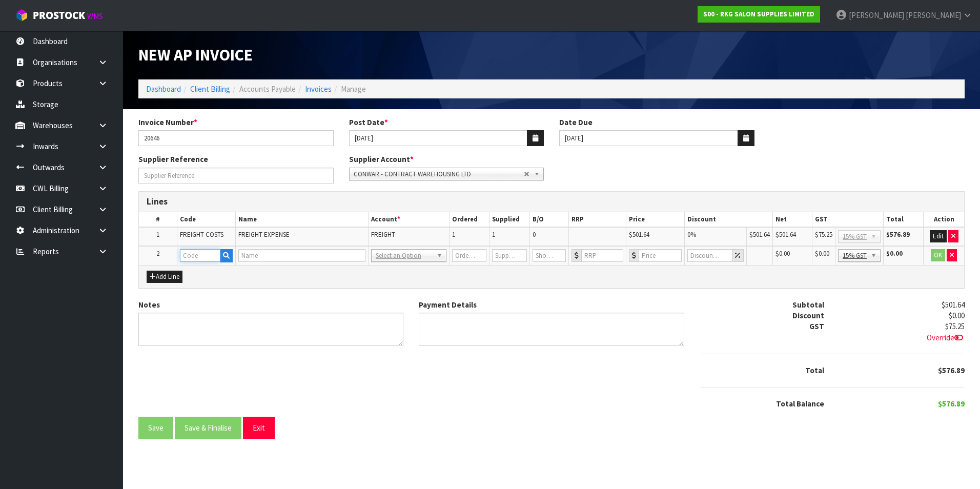
click at [198, 258] on input "text" at bounding box center [200, 255] width 41 height 13
type input "CWL"
type input "CWL SERVICES"
type input "1"
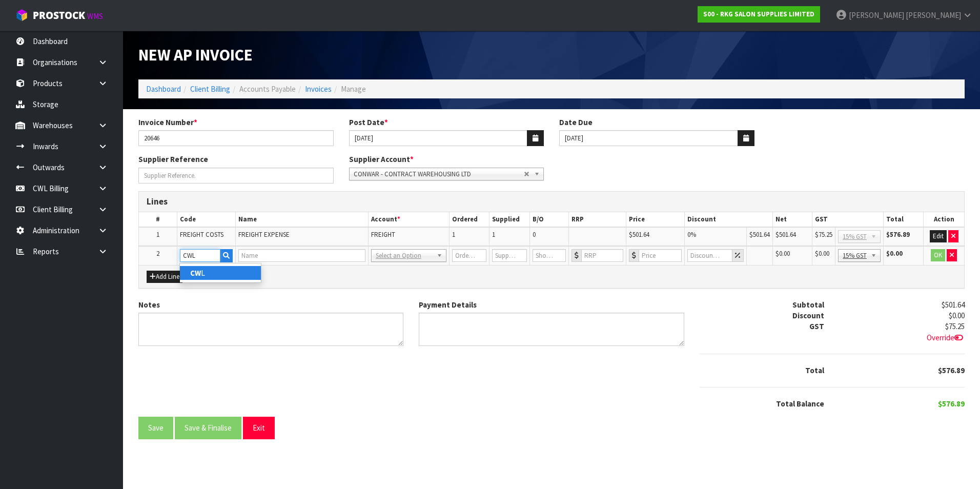
type input "0"
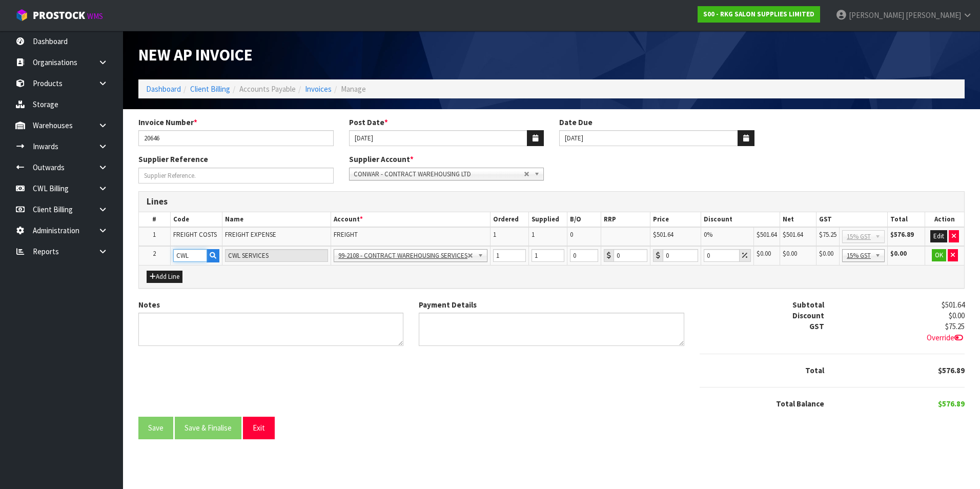
type input "CWL"
type input "116.32"
click at [936, 256] on button "OK" at bounding box center [939, 255] width 14 height 12
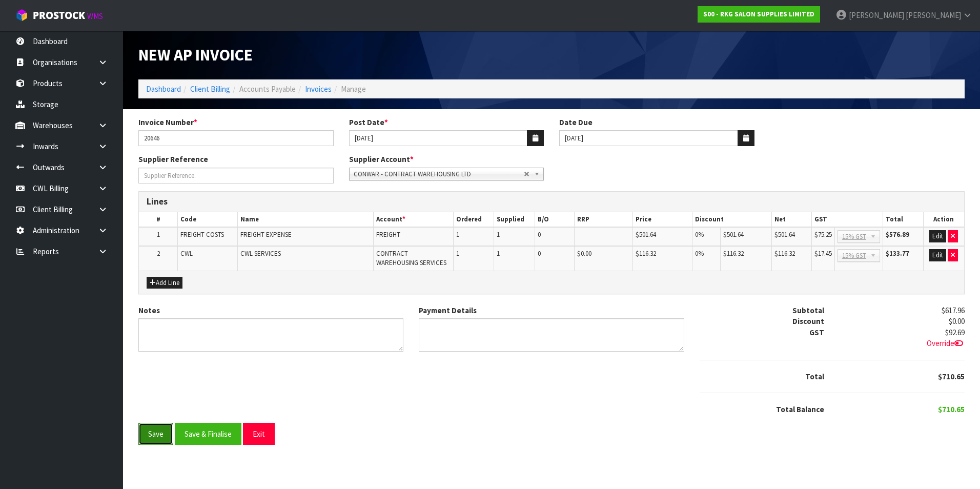
click at [153, 440] on button "Save" at bounding box center [155, 434] width 35 height 22
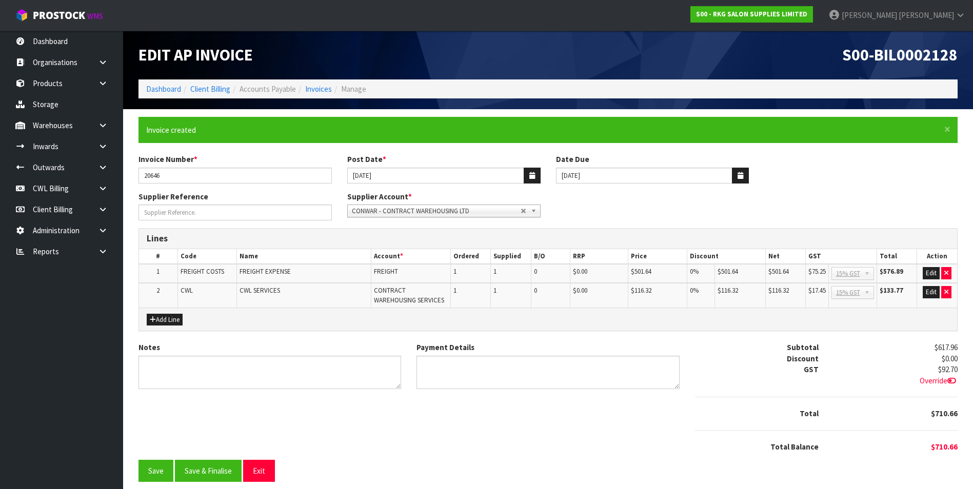
click at [940, 381] on span "Override" at bounding box center [938, 381] width 38 height 10
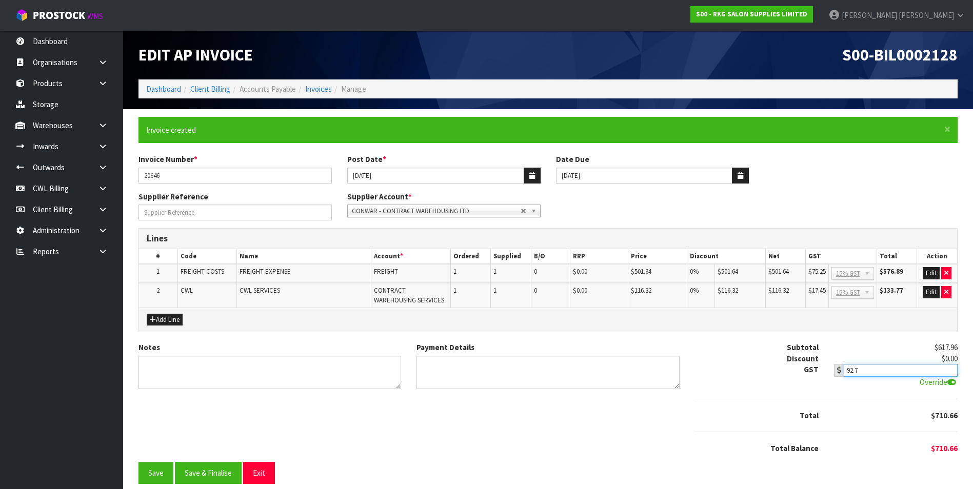
click at [895, 372] on input "92.7" at bounding box center [900, 370] width 114 height 13
type input "92.69"
click at [163, 474] on button "Save" at bounding box center [155, 473] width 35 height 22
click at [209, 472] on button "Save & Finalise" at bounding box center [208, 473] width 67 height 22
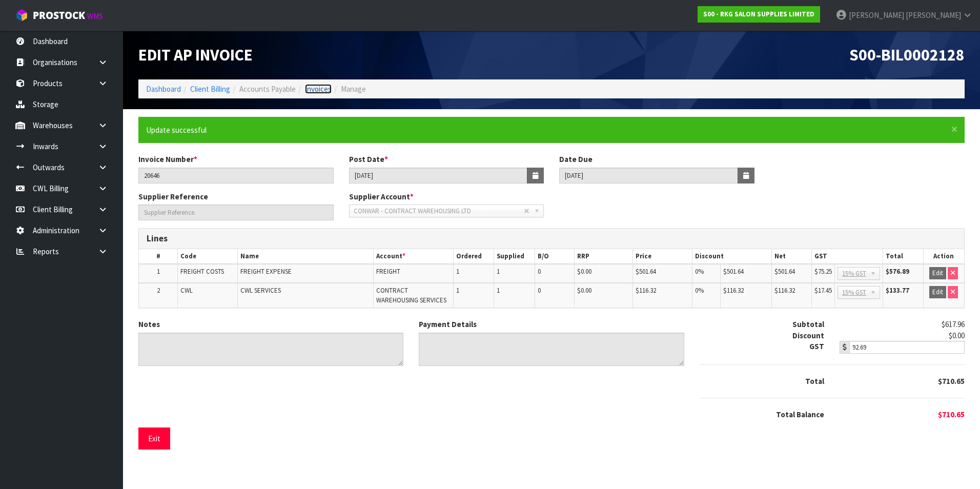
click at [321, 89] on link "Invoices" at bounding box center [318, 89] width 27 height 10
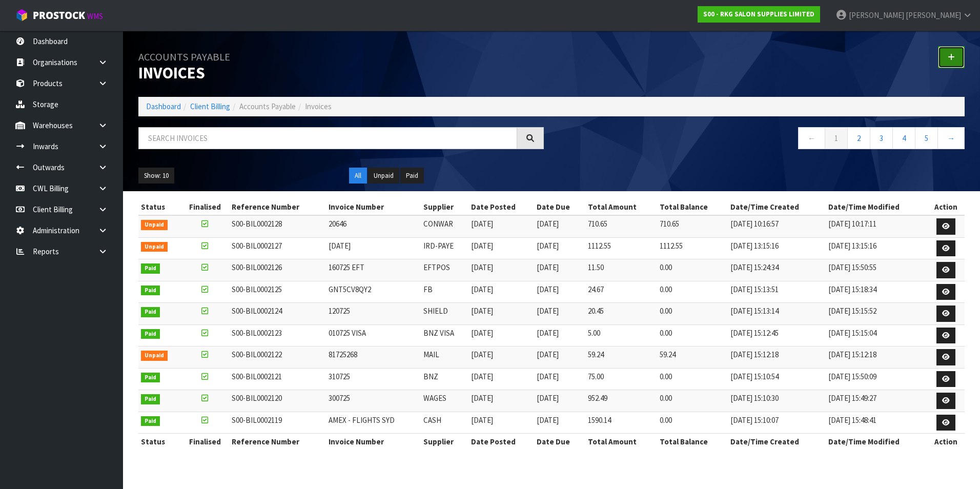
click at [951, 55] on icon at bounding box center [951, 57] width 7 height 8
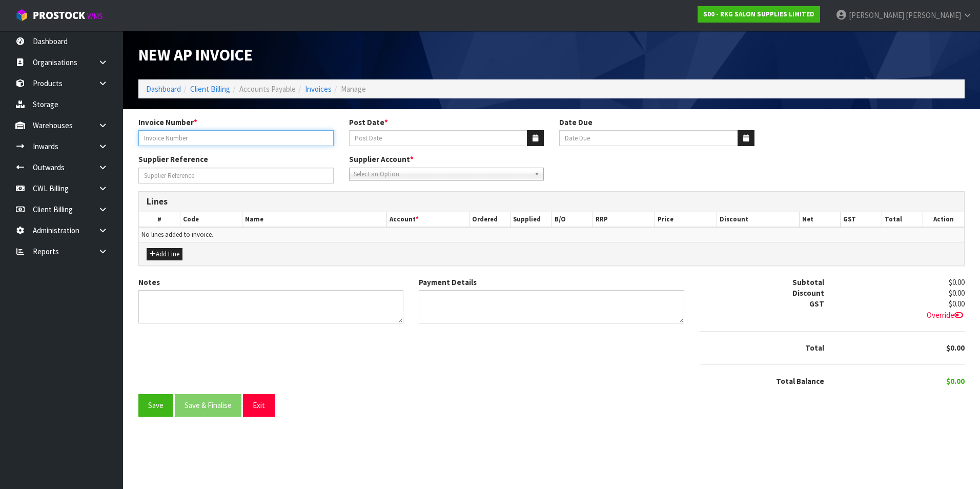
click at [238, 136] on input "Invoice Number *" at bounding box center [235, 138] width 195 height 16
type input "20695"
click at [534, 144] on button "button" at bounding box center [535, 138] width 17 height 16
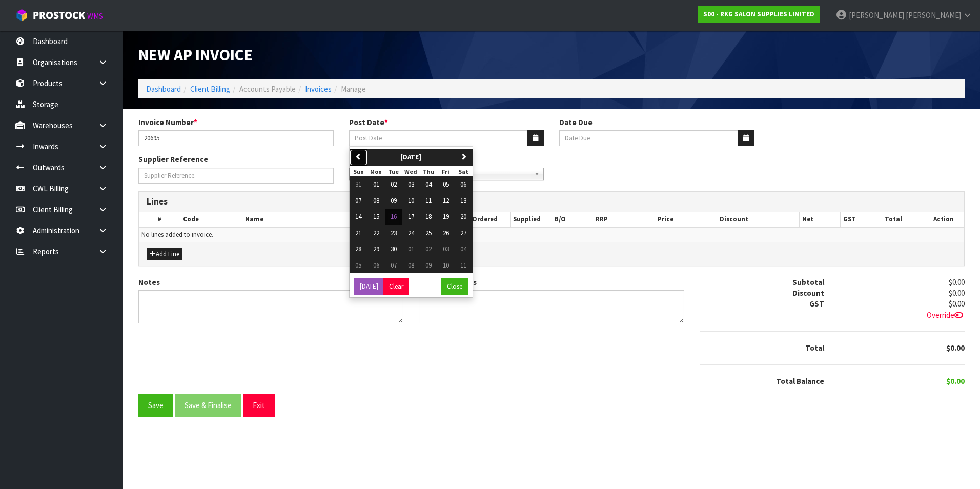
click at [363, 158] on button "previous" at bounding box center [359, 157] width 18 height 16
click at [380, 233] on button "18" at bounding box center [376, 233] width 17 height 16
type input "[DATE]"
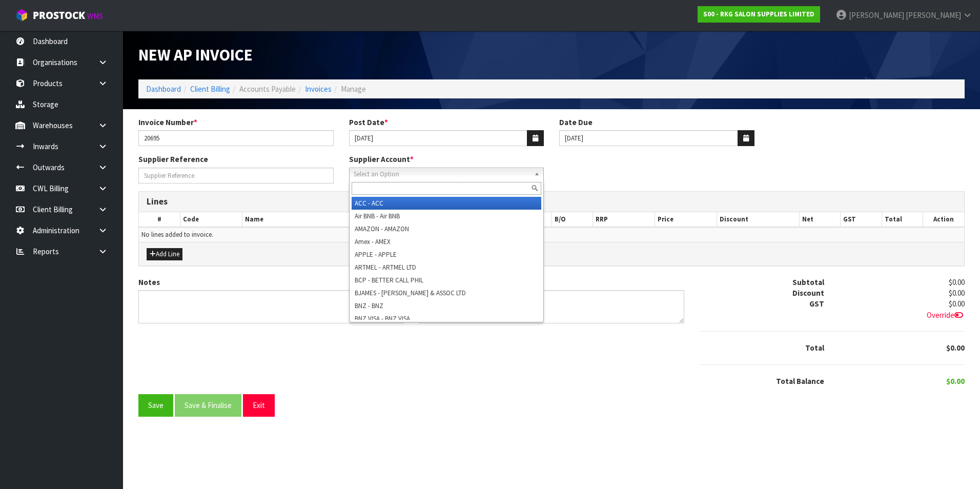
click at [376, 174] on span "Select an Option" at bounding box center [442, 174] width 177 height 12
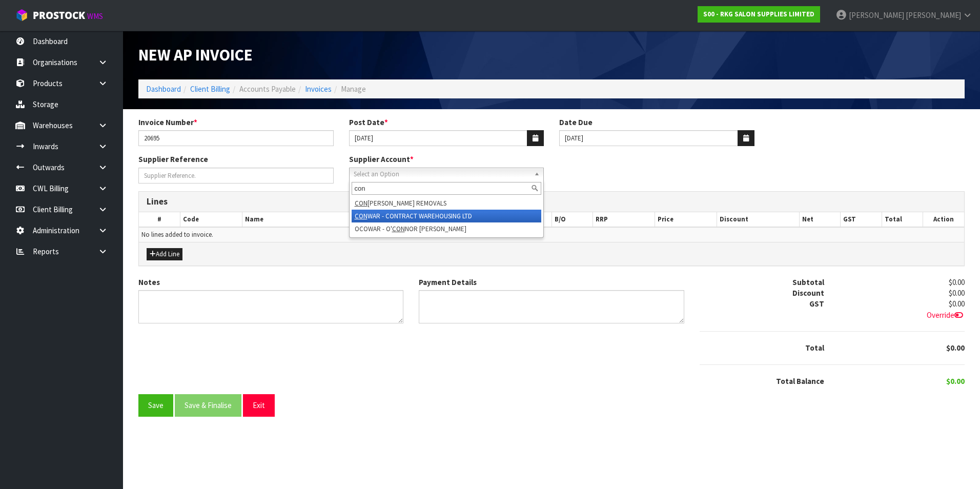
type input "con"
click at [415, 218] on li "CON WAR - CONTRACT WAREHOUSING LTD" at bounding box center [447, 216] width 190 height 13
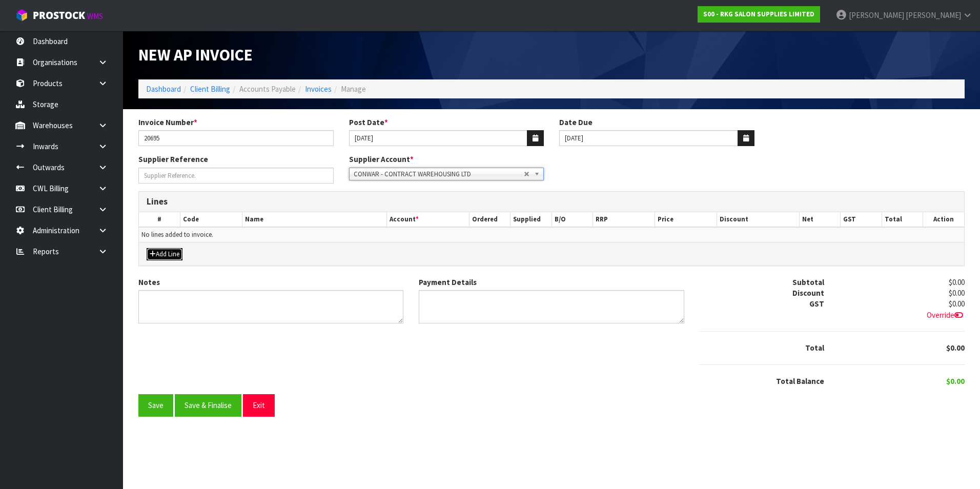
click at [173, 252] on button "Add Line" at bounding box center [165, 254] width 36 height 12
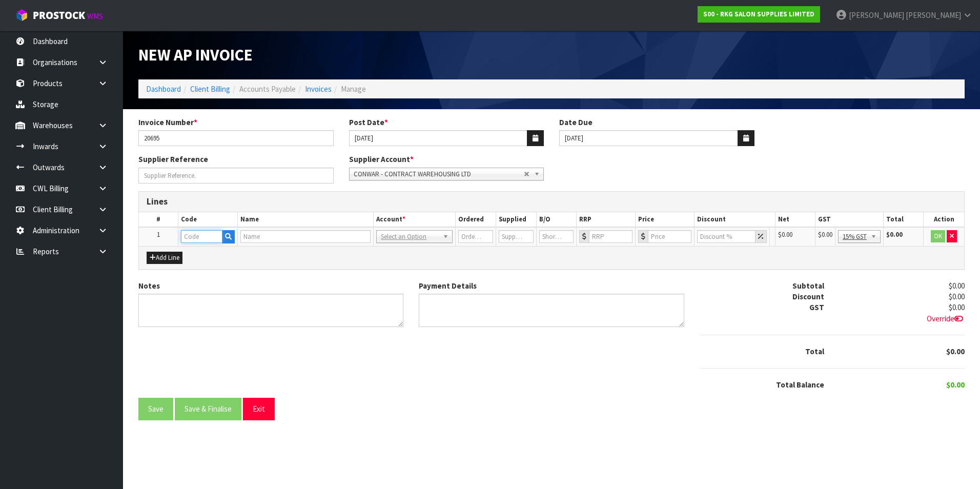
click at [200, 240] on input "text" at bounding box center [202, 236] width 42 height 13
type input "FR"
click at [238, 264] on link "FR EIGHT COSTS" at bounding box center [222, 268] width 81 height 14
type input "FREIGHT COSTS"
type input "FREIGHT EXPENSE"
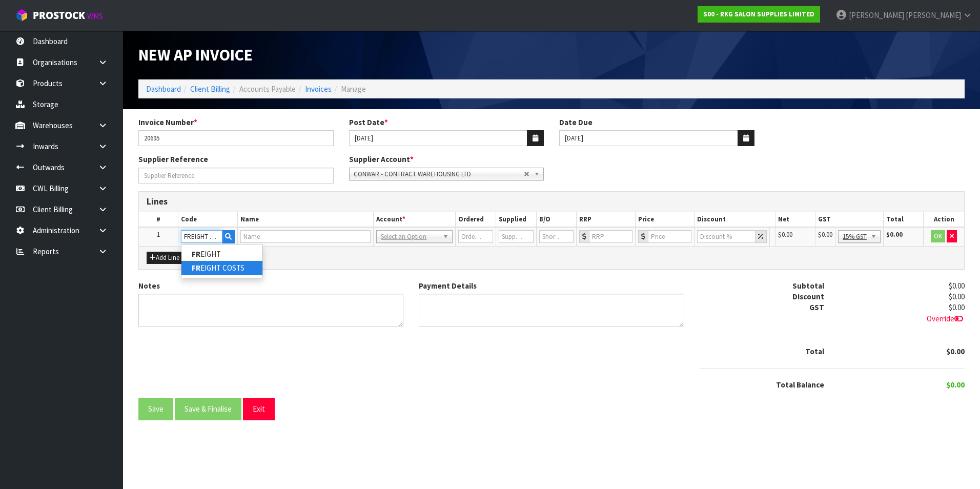
type input "1"
type input "0"
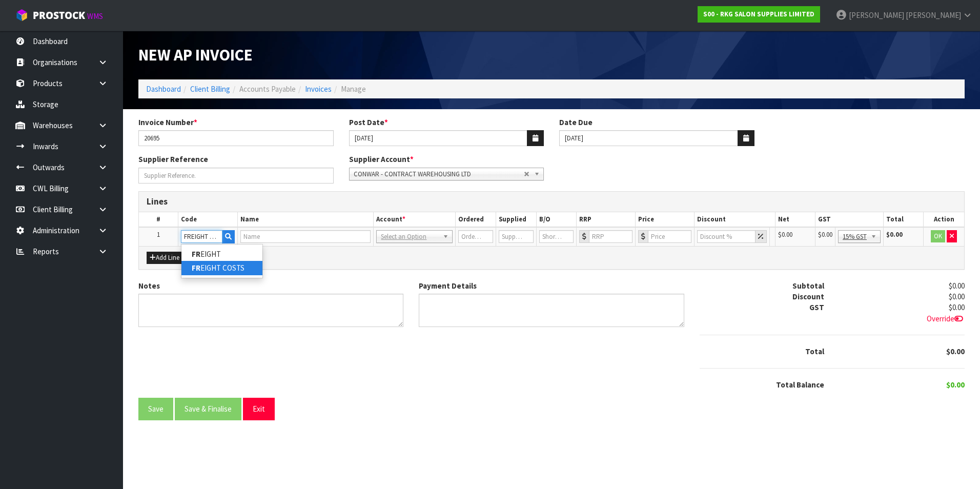
type input "0"
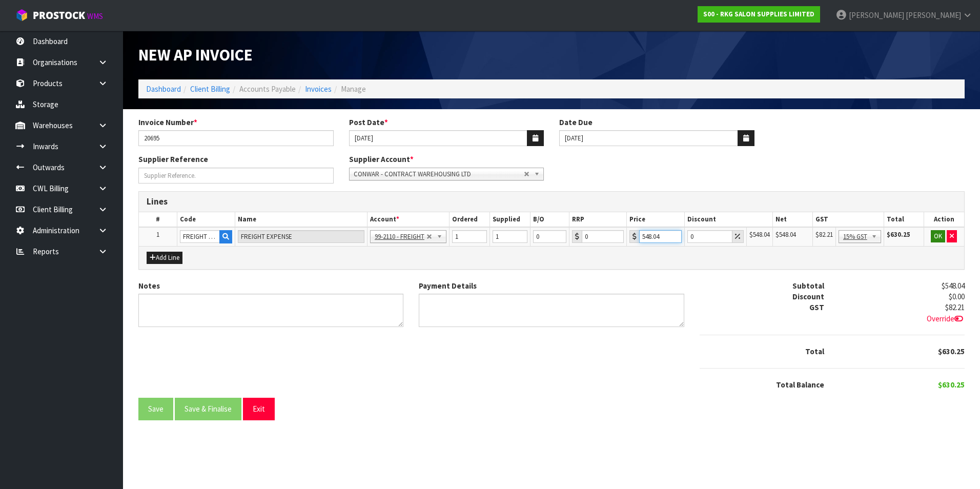
type input "548.04"
click at [940, 235] on button "OK" at bounding box center [938, 236] width 14 height 12
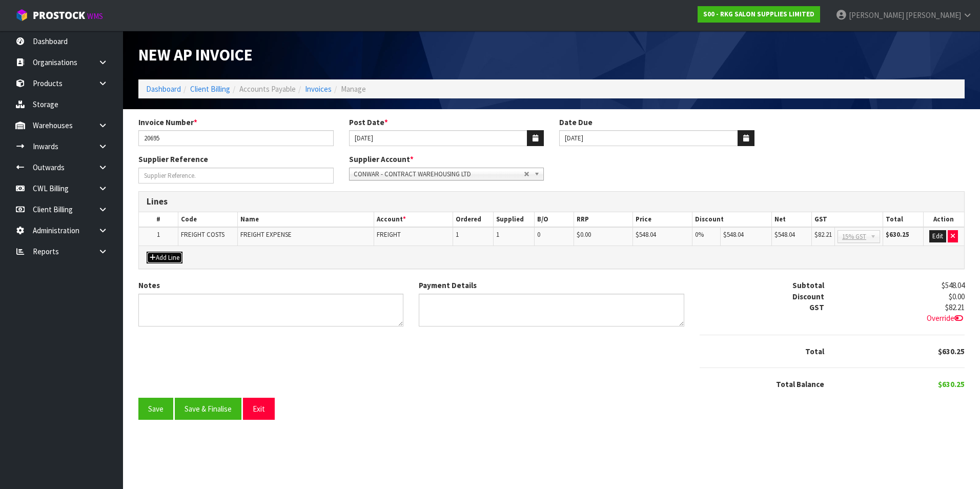
click at [175, 253] on button "Add Line" at bounding box center [165, 258] width 36 height 12
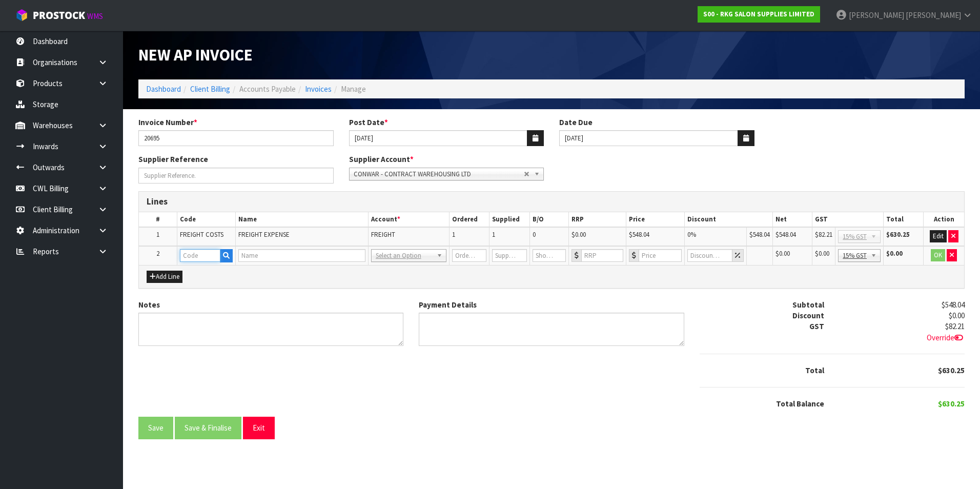
click at [192, 256] on input "text" at bounding box center [200, 255] width 41 height 13
type input "CWL"
type input "CWL SERVICES"
type input "1"
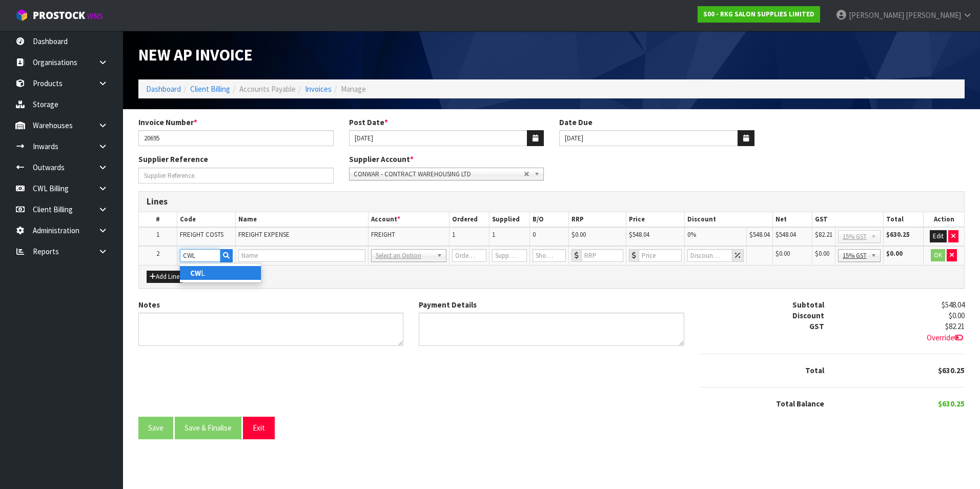
type input "0"
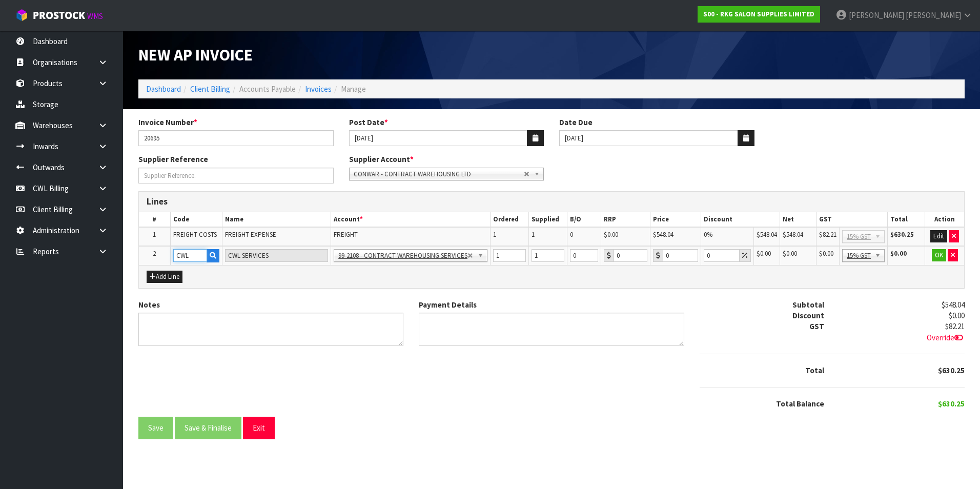
type input "CWL"
type input "191.64"
click at [940, 256] on button "OK" at bounding box center [939, 255] width 14 height 12
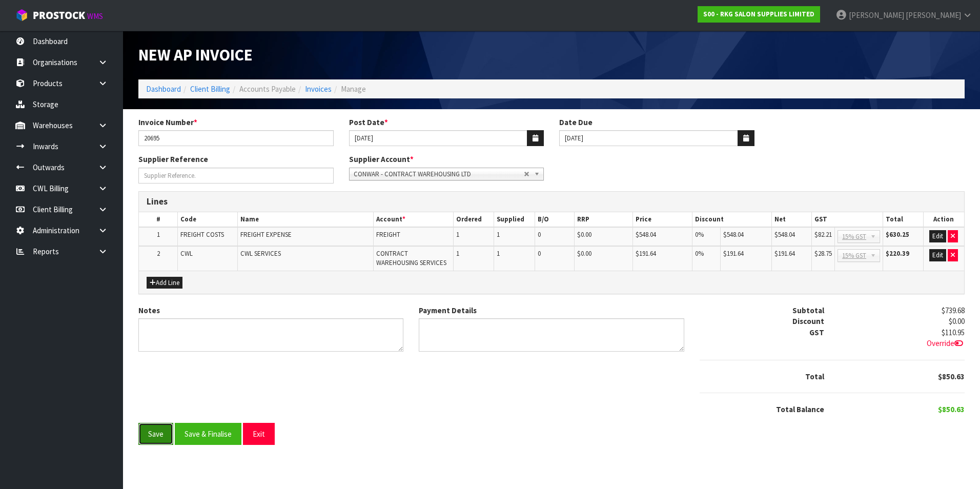
click at [160, 433] on button "Save" at bounding box center [155, 434] width 35 height 22
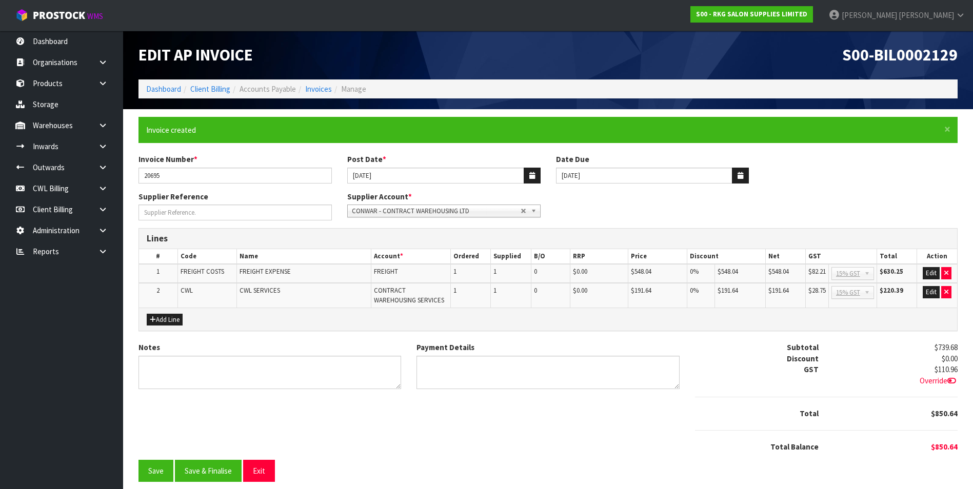
click at [931, 380] on span "Override" at bounding box center [938, 381] width 38 height 10
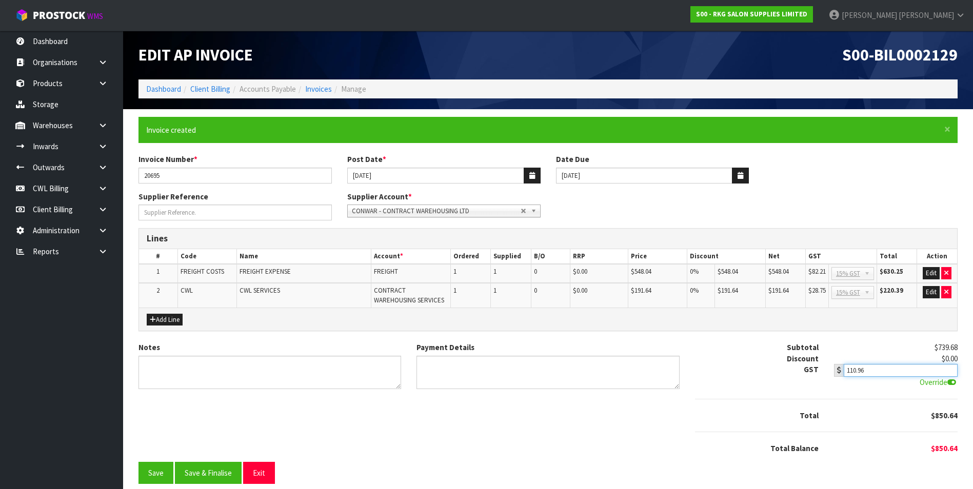
click at [890, 372] on input "110.96" at bounding box center [900, 370] width 114 height 13
type input "110.95"
click at [148, 471] on button "Save" at bounding box center [155, 473] width 35 height 22
click at [204, 475] on button "Save & Finalise" at bounding box center [208, 473] width 67 height 22
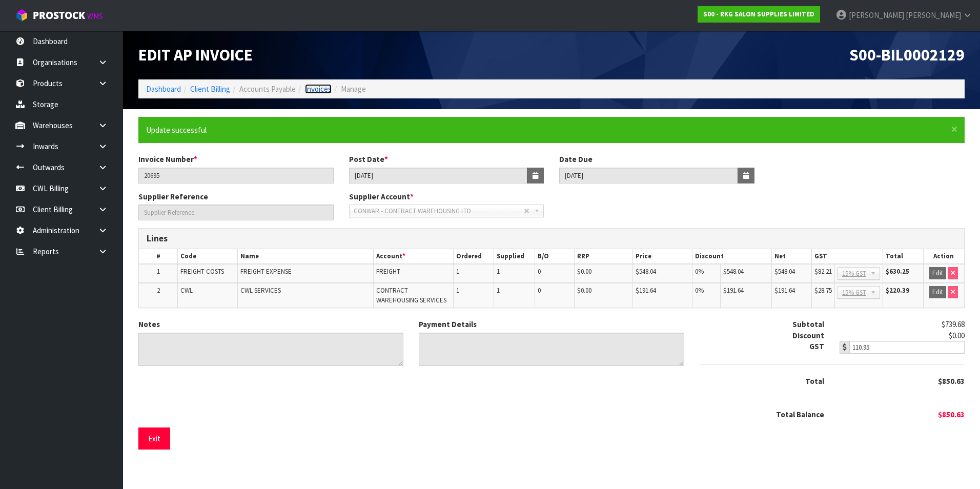
click at [328, 89] on link "Invoices" at bounding box center [318, 89] width 27 height 10
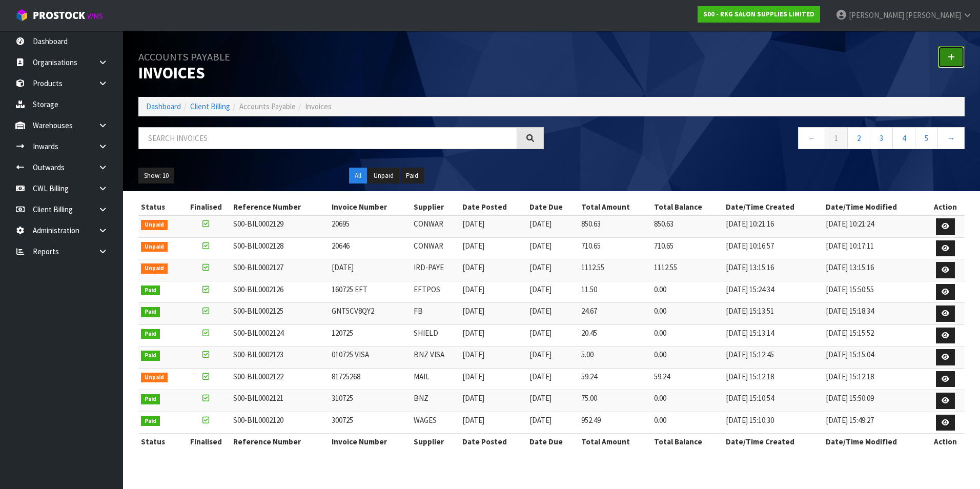
click at [952, 54] on icon at bounding box center [951, 57] width 7 height 8
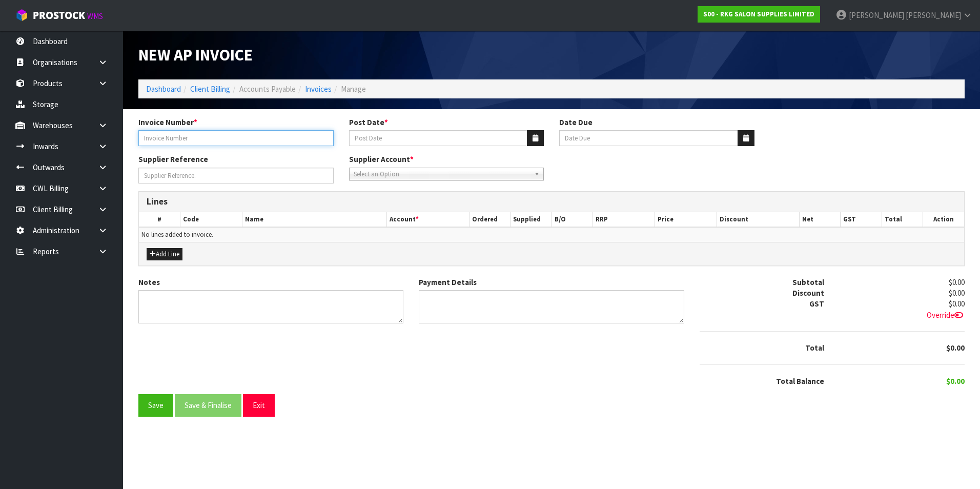
click at [270, 140] on input "Invoice Number *" at bounding box center [235, 138] width 195 height 16
type input "20743"
click at [535, 136] on icon "button" at bounding box center [536, 138] width 6 height 7
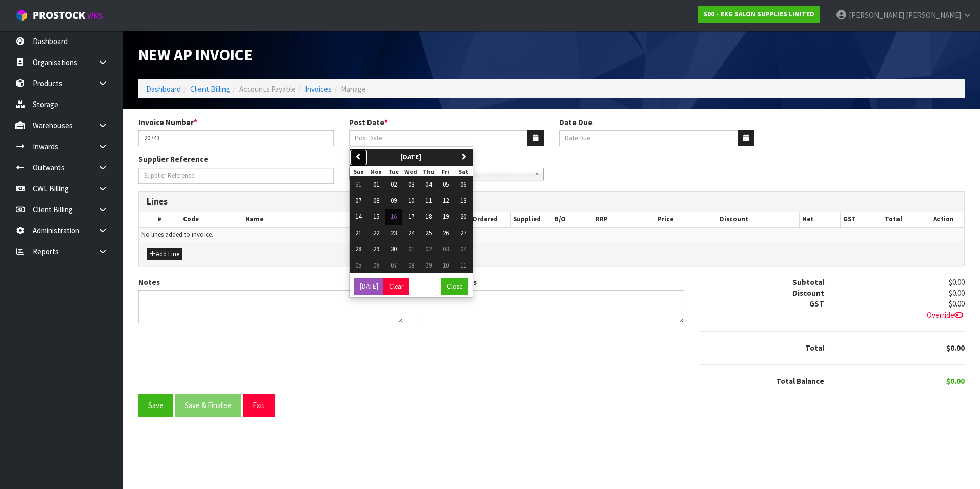
click at [361, 155] on icon "button" at bounding box center [358, 156] width 7 height 7
click at [377, 248] on span "25" at bounding box center [376, 249] width 6 height 9
type input "[DATE]"
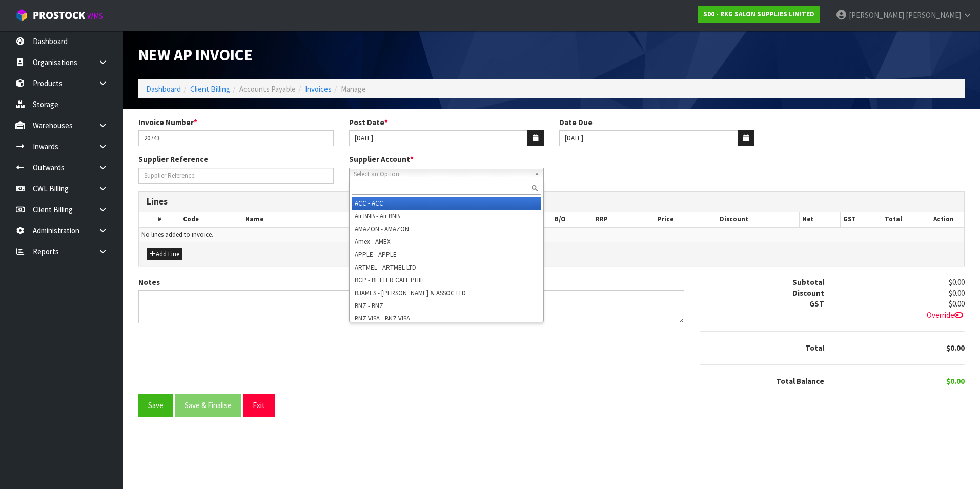
click at [400, 171] on span "Select an Option" at bounding box center [442, 174] width 177 height 12
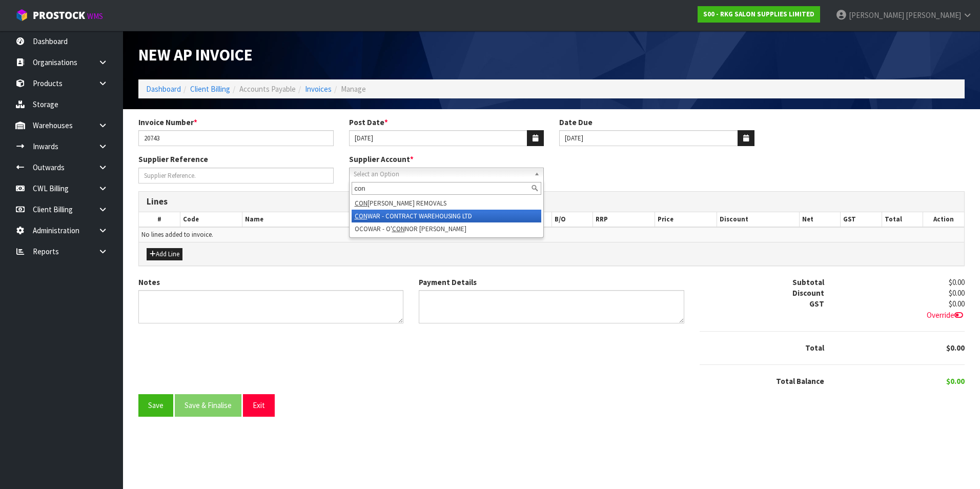
type input "con"
click at [443, 213] on li "CON WAR - CONTRACT WAREHOUSING LTD" at bounding box center [447, 216] width 190 height 13
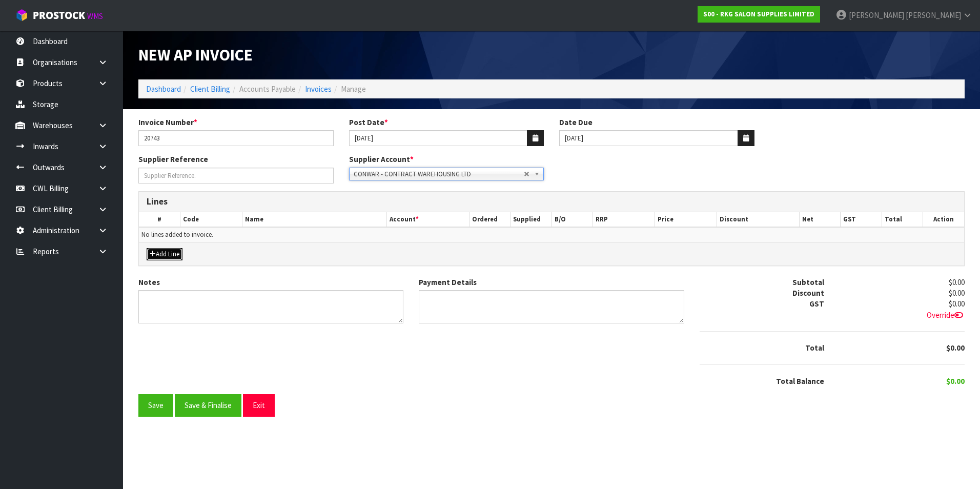
click at [170, 253] on button "Add Line" at bounding box center [165, 254] width 36 height 12
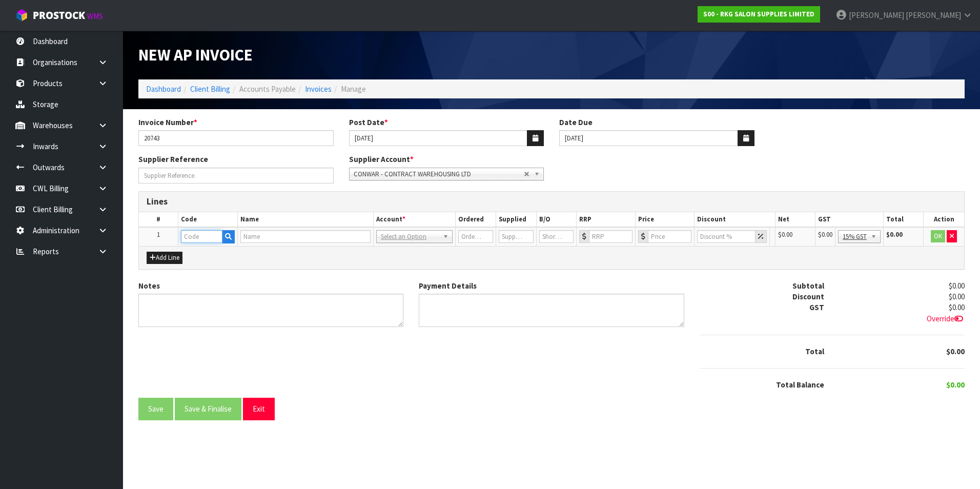
click at [207, 239] on input "text" at bounding box center [202, 236] width 42 height 13
type input "F"
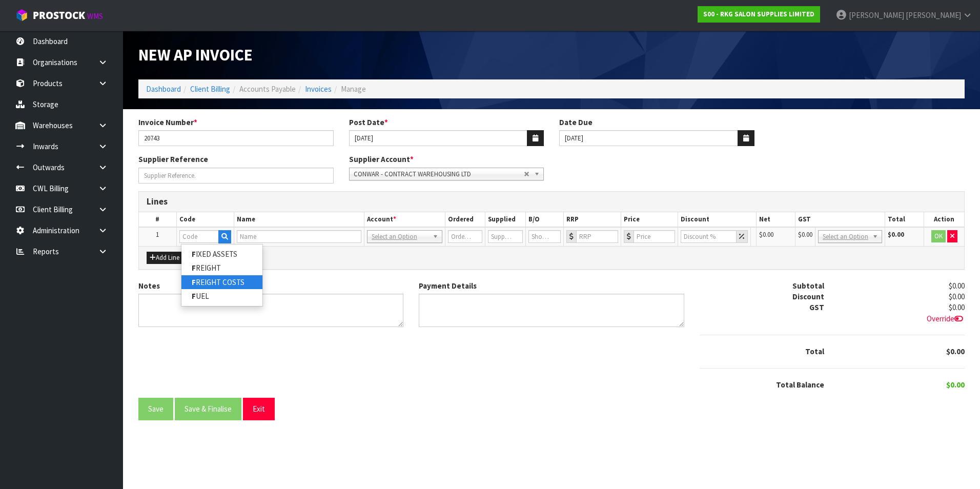
click at [219, 278] on link "F REIGHT COSTS" at bounding box center [222, 282] width 81 height 14
type input "FREIGHT COSTS"
type input "FREIGHT EXPENSE"
type input "1"
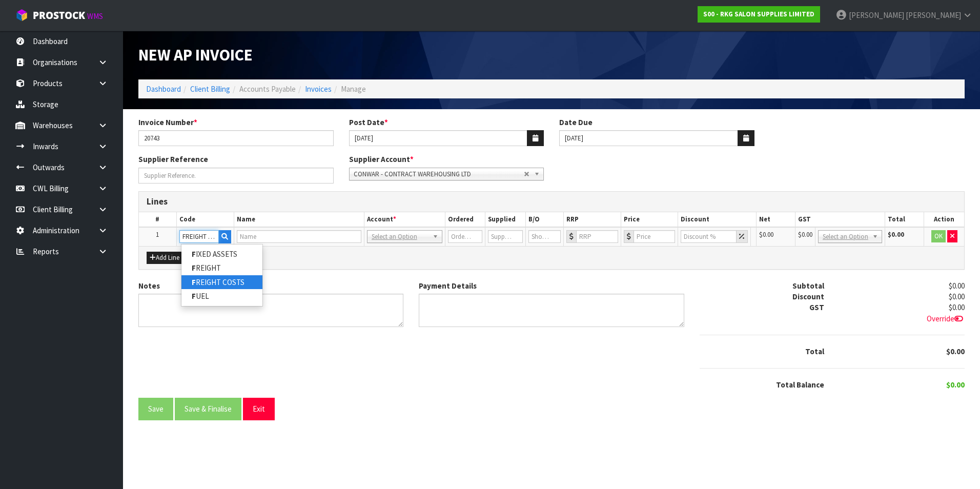
type input "0"
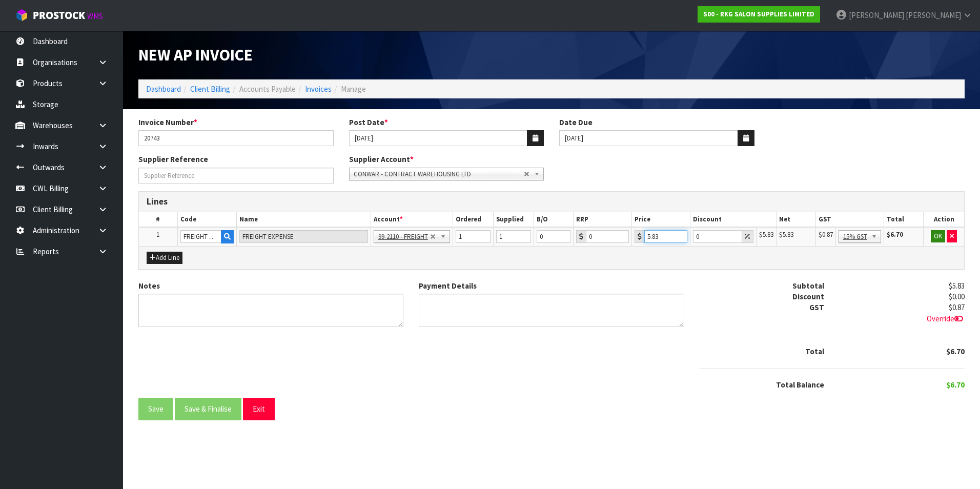
type input "5.83"
click at [936, 235] on button "OK" at bounding box center [938, 236] width 14 height 12
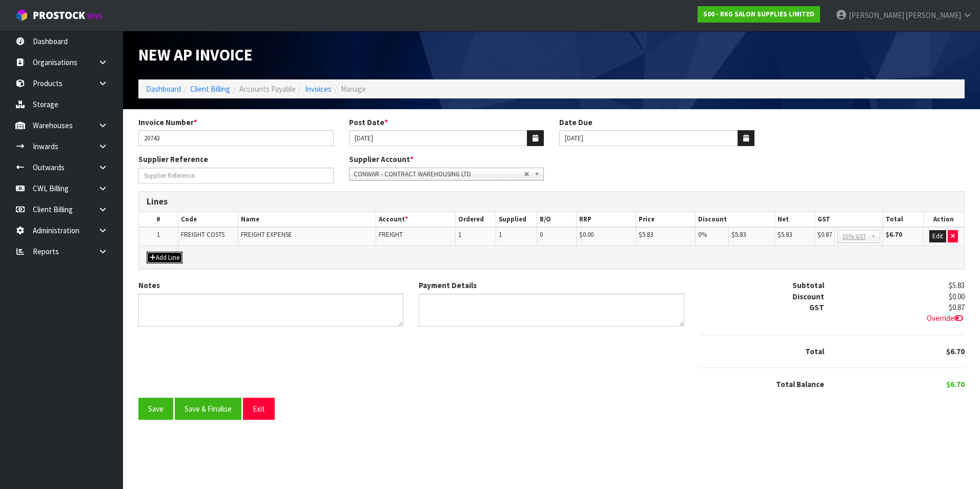
click at [171, 260] on button "Add Line" at bounding box center [165, 258] width 36 height 12
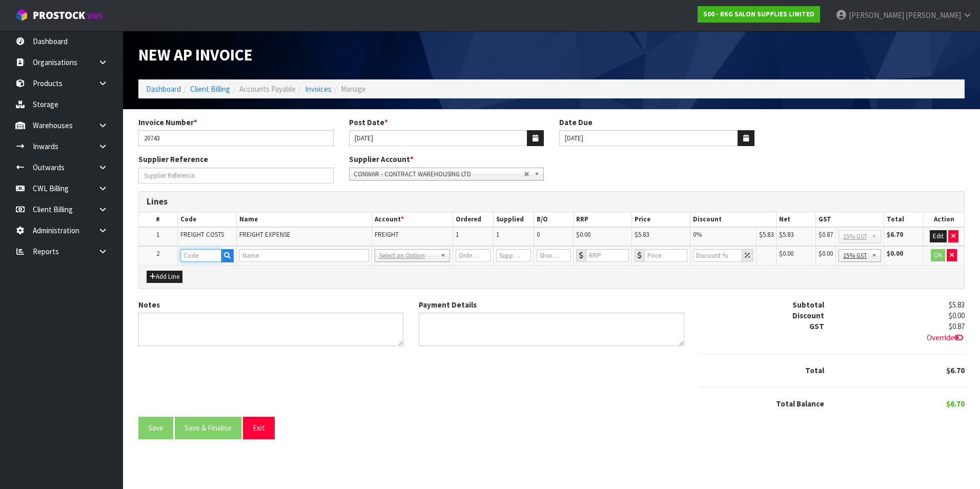
click at [209, 259] on input "text" at bounding box center [200, 255] width 41 height 13
type input "CWL"
type input "CWL SERVICES"
type input "1"
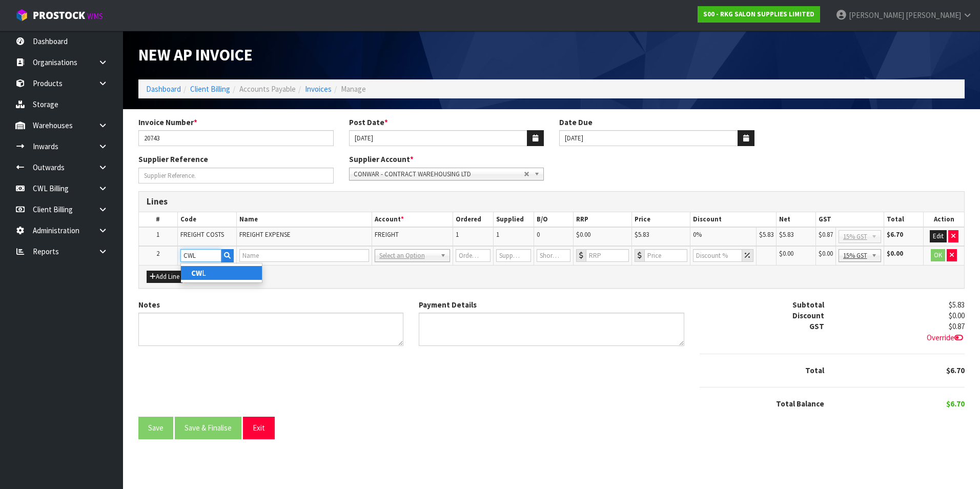
type input "0"
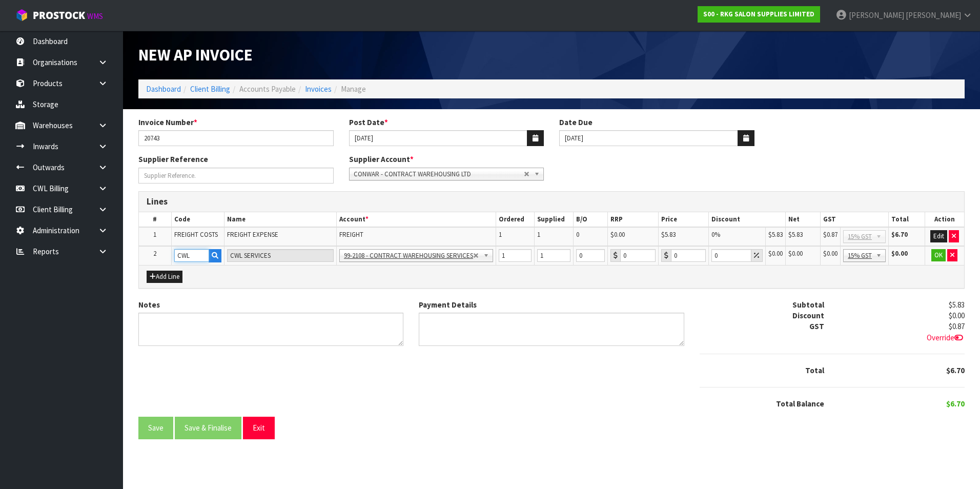
type input "CWL"
type input "89.44"
click at [940, 256] on button "OK" at bounding box center [939, 255] width 14 height 12
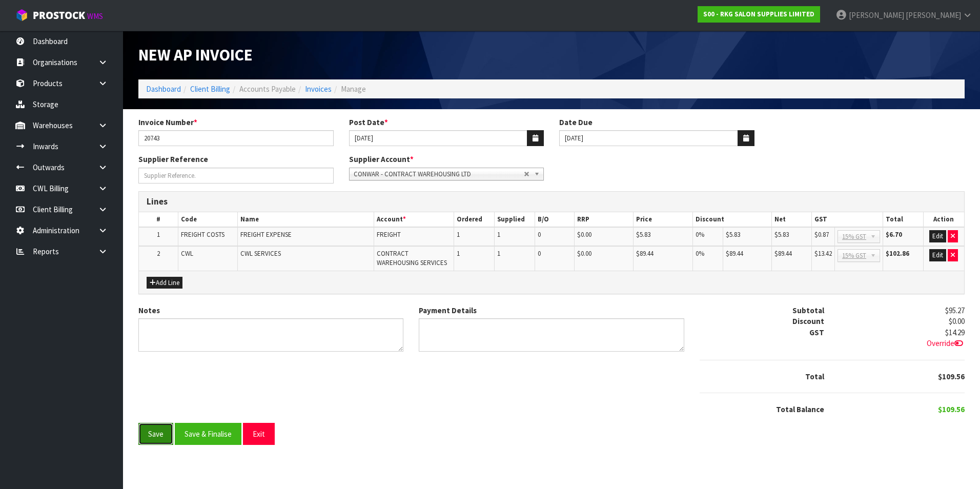
click at [155, 437] on button "Save" at bounding box center [155, 434] width 35 height 22
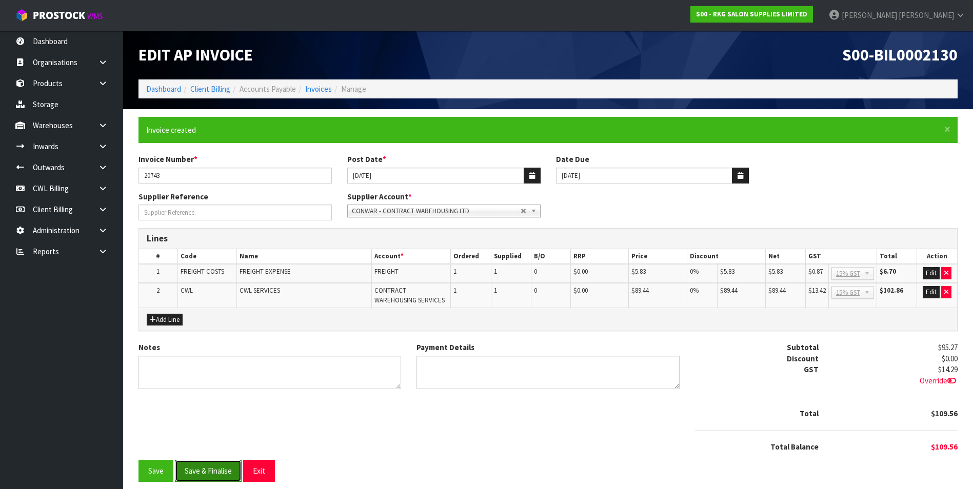
click at [224, 468] on button "Save & Finalise" at bounding box center [208, 471] width 67 height 22
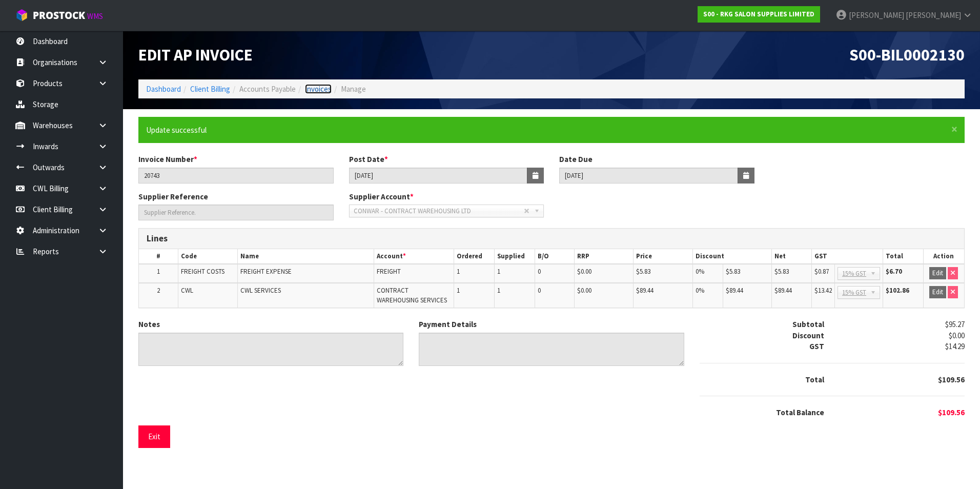
click at [320, 90] on link "Invoices" at bounding box center [318, 89] width 27 height 10
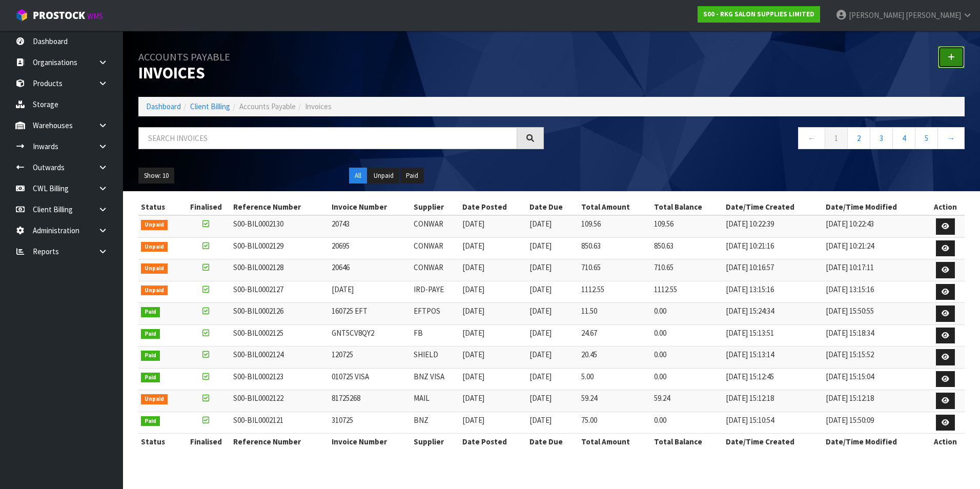
click at [953, 54] on icon at bounding box center [951, 57] width 7 height 8
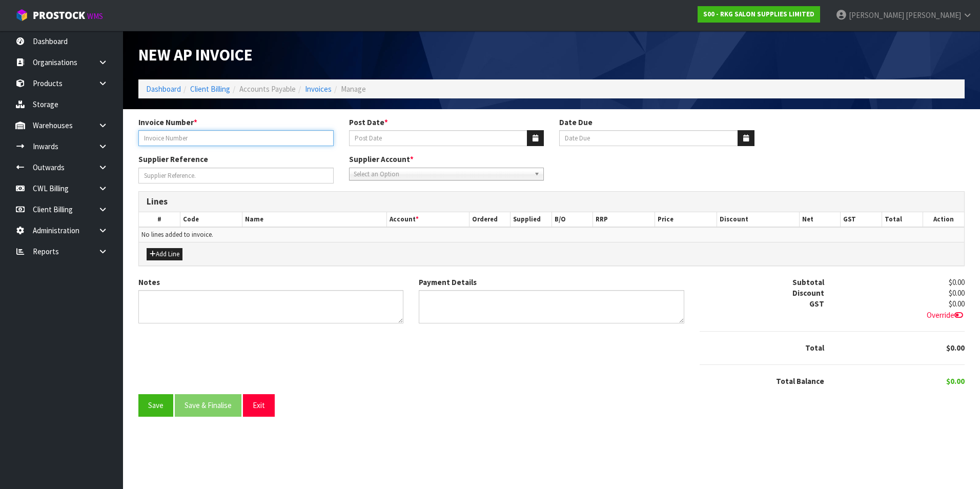
click at [243, 137] on input "Invoice Number *" at bounding box center [235, 138] width 195 height 16
type input "20811"
click at [531, 136] on button "button" at bounding box center [535, 138] width 17 height 16
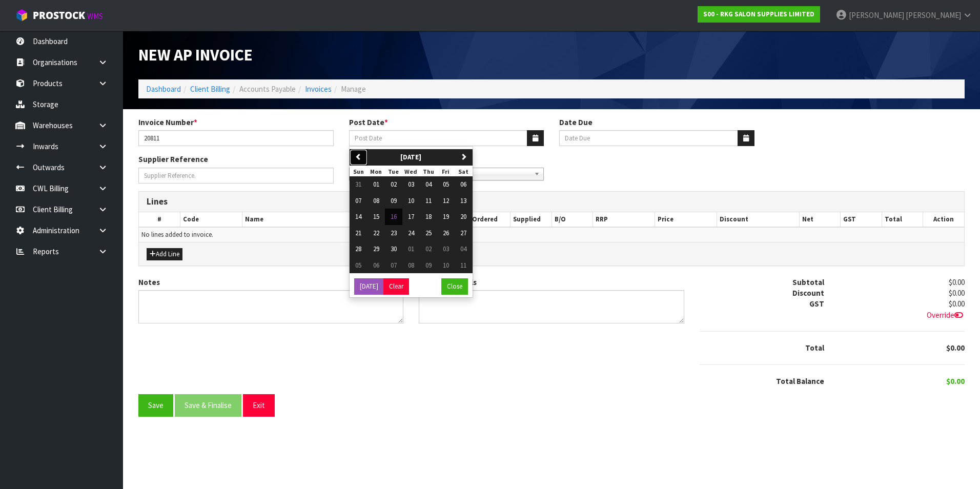
click at [357, 155] on icon "button" at bounding box center [358, 156] width 7 height 7
click at [360, 267] on span "31" at bounding box center [358, 265] width 6 height 9
type input "[DATE]"
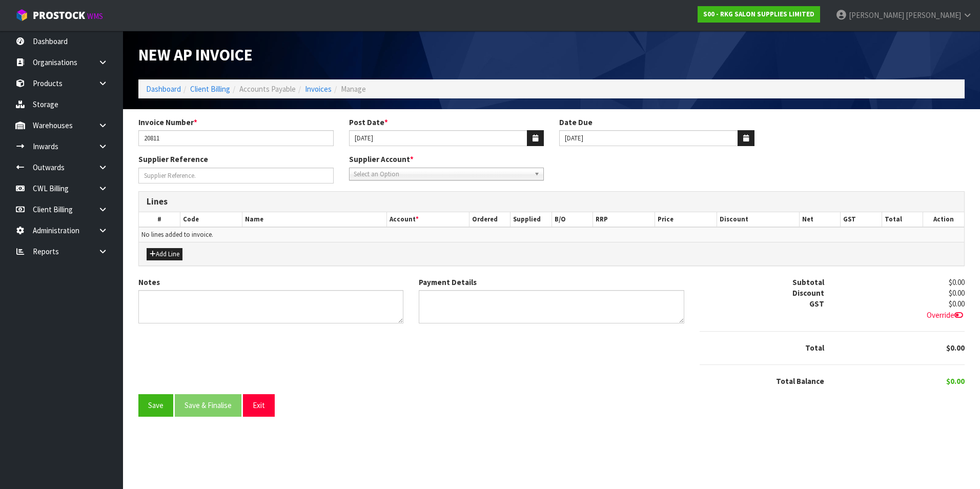
click at [380, 176] on span "Select an Option" at bounding box center [442, 174] width 177 height 12
type input "con"
drag, startPoint x: 462, startPoint y: 214, endPoint x: 416, endPoint y: 211, distance: 45.8
click at [460, 214] on li "CON WAR - CONTRACT WAREHOUSING LTD" at bounding box center [447, 216] width 190 height 13
drag, startPoint x: 170, startPoint y: 253, endPoint x: 177, endPoint y: 251, distance: 7.3
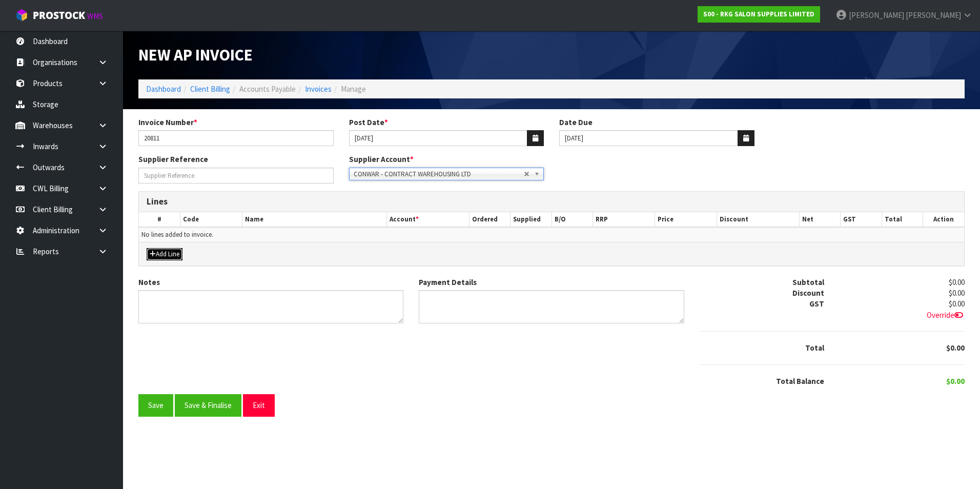
click at [170, 253] on button "Add Line" at bounding box center [165, 254] width 36 height 12
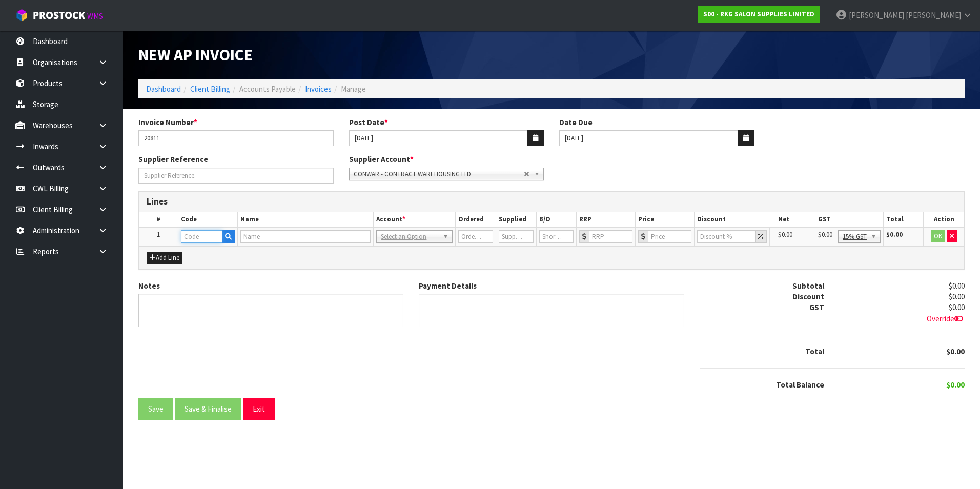
click at [195, 237] on input "text" at bounding box center [202, 236] width 42 height 13
type input "FRE"
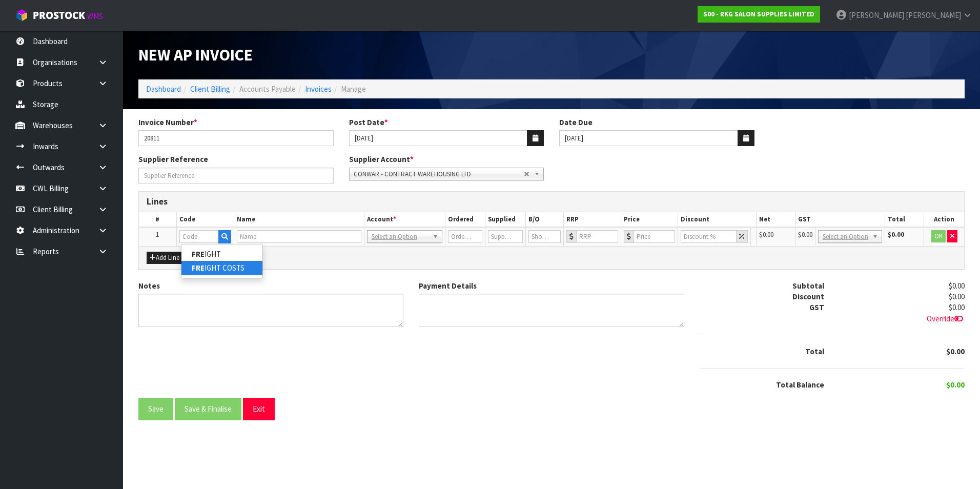
click at [228, 267] on link "FRE IGHT COSTS" at bounding box center [222, 268] width 81 height 14
type input "FREIGHT COSTS"
type input "FREIGHT EXPENSE"
type input "1"
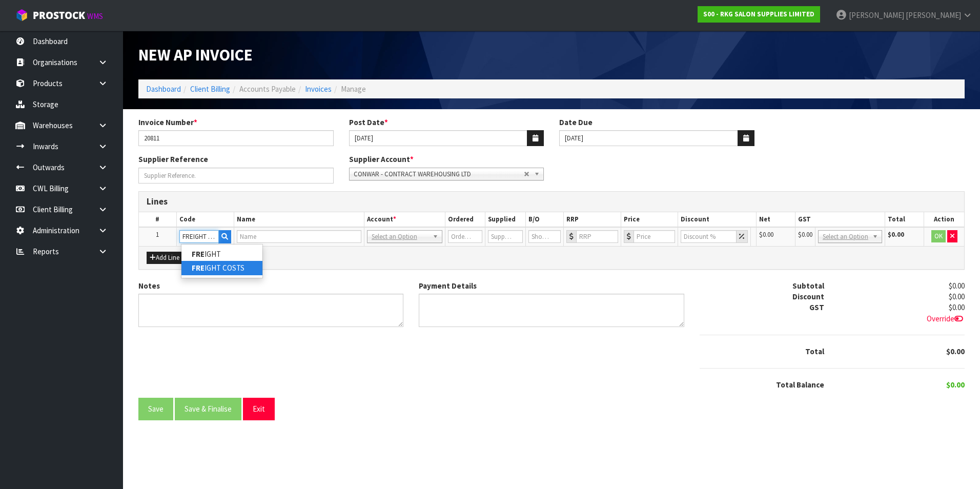
type input "0"
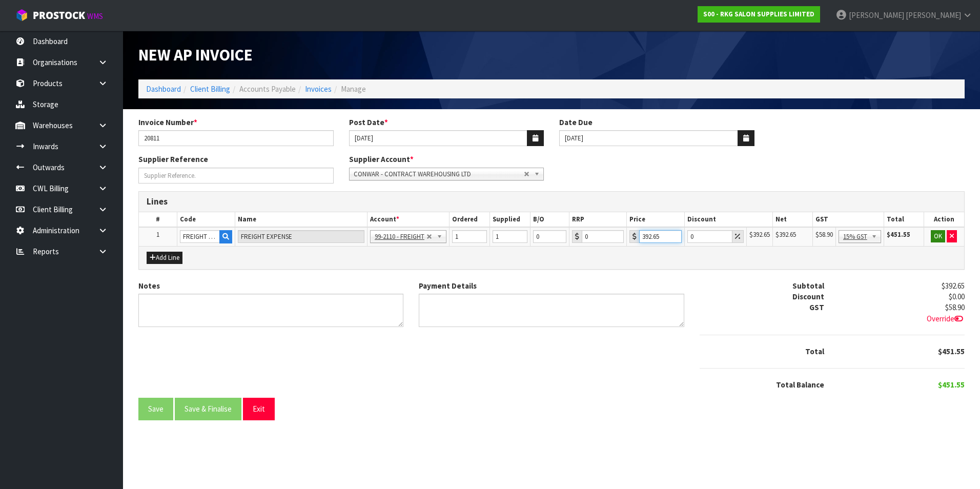
type input "392.65"
click at [935, 236] on button "OK" at bounding box center [938, 236] width 14 height 12
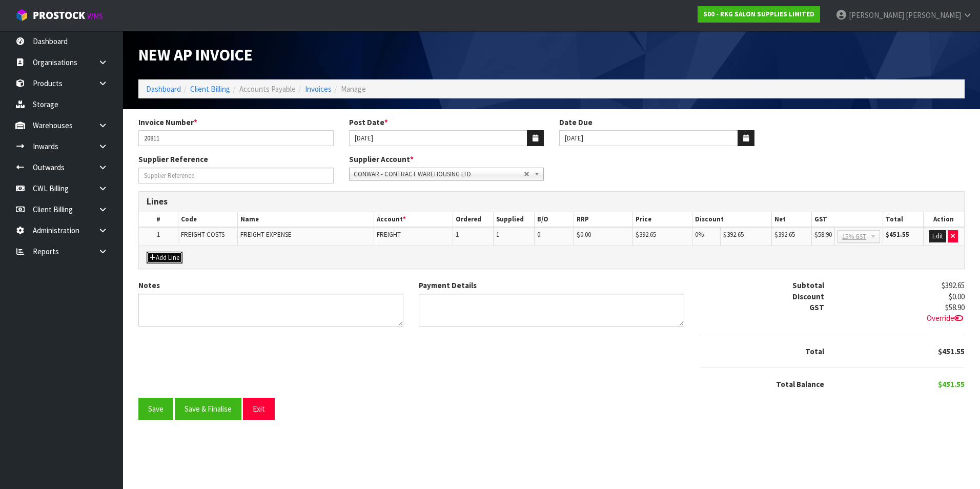
click at [151, 259] on icon "button" at bounding box center [153, 257] width 6 height 7
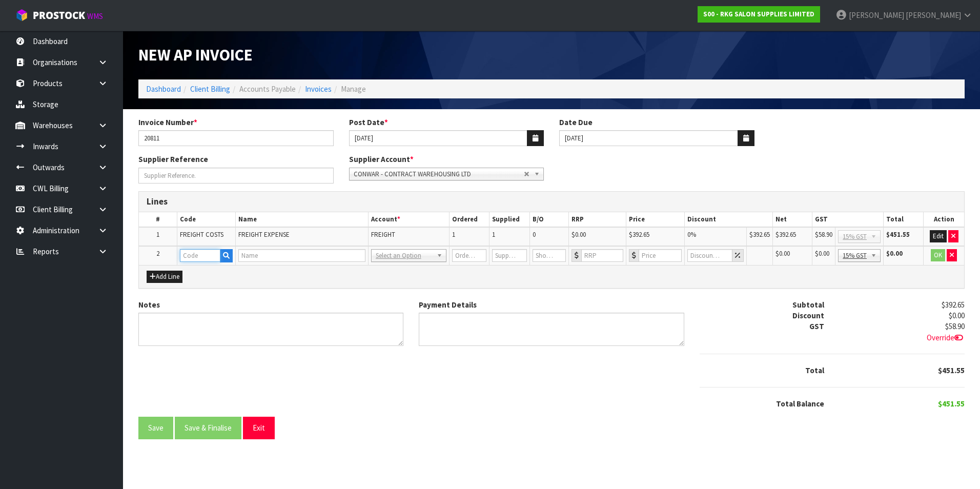
click at [188, 255] on input "text" at bounding box center [200, 255] width 41 height 13
type input "CWL"
type input "CWL SERVICES"
type input "1"
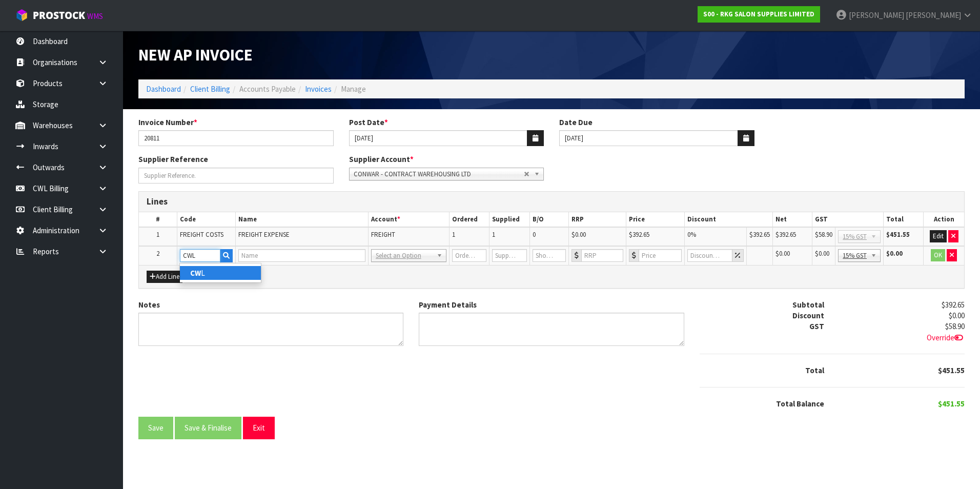
type input "0"
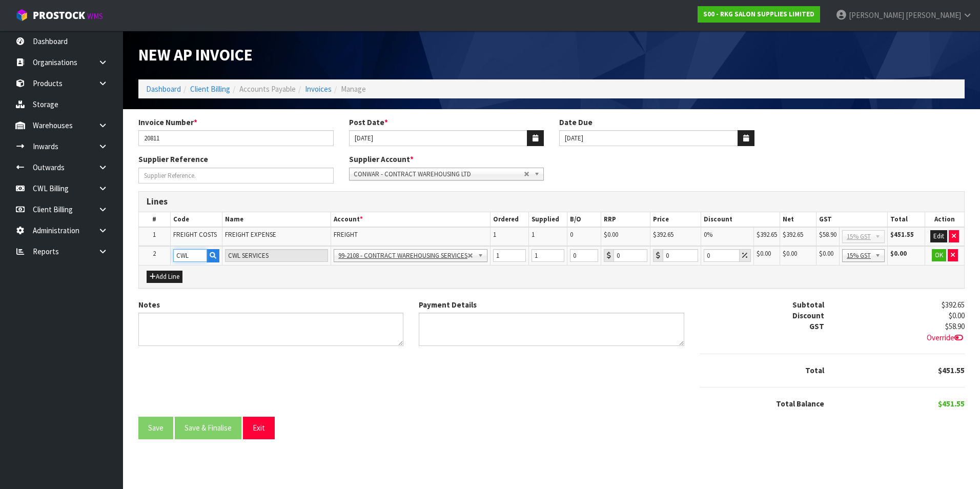
type input "CWL"
type input "73.53"
click at [939, 254] on button "OK" at bounding box center [939, 255] width 14 height 12
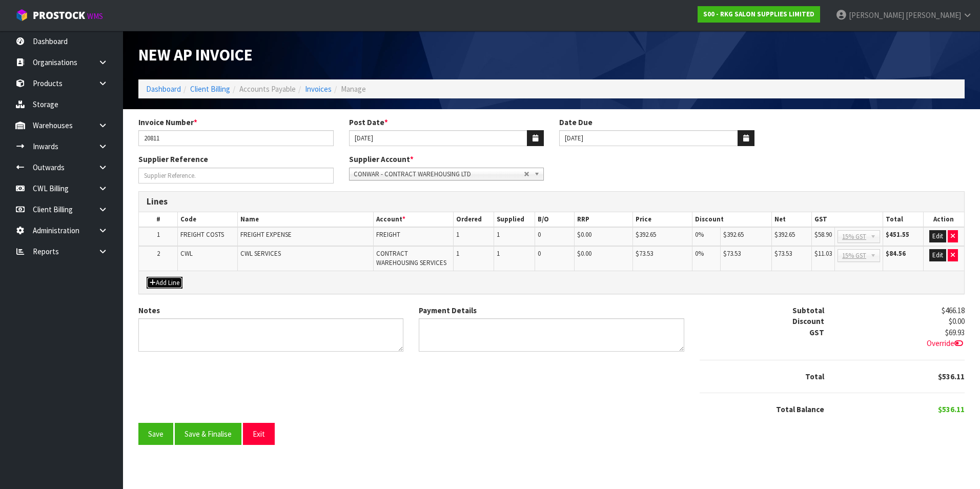
click at [183, 283] on button "Add Line" at bounding box center [165, 283] width 36 height 12
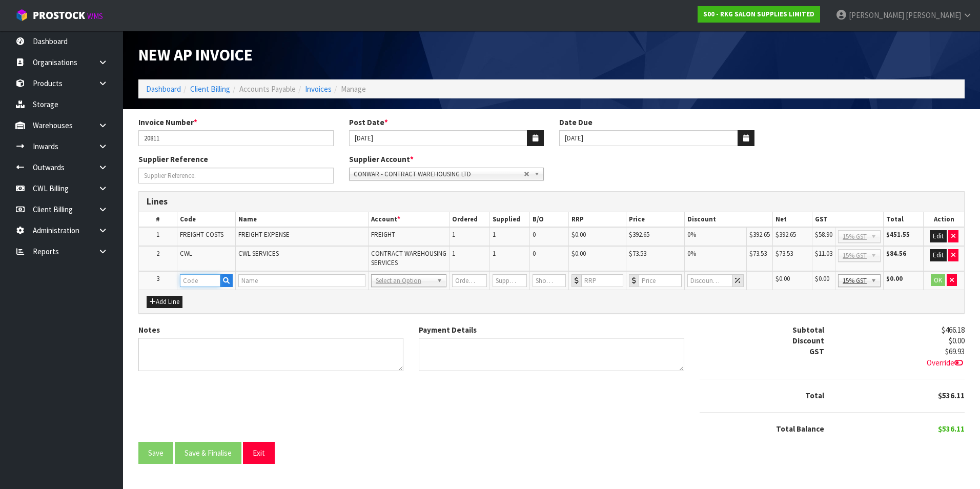
click at [190, 282] on input "text" at bounding box center [200, 280] width 41 height 13
type input "STO"
click at [220, 312] on link "STO RAGE" at bounding box center [223, 312] width 87 height 14
type input "STORAGE"
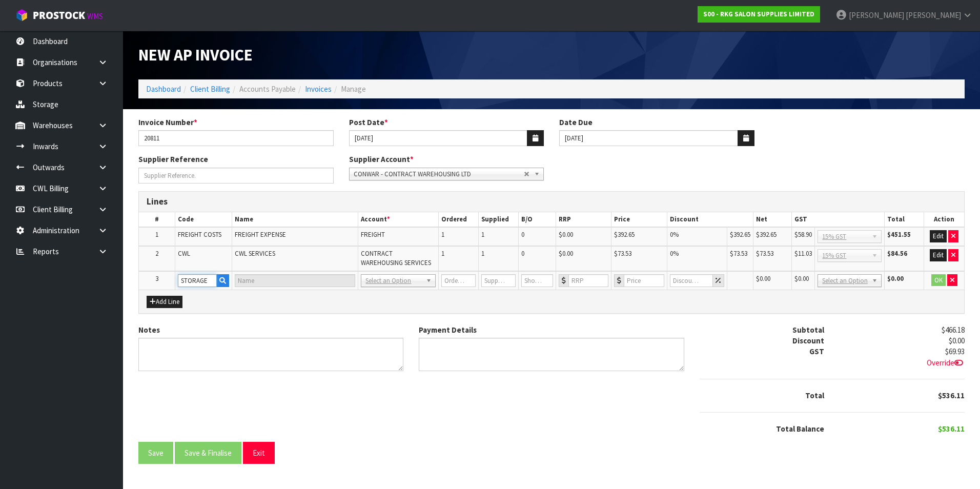
type input "STORAGE"
type input "1"
type input "0"
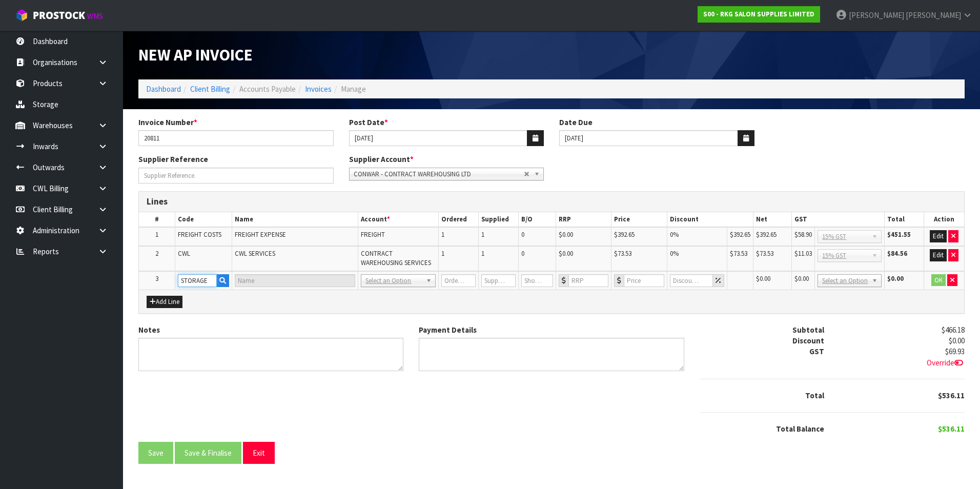
type input "0"
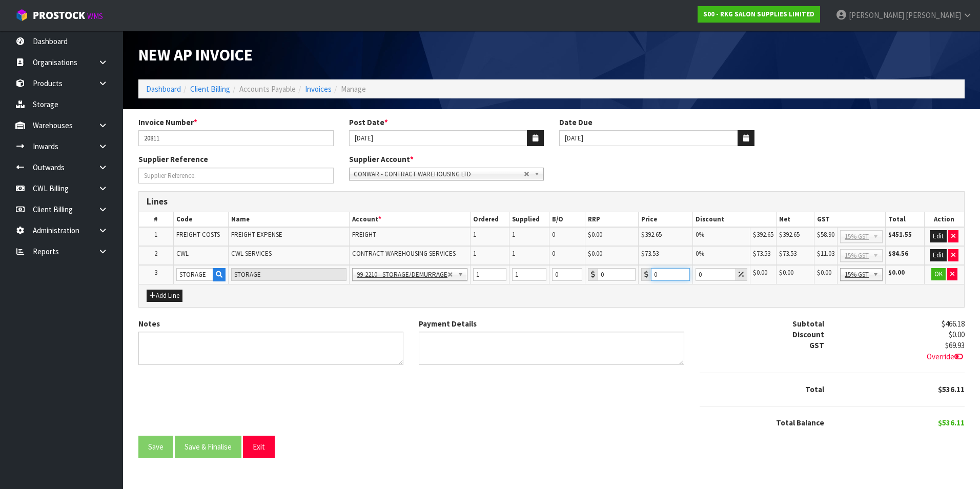
click at [670, 272] on input "0" at bounding box center [670, 274] width 39 height 13
type input "2985.4"
click at [938, 274] on button "OK" at bounding box center [939, 274] width 14 height 12
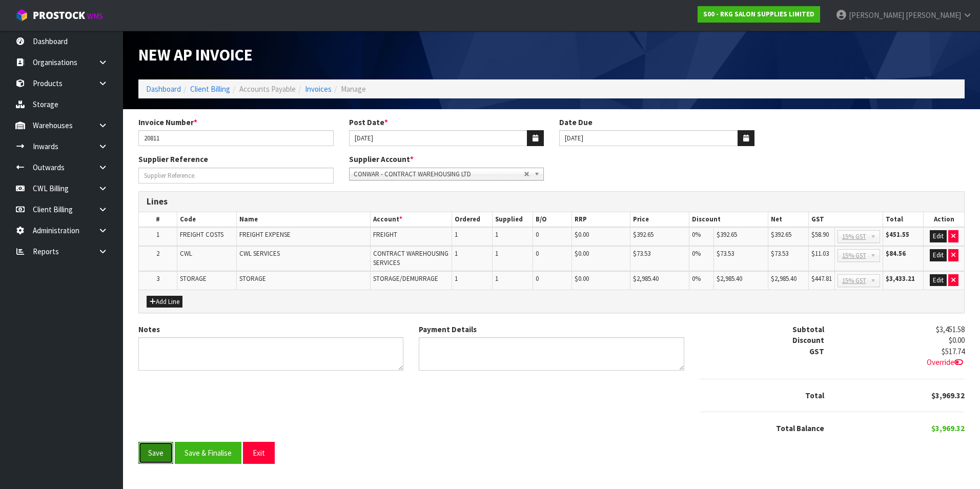
click at [166, 453] on button "Save" at bounding box center [155, 453] width 35 height 22
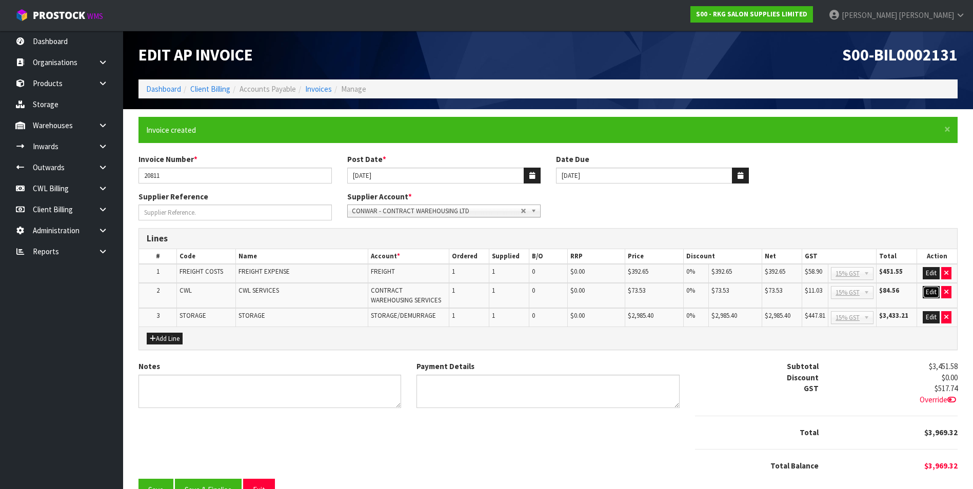
click at [929, 293] on button "Edit" at bounding box center [930, 292] width 17 height 12
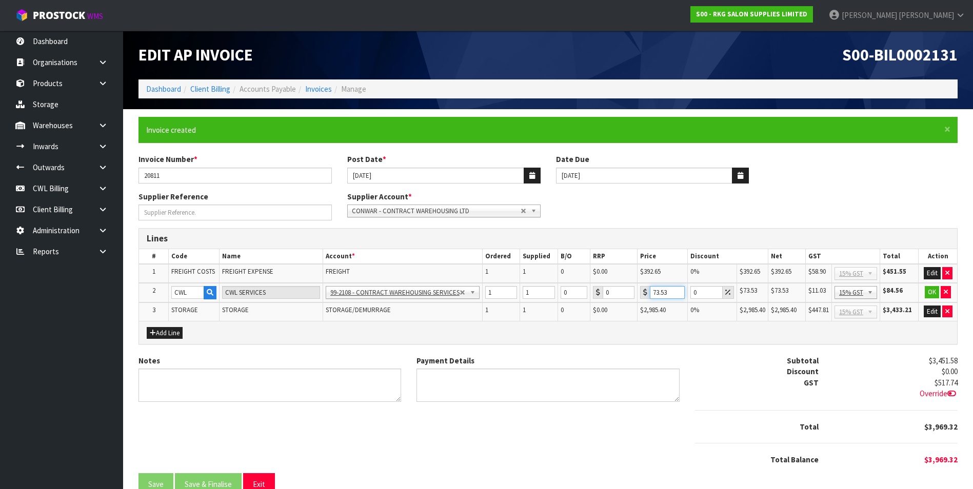
click at [668, 290] on input "73.53" at bounding box center [667, 292] width 35 height 13
type input "7"
type input "171.83"
click at [934, 291] on button "OK" at bounding box center [932, 292] width 14 height 12
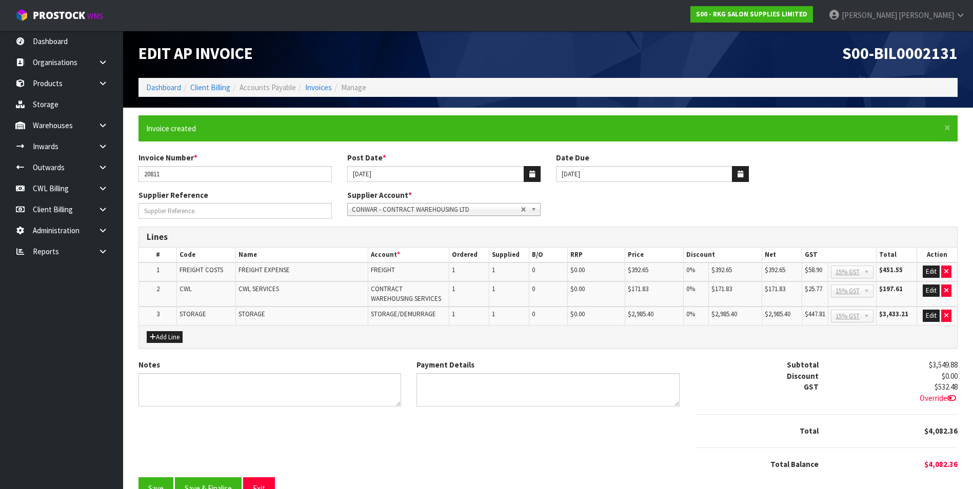
scroll to position [27, 0]
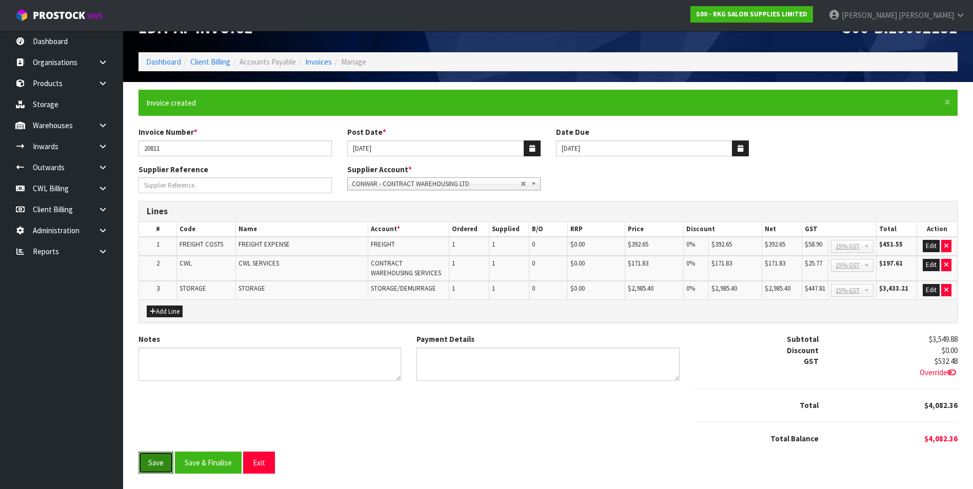
click at [162, 459] on button "Save" at bounding box center [155, 463] width 35 height 22
click at [211, 466] on button "Save & Finalise" at bounding box center [208, 463] width 67 height 22
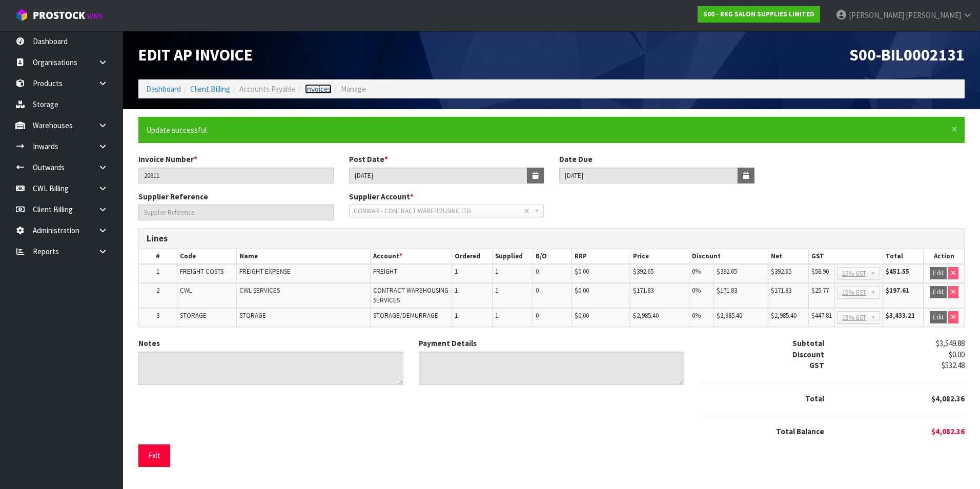
click at [312, 88] on link "Invoices" at bounding box center [318, 89] width 27 height 10
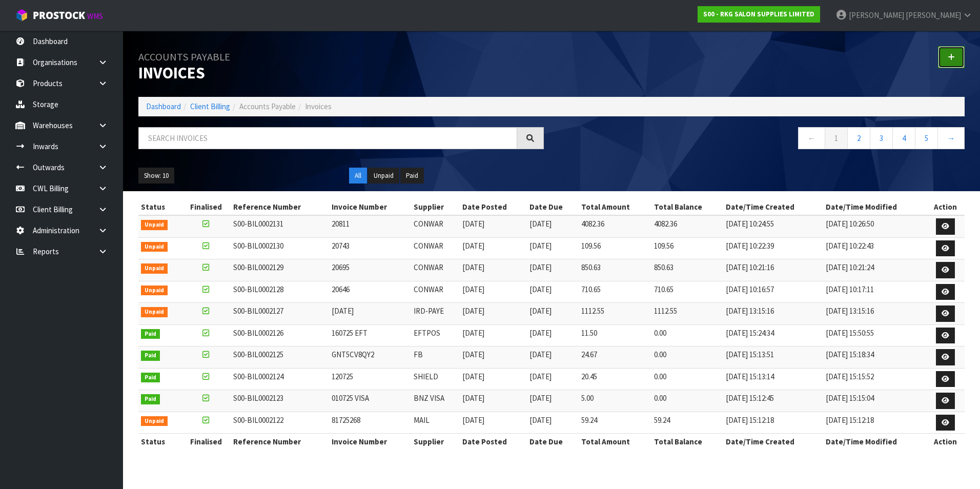
drag, startPoint x: 947, startPoint y: 55, endPoint x: 886, endPoint y: 59, distance: 61.7
click at [947, 55] on link at bounding box center [951, 57] width 27 height 22
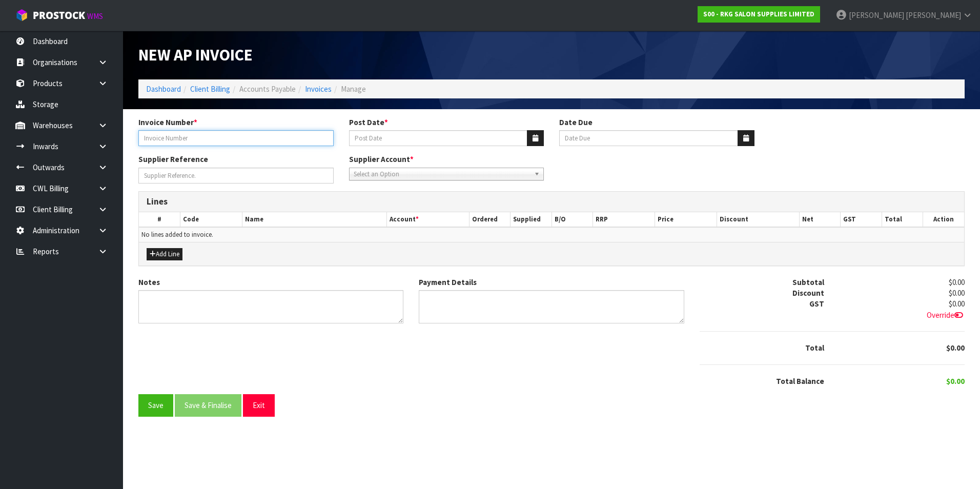
click at [186, 138] on input "Invoice Number *" at bounding box center [235, 138] width 195 height 16
type input "1492102"
click at [535, 138] on icon "button" at bounding box center [536, 138] width 6 height 7
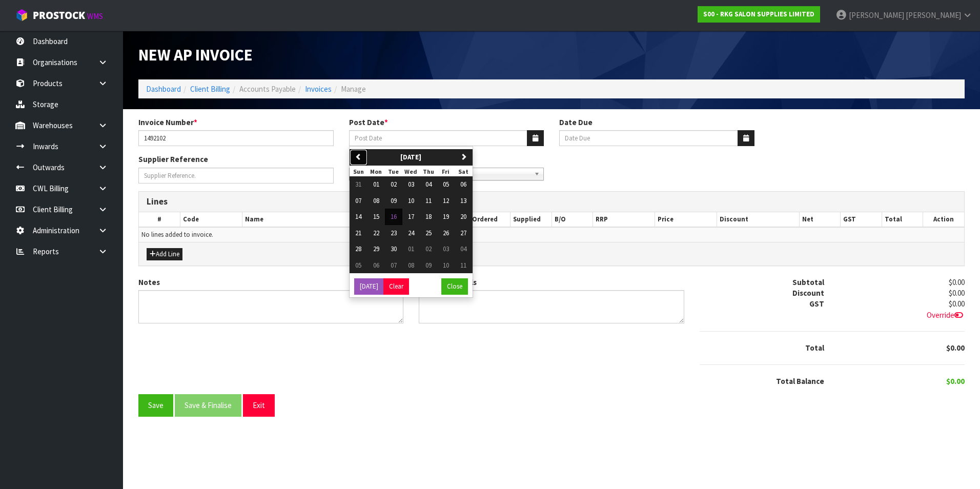
click at [354, 156] on button "previous" at bounding box center [359, 157] width 18 height 16
click at [467, 232] on span "23" at bounding box center [463, 233] width 6 height 9
type input "[DATE]"
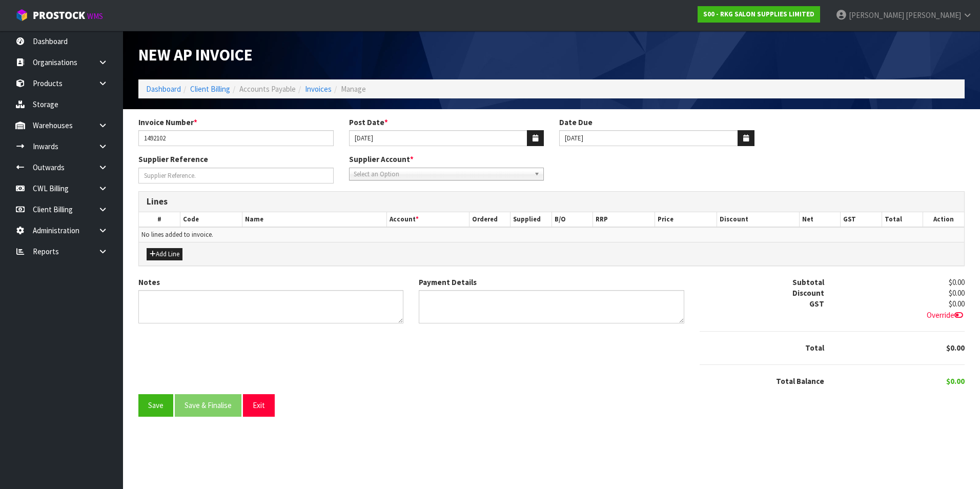
click at [437, 173] on span "Select an Option" at bounding box center [442, 174] width 177 height 12
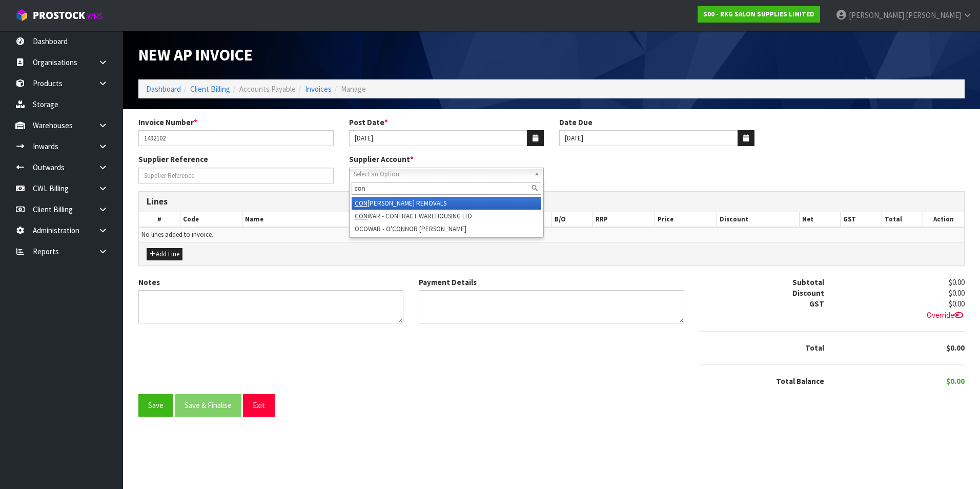
type input "con"
click at [375, 204] on li "CON ROY - CONROY REMOVALS" at bounding box center [447, 203] width 190 height 13
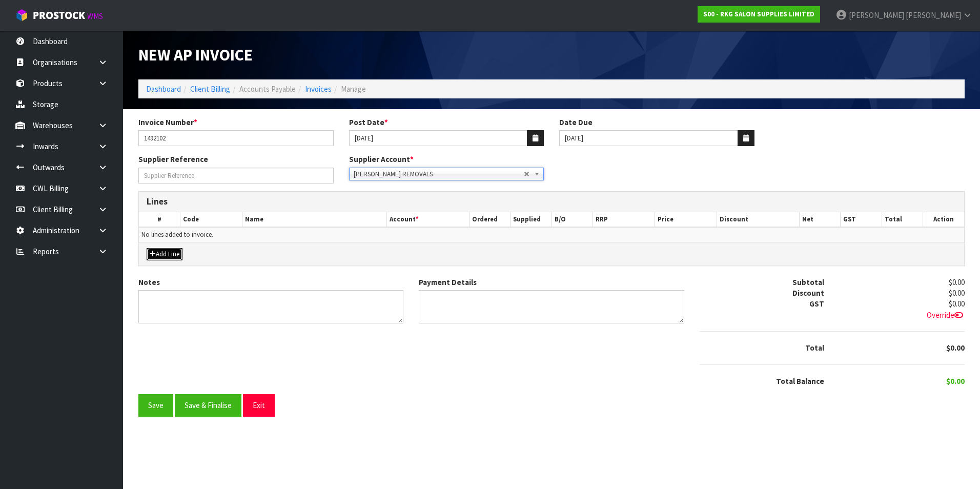
click at [165, 259] on button "Add Line" at bounding box center [165, 254] width 36 height 12
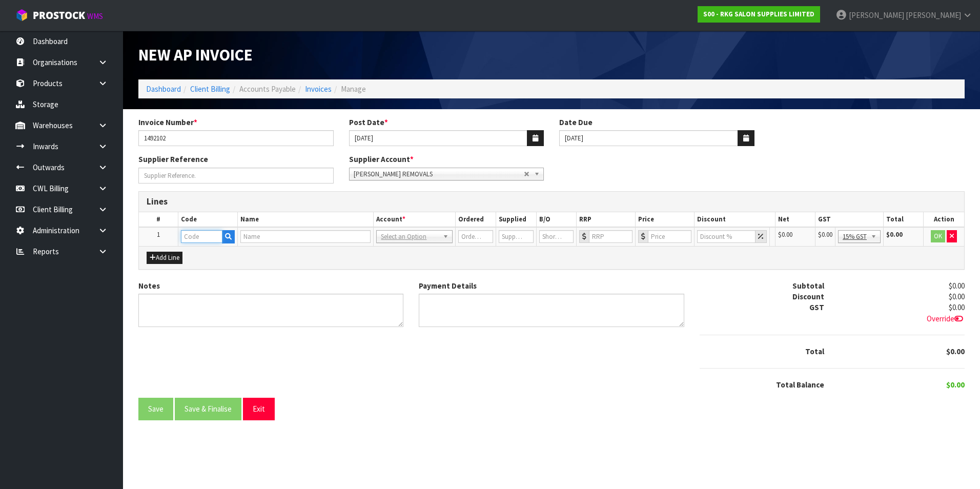
click at [206, 239] on input "text" at bounding box center [202, 236] width 42 height 13
type input "FRE"
drag, startPoint x: 228, startPoint y: 268, endPoint x: 254, endPoint y: 265, distance: 26.3
click at [228, 268] on link "FRE IGHT COSTS" at bounding box center [222, 268] width 81 height 14
type input "FREIGHT COSTS"
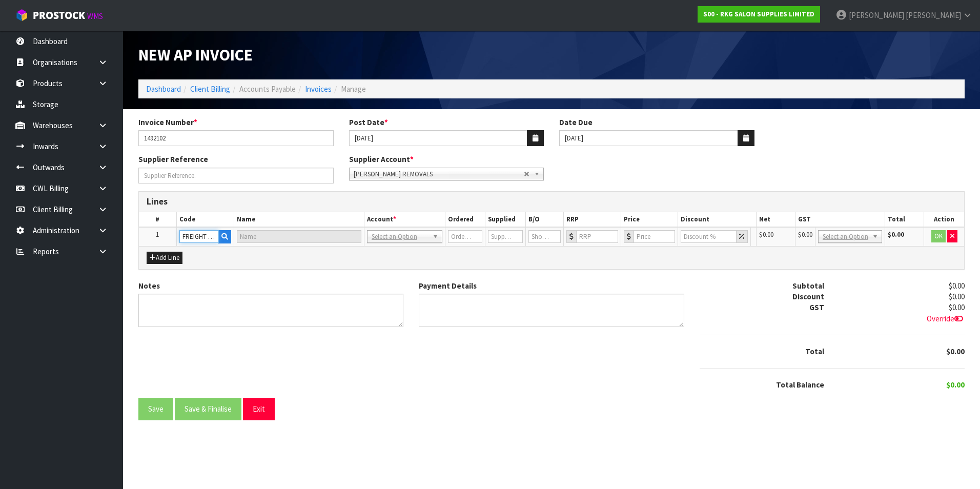
type input "FREIGHT EXPENSE"
type input "1"
type input "0"
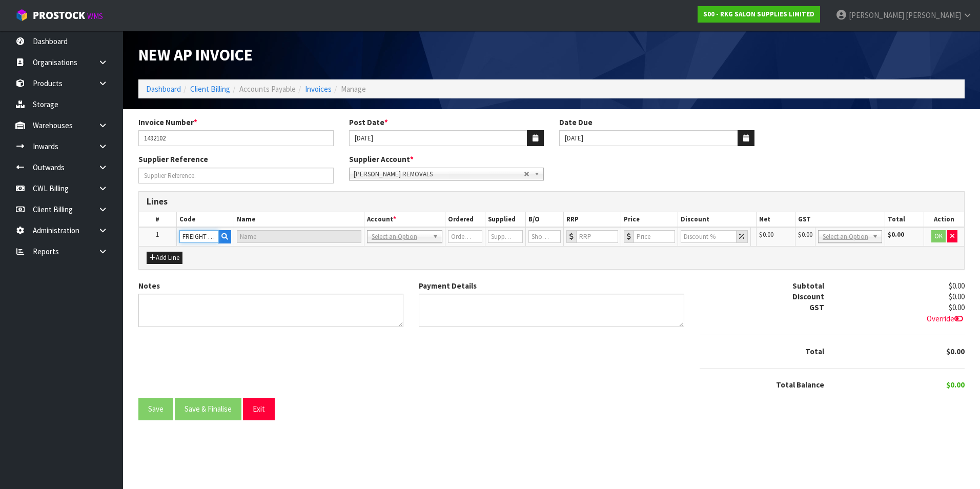
type input "0"
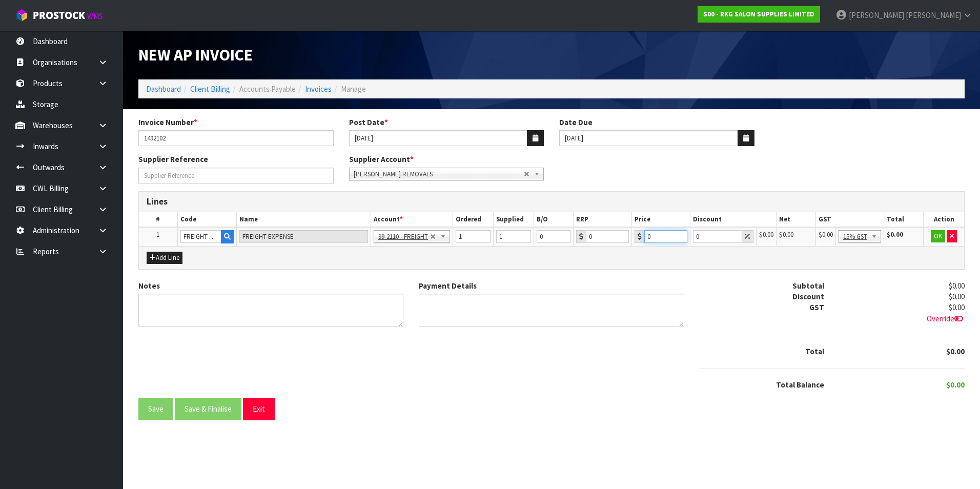
click at [648, 234] on input "0" at bounding box center [666, 236] width 43 height 13
click at [655, 234] on input "0" at bounding box center [666, 236] width 43 height 13
type input "259.45"
click at [937, 238] on button "OK" at bounding box center [938, 236] width 14 height 12
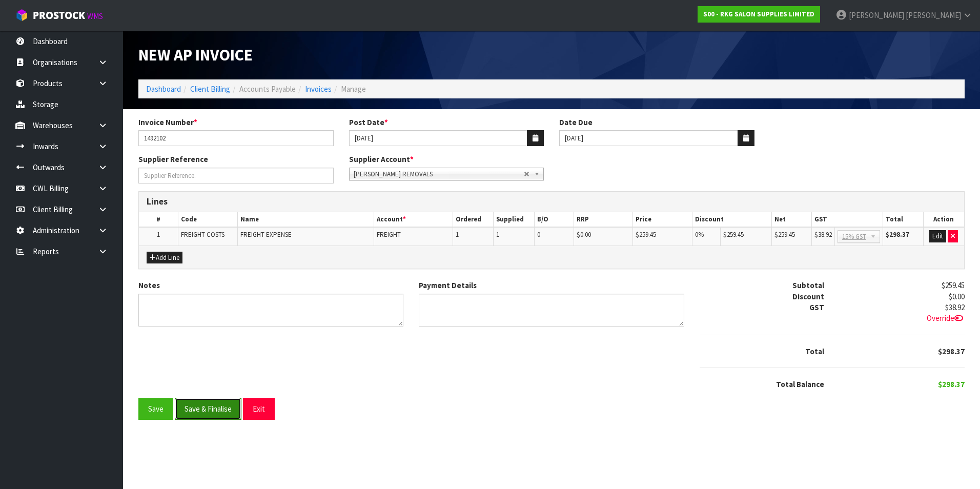
click at [213, 405] on button "Save & Finalise" at bounding box center [208, 409] width 67 height 22
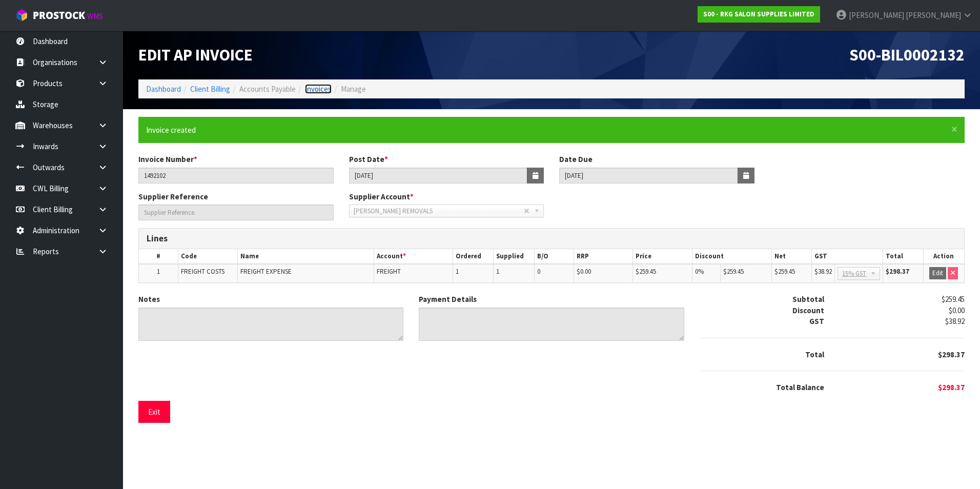
click at [326, 87] on link "Invoices" at bounding box center [318, 89] width 27 height 10
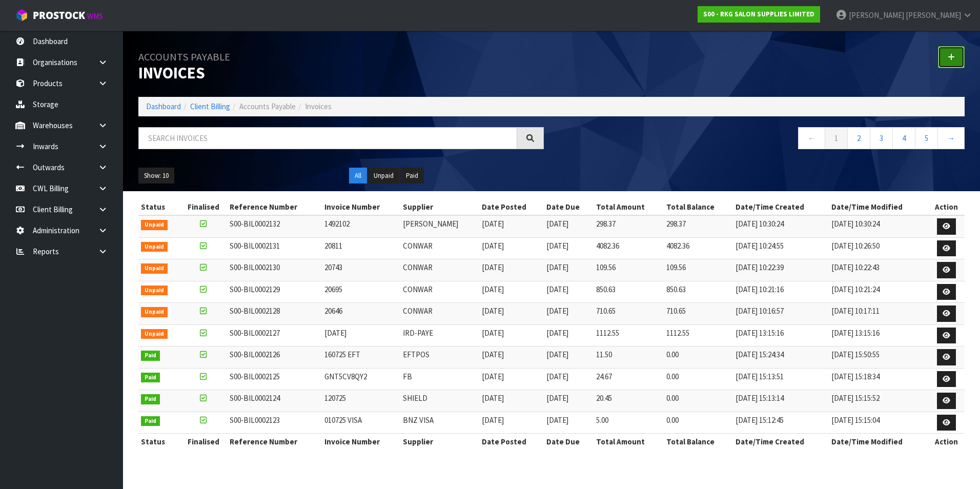
click at [945, 54] on link at bounding box center [951, 57] width 27 height 22
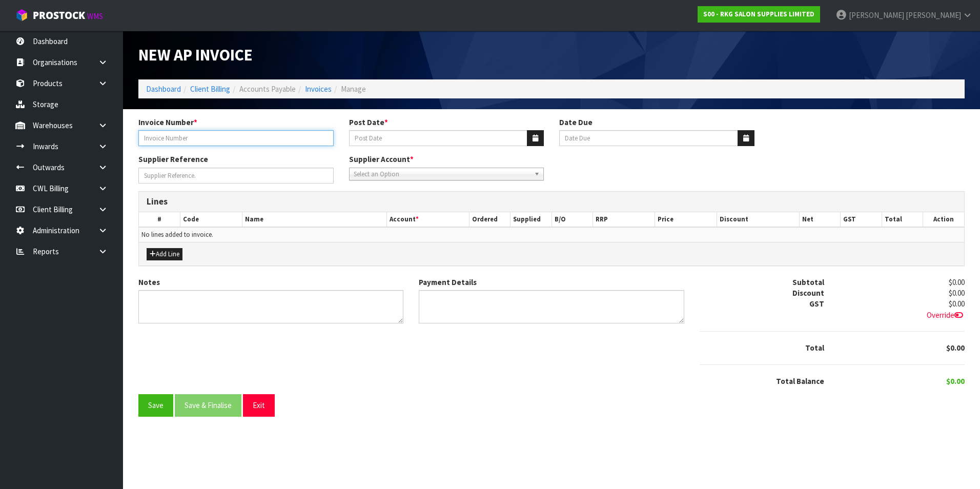
click at [205, 137] on input "Invoice Number *" at bounding box center [235, 138] width 195 height 16
type input "1491518"
click at [538, 136] on icon "button" at bounding box center [536, 138] width 6 height 7
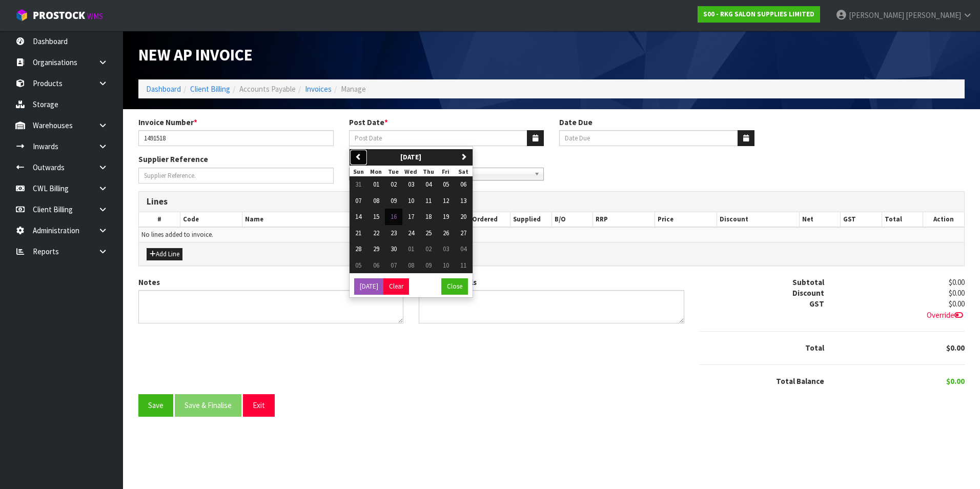
click at [363, 159] on button "previous" at bounding box center [359, 157] width 18 height 16
click at [465, 217] on span "16" at bounding box center [463, 216] width 6 height 9
type input "[DATE]"
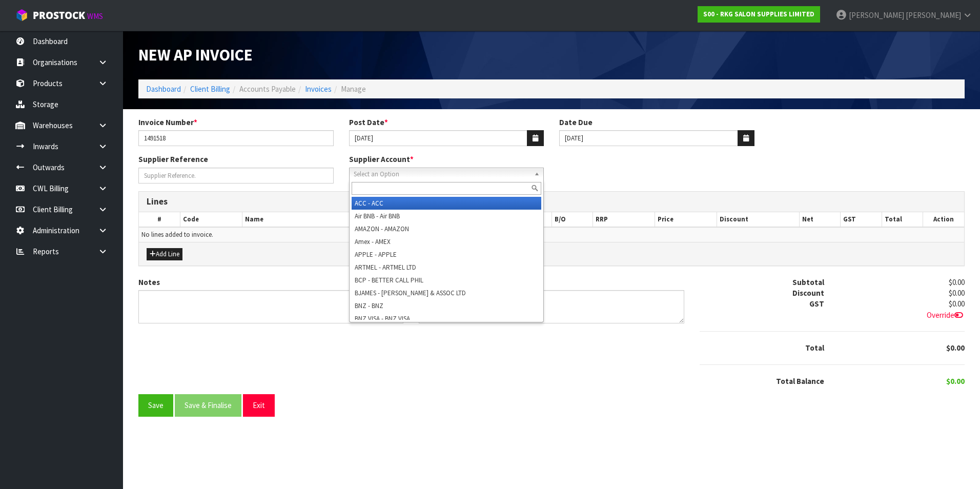
click at [399, 177] on span "Select an Option" at bounding box center [442, 174] width 177 height 12
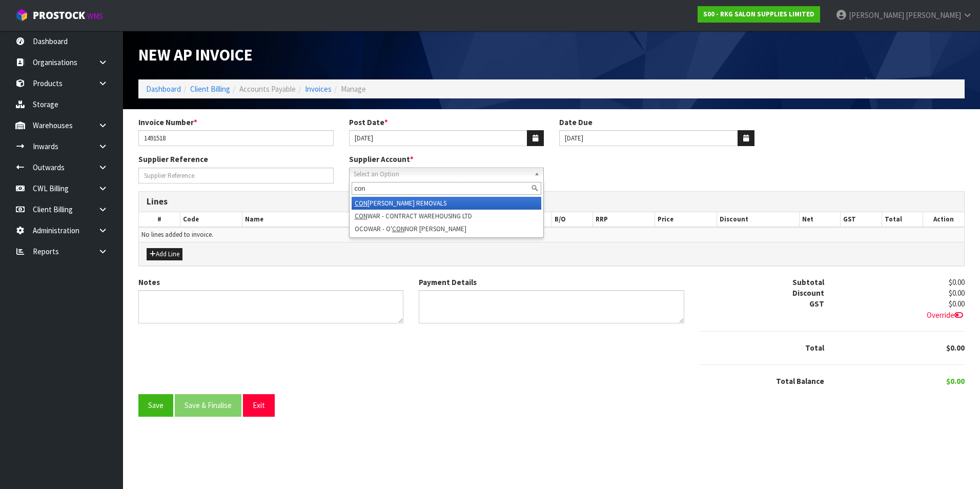
type input "con"
click at [445, 203] on li "CON ROY - CONROY REMOVALS" at bounding box center [447, 203] width 190 height 13
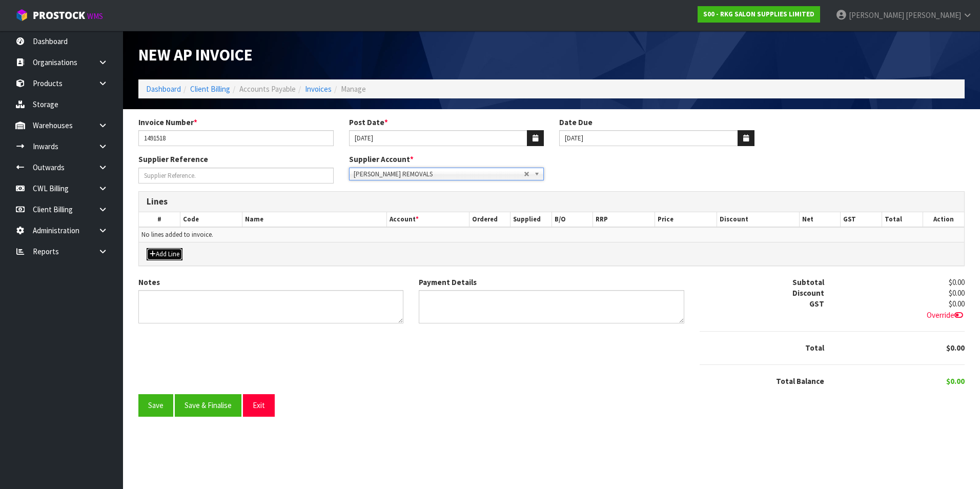
click at [176, 254] on button "Add Line" at bounding box center [165, 254] width 36 height 12
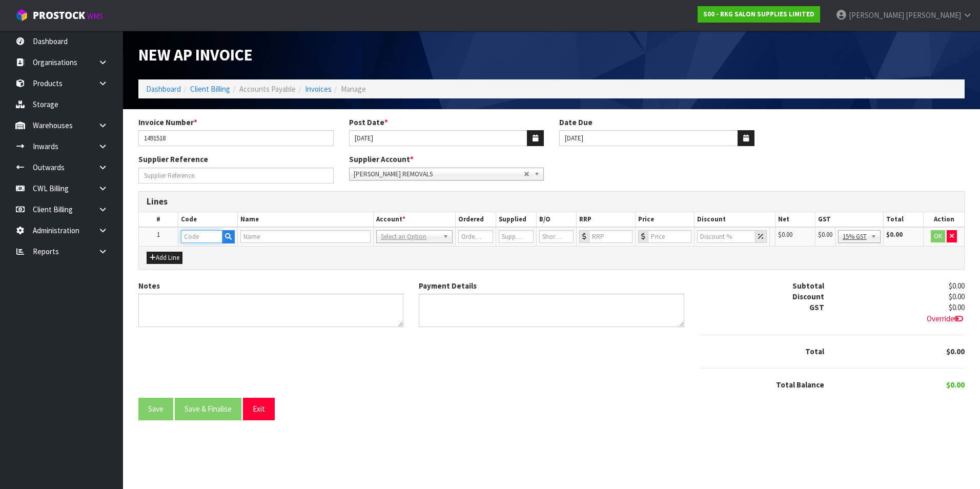
click at [197, 238] on input "text" at bounding box center [202, 236] width 42 height 13
type input "FRE"
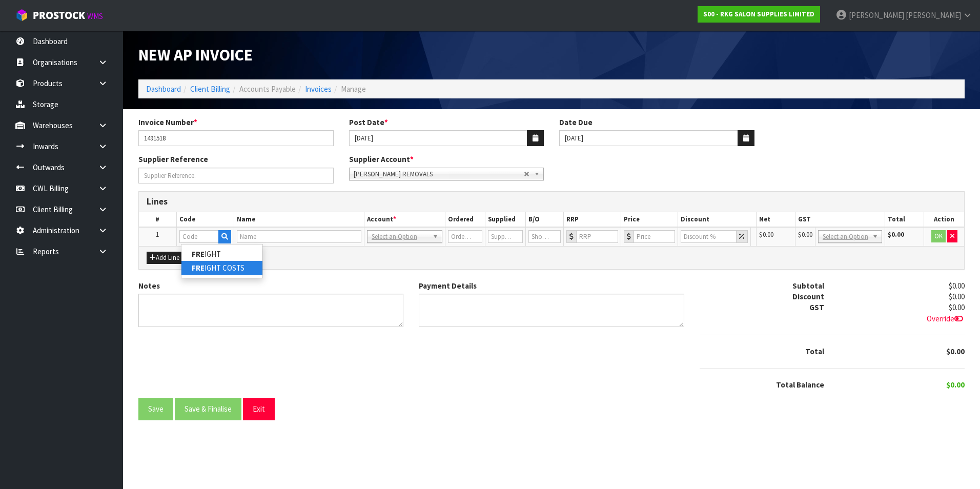
click at [226, 267] on link "FRE IGHT COSTS" at bounding box center [222, 268] width 81 height 14
type input "FREIGHT COSTS"
type input "FREIGHT EXPENSE"
type input "1"
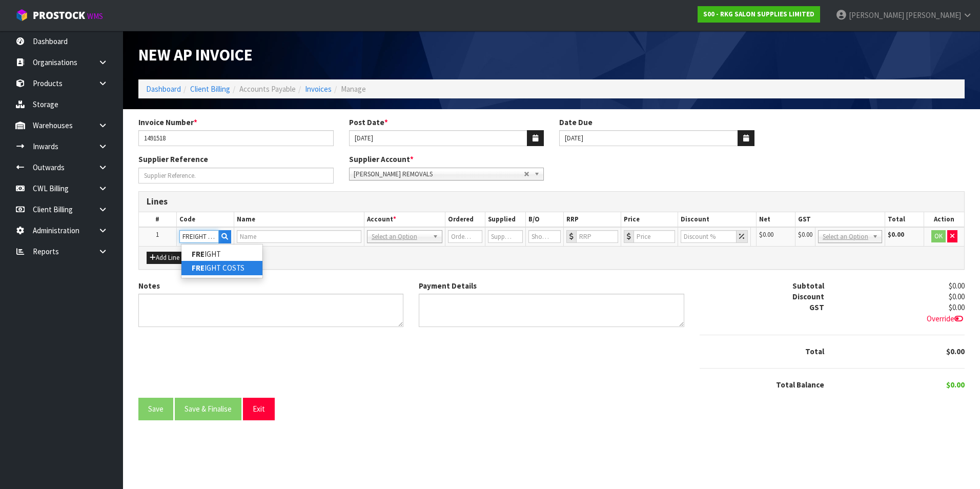
type input "0"
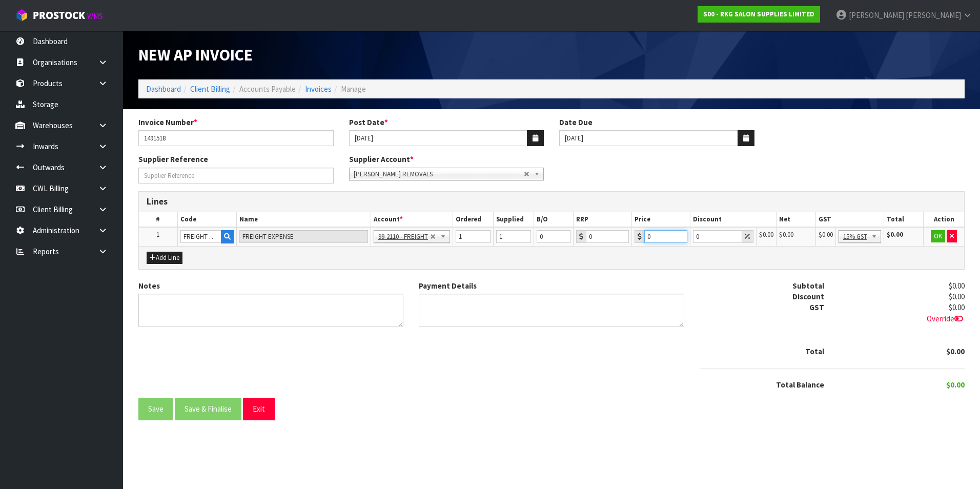
click at [662, 235] on input "0" at bounding box center [666, 236] width 43 height 13
type input "465.45"
click at [938, 235] on button "OK" at bounding box center [938, 236] width 14 height 12
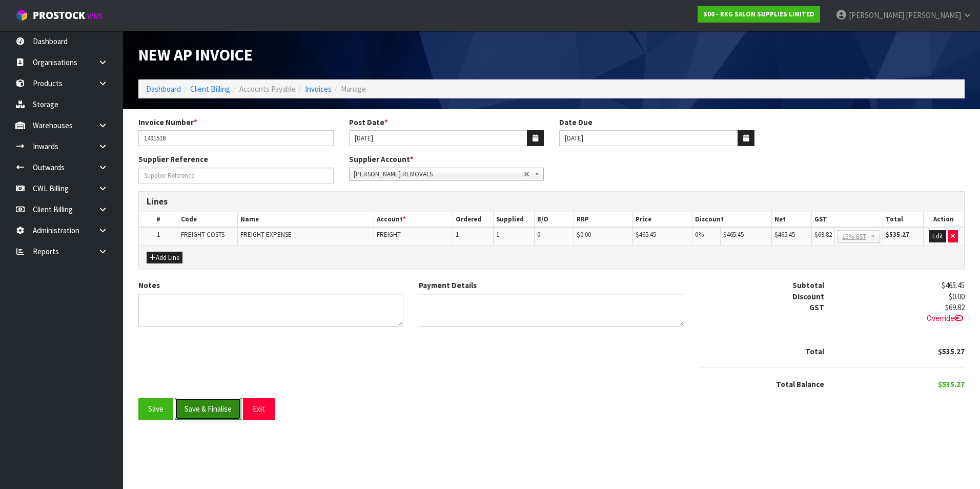
click at [198, 405] on button "Save & Finalise" at bounding box center [208, 409] width 67 height 22
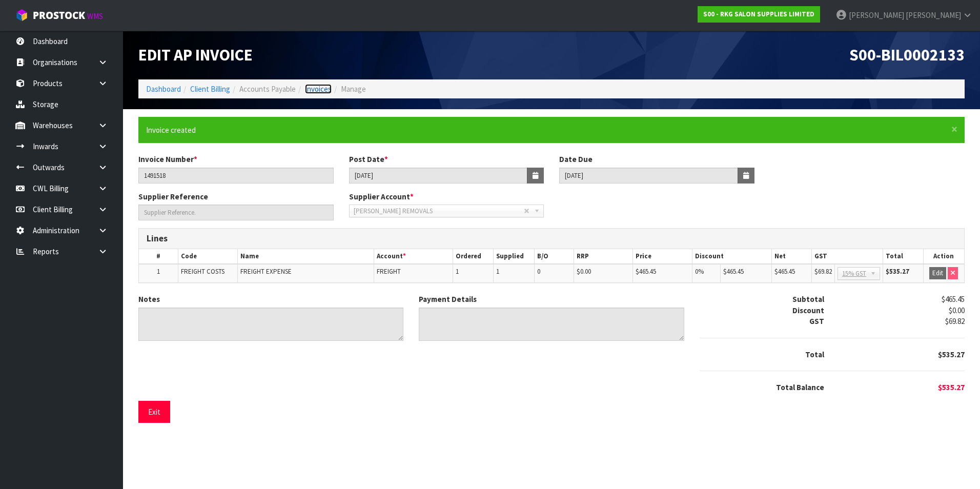
click at [323, 87] on link "Invoices" at bounding box center [318, 89] width 27 height 10
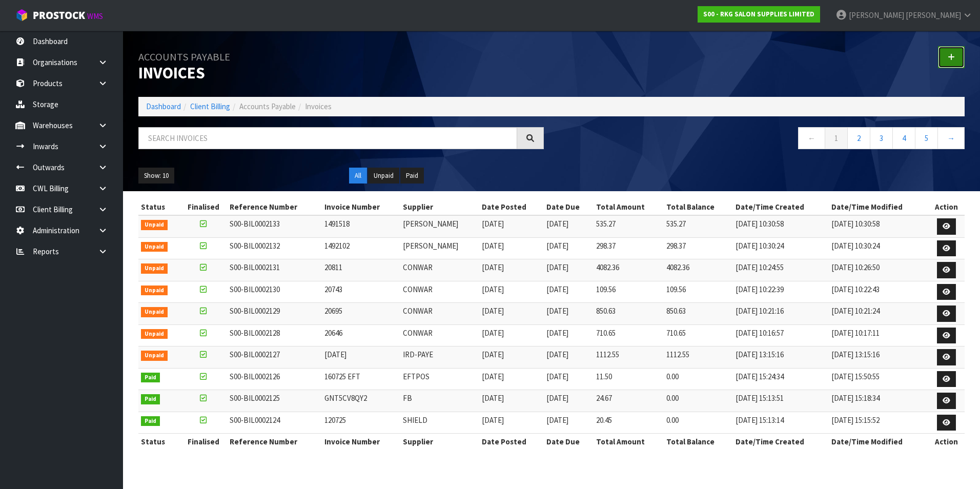
click at [949, 57] on icon at bounding box center [951, 57] width 7 height 8
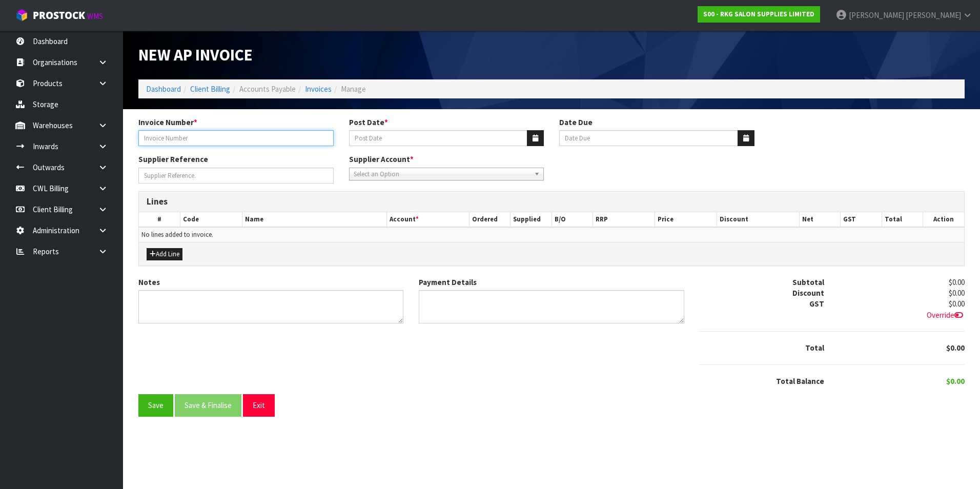
click at [217, 136] on input "Invoice Number *" at bounding box center [235, 138] width 195 height 16
type input "166164"
click at [533, 136] on icon "button" at bounding box center [536, 138] width 6 height 7
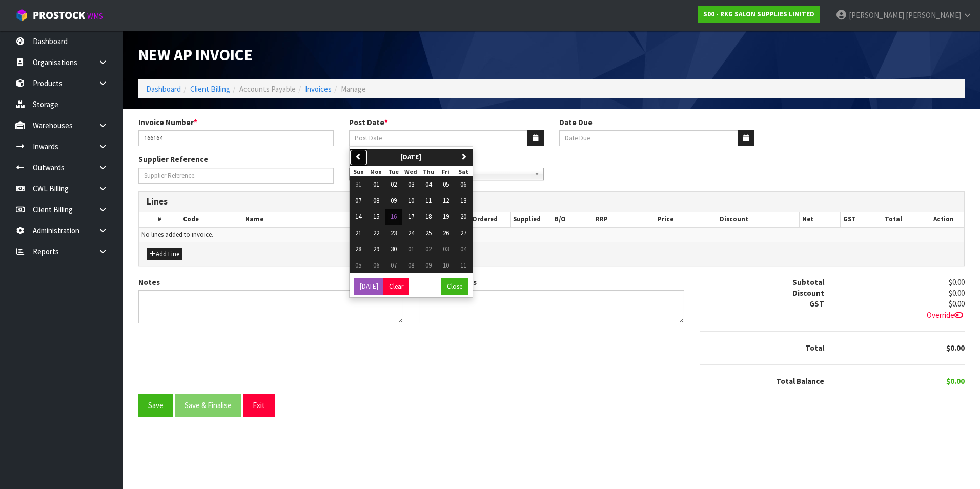
click at [361, 159] on icon "button" at bounding box center [358, 156] width 7 height 7
click at [357, 230] on span "17" at bounding box center [358, 233] width 6 height 9
type input "[DATE]"
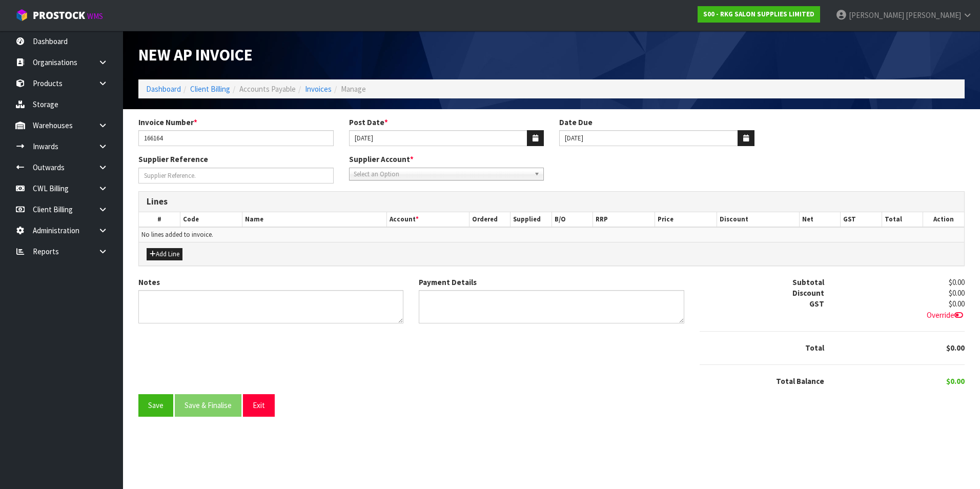
click at [378, 175] on span "Select an Option" at bounding box center [442, 174] width 177 height 12
type input "eft"
click at [413, 201] on li "EFT POS - EFTPOSNOW" at bounding box center [447, 203] width 190 height 13
click at [167, 256] on button "Add Line" at bounding box center [165, 254] width 36 height 12
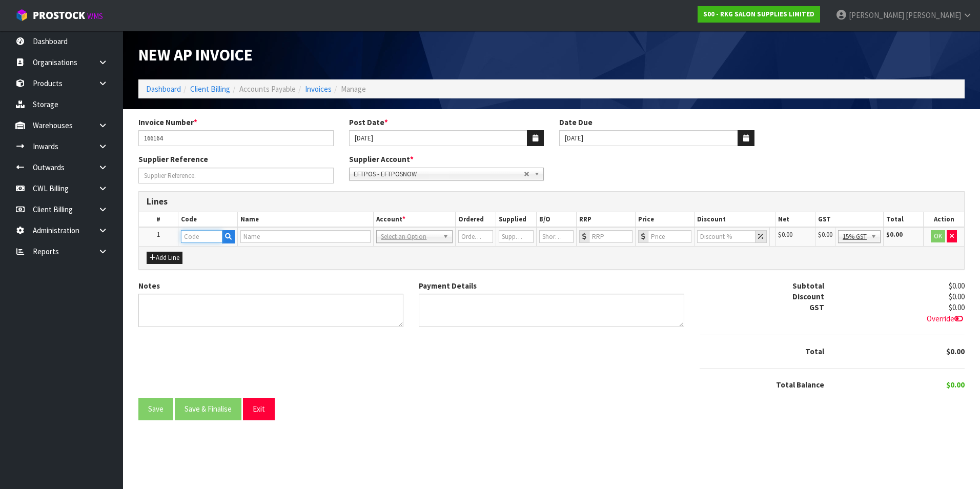
click at [195, 240] on input "text" at bounding box center [202, 236] width 42 height 13
type input "EFT"
click at [204, 254] on strong "EFT" at bounding box center [198, 254] width 13 height 10
type input "EFTPOS"
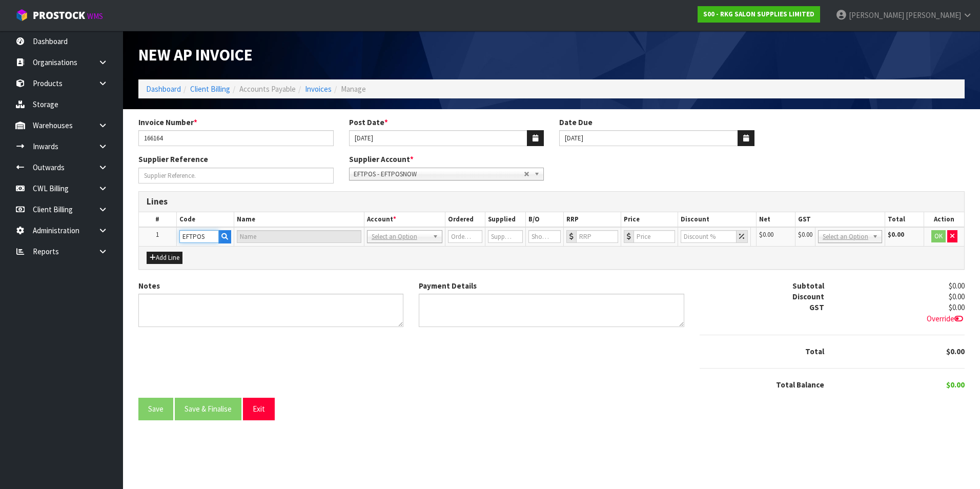
type input "EFTPOS FEES"
type input "1"
type input "0"
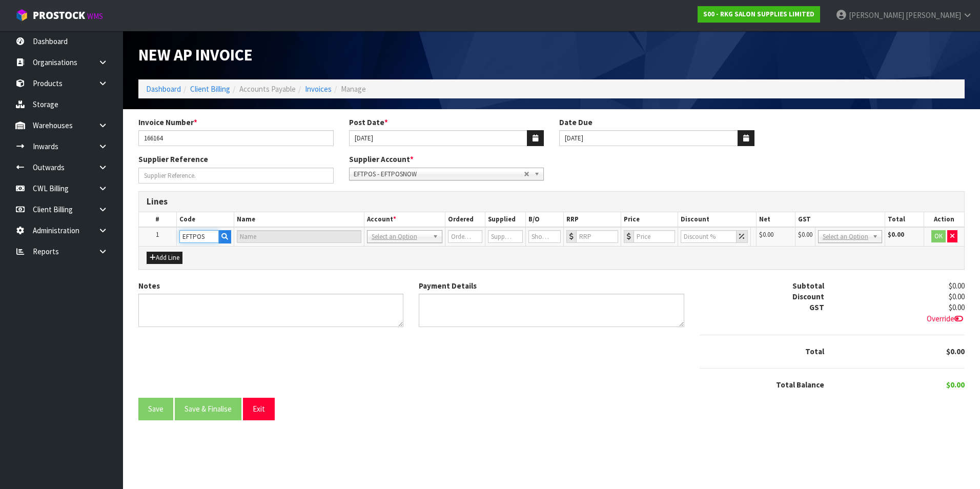
type input "0"
click at [664, 235] on input "0" at bounding box center [669, 236] width 42 height 13
type input "45.95"
click at [936, 238] on button "OK" at bounding box center [939, 236] width 14 height 12
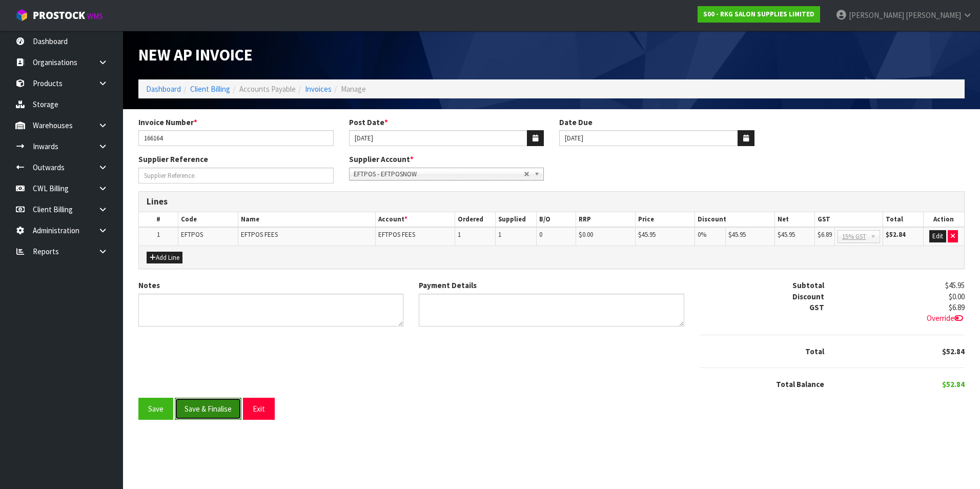
click at [215, 407] on button "Save & Finalise" at bounding box center [208, 409] width 67 height 22
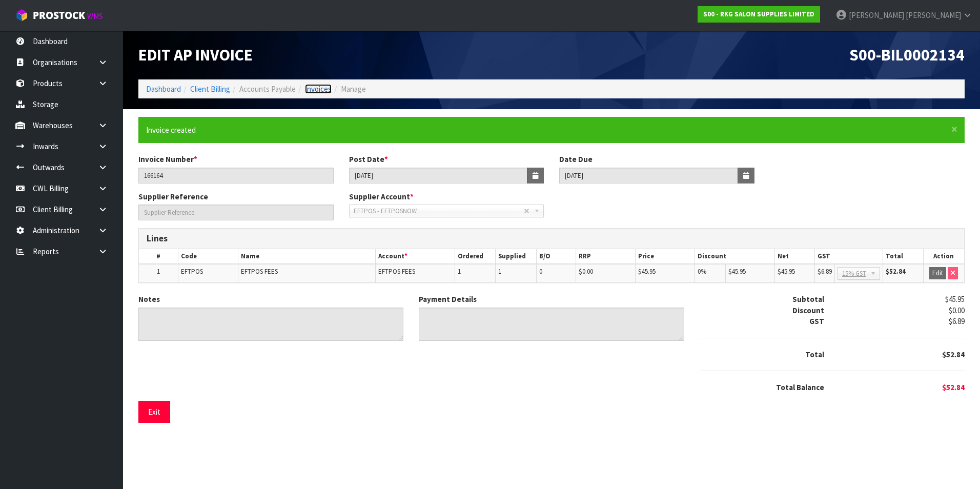
click at [317, 88] on link "Invoices" at bounding box center [318, 89] width 27 height 10
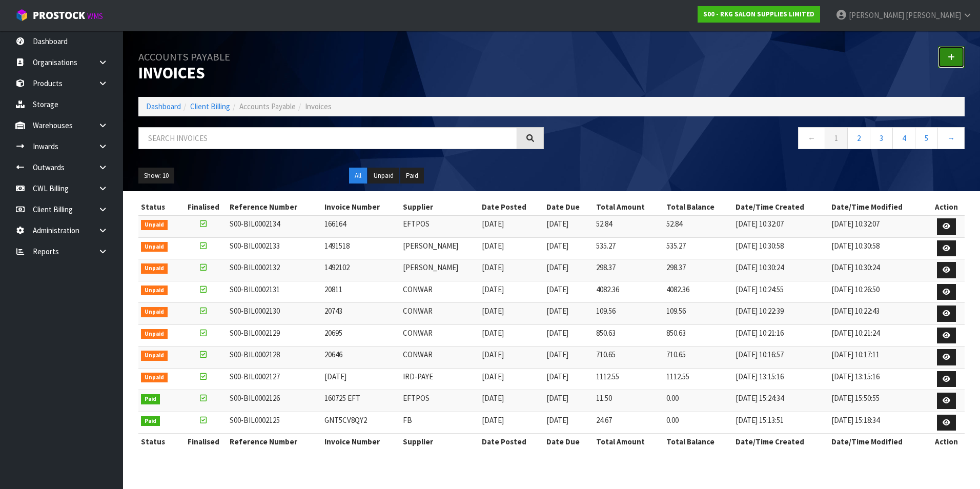
drag, startPoint x: 953, startPoint y: 57, endPoint x: 833, endPoint y: 57, distance: 119.5
click at [952, 56] on icon at bounding box center [951, 57] width 7 height 8
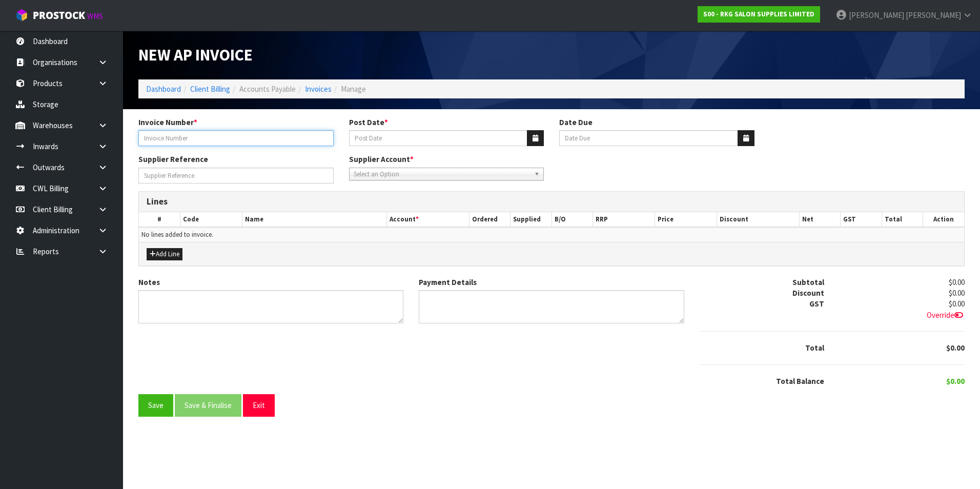
click at [255, 139] on input "Invoice Number *" at bounding box center [235, 138] width 195 height 16
type input "1001139"
click at [534, 134] on button "button" at bounding box center [535, 138] width 17 height 16
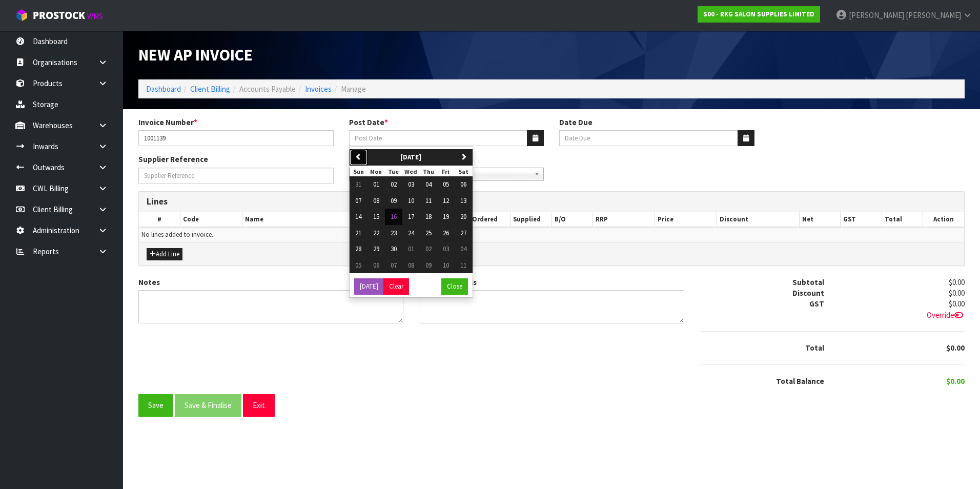
click at [356, 154] on icon "button" at bounding box center [358, 156] width 7 height 7
click at [447, 248] on span "29" at bounding box center [446, 249] width 6 height 9
type input "[DATE]"
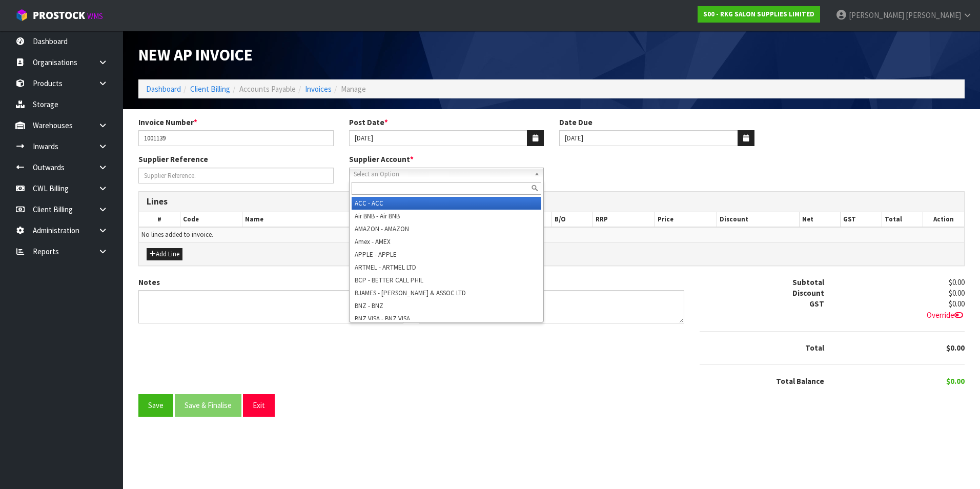
click at [423, 175] on span "Select an Option" at bounding box center [442, 174] width 177 height 12
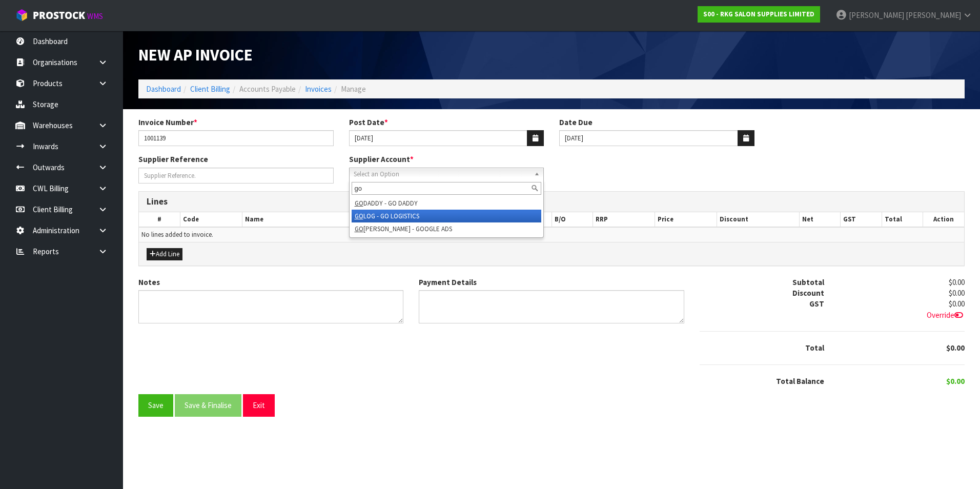
type input "go"
click at [424, 215] on li "GO LOG - GO LOGISTICS" at bounding box center [447, 216] width 190 height 13
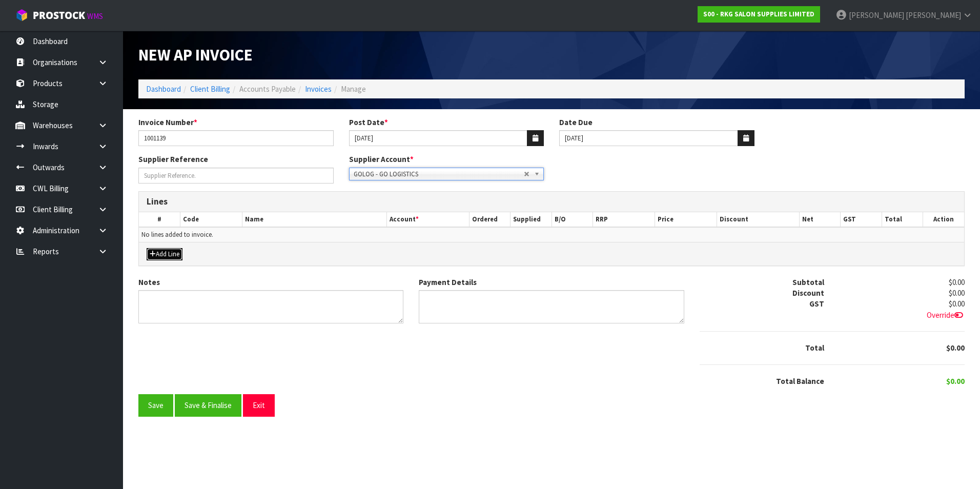
click at [159, 255] on button "Add Line" at bounding box center [165, 254] width 36 height 12
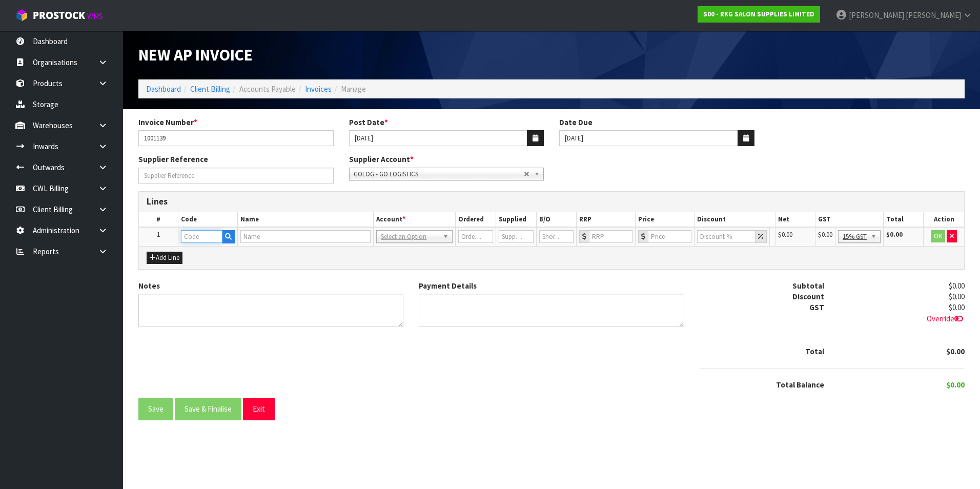
click at [213, 241] on input "text" at bounding box center [202, 236] width 42 height 13
type input "GST"
type input "1"
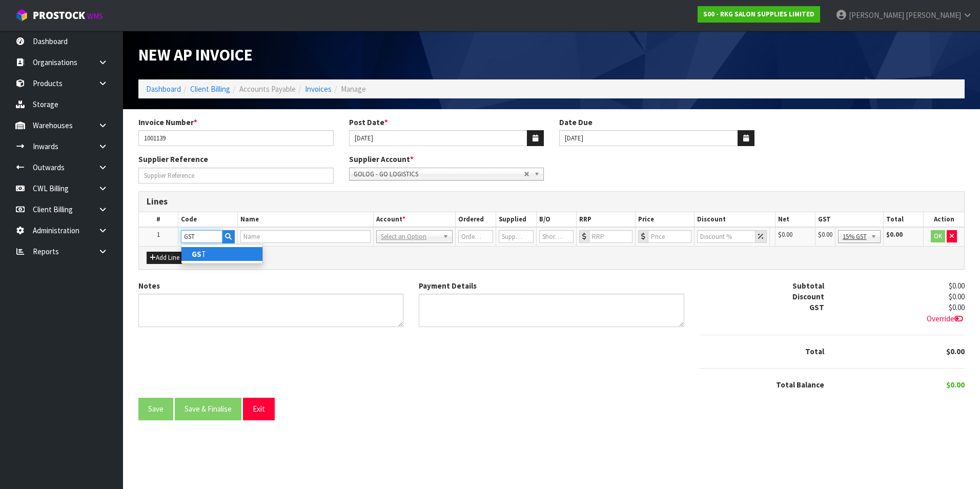
type input "0"
type input "GST"
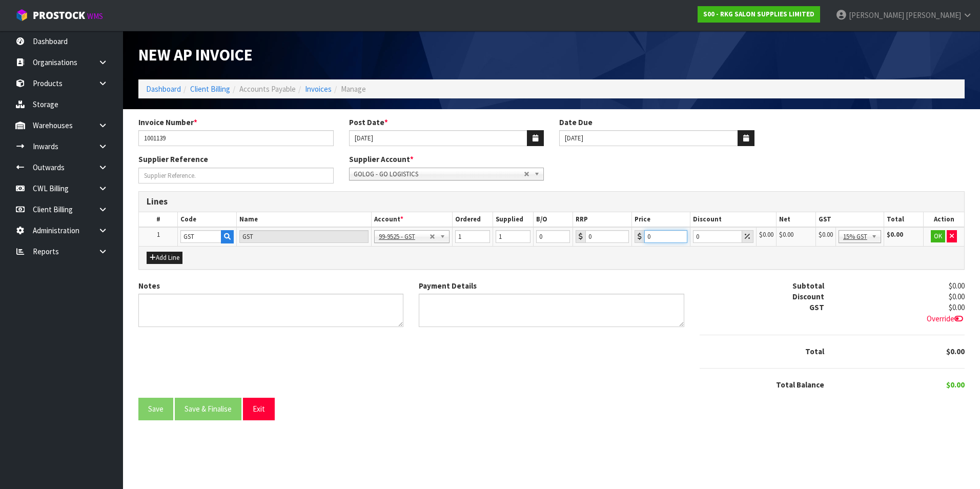
click at [658, 233] on input "0" at bounding box center [666, 236] width 43 height 13
type input "5107.95"
click at [939, 235] on button "OK" at bounding box center [938, 236] width 14 height 12
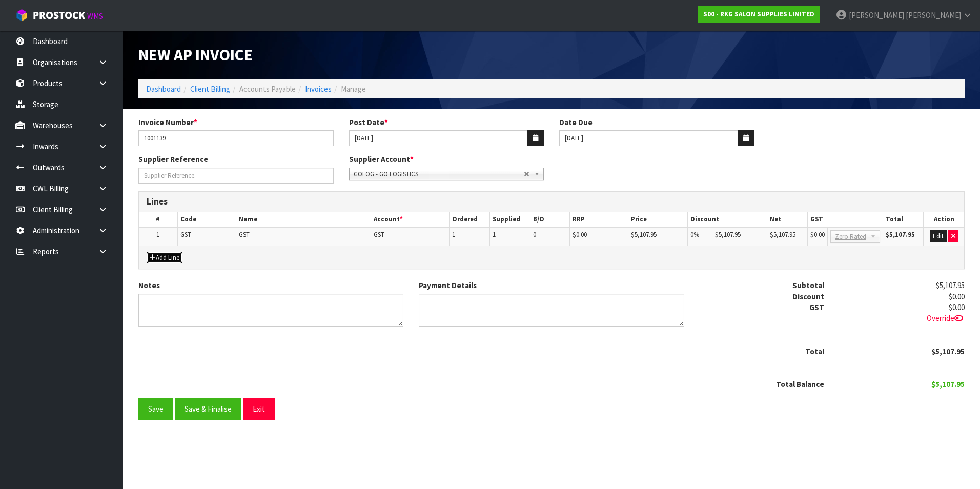
click at [159, 263] on button "Add Line" at bounding box center [165, 258] width 36 height 12
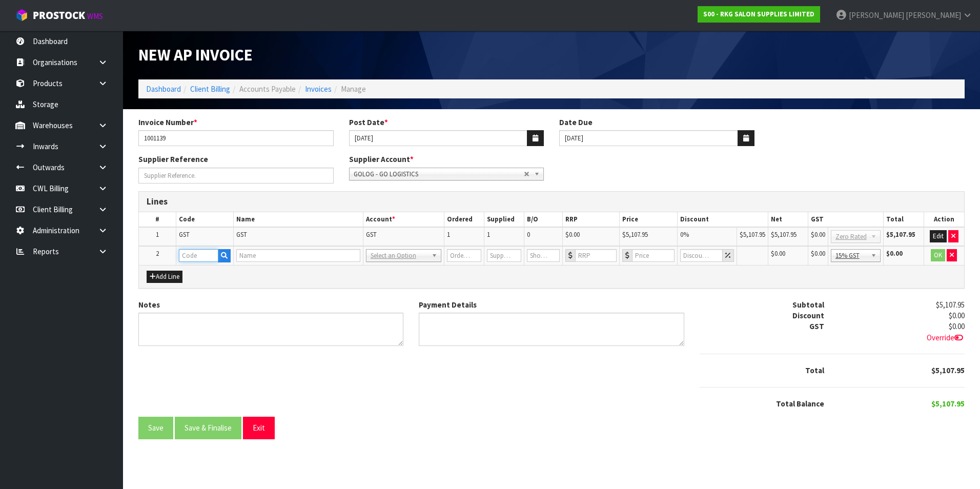
click at [193, 258] on input "text" at bounding box center [198, 255] width 39 height 13
type input "CUS"
click at [223, 257] on icon "button" at bounding box center [224, 255] width 7 height 7
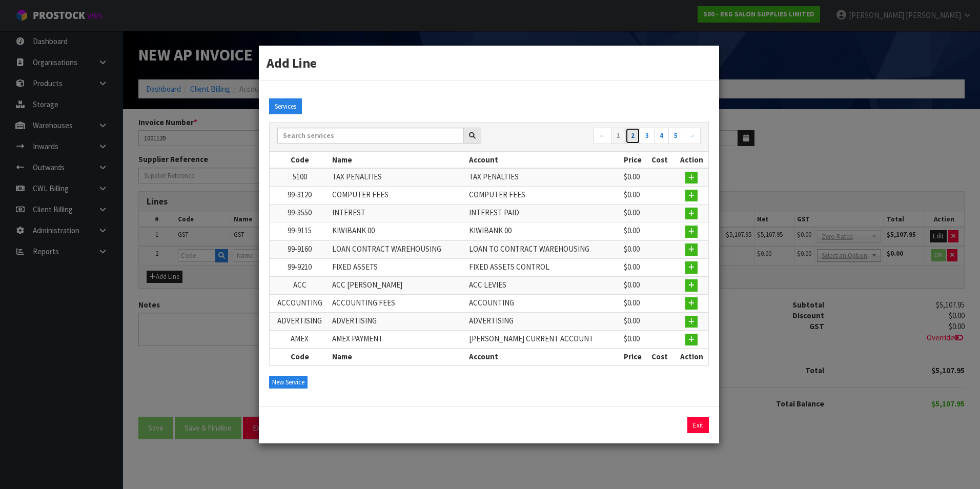
click at [634, 136] on link "2" at bounding box center [633, 136] width 15 height 16
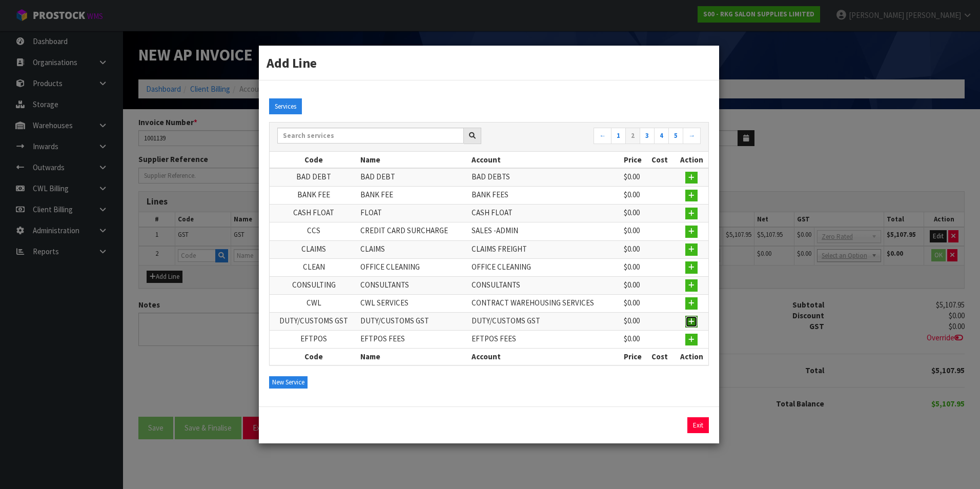
click at [689, 322] on icon "button" at bounding box center [692, 321] width 6 height 7
type input "DUTY/CUSTOMS GST"
type input "1"
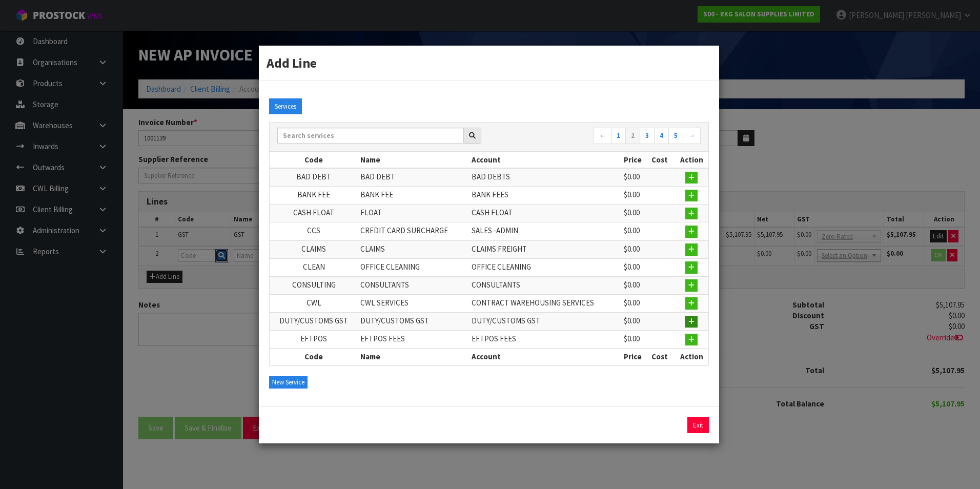
type input "0"
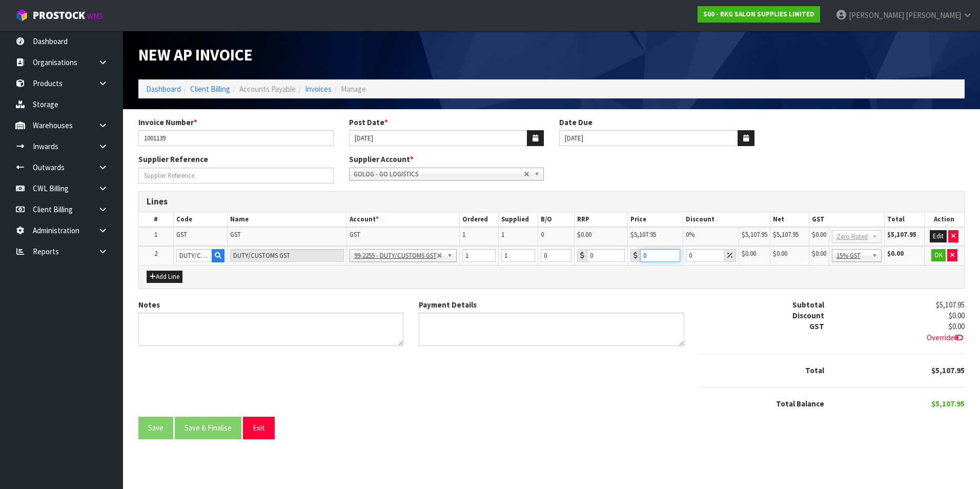
type input "2"
type input "170.88"
click at [937, 252] on button "OK" at bounding box center [939, 255] width 14 height 12
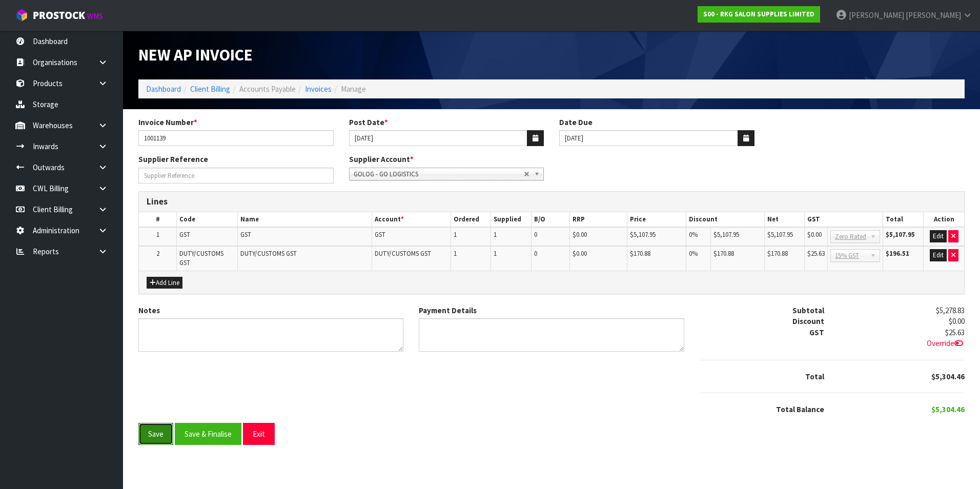
click at [156, 436] on button "Save" at bounding box center [155, 434] width 35 height 22
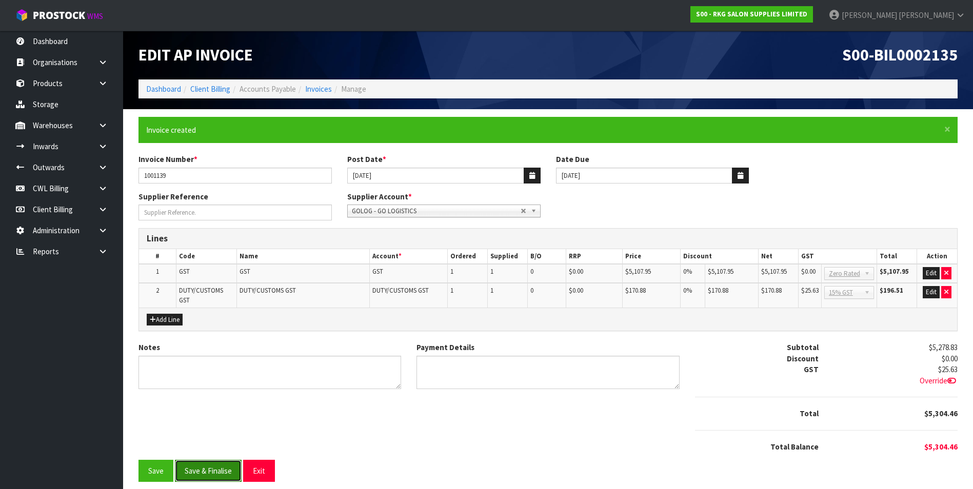
click at [203, 467] on button "Save & Finalise" at bounding box center [208, 471] width 67 height 22
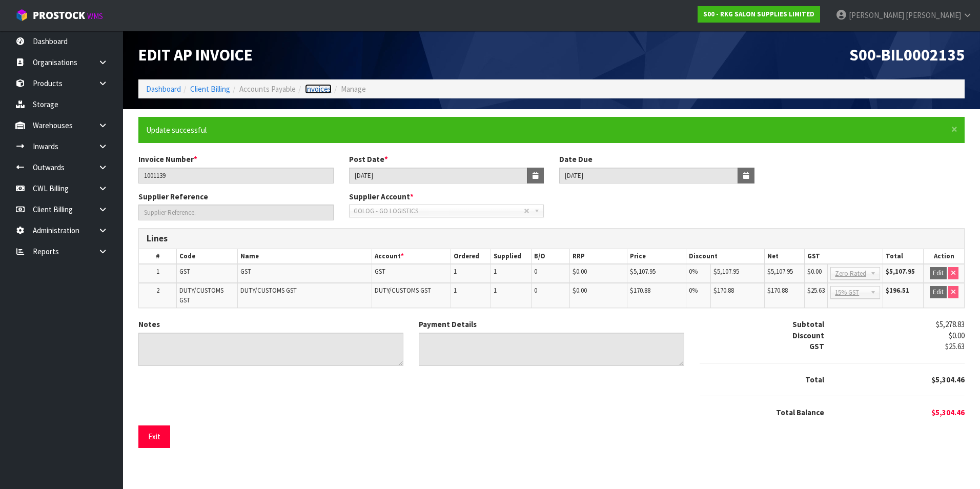
click at [329, 89] on link "Invoices" at bounding box center [318, 89] width 27 height 10
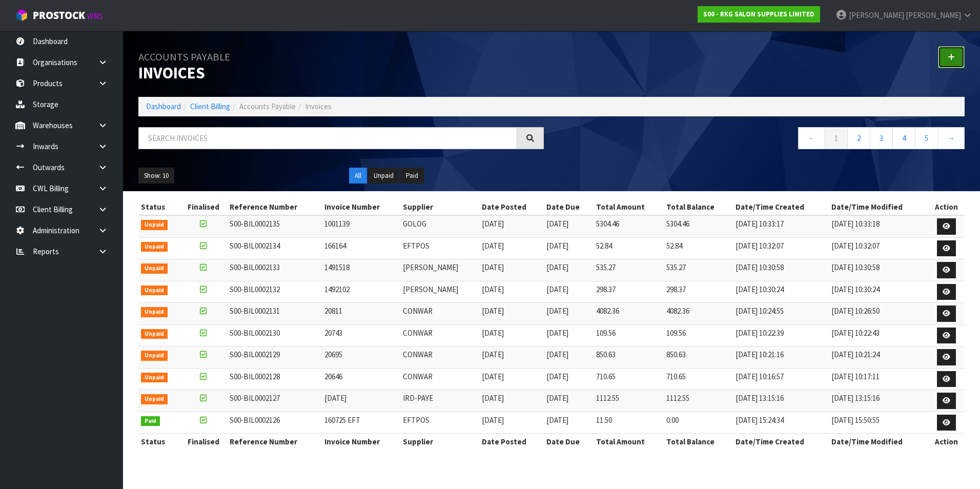
click at [951, 61] on icon at bounding box center [951, 57] width 7 height 8
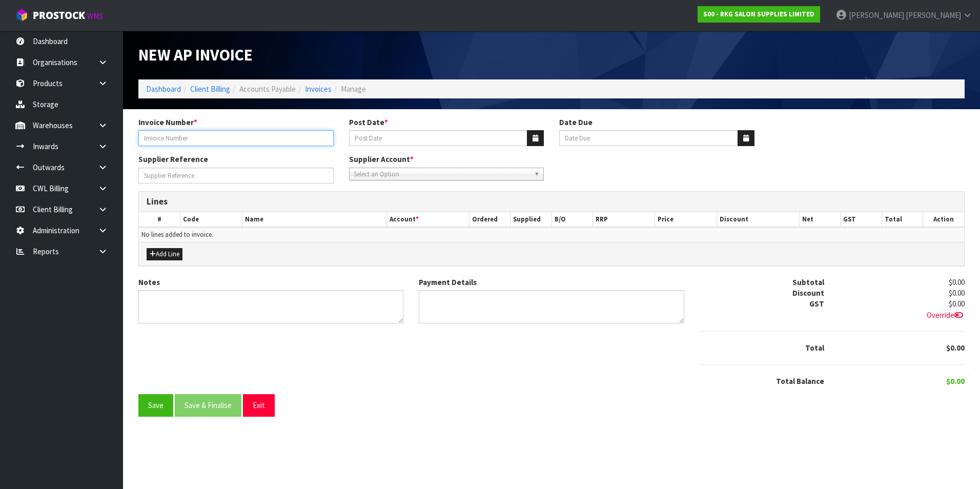
click at [154, 139] on input "Invoice Number *" at bounding box center [235, 138] width 195 height 16
type input "5353264288"
click at [530, 136] on button "button" at bounding box center [535, 138] width 17 height 16
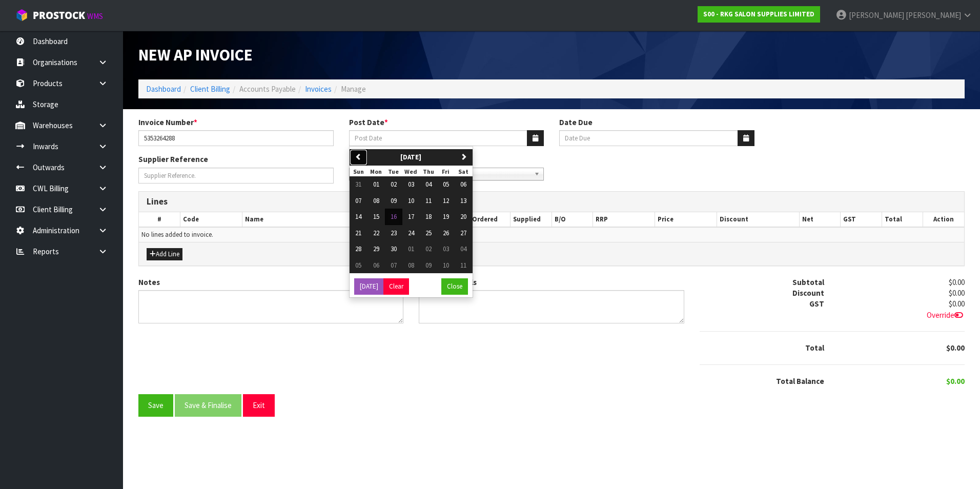
click at [363, 157] on button "previous" at bounding box center [359, 157] width 18 height 16
click at [359, 266] on span "31" at bounding box center [358, 265] width 6 height 9
type input "[DATE]"
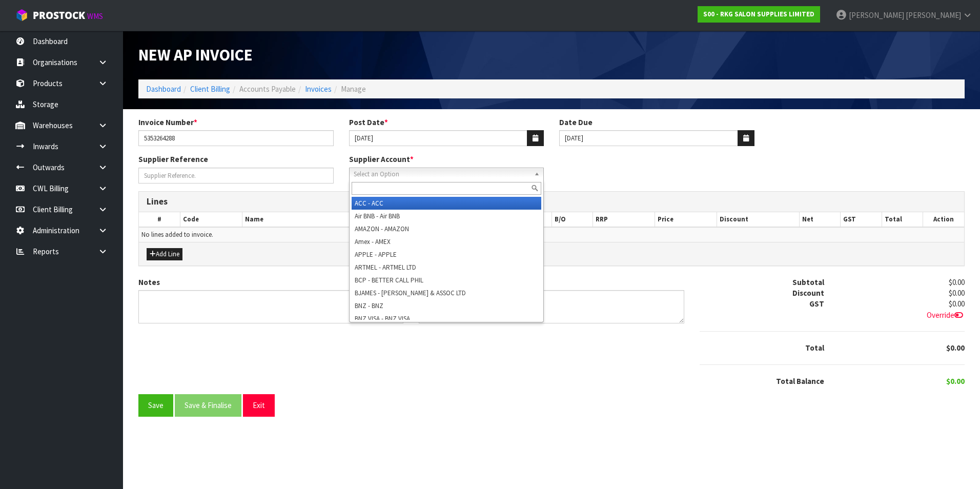
click at [385, 172] on span "Select an Option" at bounding box center [442, 174] width 177 height 12
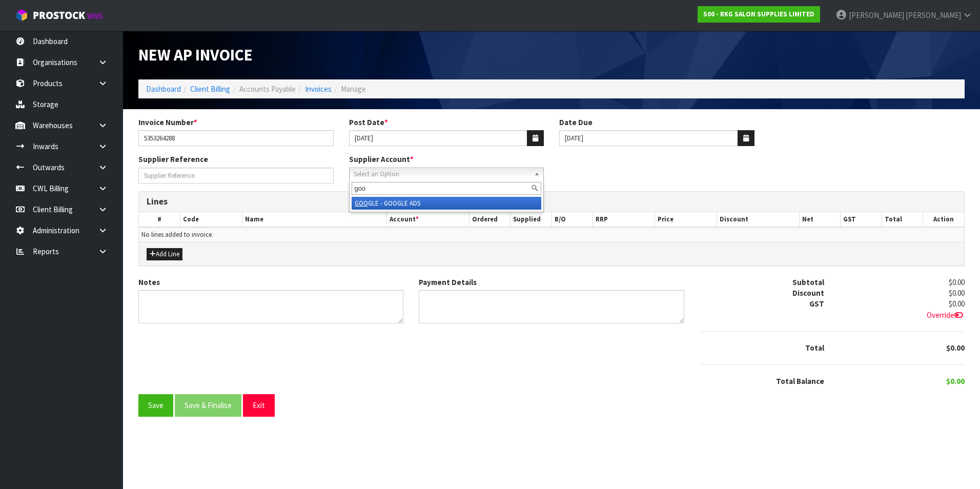
click at [420, 204] on li "GOO GLE - GOOGLE ADS" at bounding box center [447, 203] width 190 height 13
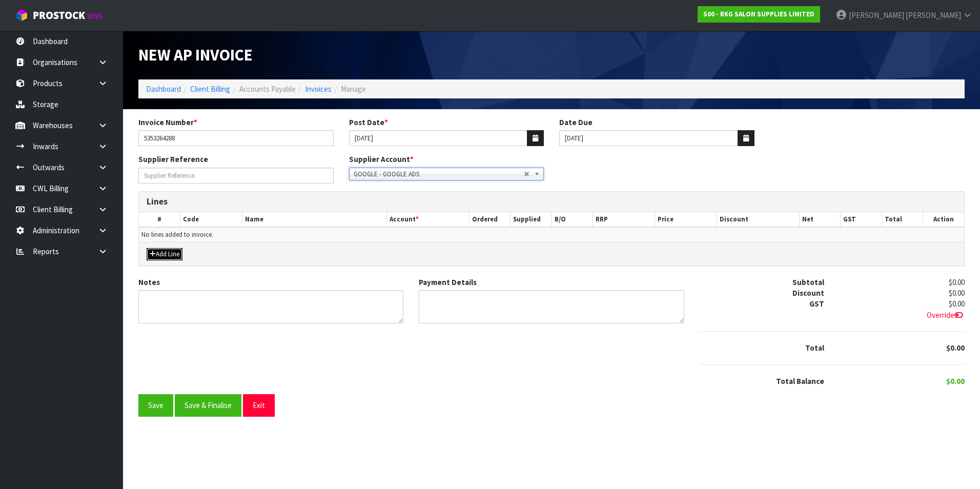
click at [167, 255] on button "Add Line" at bounding box center [165, 254] width 36 height 12
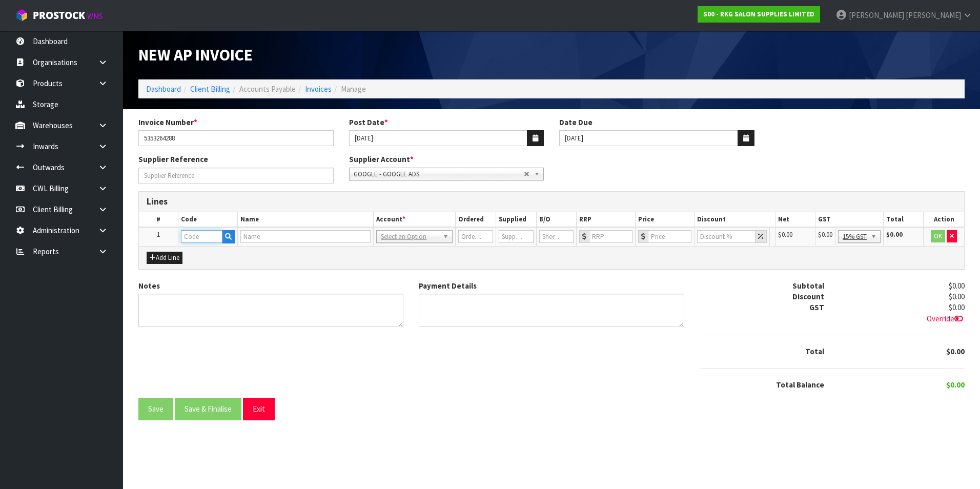
click at [200, 238] on input "text" at bounding box center [202, 236] width 42 height 13
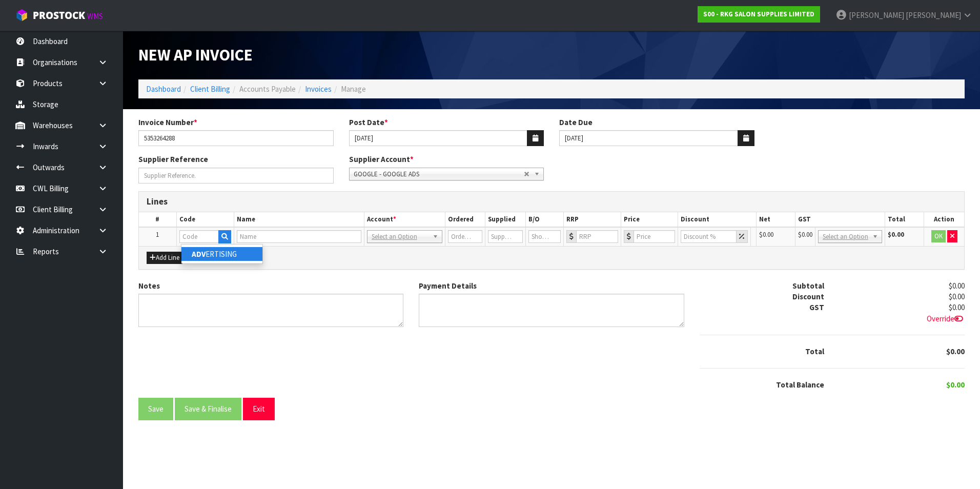
click at [212, 255] on link "ADV ERTISING" at bounding box center [222, 254] width 81 height 14
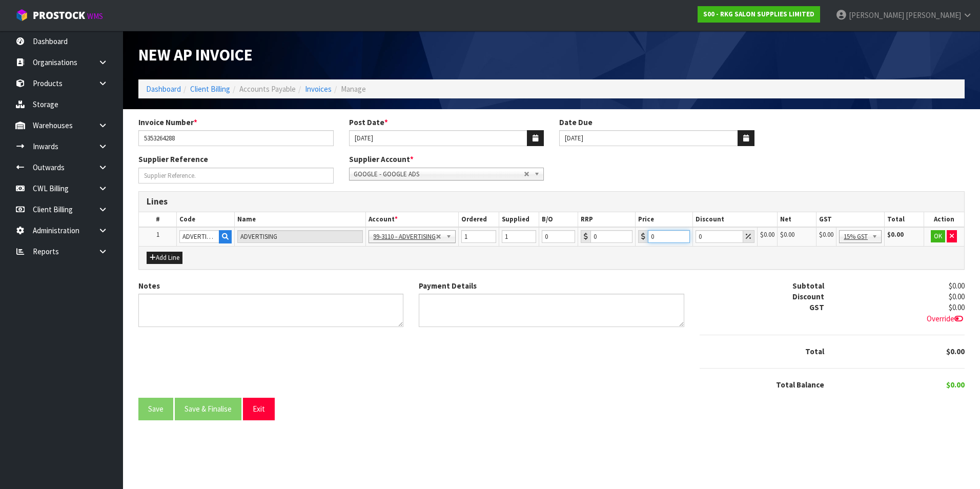
click at [670, 235] on input "0" at bounding box center [669, 236] width 42 height 13
click at [939, 235] on button "OK" at bounding box center [939, 236] width 14 height 12
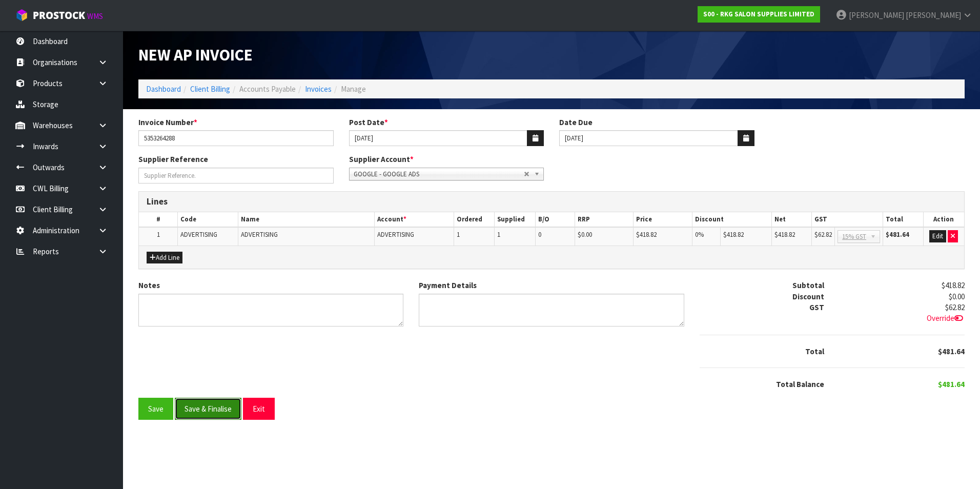
click at [225, 406] on button "Save & Finalise" at bounding box center [208, 409] width 67 height 22
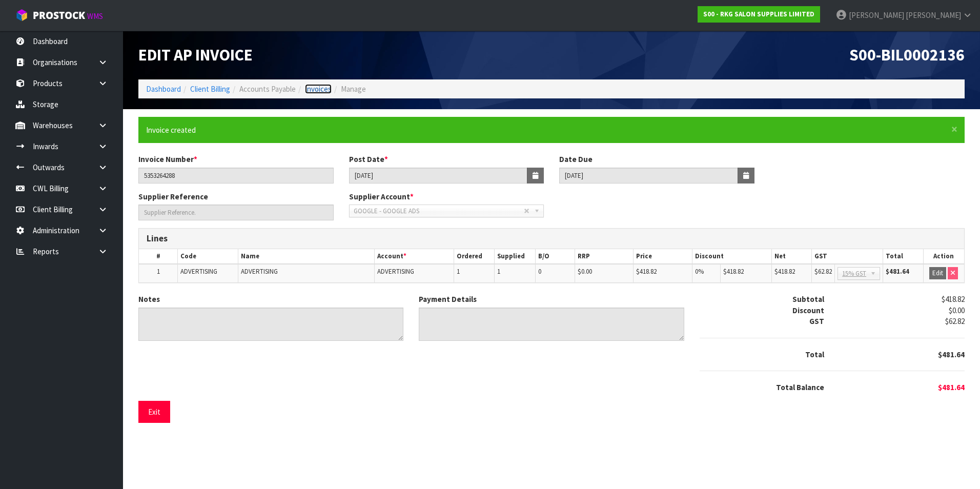
click at [324, 87] on link "Invoices" at bounding box center [318, 89] width 27 height 10
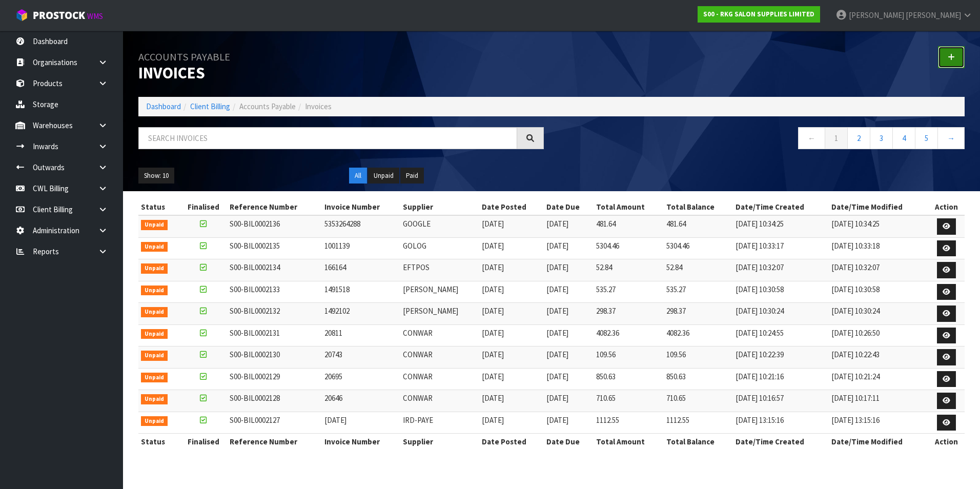
click at [960, 55] on link at bounding box center [951, 57] width 27 height 22
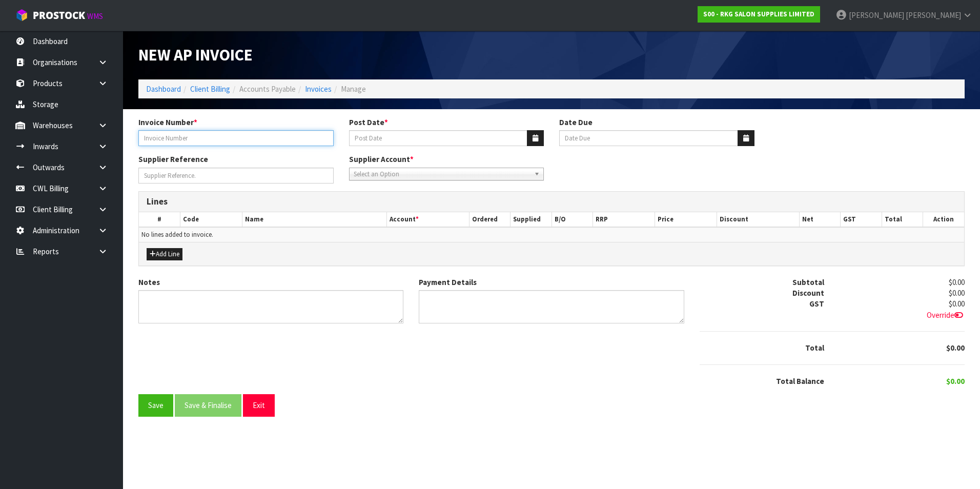
click at [169, 138] on input "Invoice Number *" at bounding box center [235, 138] width 195 height 16
click at [539, 137] on button "button" at bounding box center [535, 138] width 17 height 16
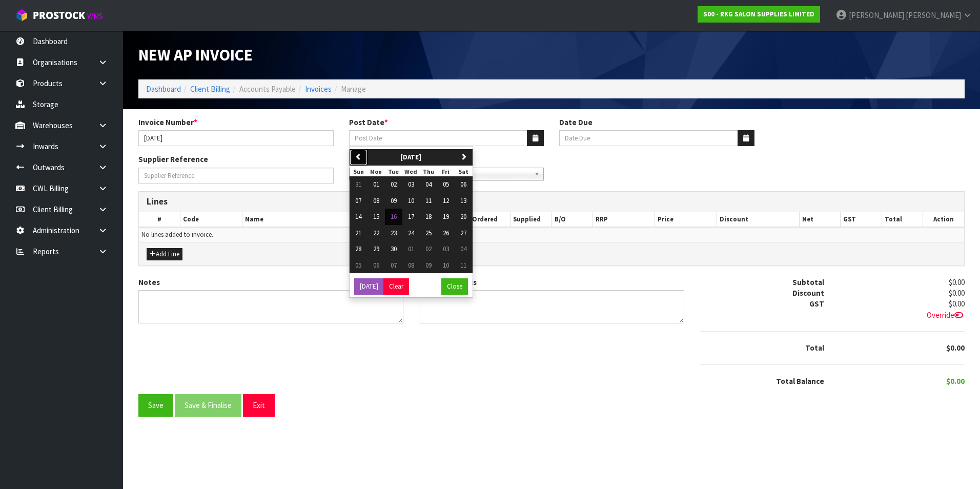
click at [360, 153] on icon "button" at bounding box center [358, 156] width 7 height 7
drag, startPoint x: 429, startPoint y: 250, endPoint x: 435, endPoint y: 244, distance: 8.7
click at [430, 249] on span "28" at bounding box center [429, 249] width 6 height 9
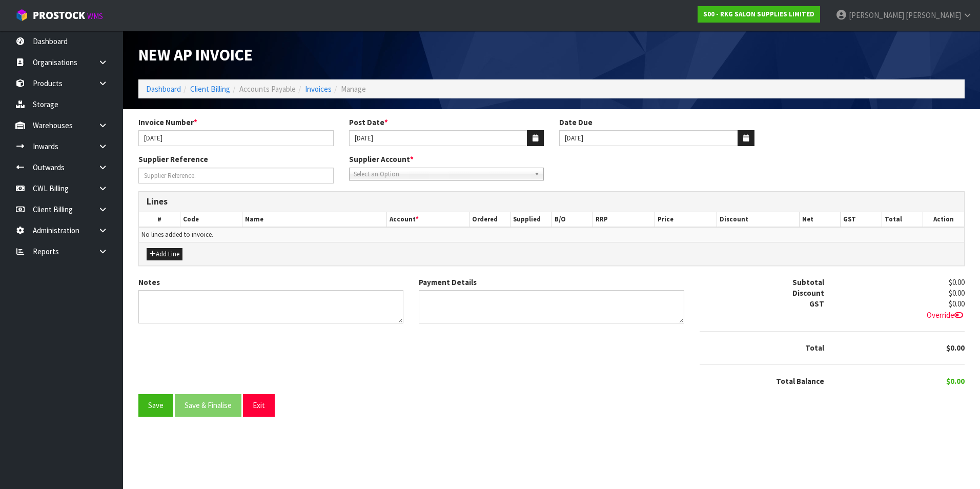
click at [423, 175] on span "Select an Option" at bounding box center [442, 174] width 177 height 12
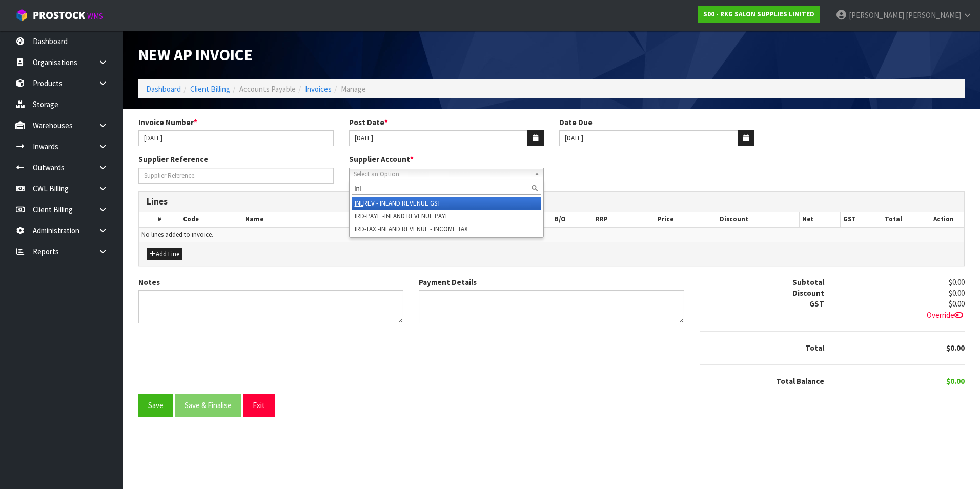
click at [424, 205] on li "INL REV - INLAND REVENUE GST" at bounding box center [447, 203] width 190 height 13
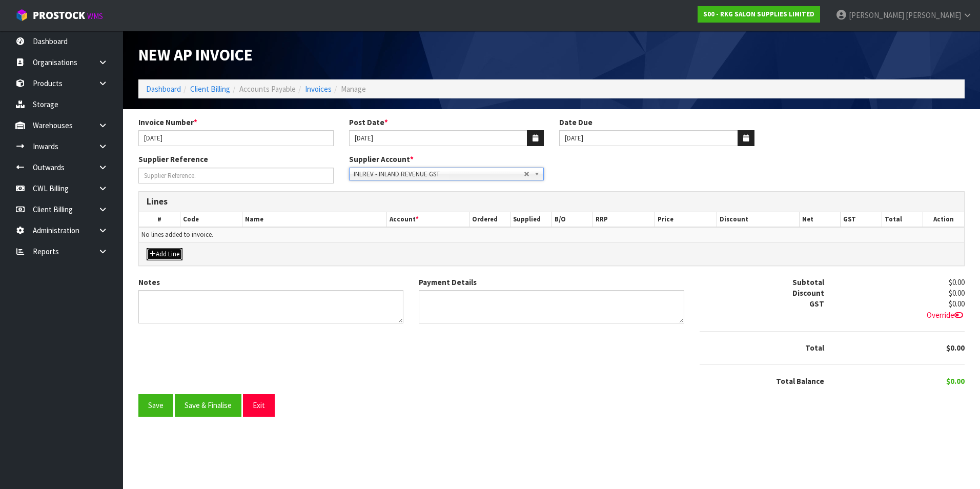
drag, startPoint x: 162, startPoint y: 257, endPoint x: 189, endPoint y: 248, distance: 28.9
click at [162, 257] on button "Add Line" at bounding box center [165, 254] width 36 height 12
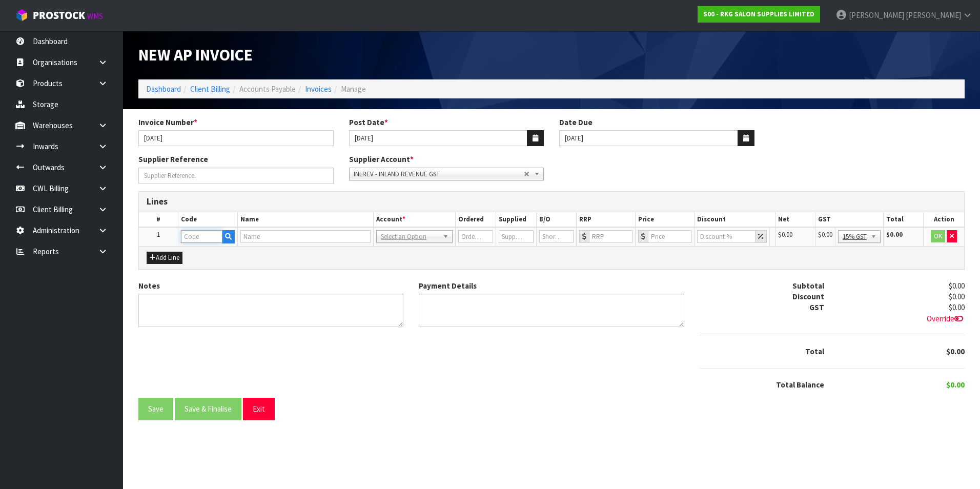
click at [197, 239] on input "text" at bounding box center [202, 236] width 42 height 13
click at [664, 234] on input "0" at bounding box center [666, 236] width 43 height 13
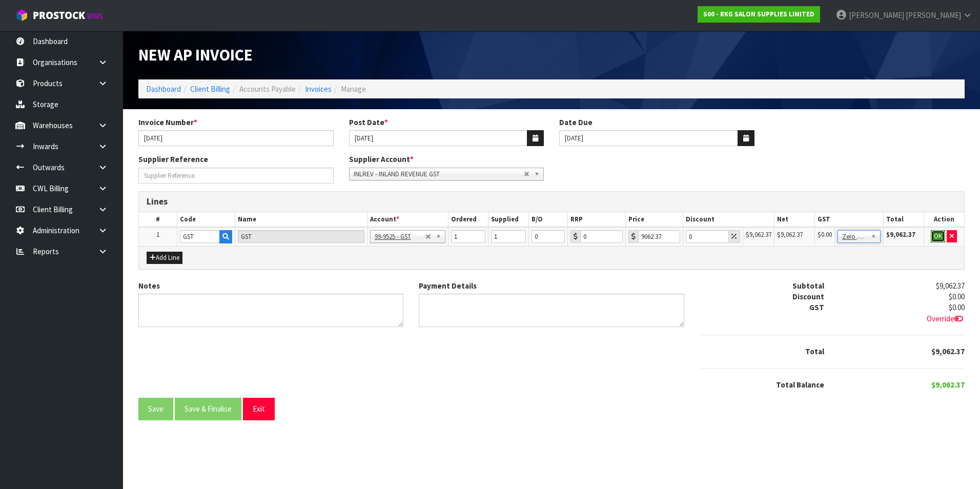
click at [939, 237] on button "OK" at bounding box center [938, 236] width 14 height 12
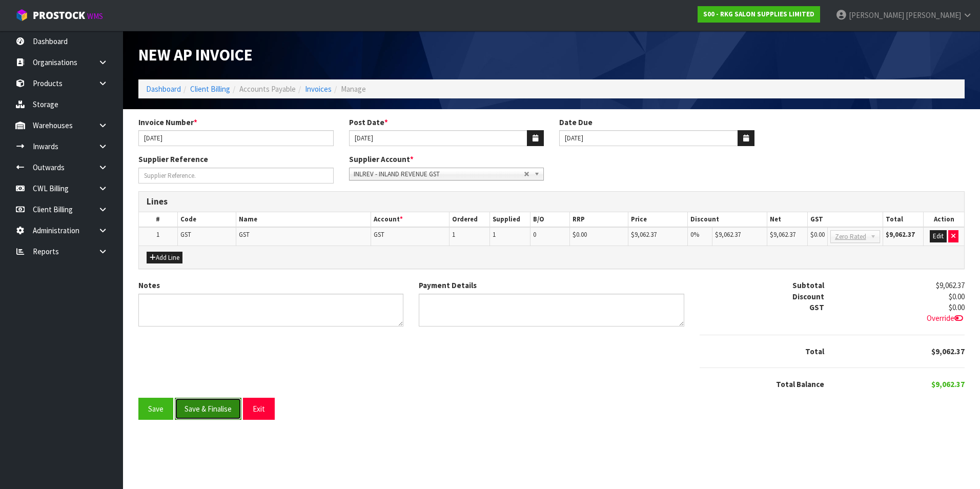
click at [233, 407] on button "Save & Finalise" at bounding box center [208, 409] width 67 height 22
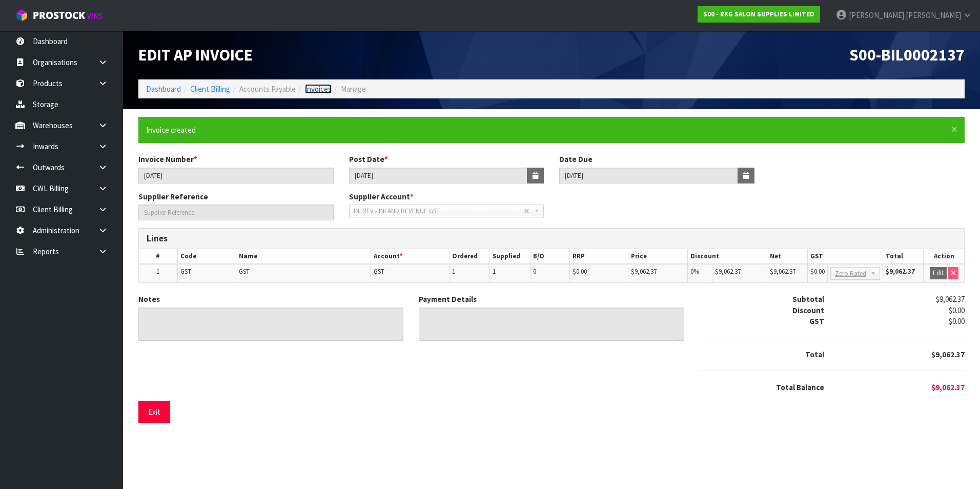
click at [329, 91] on link "Invoices" at bounding box center [318, 89] width 27 height 10
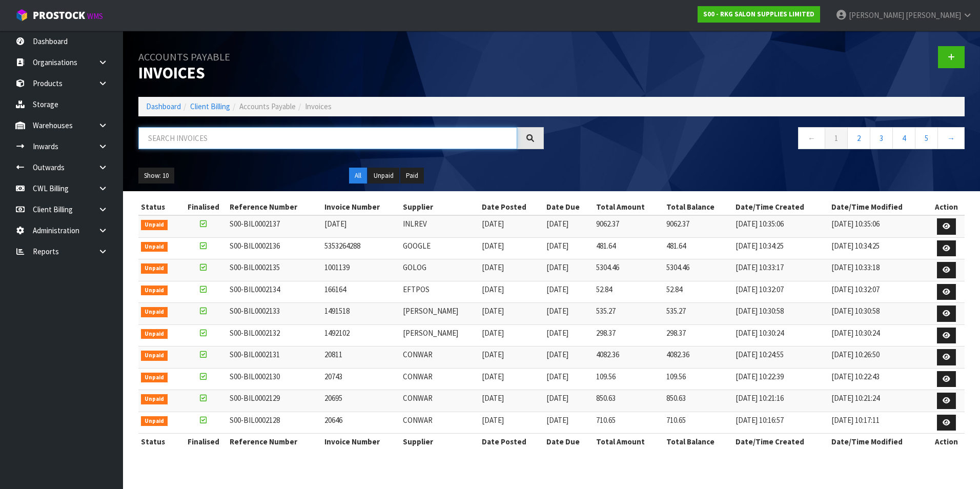
click at [294, 136] on input "text" at bounding box center [327, 138] width 379 height 22
click at [154, 179] on button "Show: 10" at bounding box center [156, 176] width 36 height 16
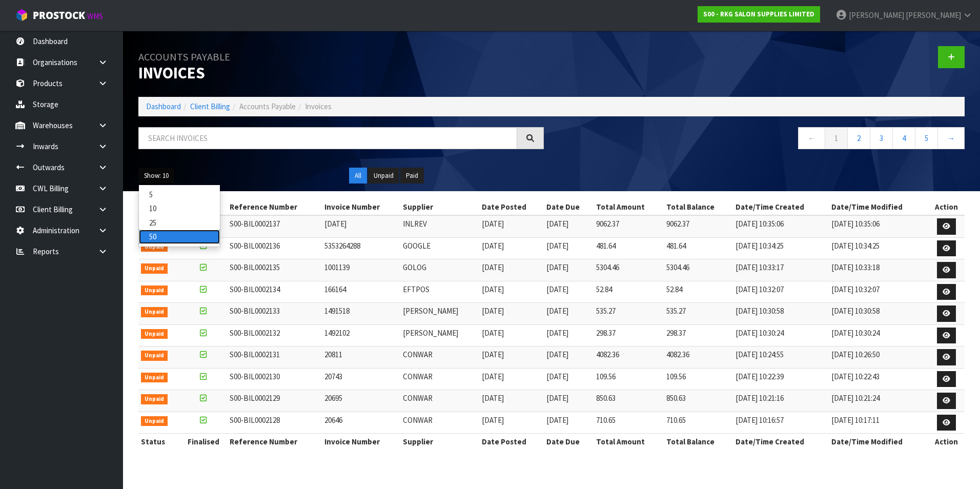
click at [172, 234] on link "50" at bounding box center [179, 237] width 81 height 14
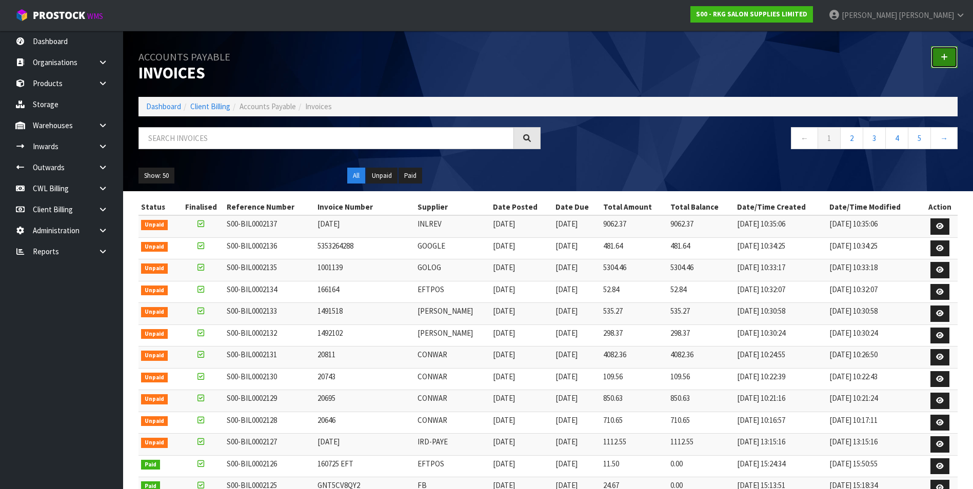
click at [939, 54] on link at bounding box center [944, 57] width 27 height 22
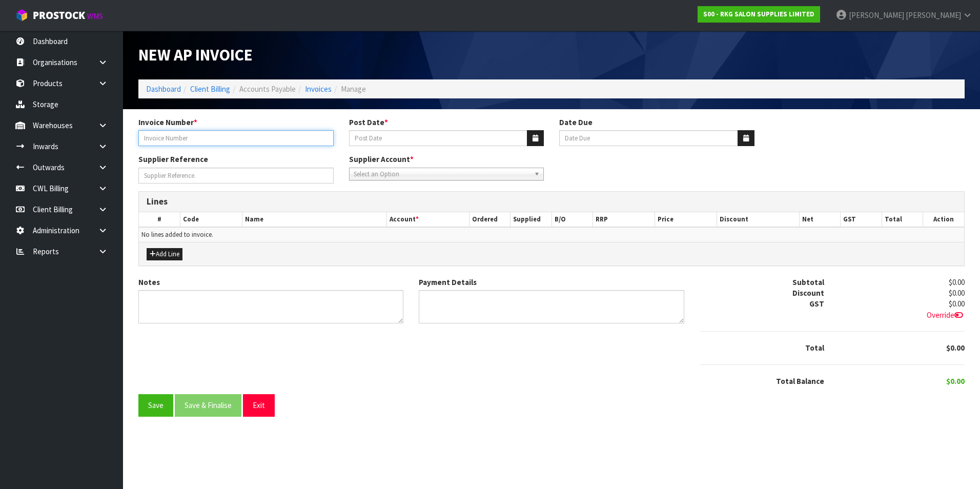
click at [156, 138] on input "Invoice Number *" at bounding box center [235, 138] width 195 height 16
click at [533, 140] on icon "button" at bounding box center [536, 138] width 6 height 7
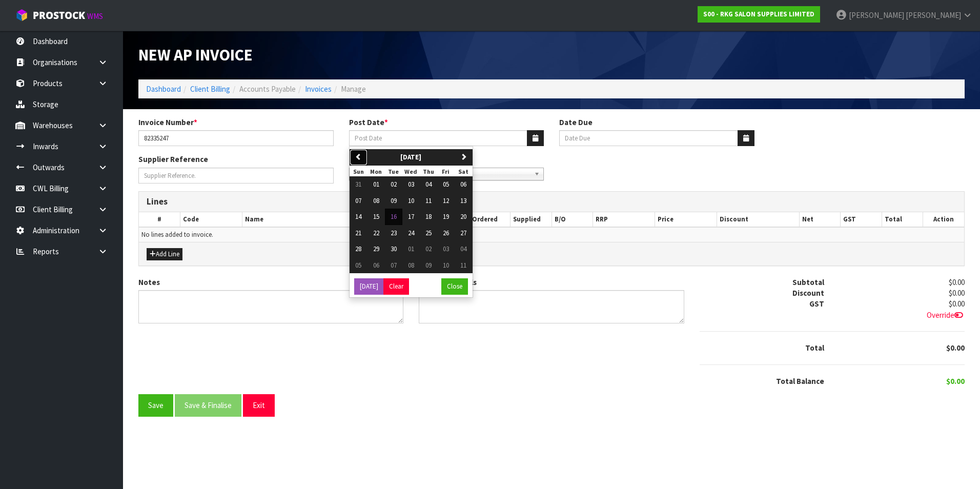
click at [358, 157] on icon "button" at bounding box center [358, 156] width 7 height 7
click at [359, 267] on span "31" at bounding box center [358, 265] width 6 height 9
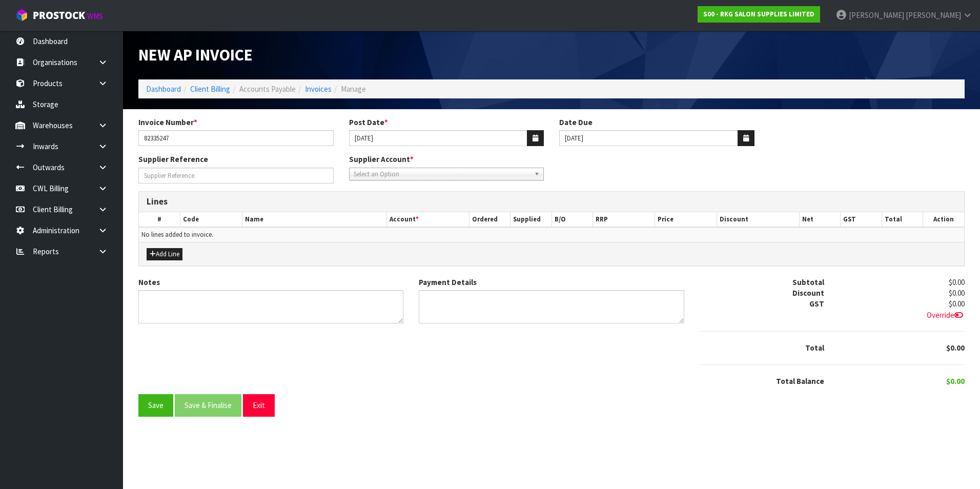
click at [390, 174] on span "Select an Option" at bounding box center [442, 174] width 177 height 12
click at [425, 205] on li "MAIL - MAILGUN TECHNOLOGIES INC" at bounding box center [447, 203] width 190 height 13
click at [176, 253] on button "Add Line" at bounding box center [165, 254] width 36 height 12
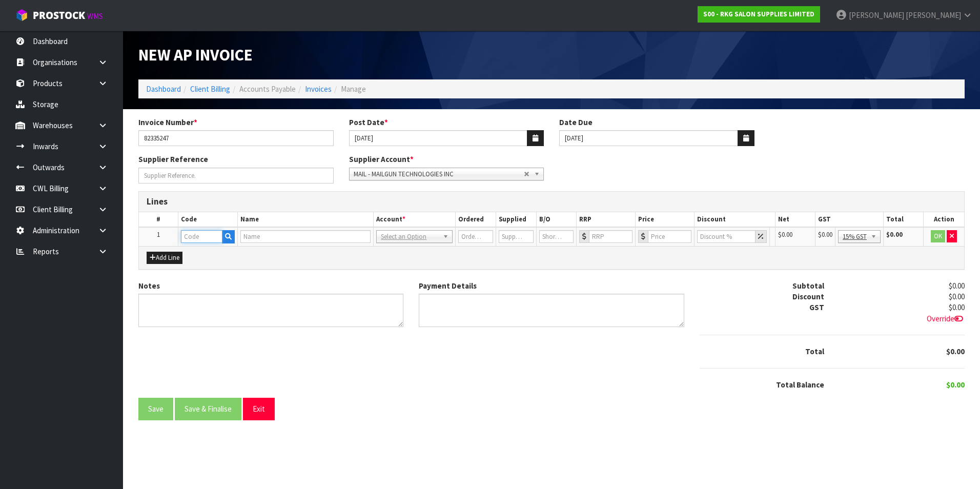
click at [190, 235] on input "text" at bounding box center [202, 236] width 42 height 13
drag, startPoint x: 215, startPoint y: 256, endPoint x: 225, endPoint y: 256, distance: 9.7
click at [215, 256] on link "ADV ERTISING" at bounding box center [222, 254] width 81 height 14
click at [673, 235] on input "0" at bounding box center [669, 236] width 42 height 13
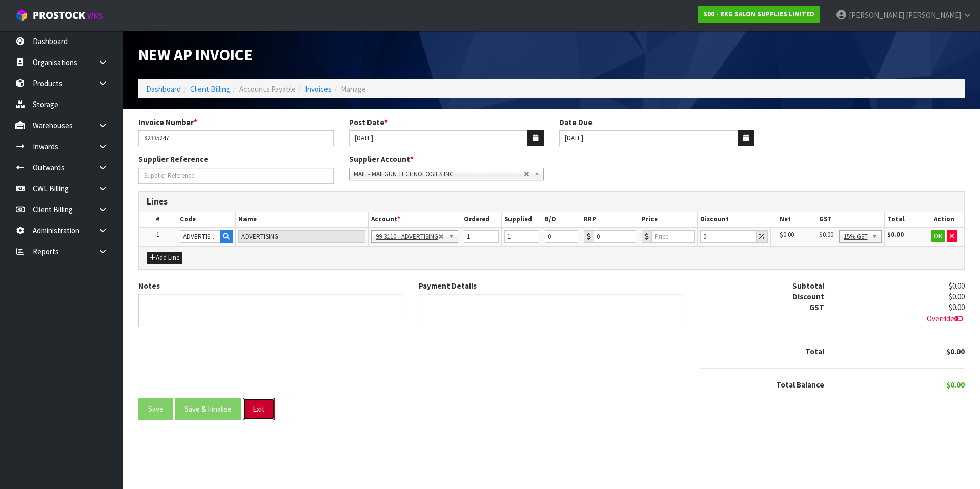
click at [271, 409] on button "Exit" at bounding box center [259, 409] width 32 height 22
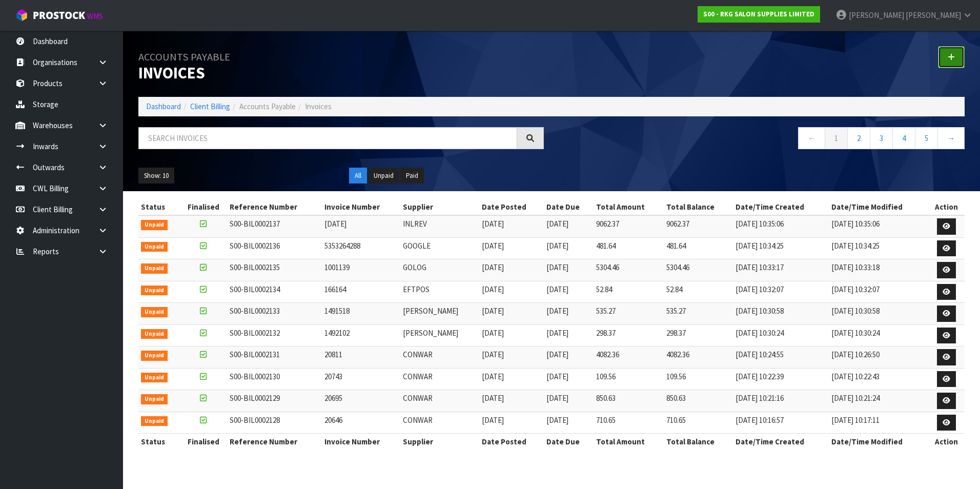
click at [953, 53] on icon at bounding box center [951, 57] width 7 height 8
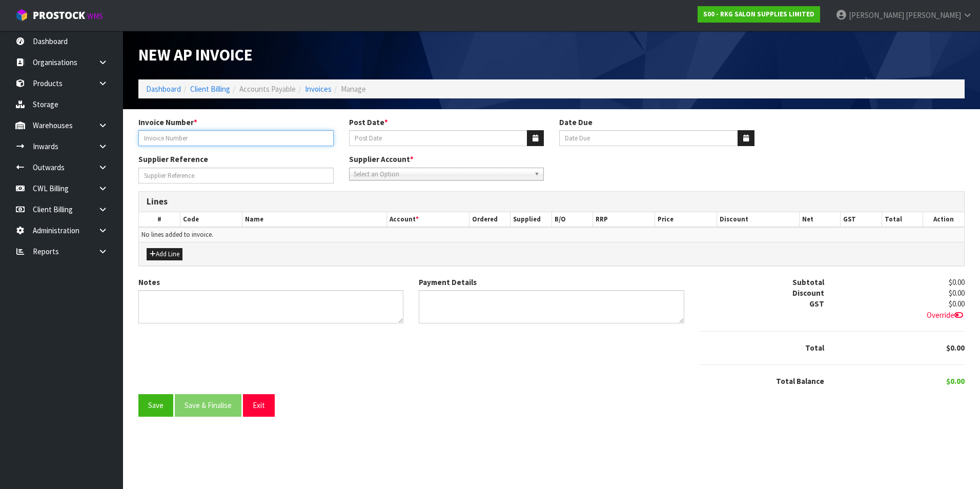
click at [200, 137] on input "Invoice Number *" at bounding box center [235, 138] width 195 height 16
click at [536, 138] on icon "button" at bounding box center [536, 138] width 6 height 7
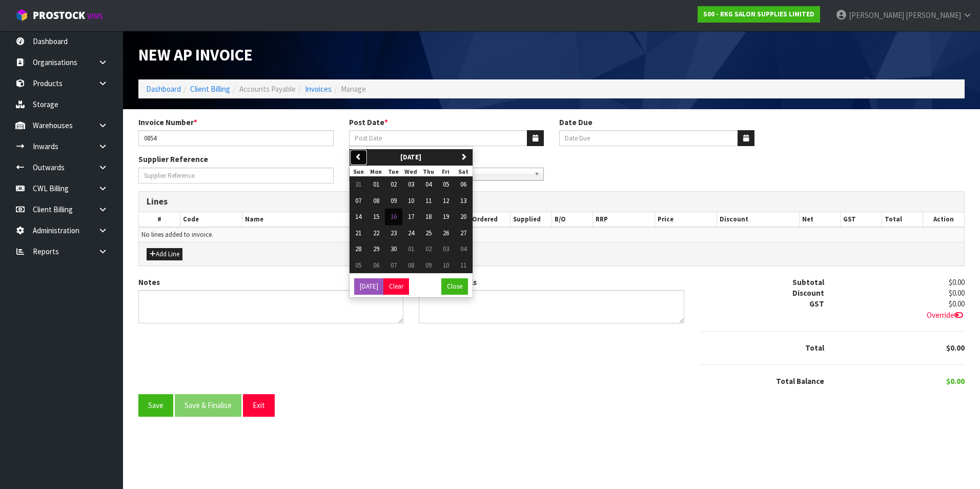
click at [359, 155] on icon "button" at bounding box center [358, 156] width 7 height 7
click at [360, 265] on span "31" at bounding box center [358, 265] width 6 height 9
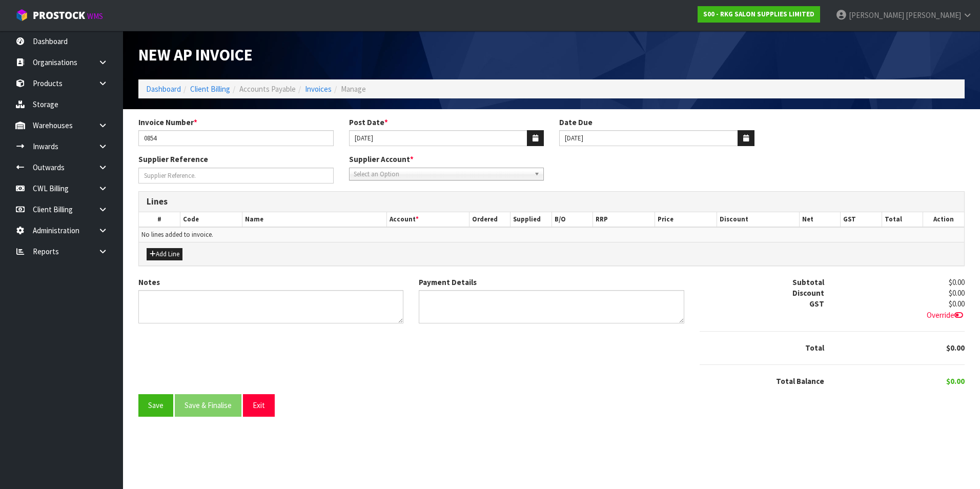
click at [374, 175] on span "Select an Option" at bounding box center [442, 174] width 177 height 12
click at [392, 204] on em "NZ H" at bounding box center [387, 203] width 14 height 9
click at [169, 255] on button "Add Line" at bounding box center [165, 254] width 36 height 12
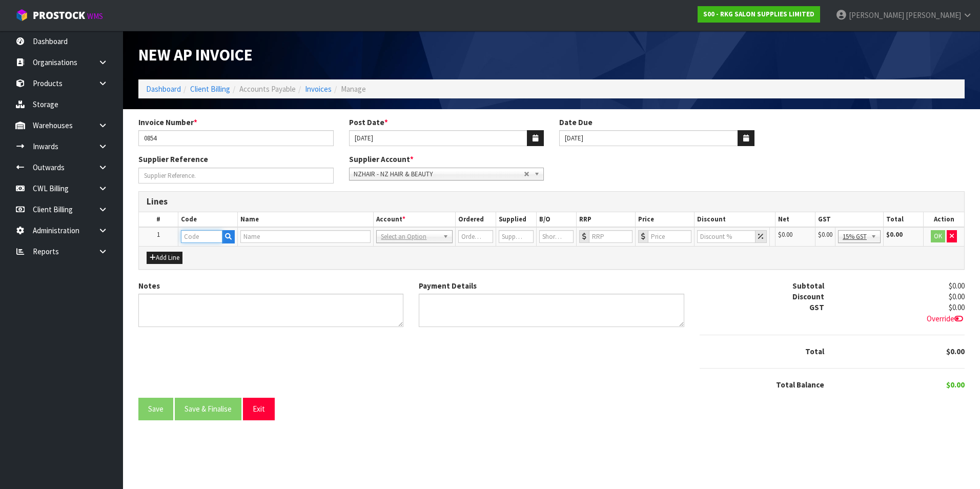
click at [203, 237] on input "text" at bounding box center [202, 236] width 42 height 13
click at [206, 252] on link "EX PO" at bounding box center [222, 254] width 81 height 14
click at [670, 235] on input "0" at bounding box center [669, 236] width 43 height 13
click at [933, 234] on button "OK" at bounding box center [939, 236] width 14 height 12
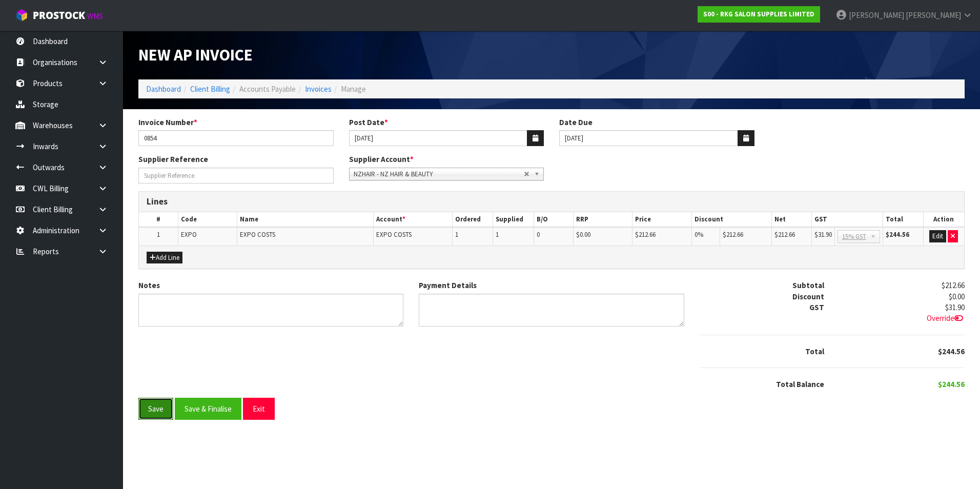
click at [159, 412] on button "Save" at bounding box center [155, 409] width 35 height 22
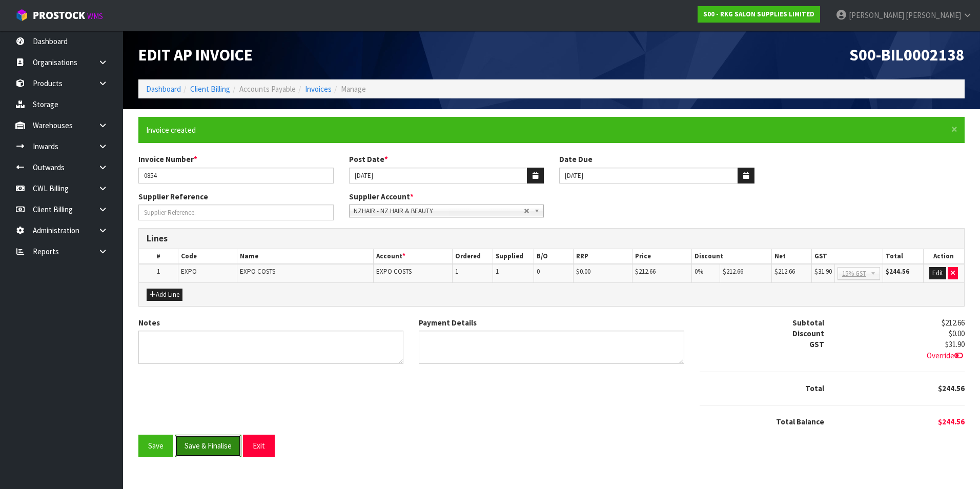
click at [210, 448] on button "Save & Finalise" at bounding box center [208, 446] width 67 height 22
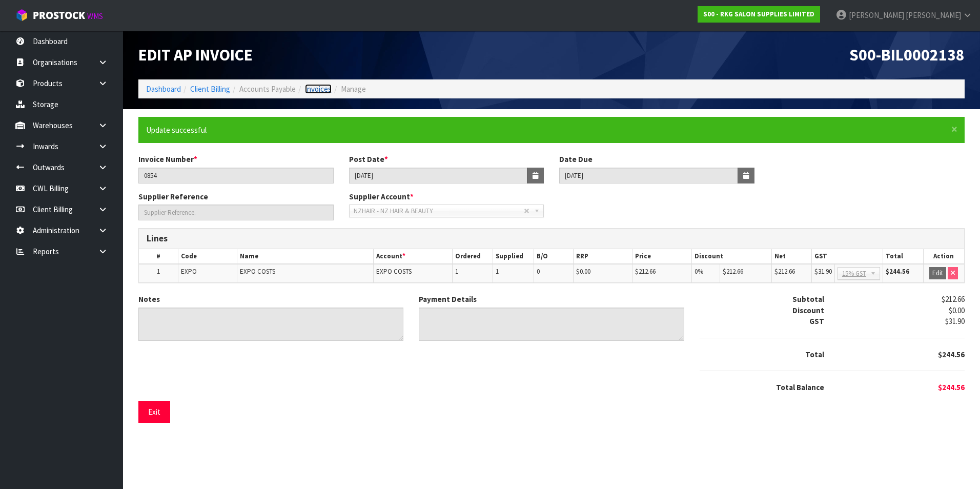
click at [323, 91] on link "Invoices" at bounding box center [318, 89] width 27 height 10
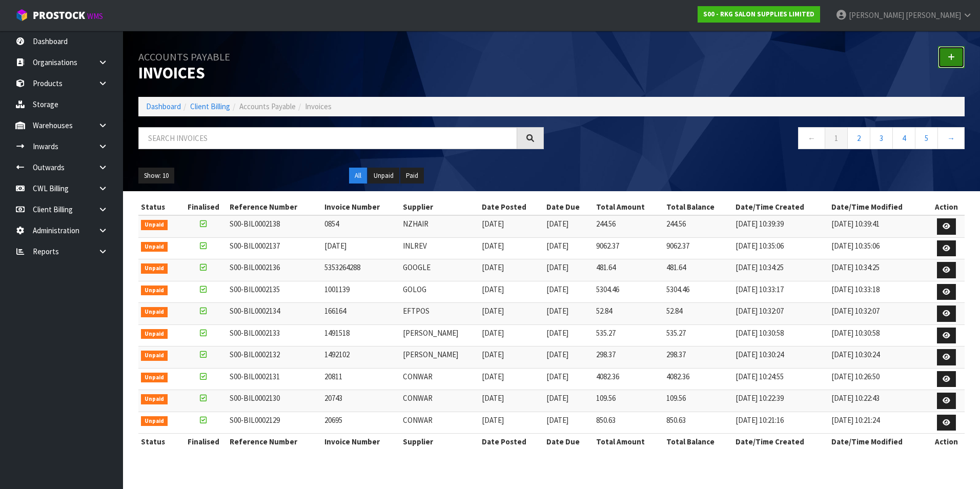
click at [956, 56] on link at bounding box center [951, 57] width 27 height 22
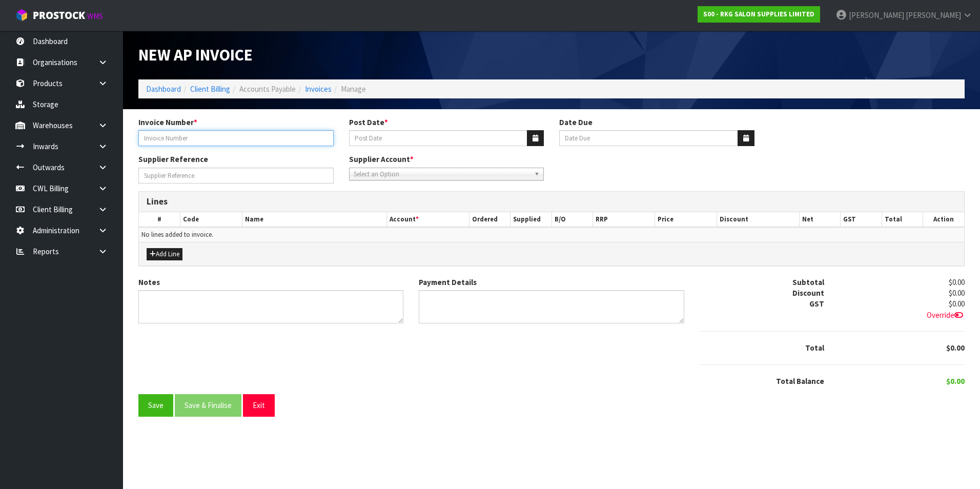
click at [155, 140] on input "Invoice Number *" at bounding box center [235, 138] width 195 height 16
click at [530, 139] on button "button" at bounding box center [535, 138] width 17 height 16
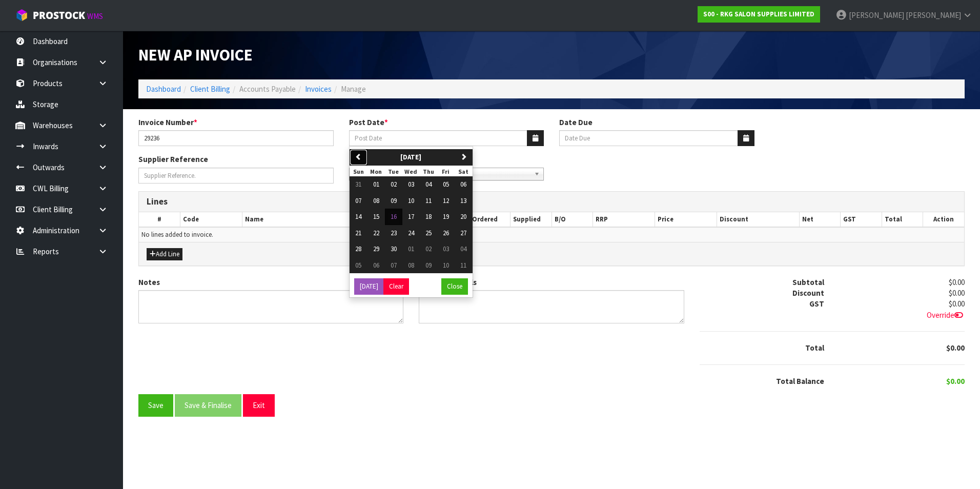
click at [356, 153] on icon "button" at bounding box center [358, 156] width 7 height 7
drag, startPoint x: 359, startPoint y: 264, endPoint x: 400, endPoint y: 227, distance: 55.6
click at [360, 264] on span "31" at bounding box center [358, 265] width 6 height 9
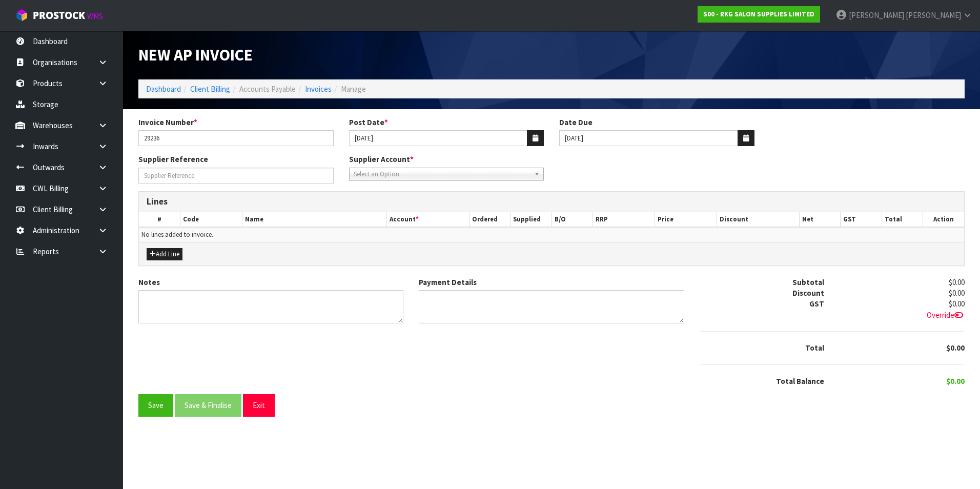
click at [398, 171] on span "Select an Option" at bounding box center [442, 174] width 177 height 12
click at [385, 213] on li "PAY - PAYSAUCE" at bounding box center [447, 216] width 190 height 13
click at [166, 255] on button "Add Line" at bounding box center [165, 254] width 36 height 12
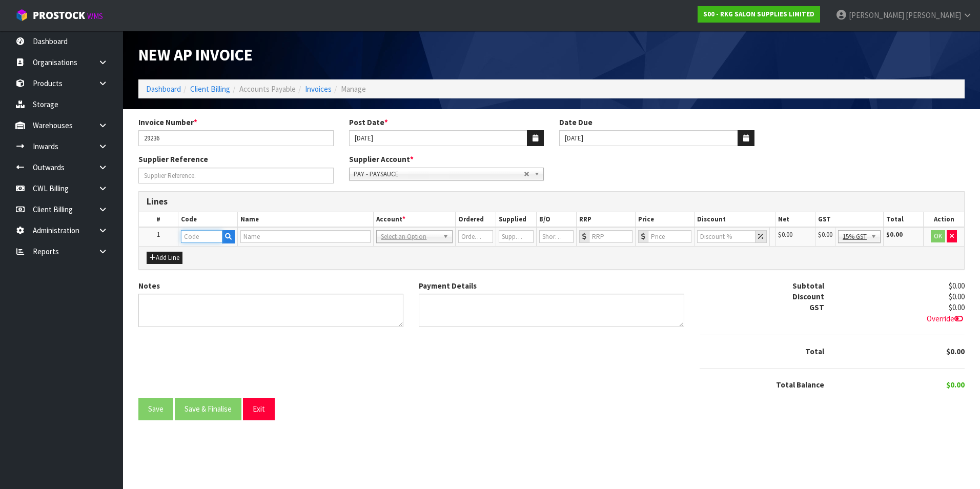
click at [202, 240] on input "text" at bounding box center [202, 236] width 42 height 13
click at [231, 236] on td at bounding box center [204, 236] width 57 height 19
click at [223, 236] on icon "button" at bounding box center [225, 236] width 7 height 7
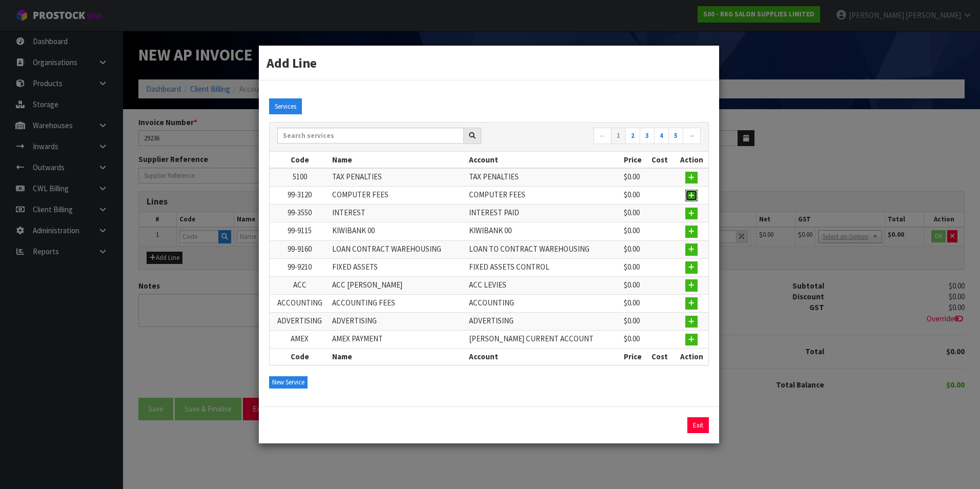
click at [687, 194] on button "button" at bounding box center [692, 196] width 12 height 12
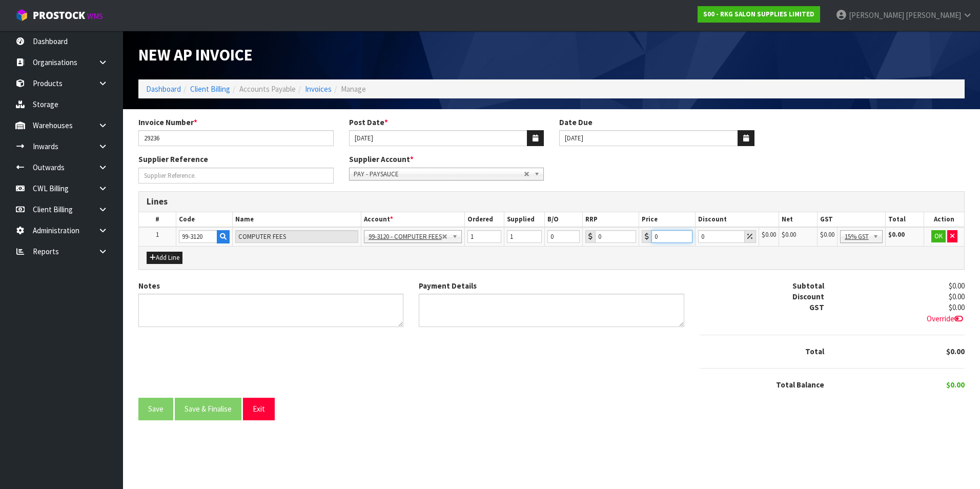
click at [672, 234] on input "0" at bounding box center [672, 236] width 41 height 13
click at [682, 236] on input "0.01" at bounding box center [672, 236] width 41 height 13
click at [938, 237] on button "OK" at bounding box center [939, 236] width 14 height 12
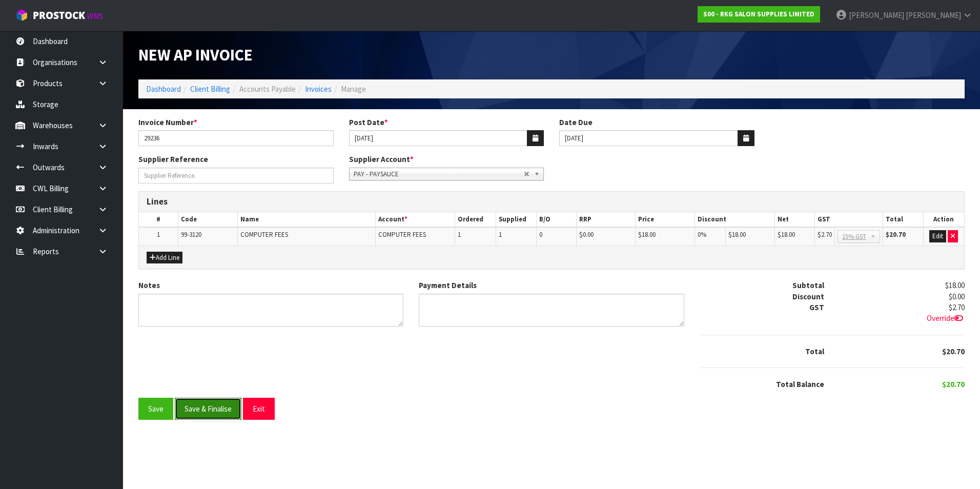
click at [219, 406] on button "Save & Finalise" at bounding box center [208, 409] width 67 height 22
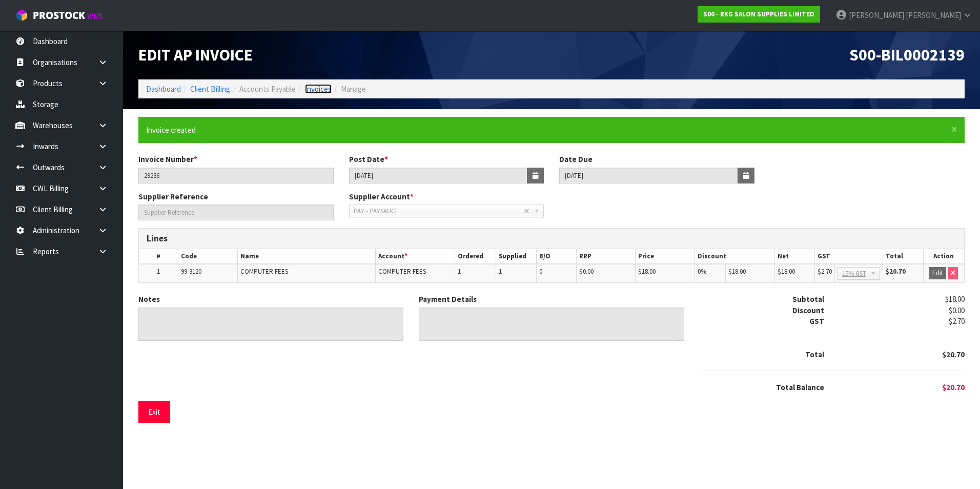
click at [314, 88] on link "Invoices" at bounding box center [318, 89] width 27 height 10
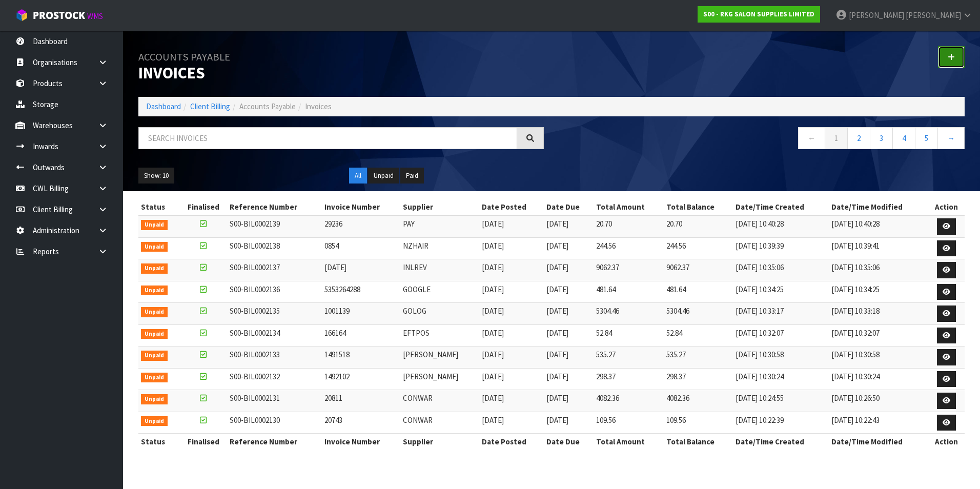
click at [952, 54] on icon at bounding box center [951, 57] width 7 height 8
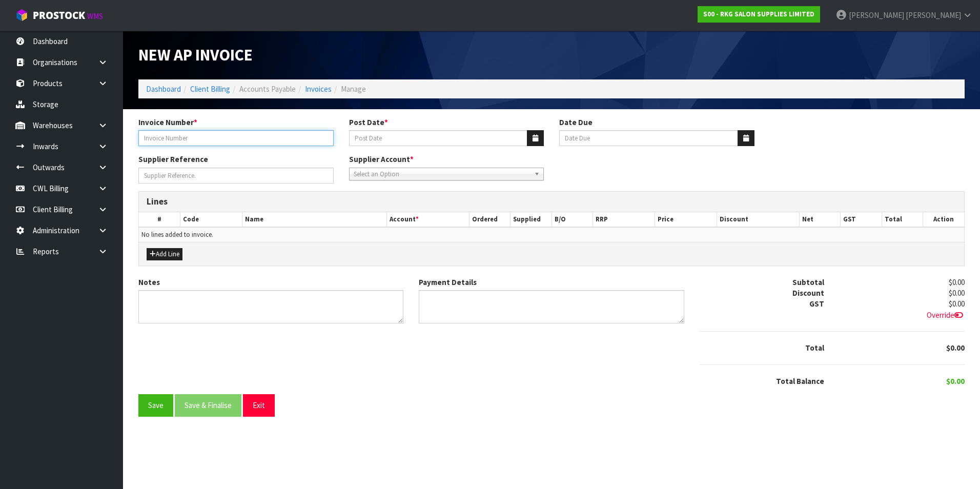
click at [178, 137] on input "Invoice Number *" at bounding box center [235, 138] width 195 height 16
click at [537, 139] on icon "button" at bounding box center [536, 138] width 6 height 7
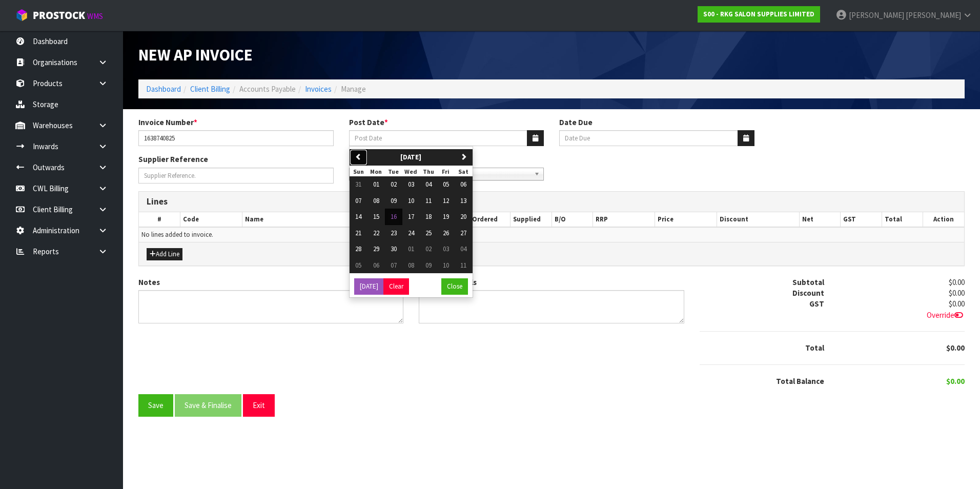
click at [360, 162] on button "previous" at bounding box center [359, 157] width 18 height 16
click at [355, 264] on span "31" at bounding box center [358, 265] width 6 height 9
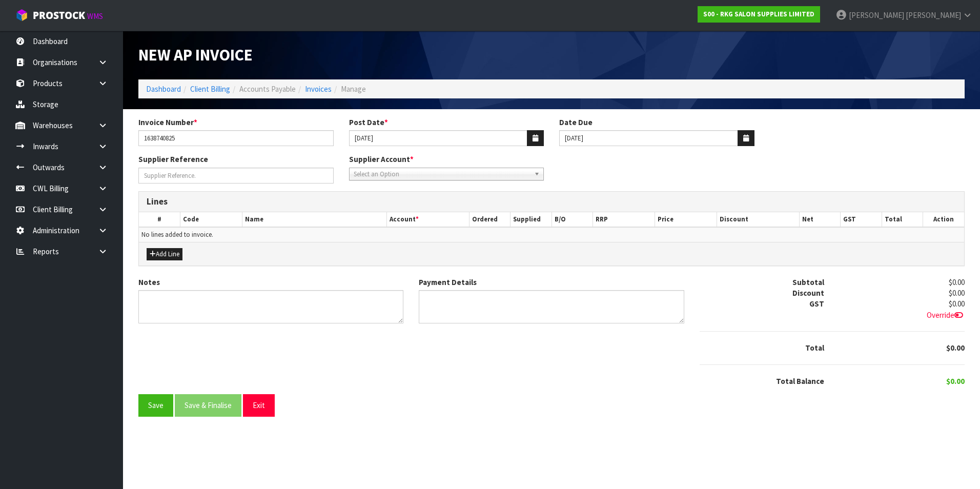
click at [388, 176] on span "Select an Option" at bounding box center [442, 174] width 177 height 12
click at [415, 204] on li "PAYMAR - WORL DLINE" at bounding box center [447, 203] width 190 height 13
click at [174, 255] on button "Add Line" at bounding box center [165, 254] width 36 height 12
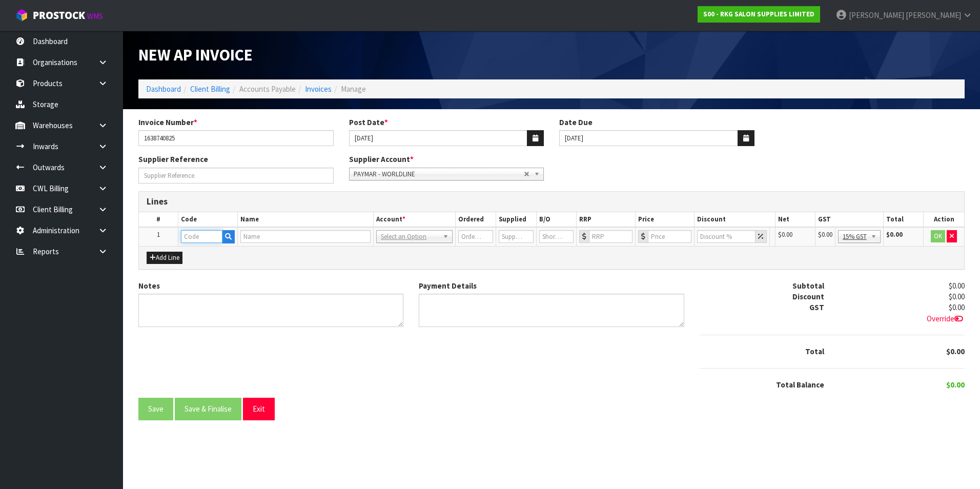
click at [205, 236] on input "text" at bounding box center [202, 236] width 42 height 13
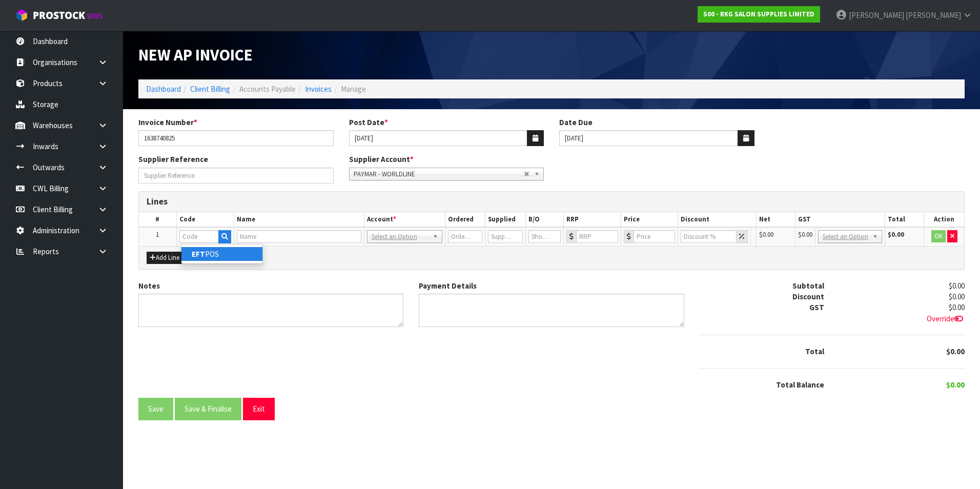
click at [212, 255] on link "EFT POS" at bounding box center [222, 254] width 81 height 14
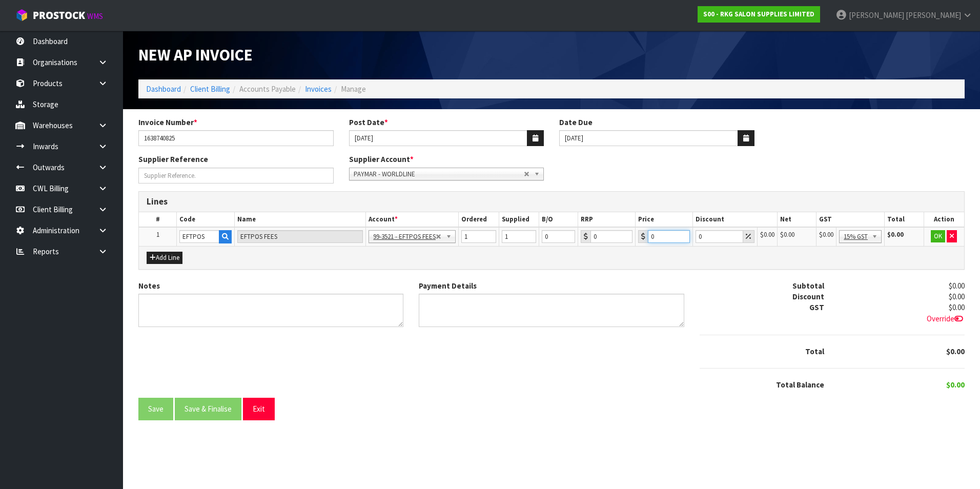
click at [671, 238] on input "0" at bounding box center [669, 236] width 42 height 13
click at [935, 237] on button "OK" at bounding box center [939, 236] width 14 height 12
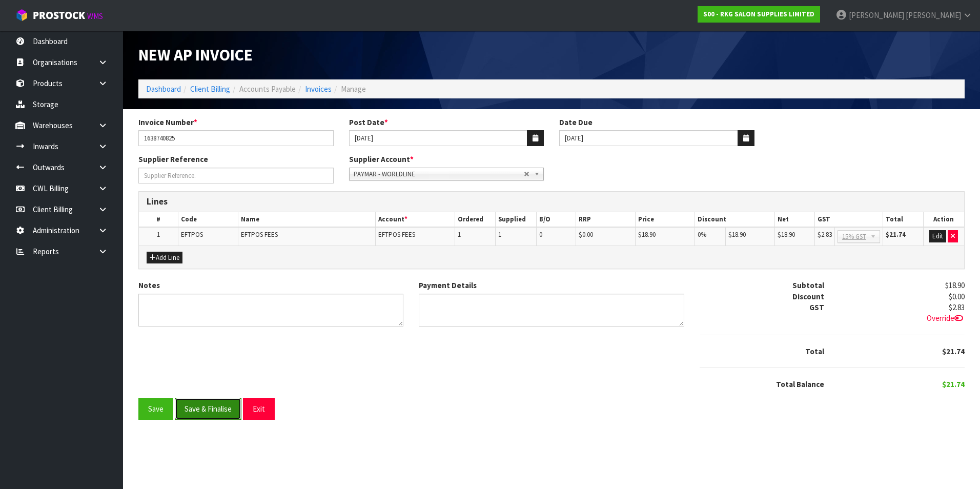
click at [217, 406] on button "Save & Finalise" at bounding box center [208, 409] width 67 height 22
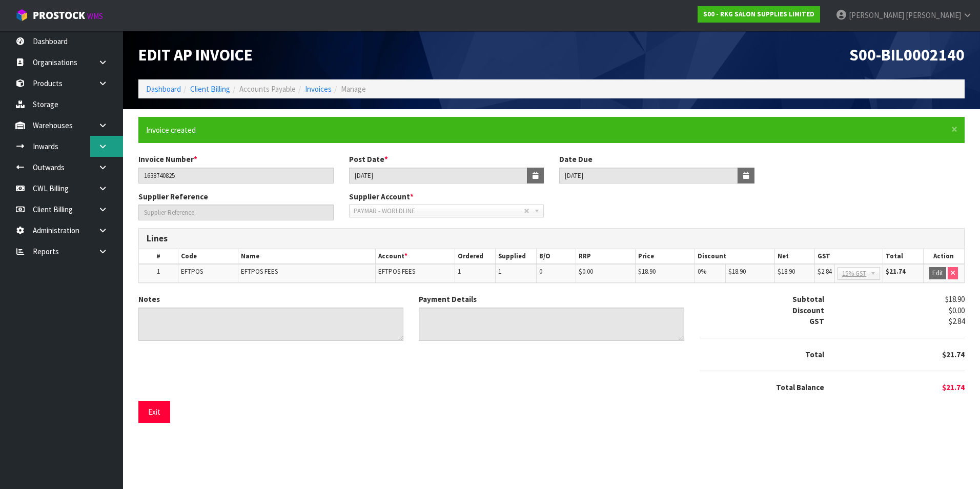
click at [102, 148] on icon at bounding box center [103, 147] width 10 height 8
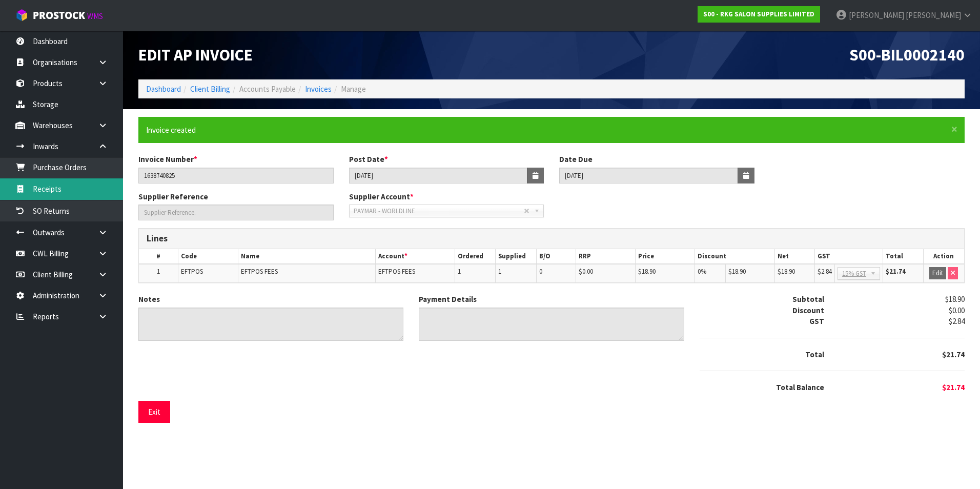
click at [80, 194] on link "Receipts" at bounding box center [61, 188] width 123 height 21
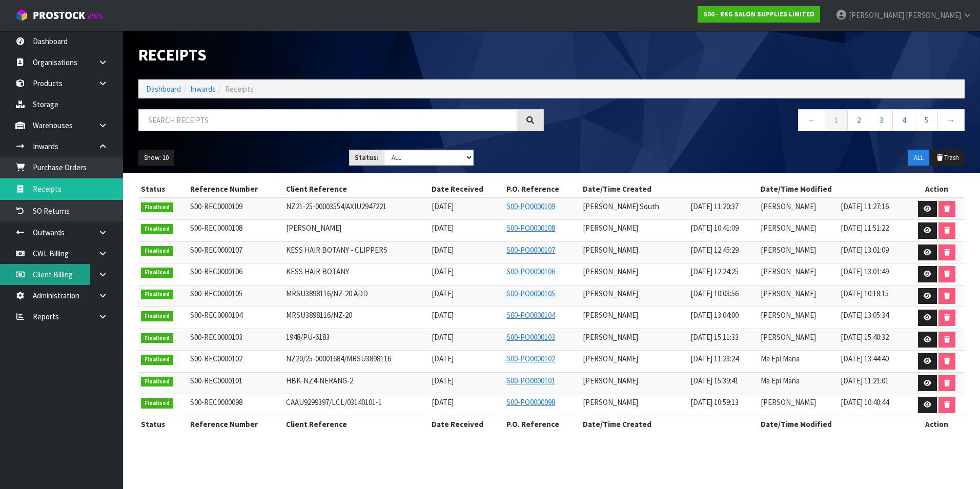
click at [55, 275] on link "Client Billing" at bounding box center [61, 274] width 123 height 21
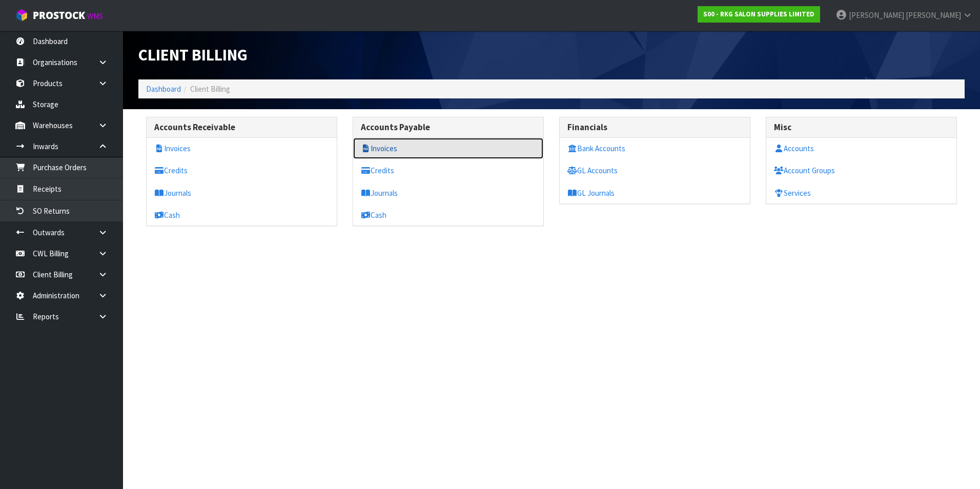
click at [390, 148] on link "Invoices" at bounding box center [448, 148] width 190 height 21
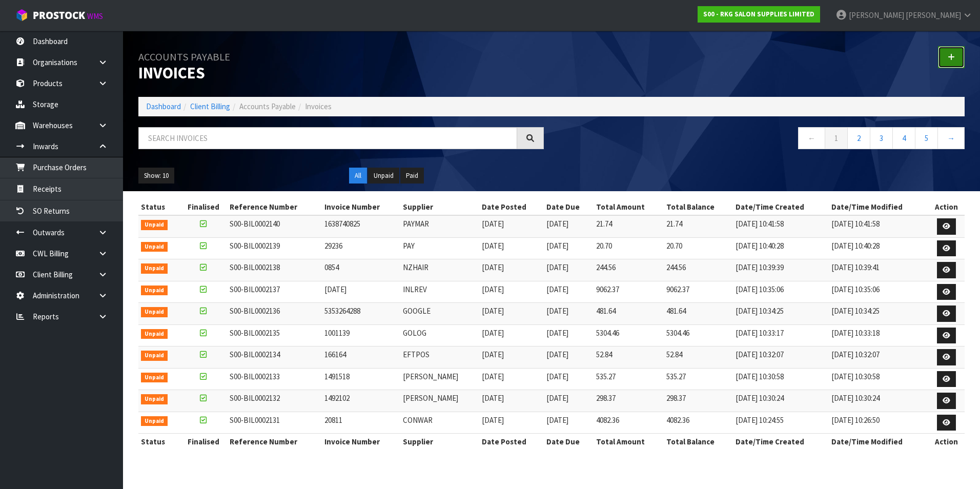
click at [951, 53] on link at bounding box center [951, 57] width 27 height 22
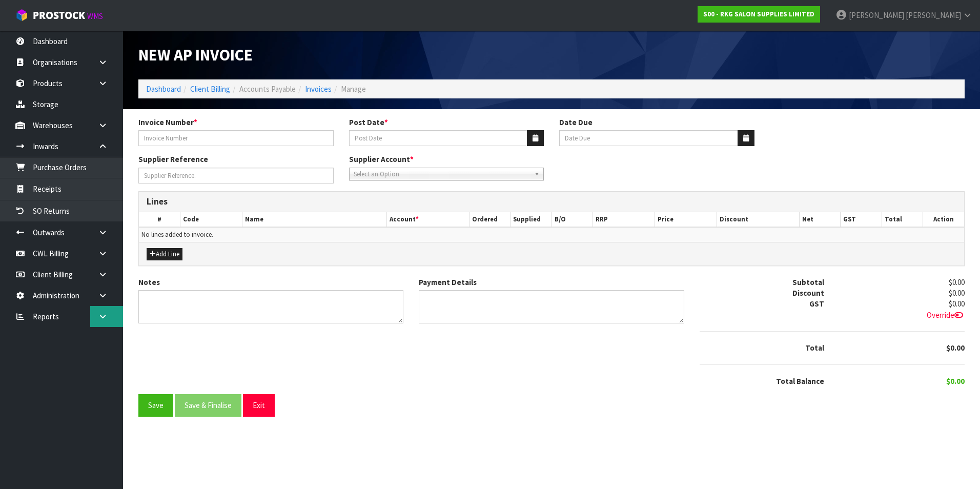
click at [104, 312] on link at bounding box center [106, 316] width 33 height 21
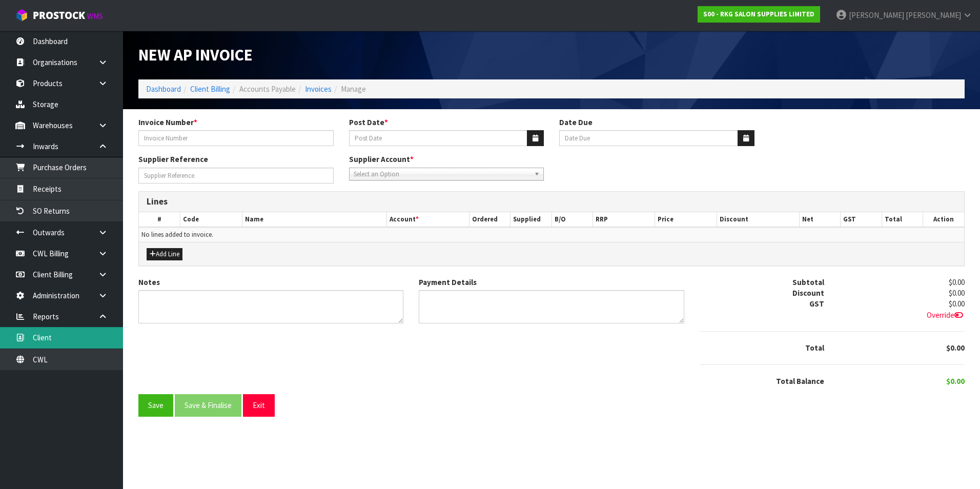
click at [86, 340] on link "Client" at bounding box center [61, 337] width 123 height 21
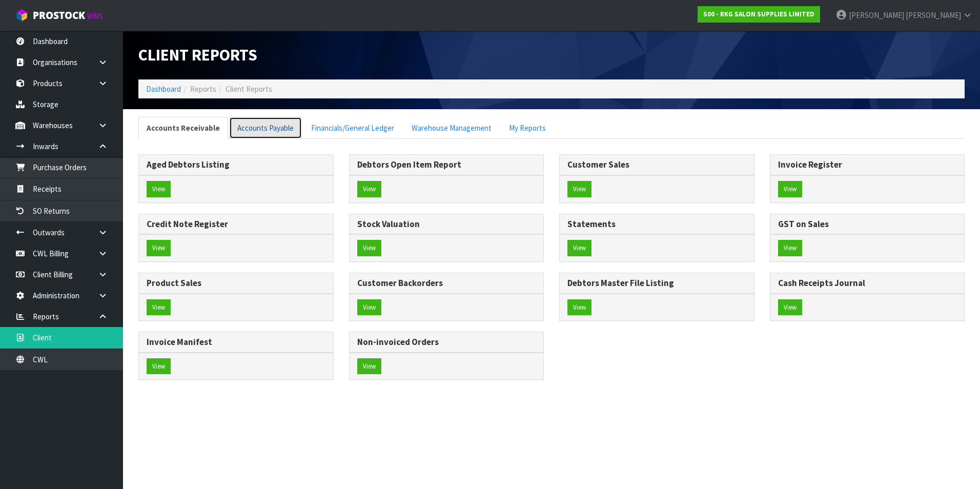
click at [262, 128] on link "Accounts Payable" at bounding box center [265, 128] width 73 height 22
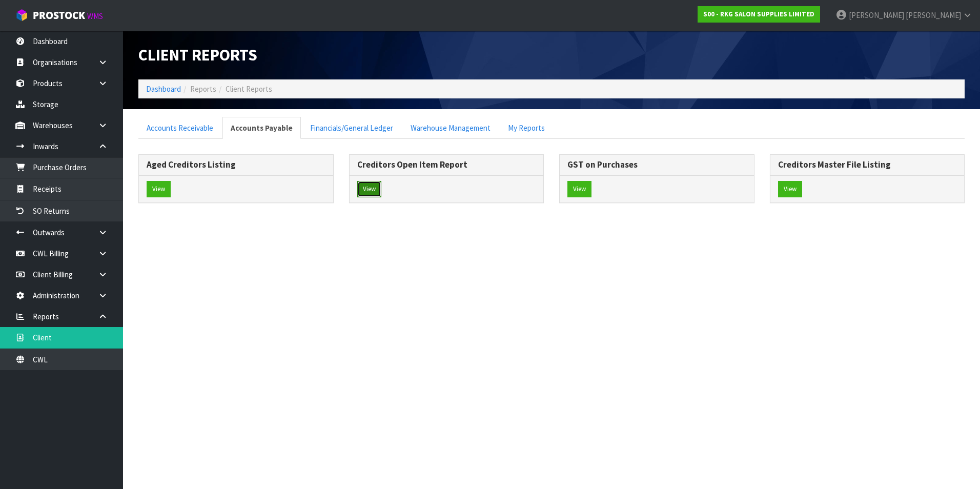
click at [366, 189] on button "View" at bounding box center [369, 189] width 24 height 16
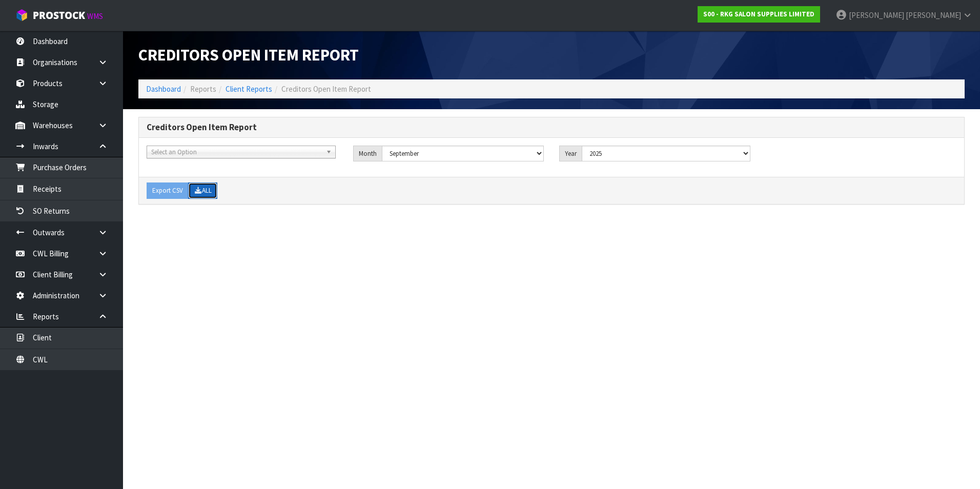
click at [214, 192] on button "ALL" at bounding box center [202, 191] width 29 height 16
click at [64, 276] on link "Client Billing" at bounding box center [61, 274] width 123 height 21
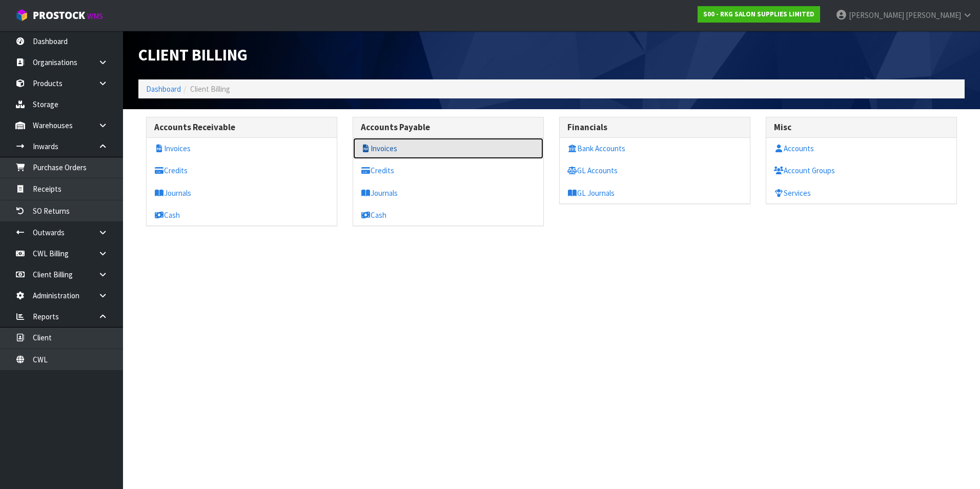
click at [385, 147] on link "Invoices" at bounding box center [448, 148] width 190 height 21
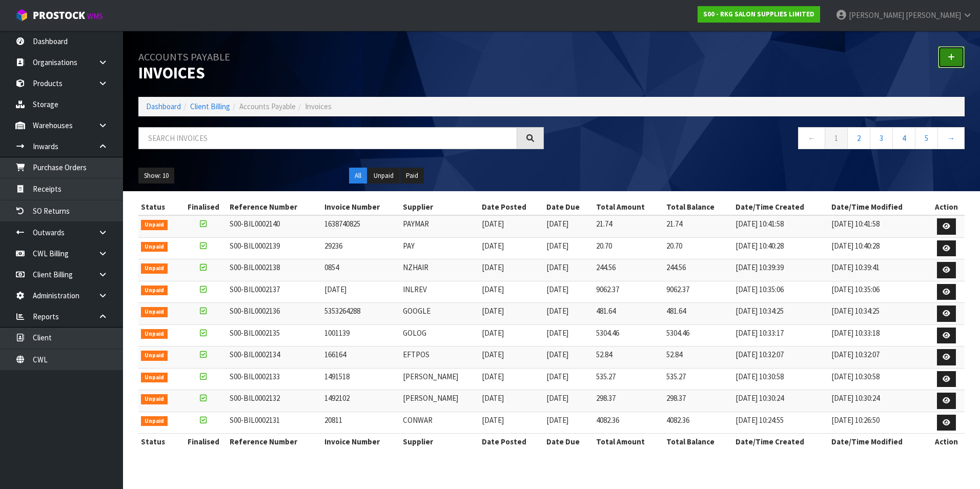
click at [952, 58] on icon at bounding box center [951, 57] width 7 height 8
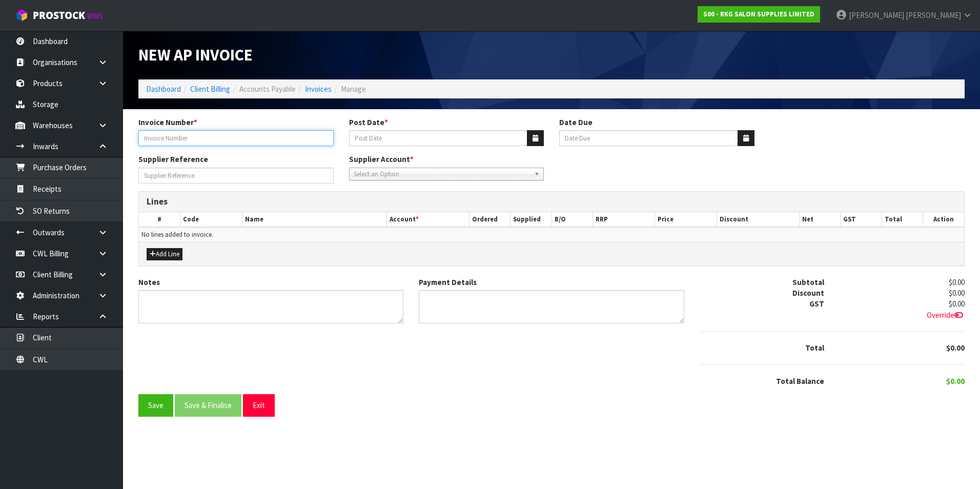
click at [229, 141] on input "Invoice Number *" at bounding box center [235, 138] width 195 height 16
click at [535, 141] on icon "button" at bounding box center [536, 138] width 6 height 7
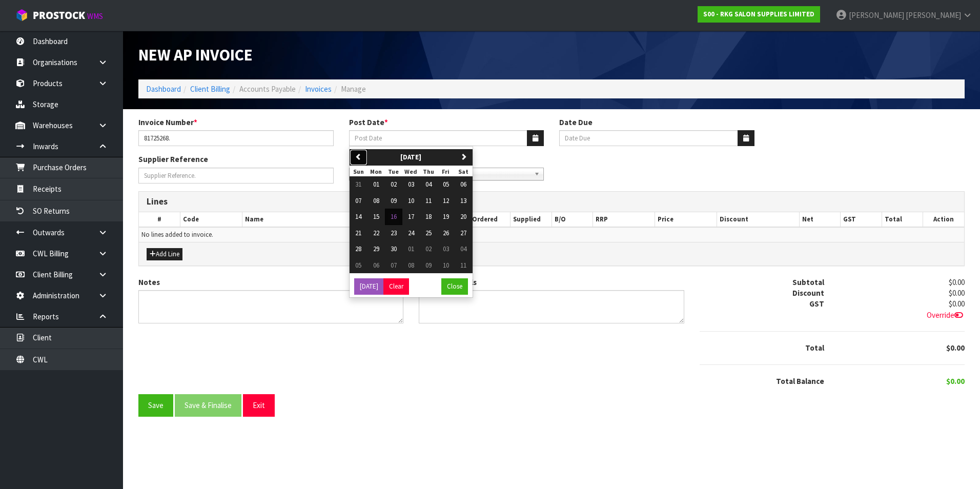
click at [364, 154] on button "previous" at bounding box center [359, 157] width 18 height 16
click at [447, 182] on span "01" at bounding box center [446, 184] width 6 height 9
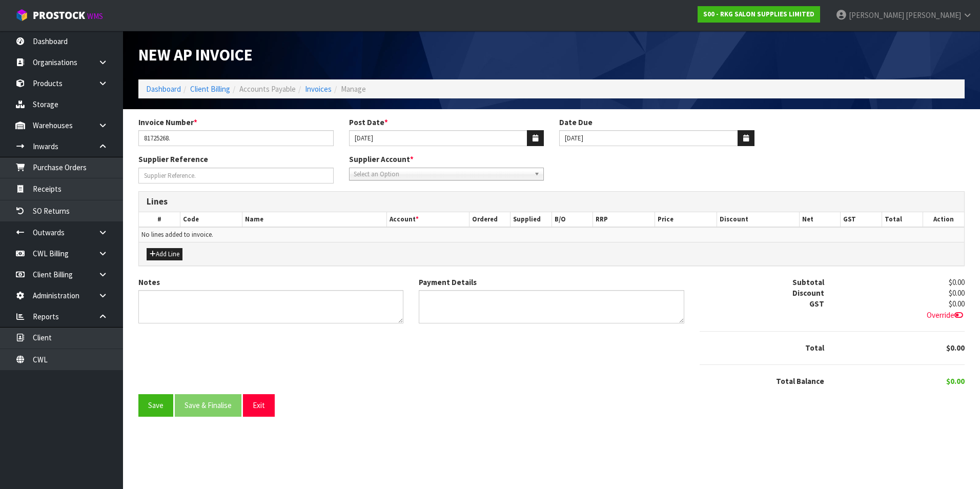
click at [399, 175] on span "Select an Option" at bounding box center [442, 174] width 177 height 12
click at [397, 203] on li "MAIL - MAILGUN TECHNOLOGIES INC" at bounding box center [447, 203] width 190 height 13
click at [166, 253] on button "Add Line" at bounding box center [165, 254] width 36 height 12
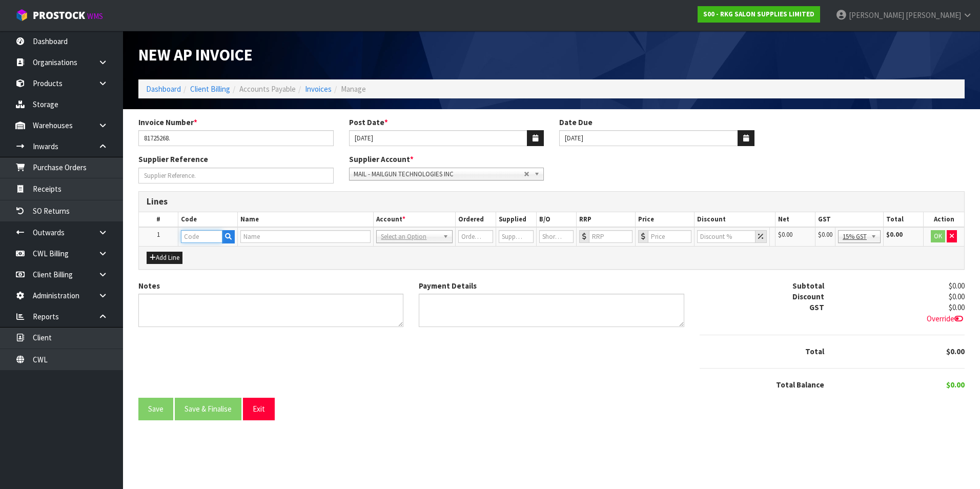
click at [207, 237] on input "text" at bounding box center [202, 236] width 42 height 13
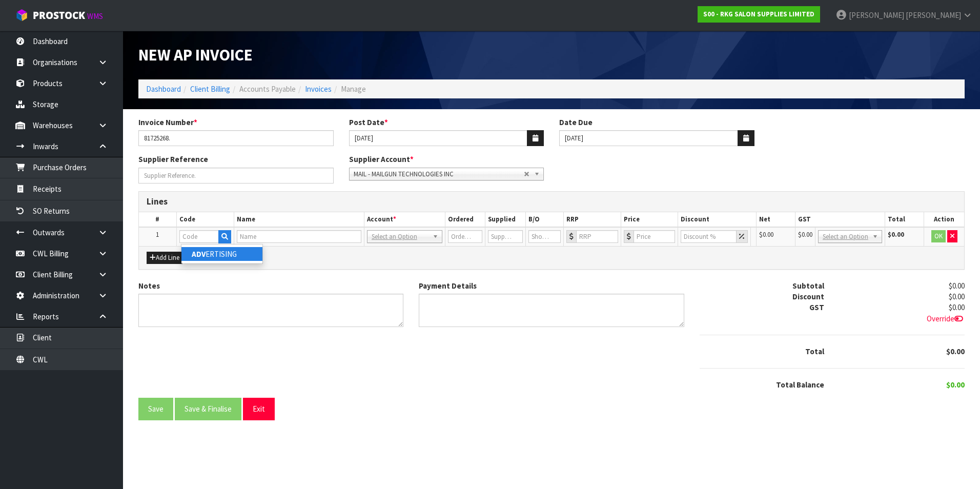
click at [208, 254] on link "ADV ERTISING" at bounding box center [222, 254] width 81 height 14
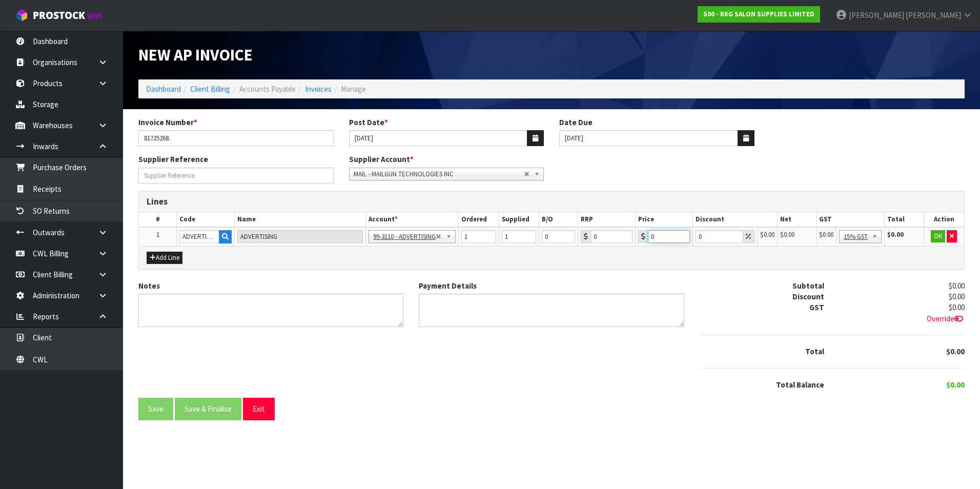
click at [666, 235] on input "0" at bounding box center [669, 236] width 42 height 13
drag, startPoint x: 863, startPoint y: 294, endPoint x: 951, endPoint y: 256, distance: 95.3
click at [939, 238] on button "OK" at bounding box center [939, 236] width 14 height 12
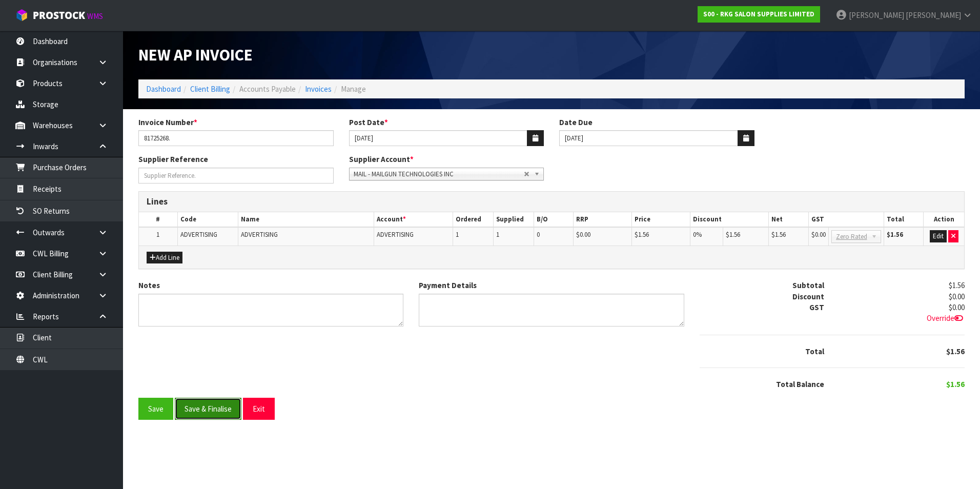
click at [205, 410] on button "Save & Finalise" at bounding box center [208, 409] width 67 height 22
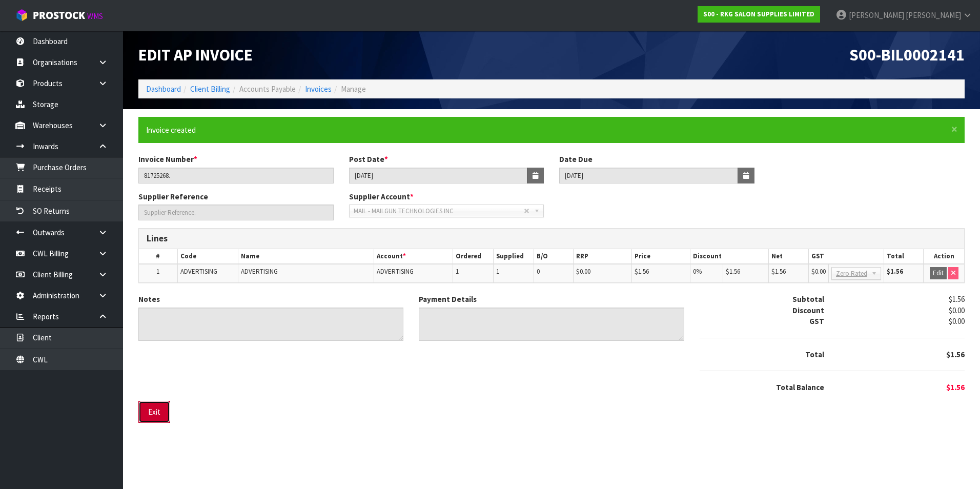
click at [161, 415] on button "Exit" at bounding box center [154, 412] width 32 height 22
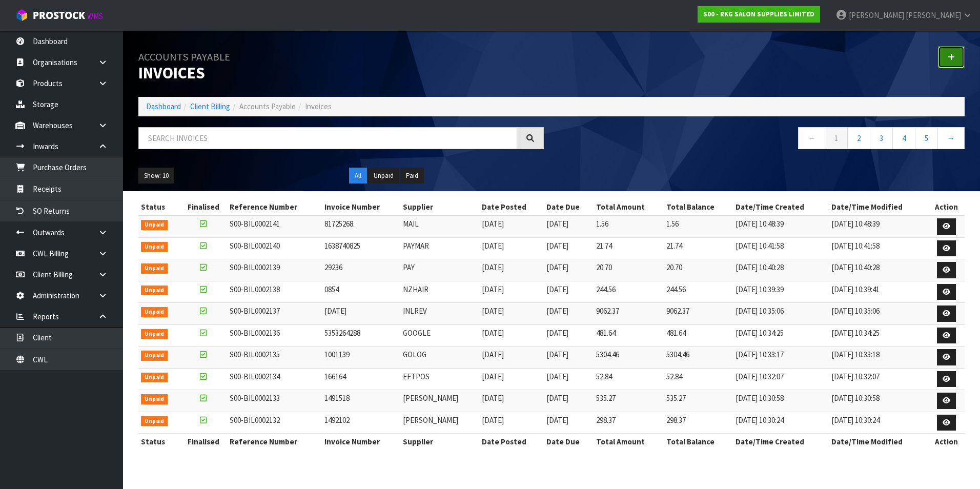
click at [954, 57] on icon at bounding box center [951, 57] width 7 height 8
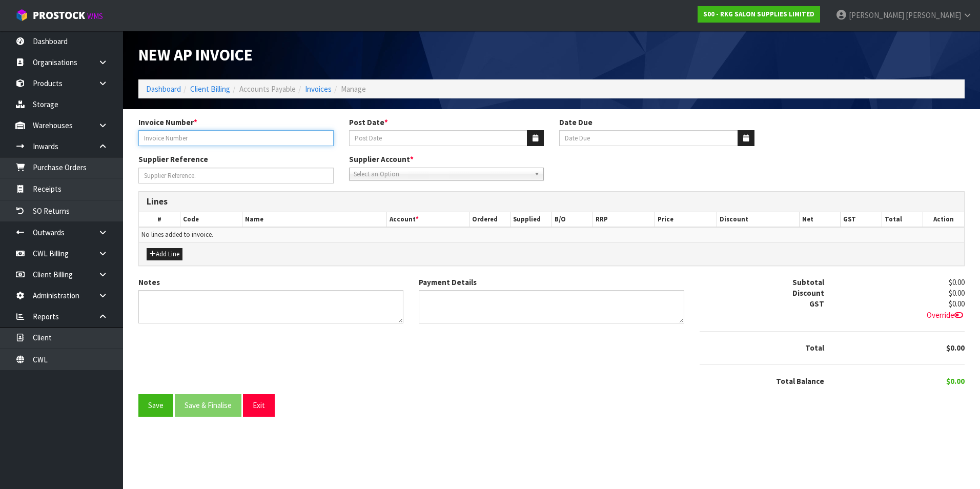
click at [184, 135] on input "Invoice Number *" at bounding box center [235, 138] width 195 height 16
click at [536, 138] on icon "button" at bounding box center [536, 138] width 6 height 7
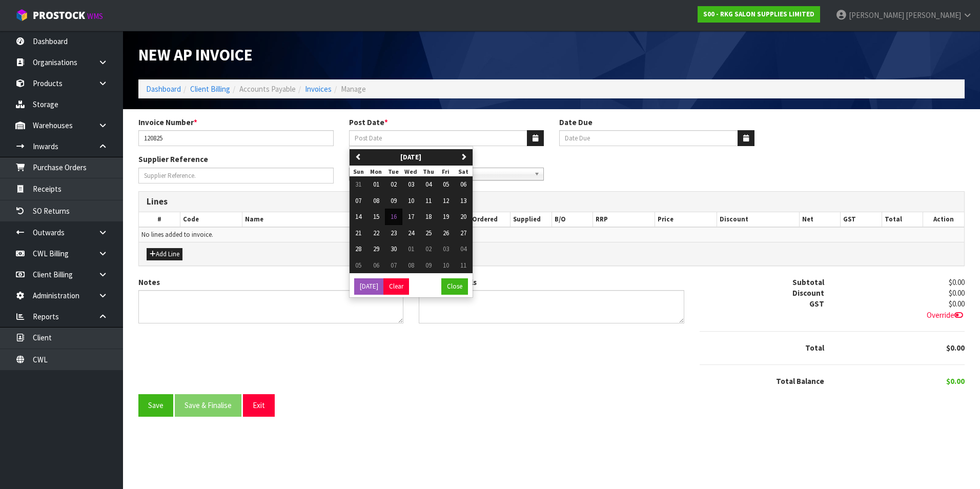
click at [130, 359] on section "Invoice Number * 120825 Post Date * previous September 2025 next Sun Mon Tue We…" at bounding box center [551, 270] width 857 height 323
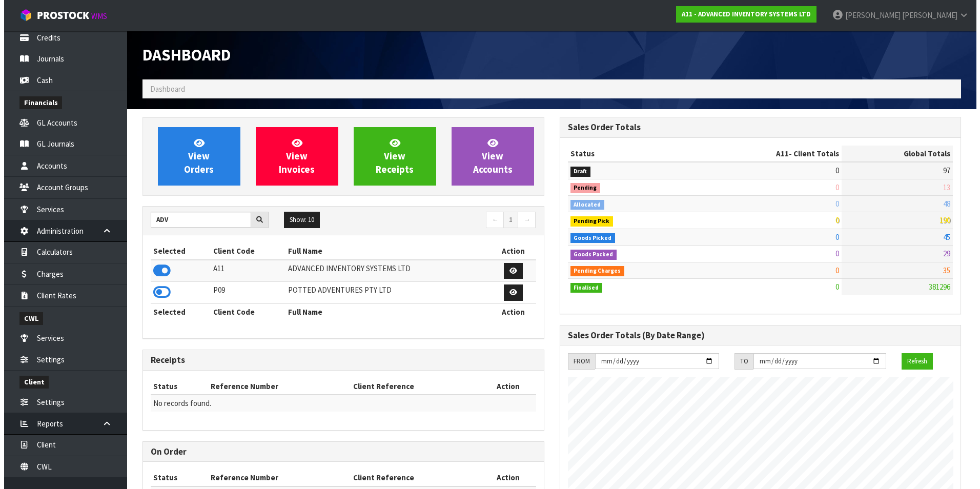
scroll to position [351, 0]
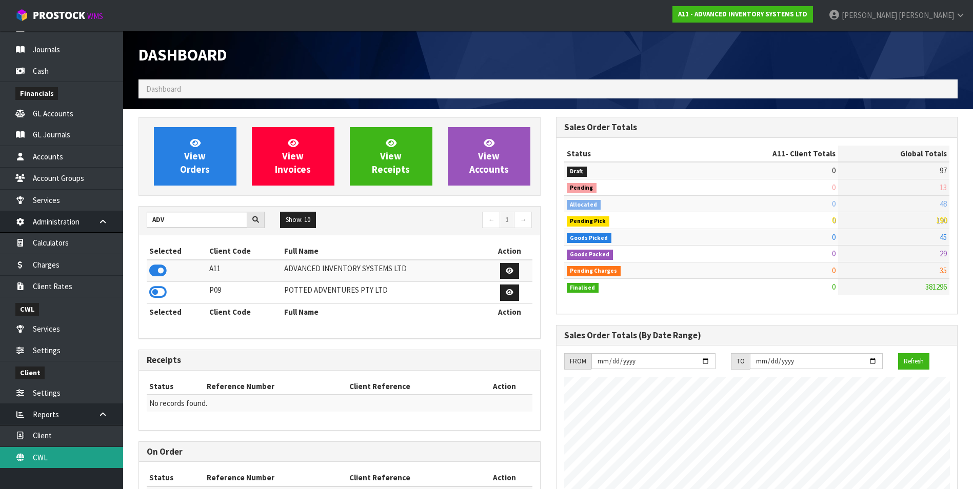
click at [95, 459] on link "CWL" at bounding box center [61, 457] width 123 height 21
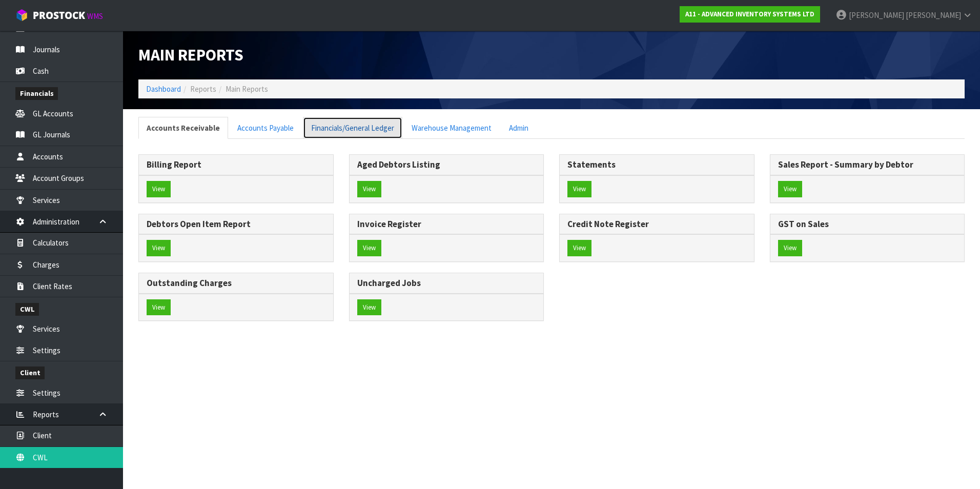
click at [317, 125] on link "Financials/General Ledger" at bounding box center [352, 128] width 99 height 22
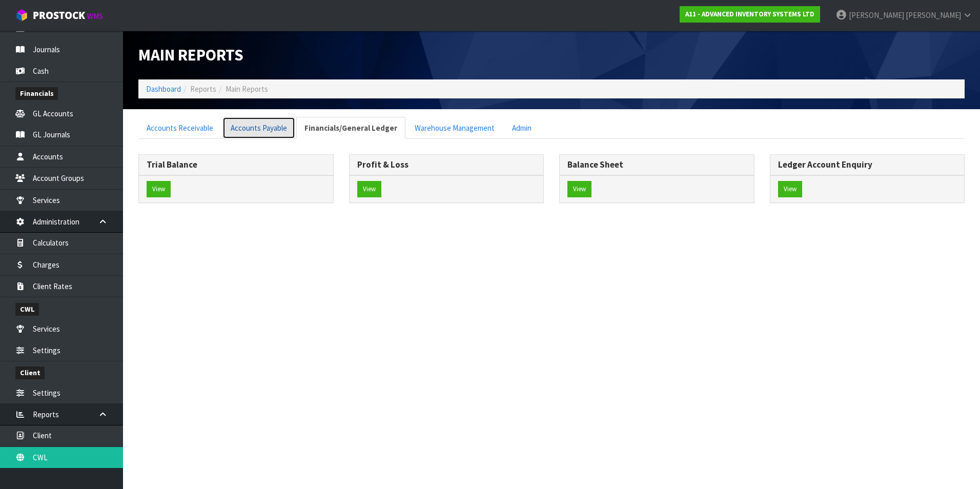
click at [254, 130] on link "Accounts Payable" at bounding box center [259, 128] width 73 height 22
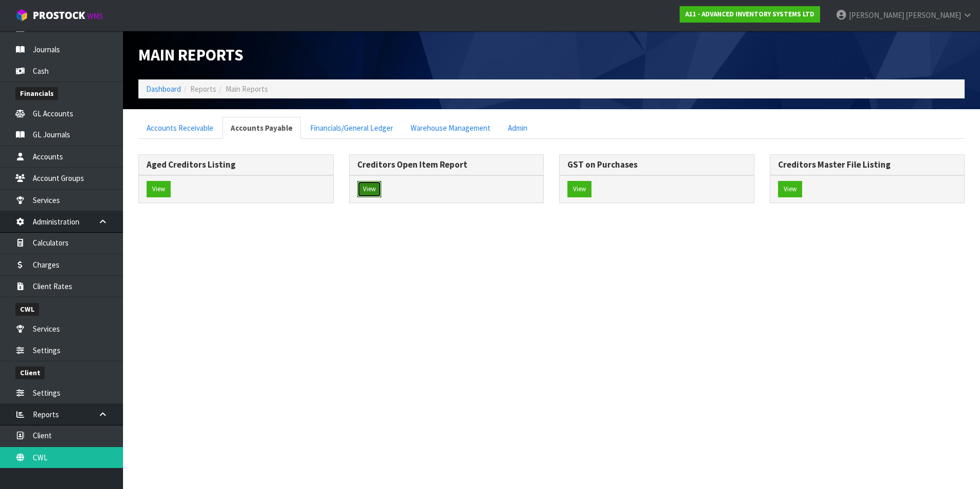
click at [369, 189] on button "View" at bounding box center [369, 189] width 24 height 16
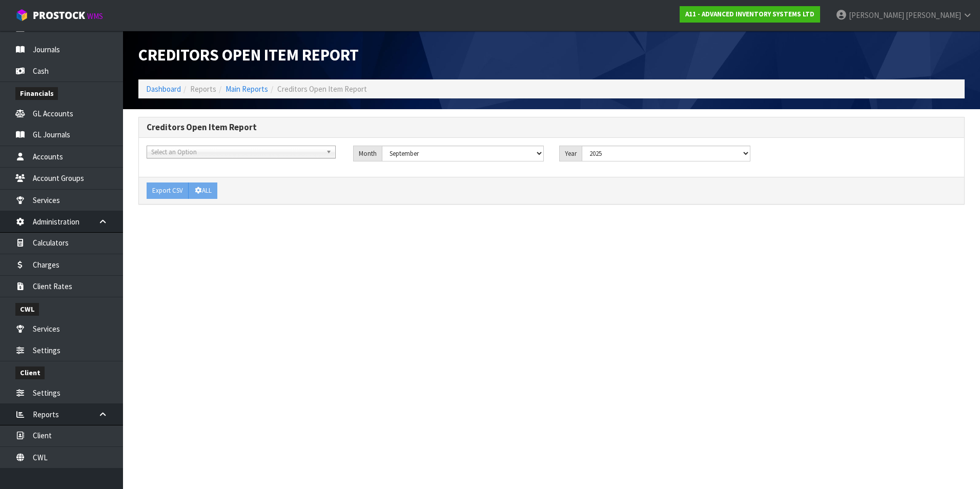
click at [196, 150] on span "Select an Option" at bounding box center [236, 152] width 171 height 12
type input "pfi"
click at [218, 182] on li "PFI - P.F.I PROPERTY NO.1 LIMITED" at bounding box center [241, 181] width 184 height 13
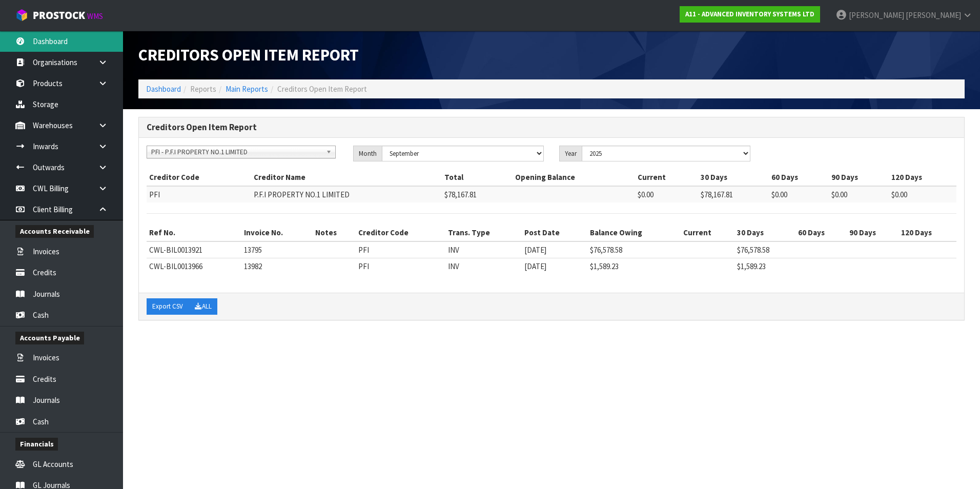
click at [82, 43] on link "Dashboard" at bounding box center [61, 41] width 123 height 21
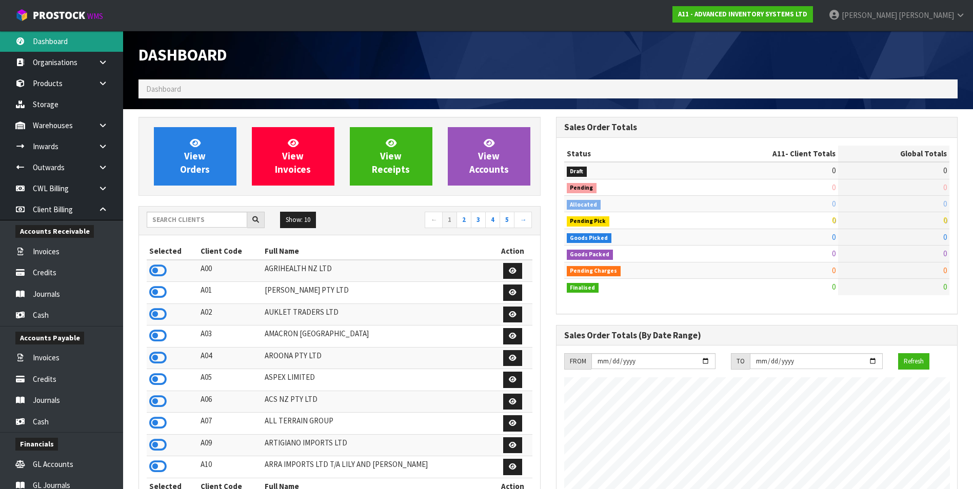
scroll to position [627, 417]
click at [179, 218] on input "text" at bounding box center [197, 220] width 101 height 16
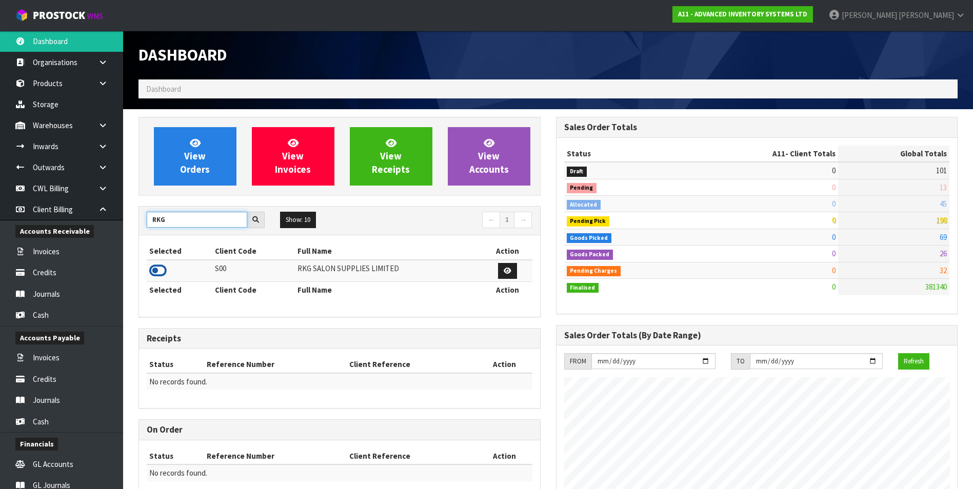
type input "RKG"
click at [156, 269] on icon at bounding box center [157, 270] width 17 height 15
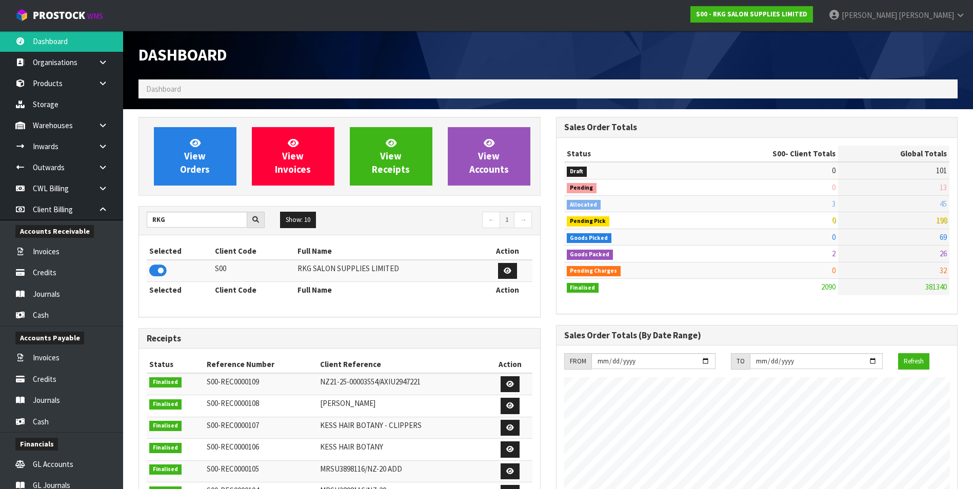
scroll to position [777, 417]
click at [57, 356] on link "Invoices" at bounding box center [61, 357] width 123 height 21
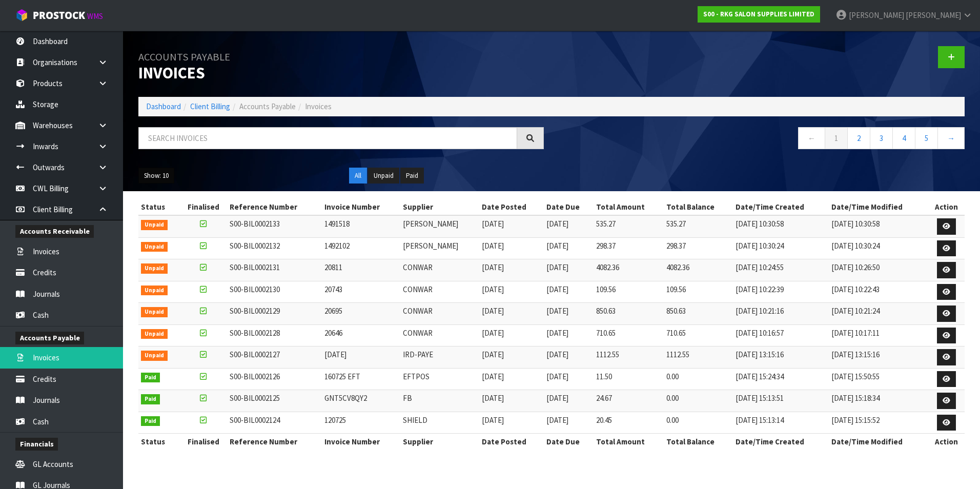
click at [159, 178] on button "Show: 10" at bounding box center [156, 176] width 36 height 16
click at [170, 237] on link "50" at bounding box center [179, 237] width 81 height 14
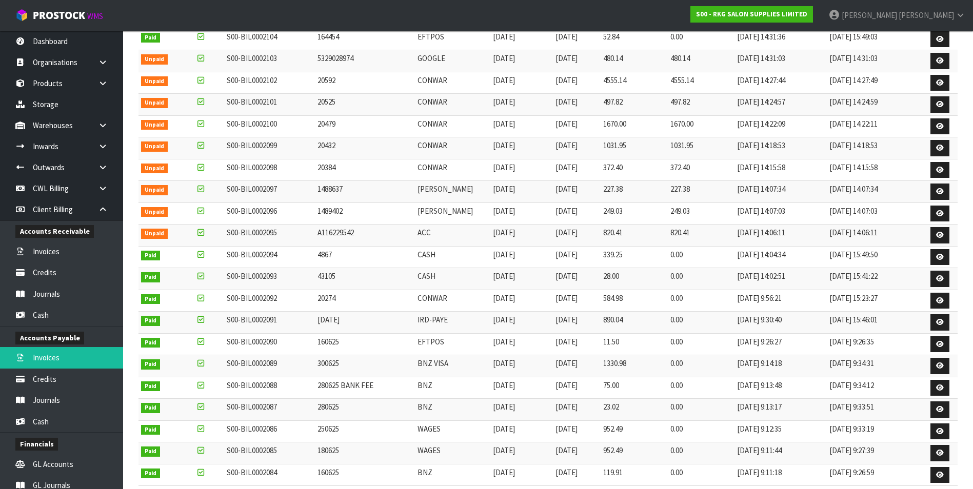
scroll to position [820, 0]
click at [935, 341] on link at bounding box center [939, 343] width 19 height 16
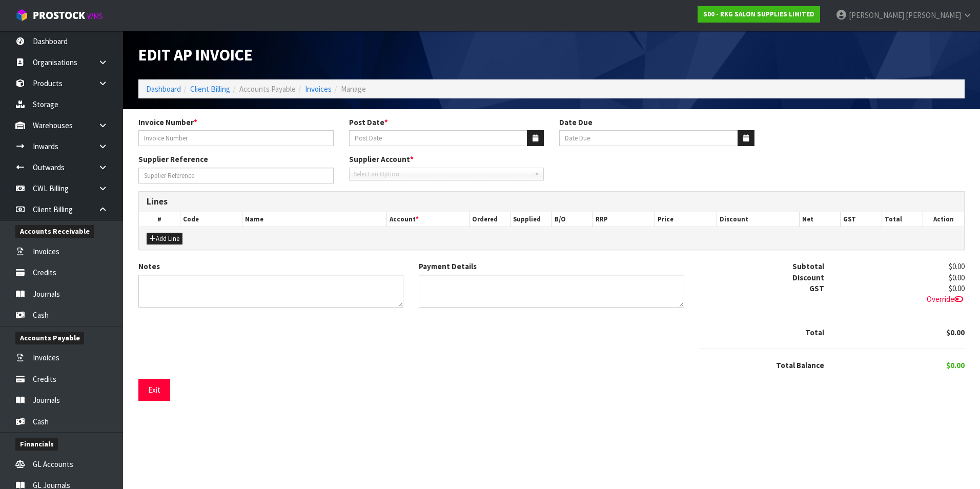
type input "160625"
type input "[DATE]"
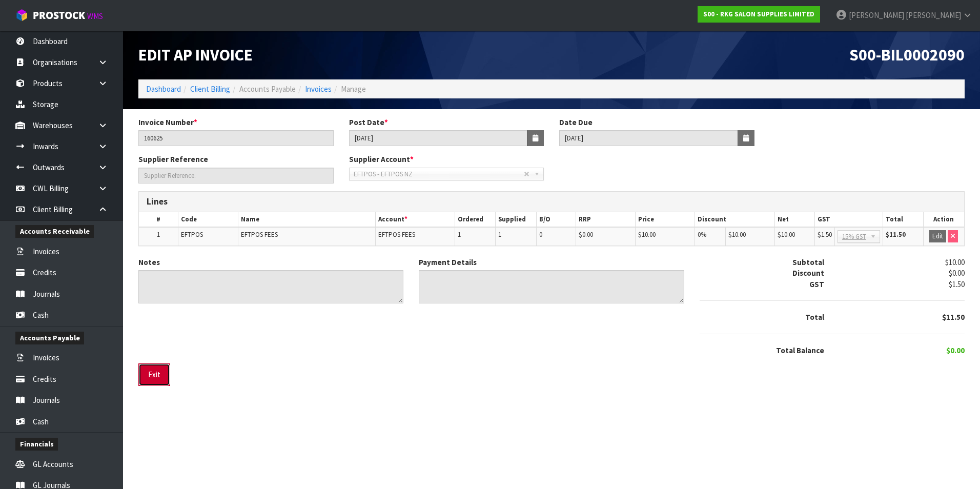
click at [142, 372] on button "Exit" at bounding box center [154, 375] width 32 height 22
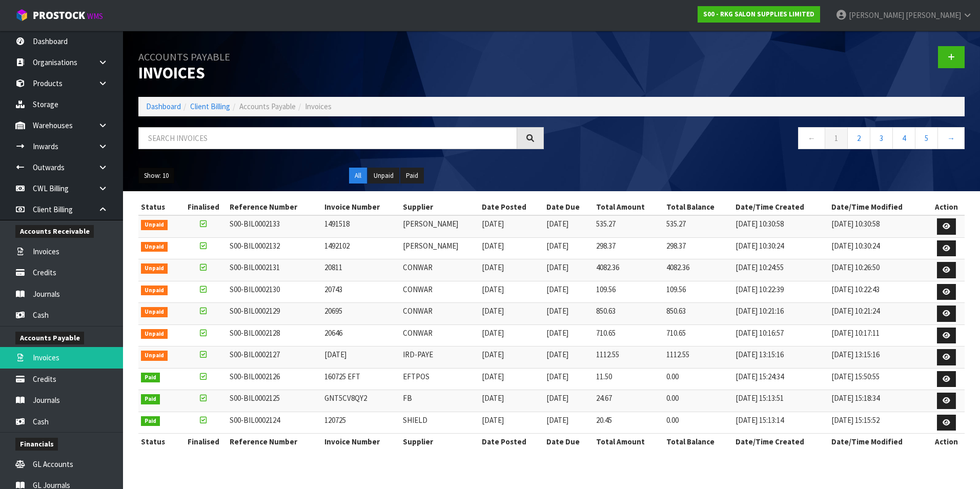
drag, startPoint x: 153, startPoint y: 176, endPoint x: 155, endPoint y: 182, distance: 6.0
click at [153, 176] on button "Show: 10" at bounding box center [156, 176] width 36 height 16
click at [169, 236] on link "50" at bounding box center [179, 237] width 81 height 14
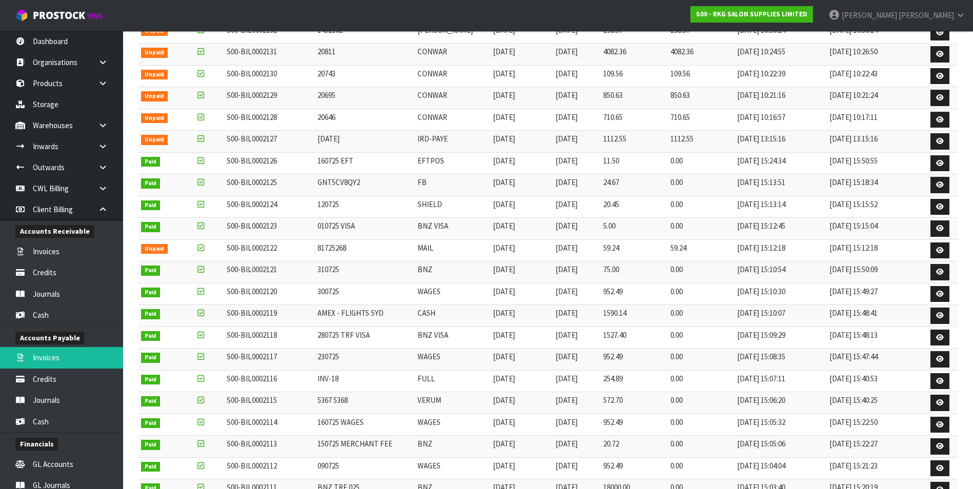
scroll to position [308, 0]
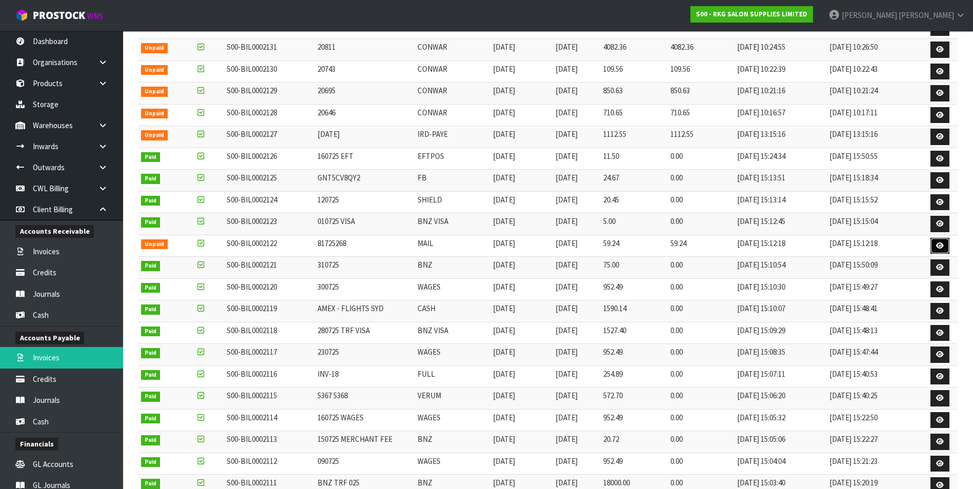
click at [938, 245] on icon at bounding box center [940, 246] width 8 height 7
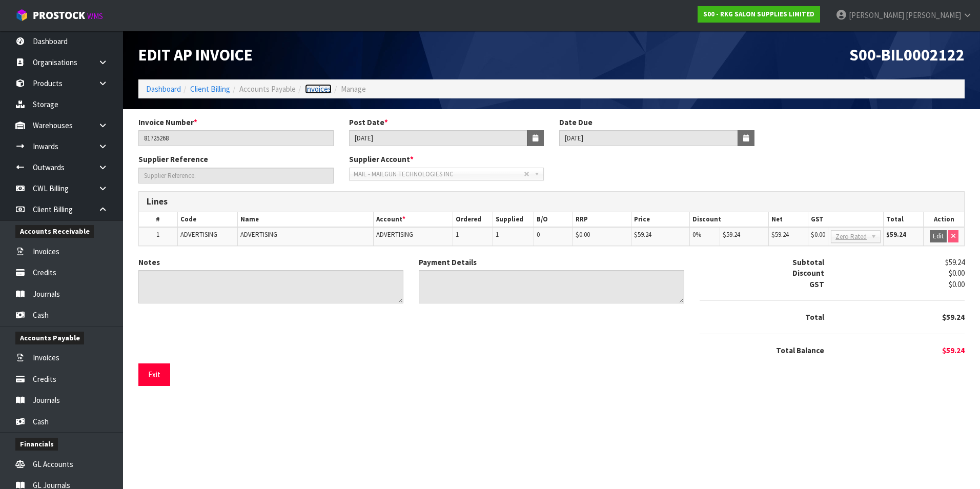
click at [320, 88] on link "Invoices" at bounding box center [318, 89] width 27 height 10
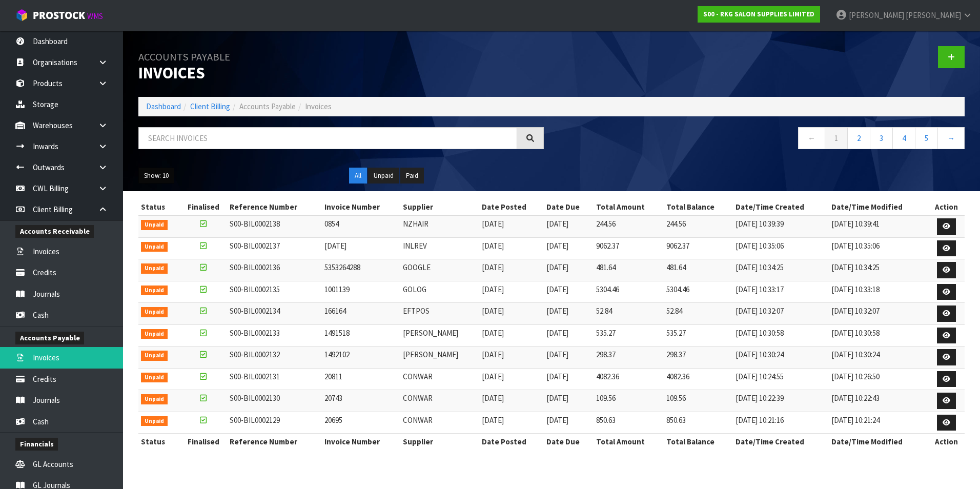
click at [157, 174] on button "Show: 10" at bounding box center [156, 176] width 36 height 16
click at [170, 235] on link "50" at bounding box center [179, 237] width 81 height 14
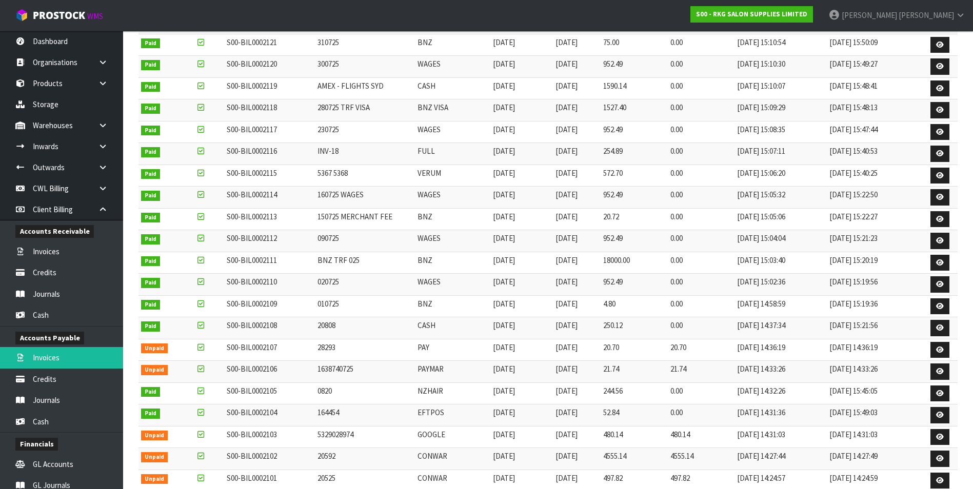
scroll to position [564, 0]
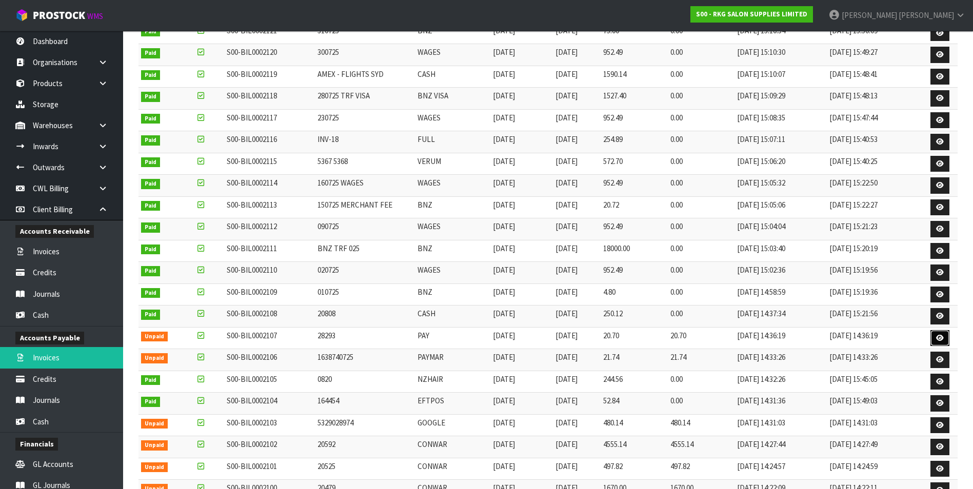
click at [945, 337] on link at bounding box center [939, 338] width 19 height 16
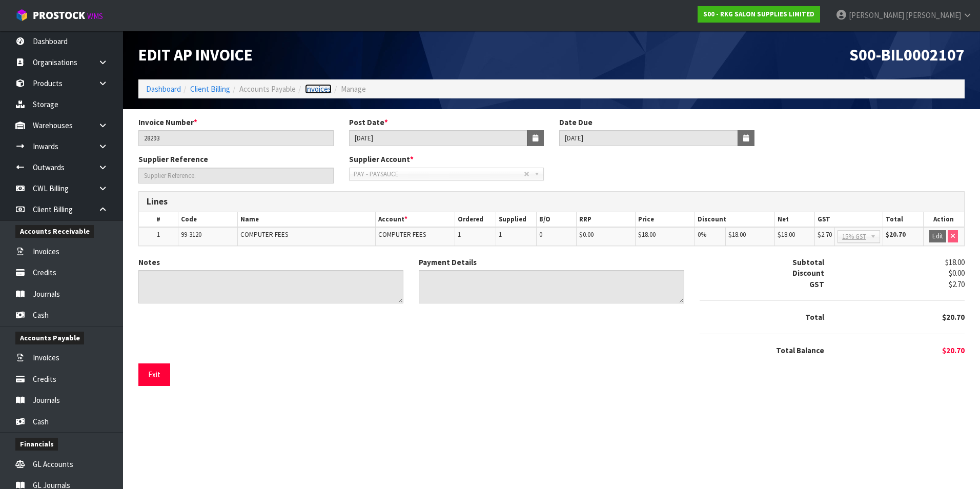
click at [327, 90] on link "Invoices" at bounding box center [318, 89] width 27 height 10
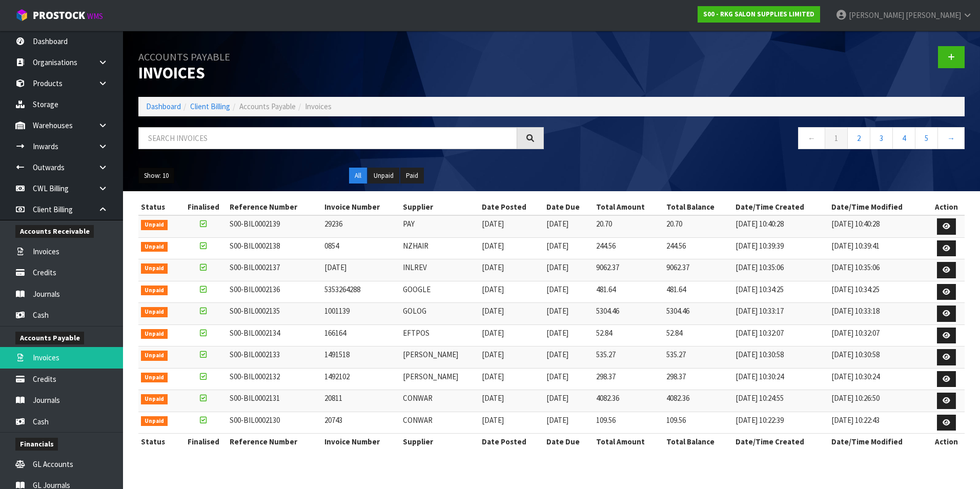
click at [161, 177] on button "Show: 10" at bounding box center [156, 176] width 36 height 16
click at [164, 235] on link "50" at bounding box center [179, 237] width 81 height 14
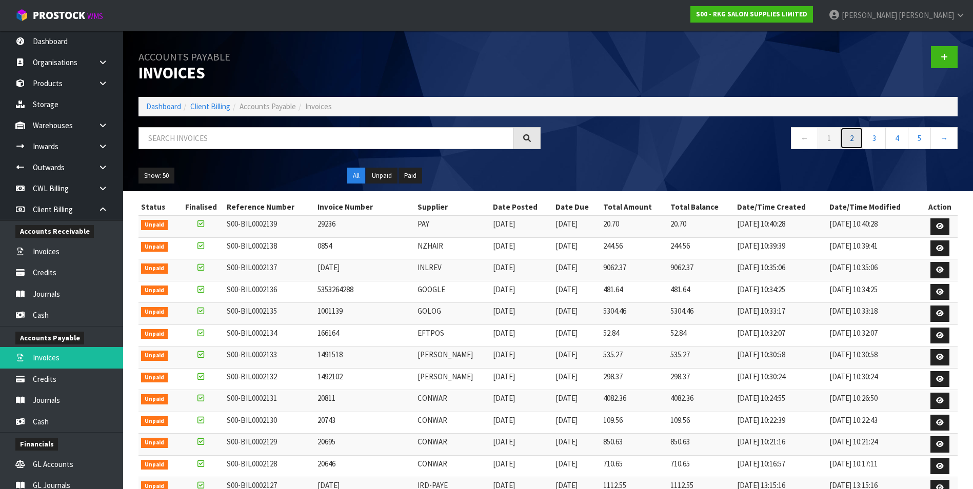
click at [847, 139] on link "2" at bounding box center [851, 138] width 23 height 22
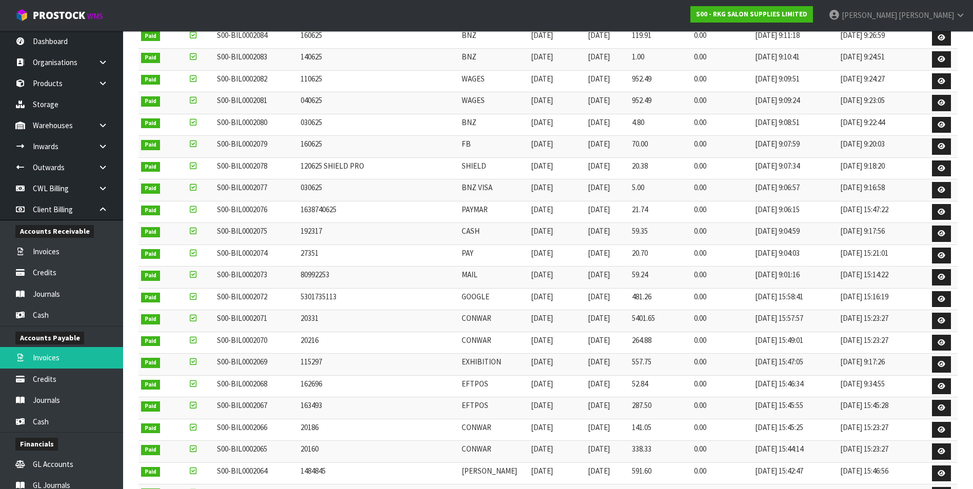
scroll to position [287, 0]
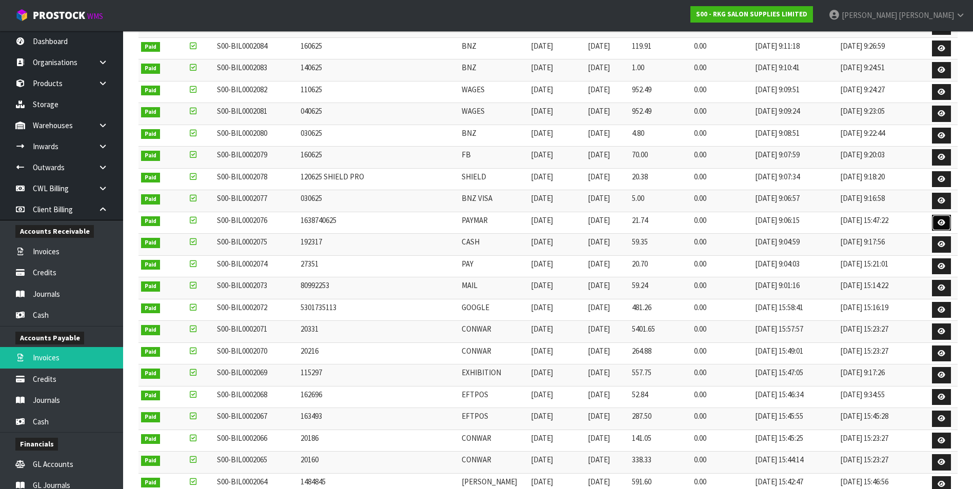
click at [937, 223] on icon at bounding box center [941, 222] width 8 height 7
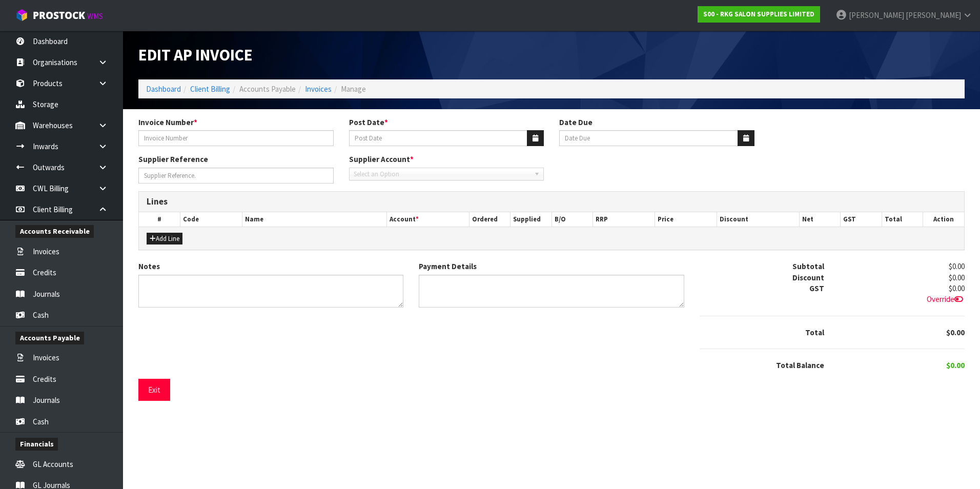
type input "1638740625"
type input "[DATE]"
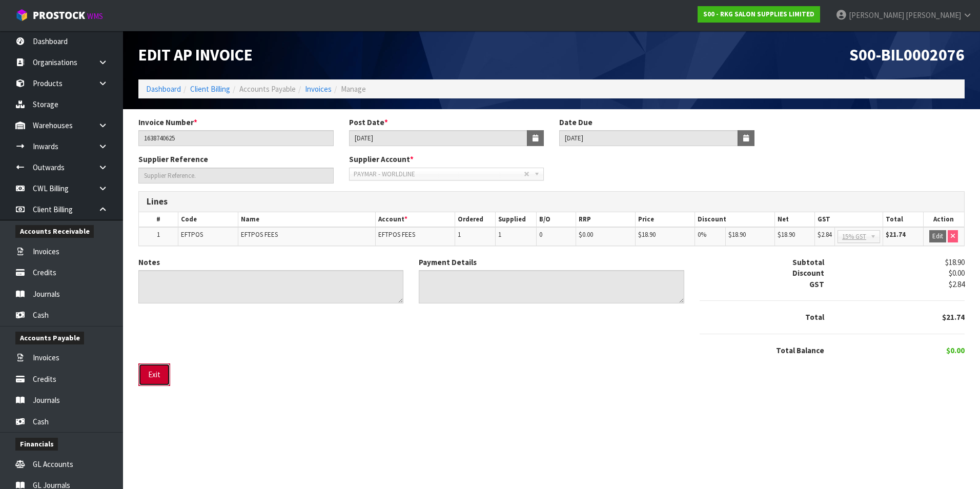
click at [153, 376] on button "Exit" at bounding box center [154, 375] width 32 height 22
